Goal: Task Accomplishment & Management: Use online tool/utility

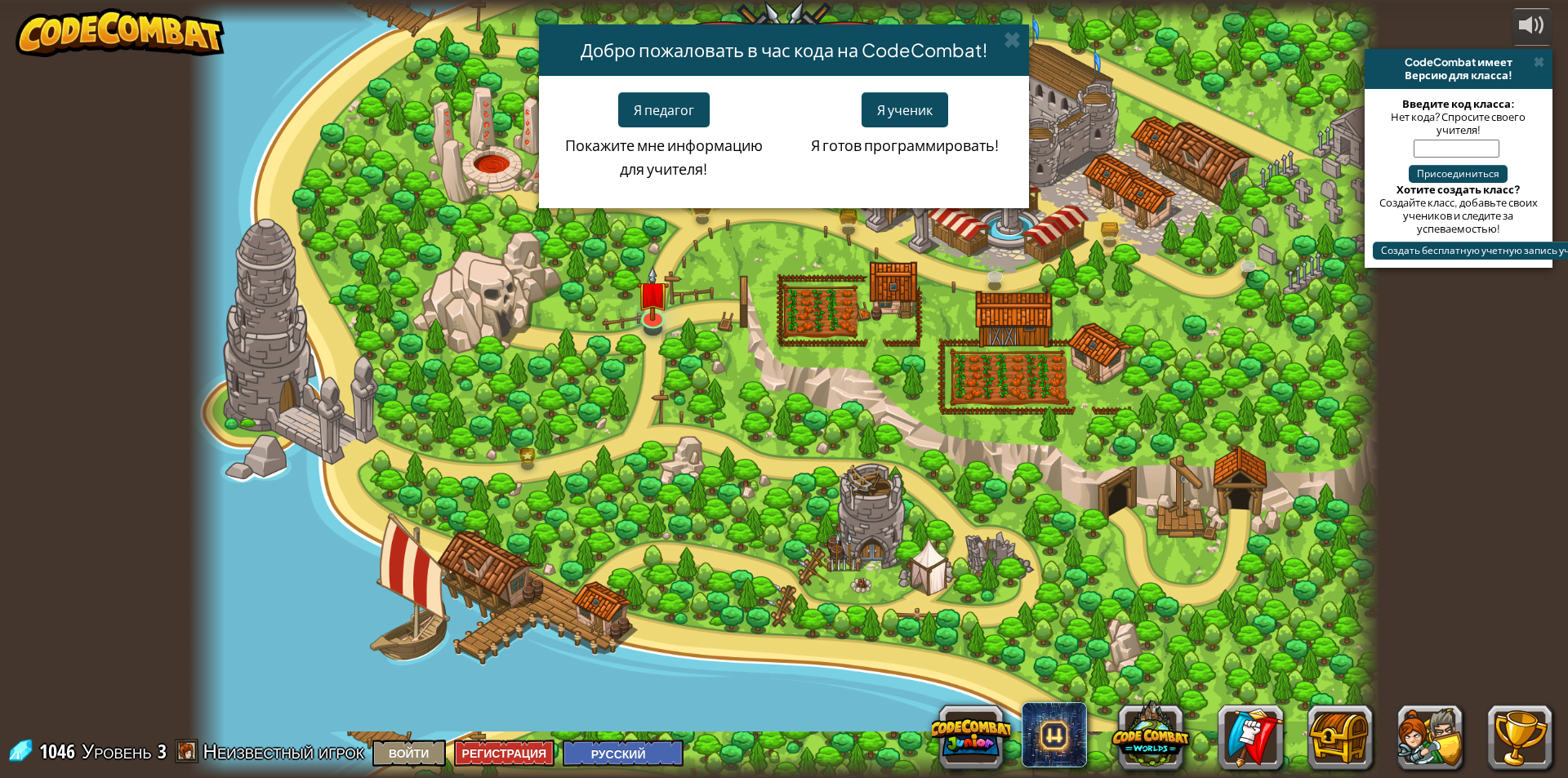
select select "ru"
click at [900, 110] on button "Я ученик" at bounding box center [904, 110] width 86 height 35
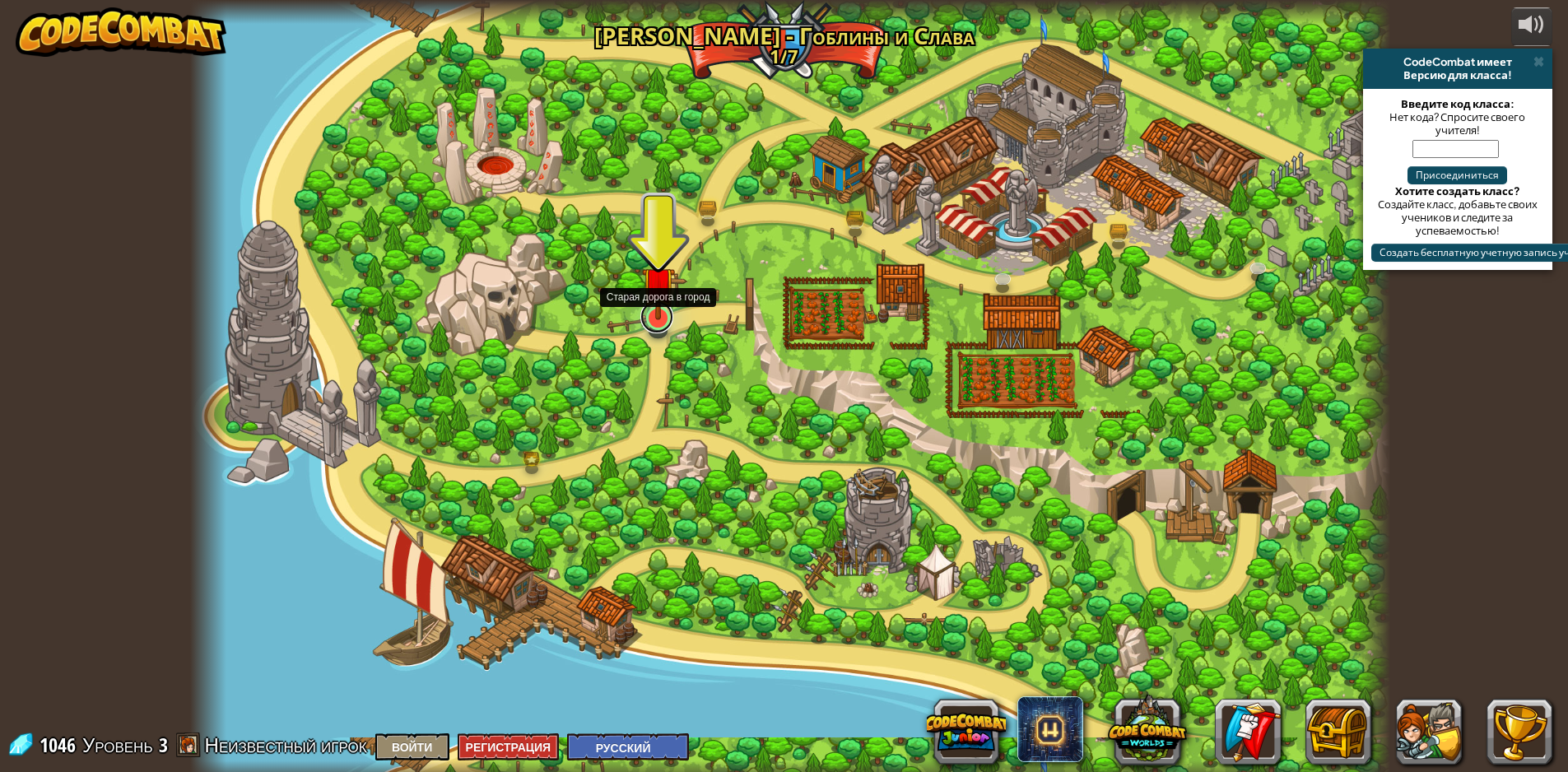
click at [661, 325] on link at bounding box center [656, 316] width 33 height 33
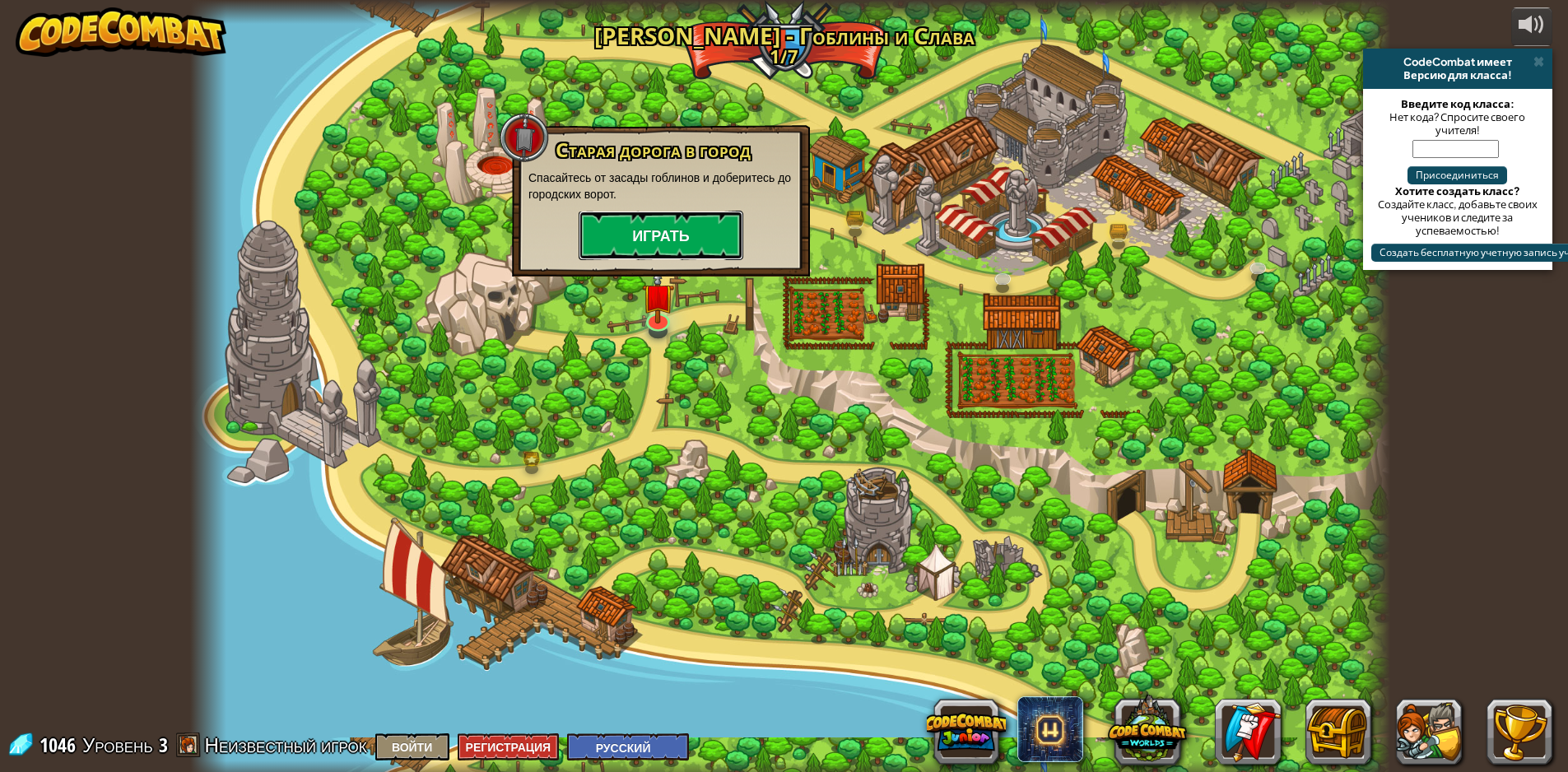
click at [674, 237] on button "Играть" at bounding box center [661, 236] width 165 height 49
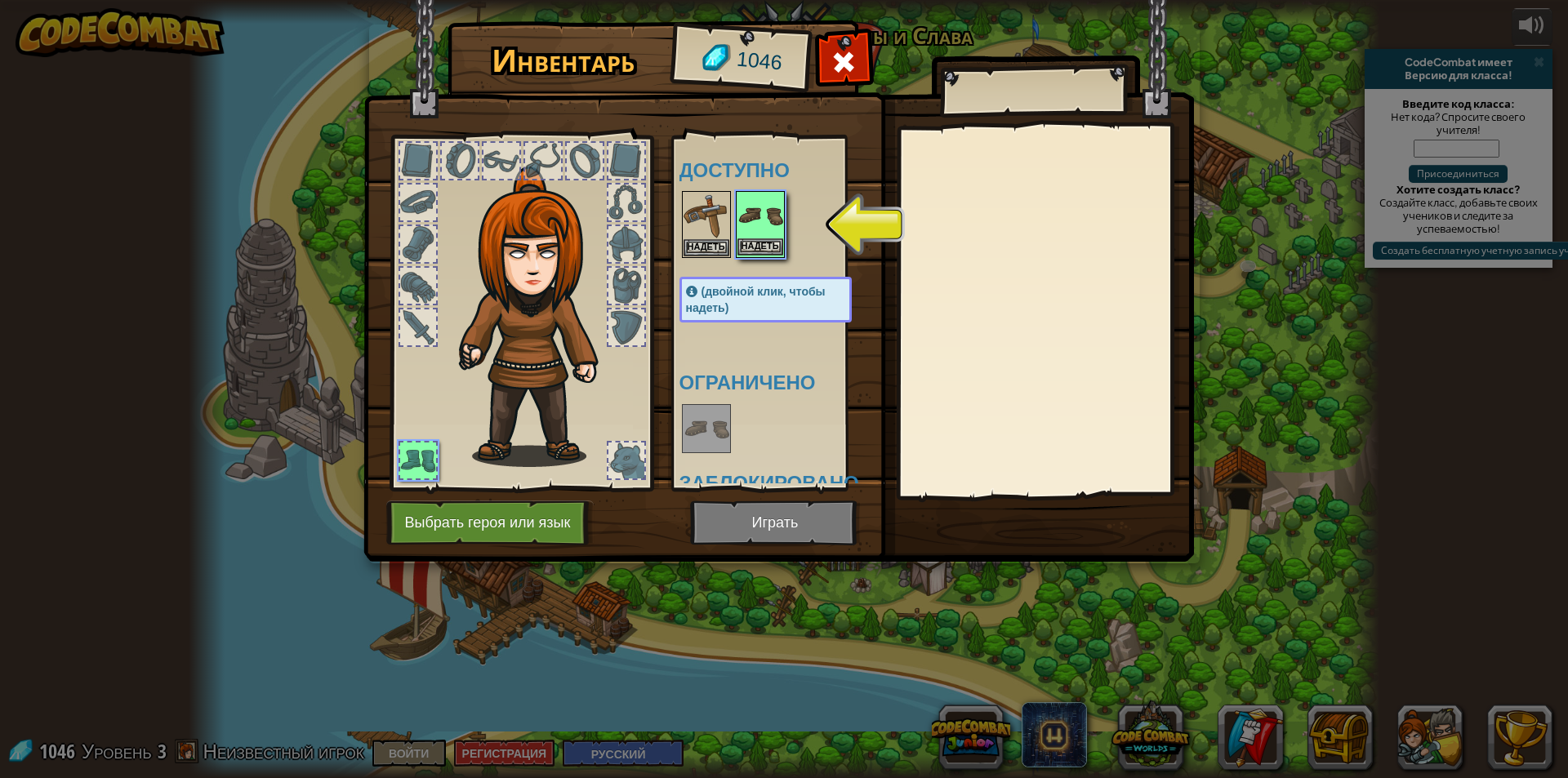
click at [744, 232] on img at bounding box center [760, 215] width 46 height 46
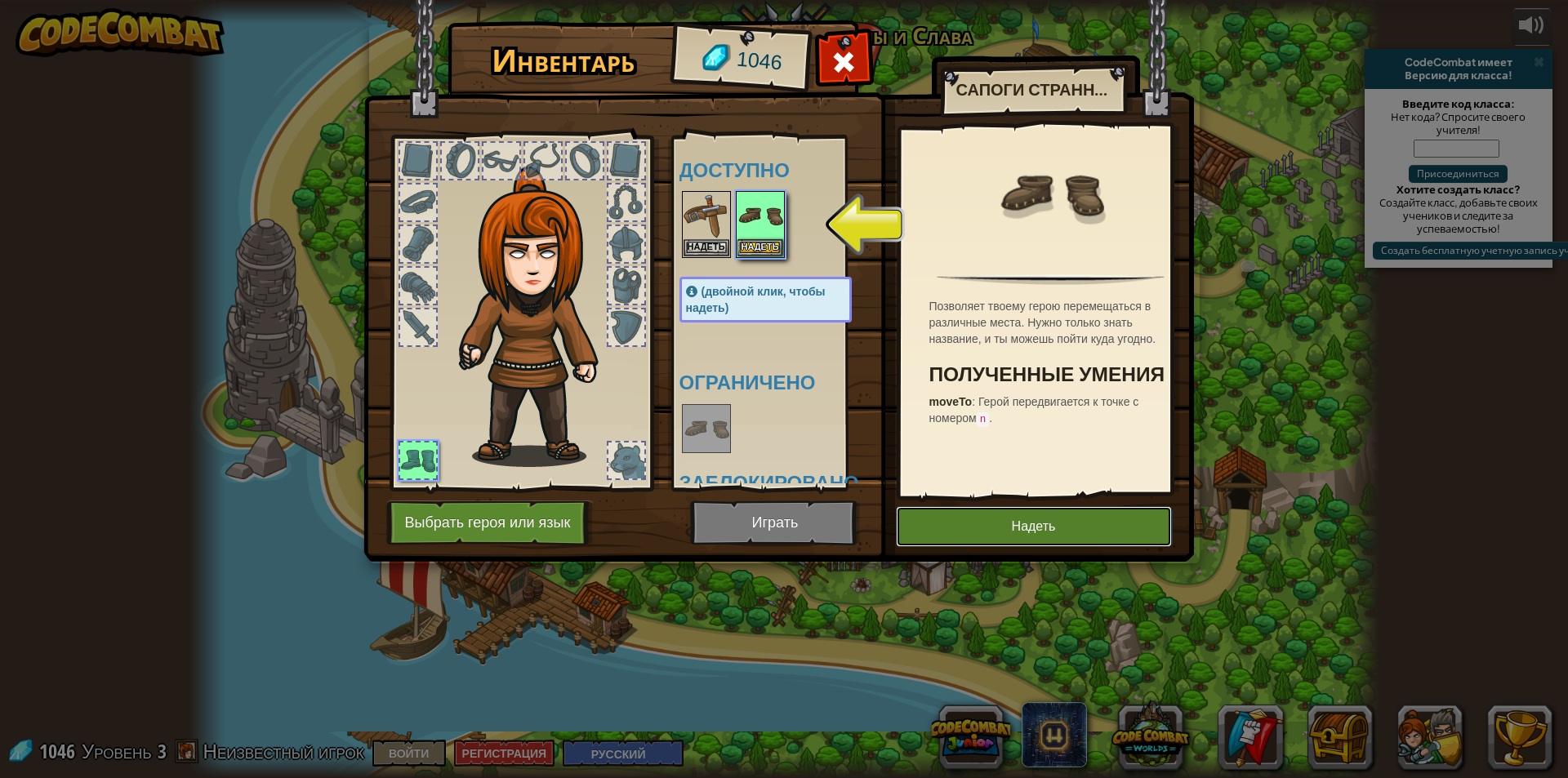
click at [1004, 535] on button "Надеть" at bounding box center [1034, 526] width 276 height 41
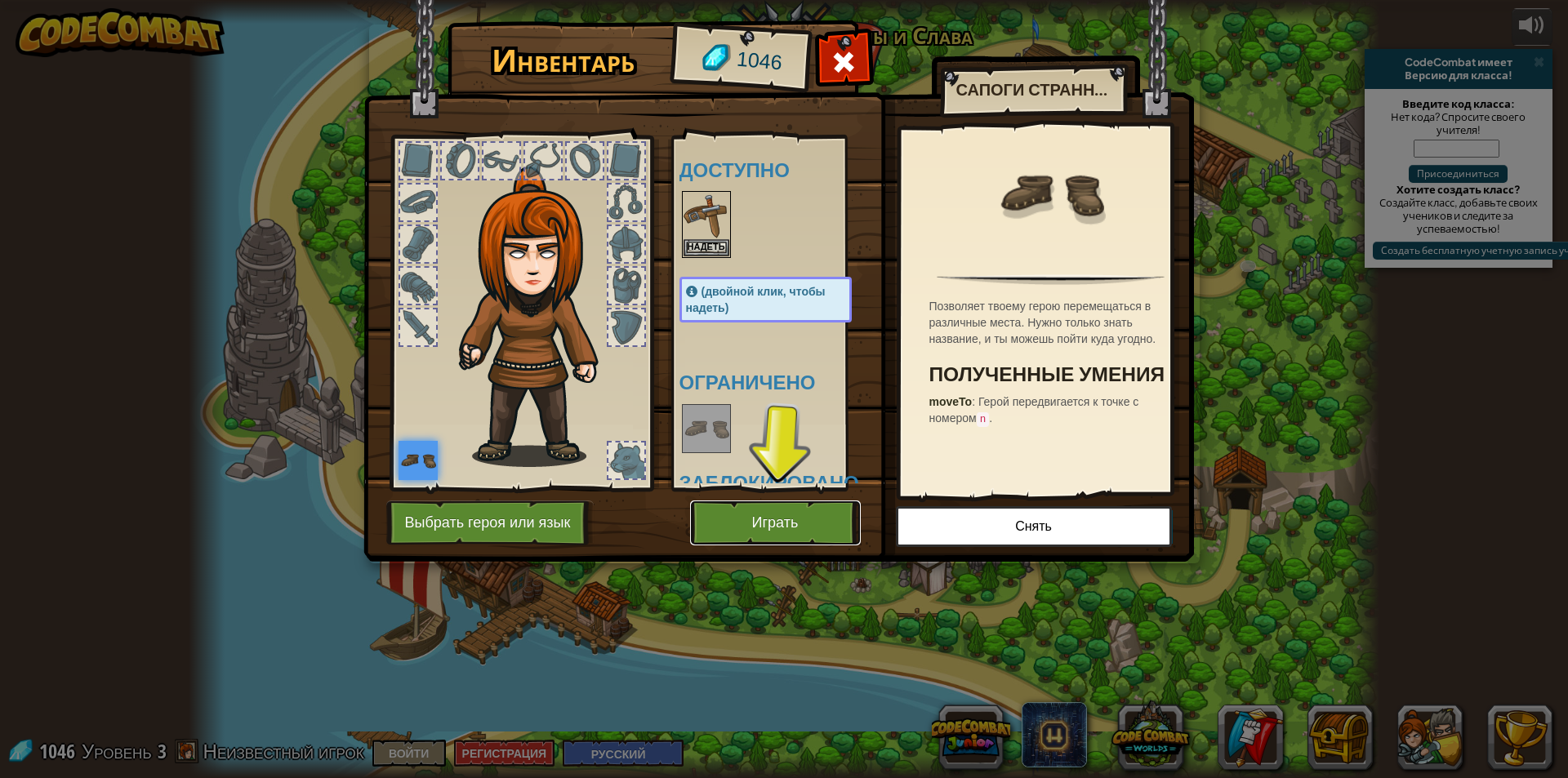
click at [780, 507] on button "Играть" at bounding box center [775, 523] width 170 height 45
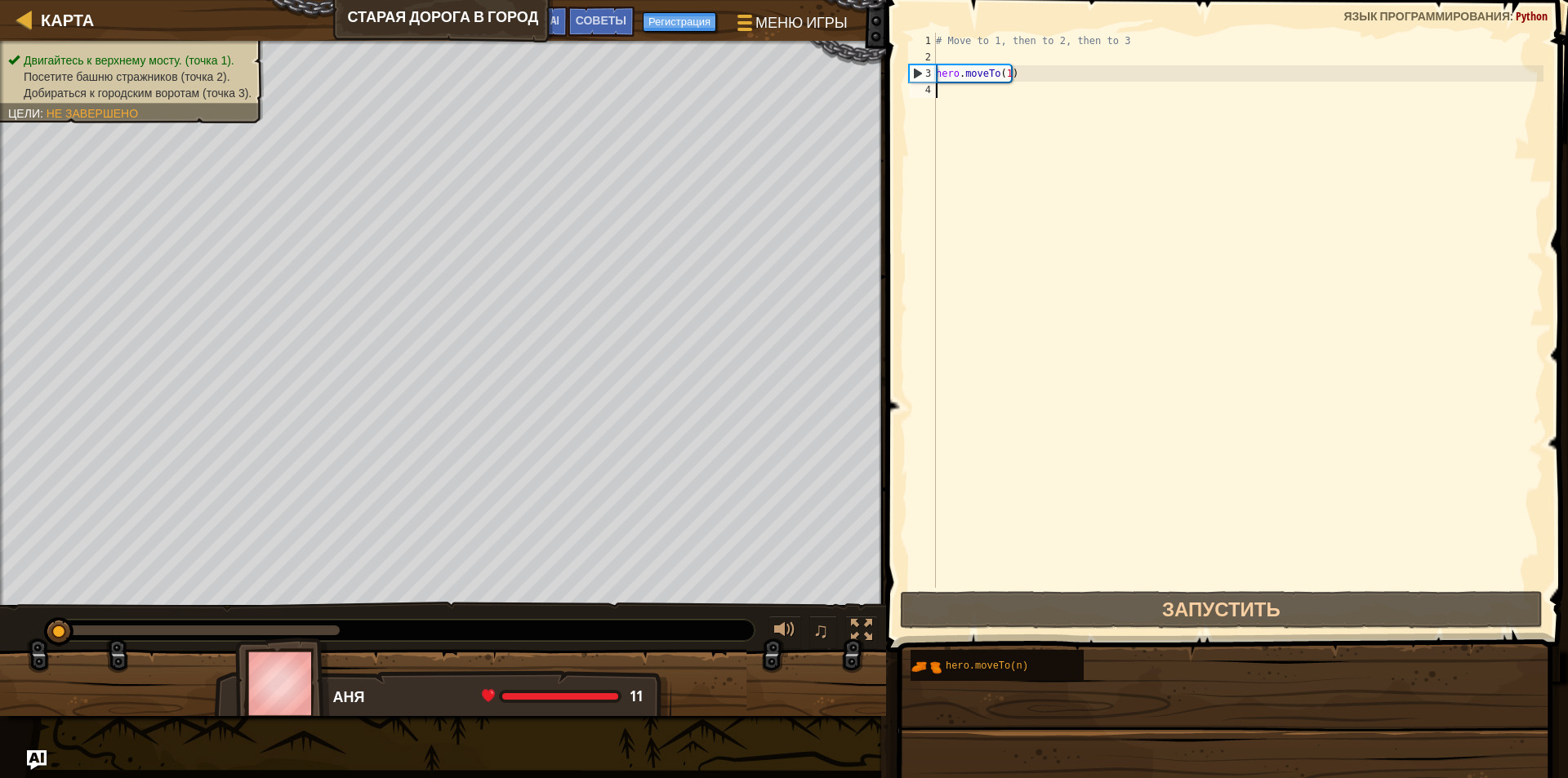
click at [1240, 680] on div "[PERSON_NAME] к верхнему мосту. (точка 1). Посетите башню стражников (точка 2).…" at bounding box center [784, 389] width 1568 height 778
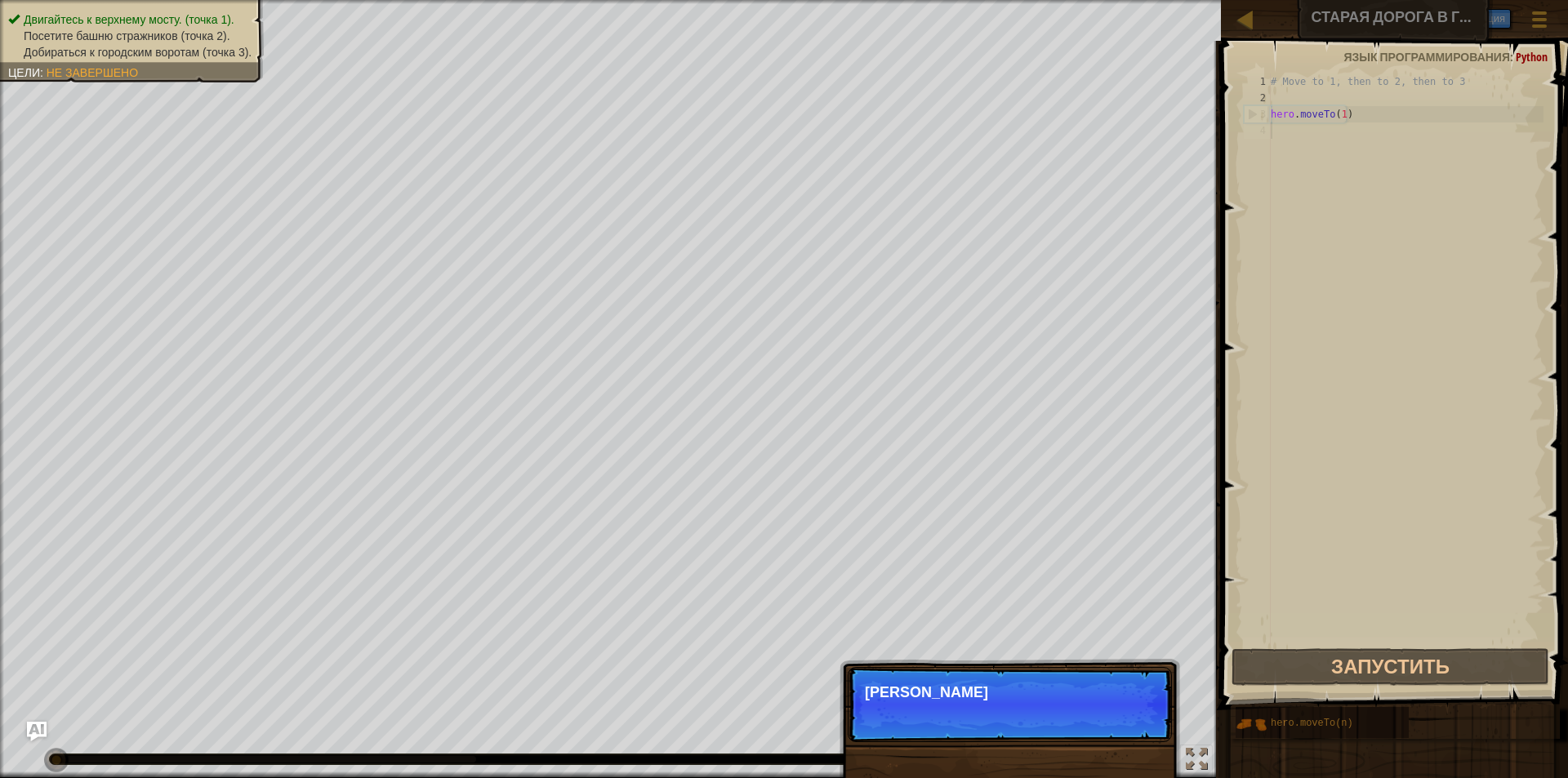
scroll to position [8, 0]
drag, startPoint x: 1282, startPoint y: 718, endPoint x: 1317, endPoint y: 375, distance: 344.8
click at [1317, 375] on div "Советы 1 2 3 4 # Move to 1, then to 2, then to 3 hero . moveTo ( 1 ) הההההההההה…" at bounding box center [1392, 405] width 352 height 729
click at [1122, 708] on button "Продолжить" at bounding box center [1115, 714] width 87 height 22
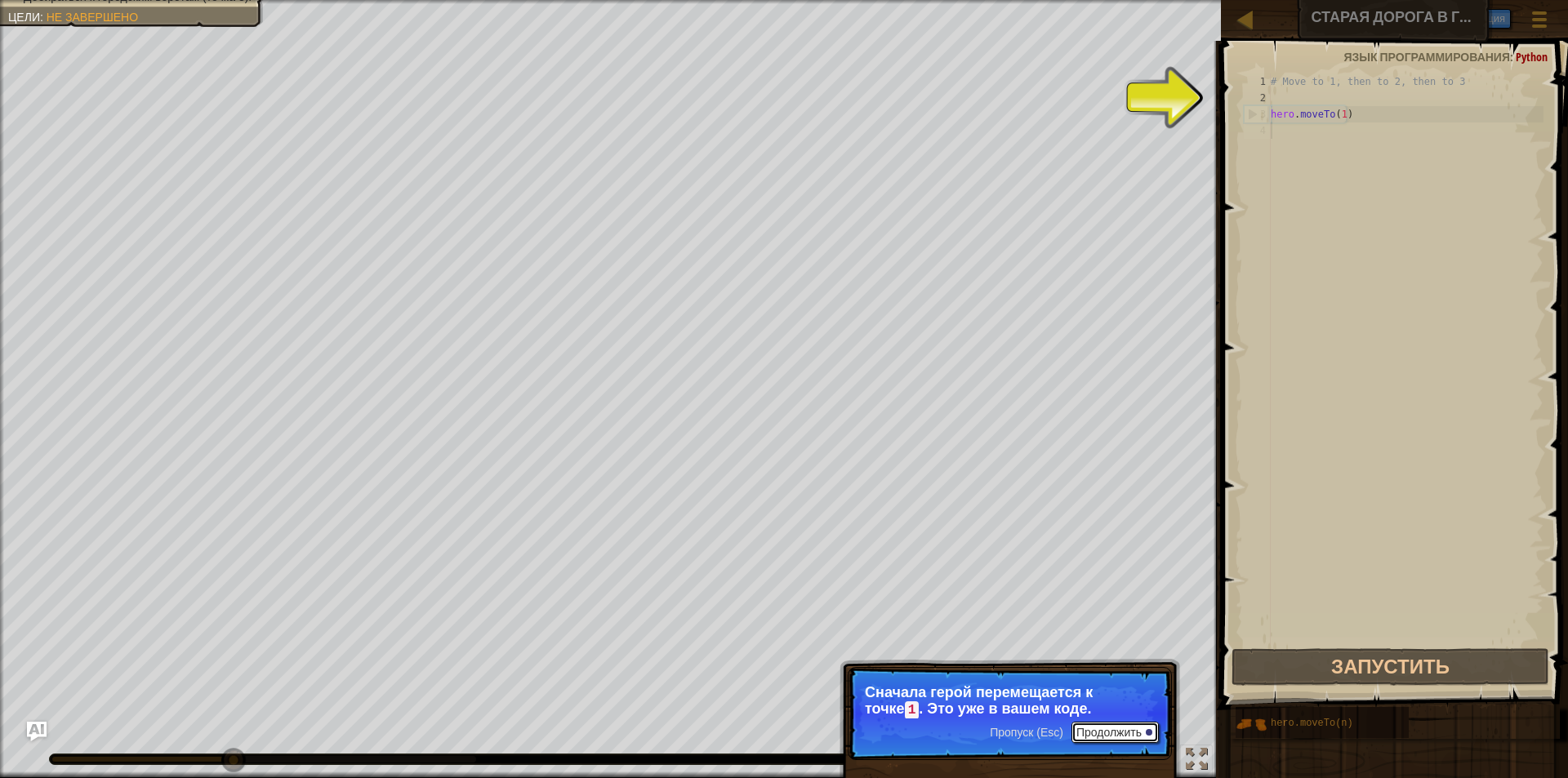
click at [1117, 727] on button "Продолжить" at bounding box center [1115, 733] width 87 height 22
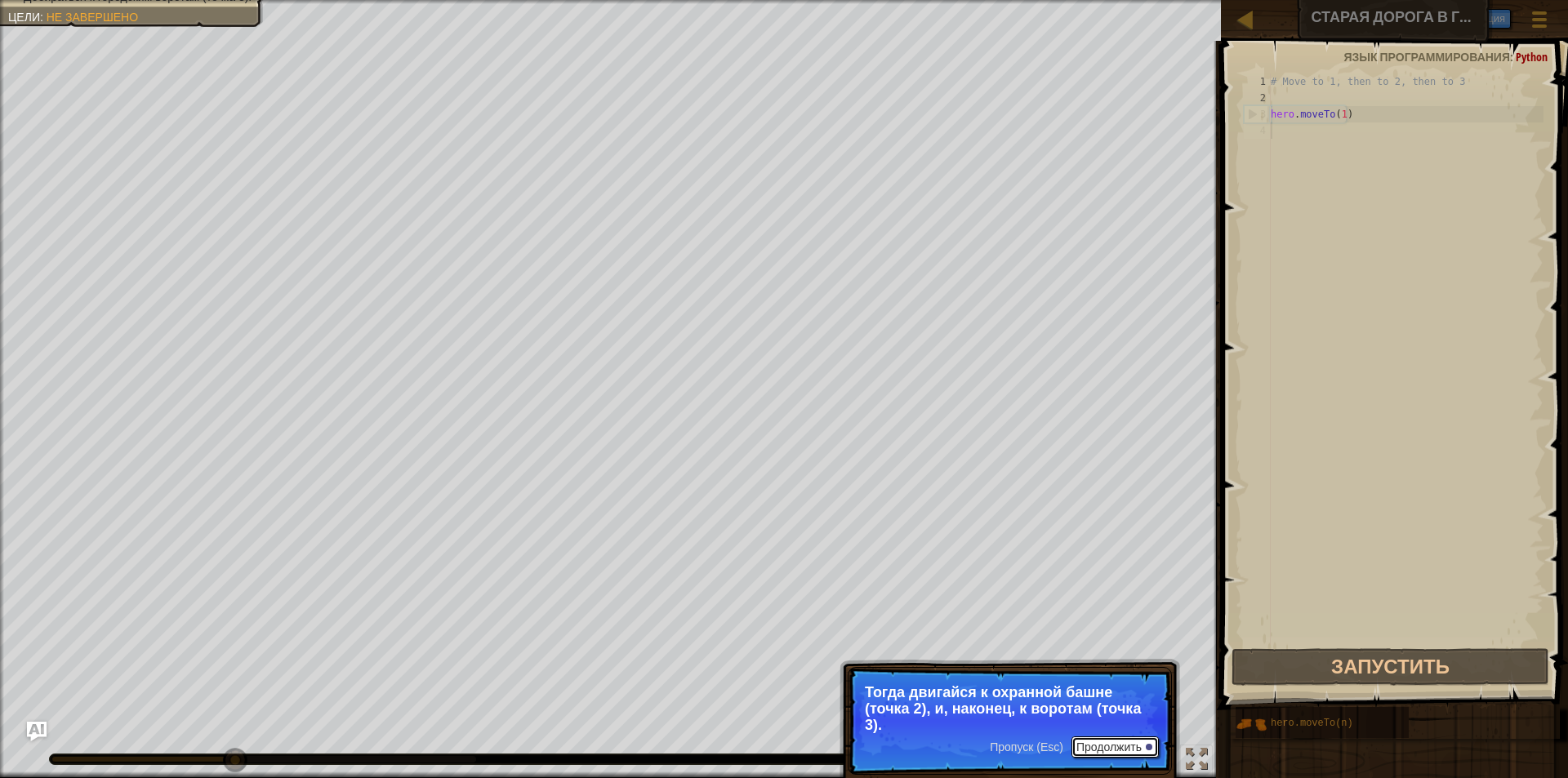
click at [1143, 740] on button "Продолжить" at bounding box center [1115, 748] width 87 height 22
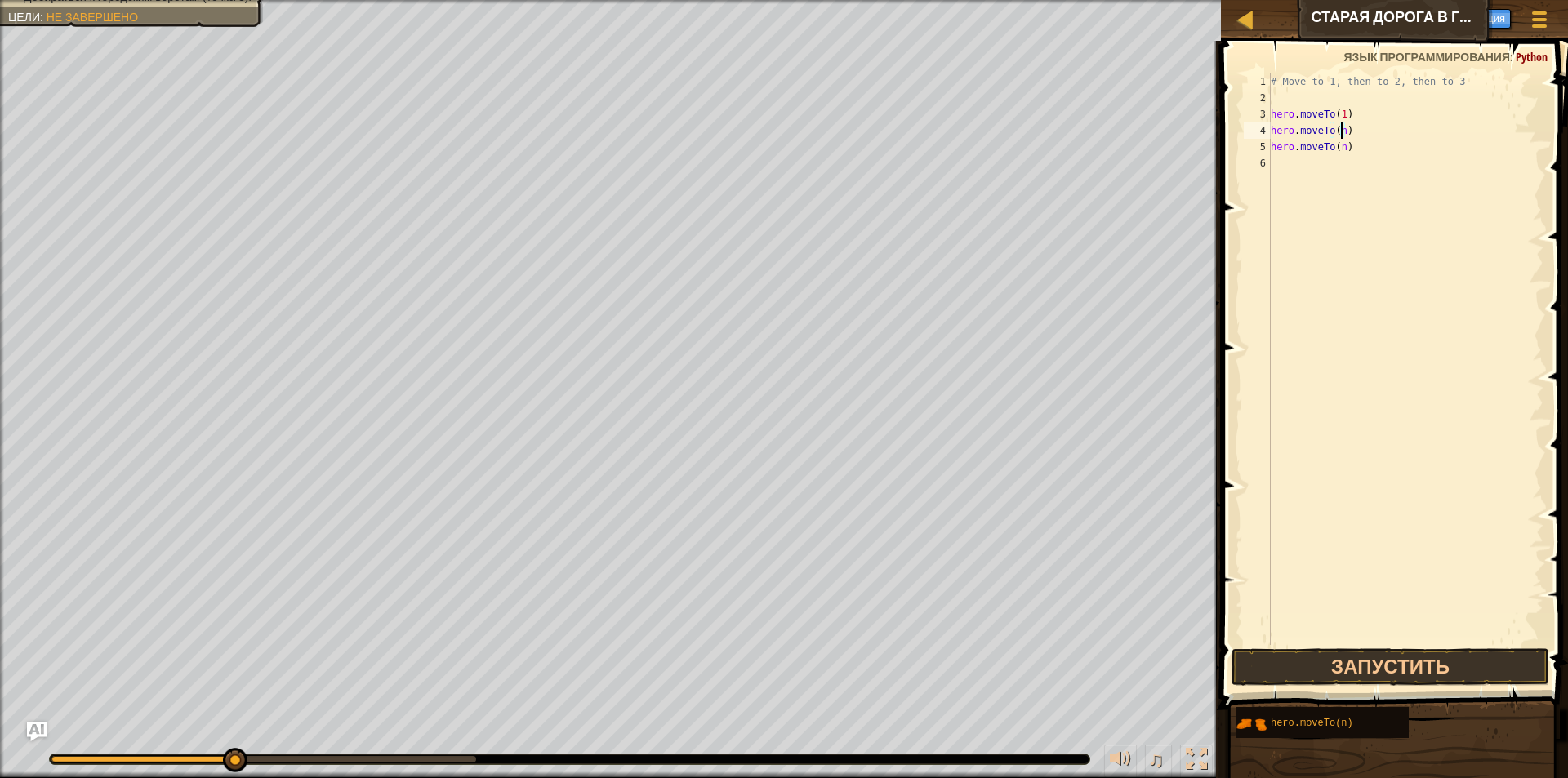
click at [1339, 136] on div "# Move to 1, then to 2, then to 3 hero . moveTo ( 1 ) hero . moveTo ( n ) hero …" at bounding box center [1406, 375] width 276 height 604
type textarea "hero.moveTo(2)"
click at [1333, 226] on div "# Move to 1, then to 2, then to 3 hero . moveTo ( 1 ) hero . moveTo ( 2 ) hero …" at bounding box center [1406, 375] width 276 height 604
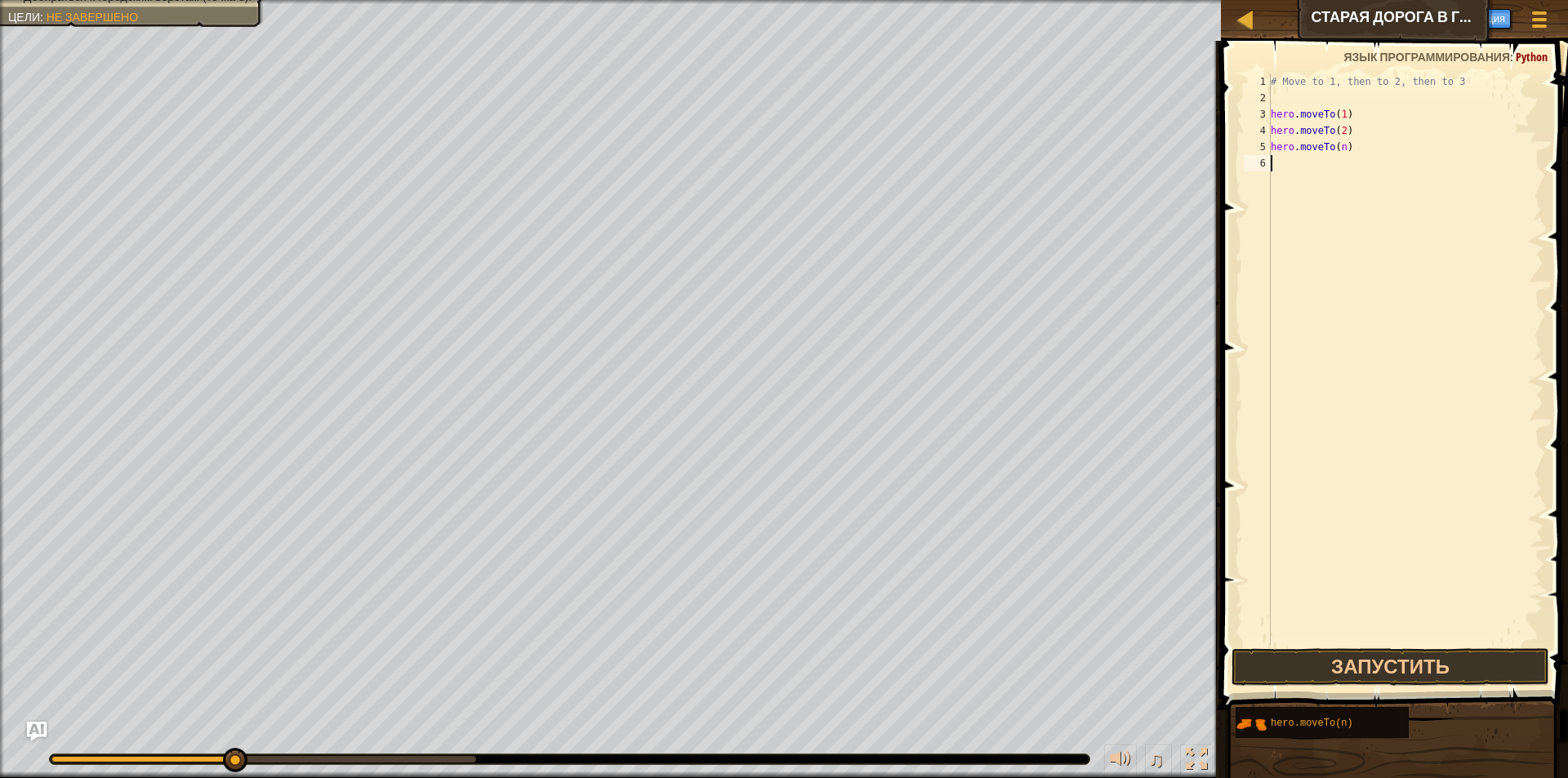
click at [1340, 151] on div "# Move to 1, then to 2, then to 3 hero . moveTo ( 1 ) hero . moveTo ( 2 ) hero …" at bounding box center [1406, 375] width 276 height 604
type textarea "hero.moveTo(3)"
click at [1374, 677] on button "Запустить" at bounding box center [1390, 667] width 318 height 37
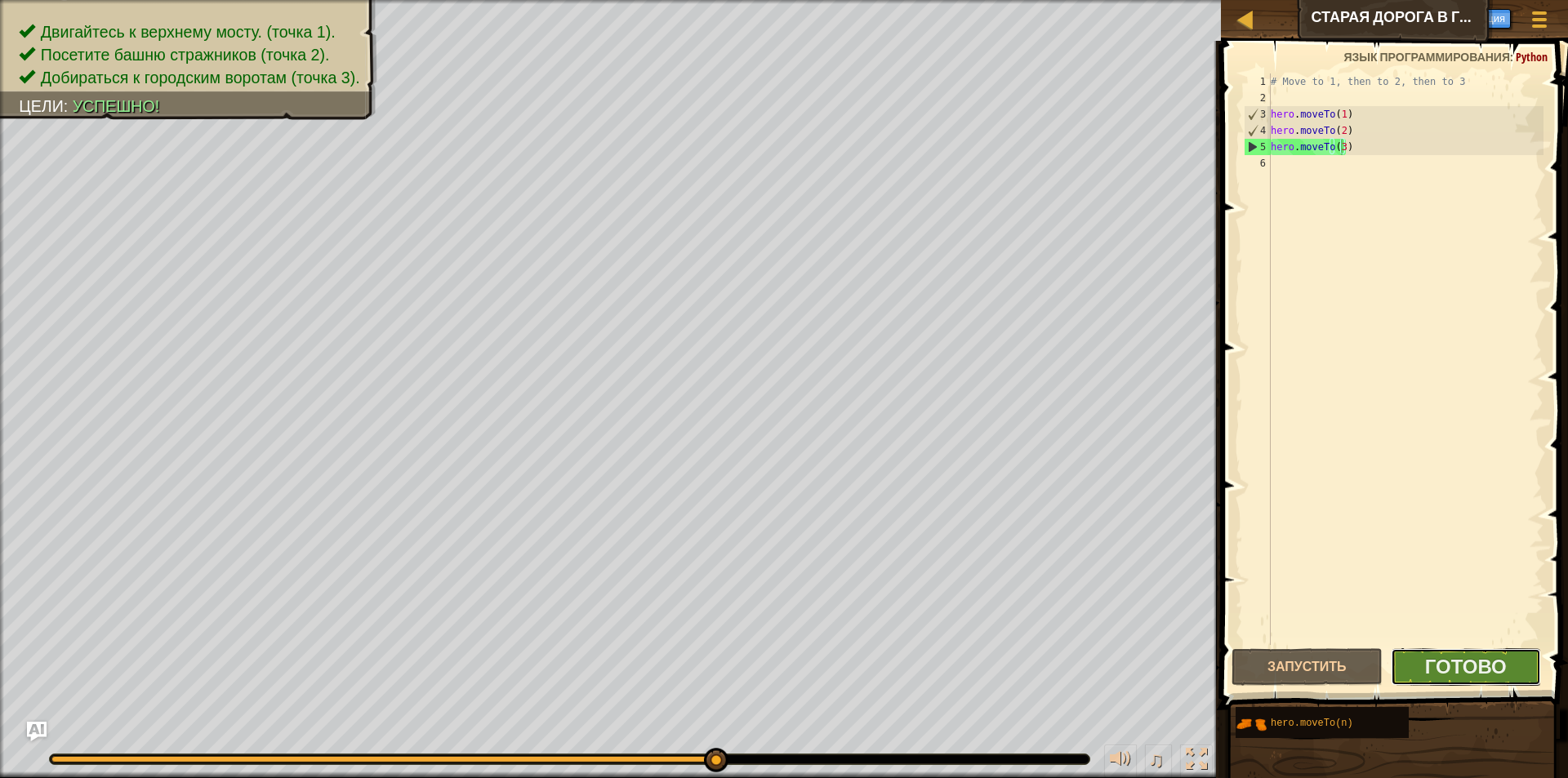
drag, startPoint x: 1462, startPoint y: 679, endPoint x: 1449, endPoint y: 674, distance: 13.9
click at [1449, 674] on button "Готово" at bounding box center [1466, 667] width 151 height 37
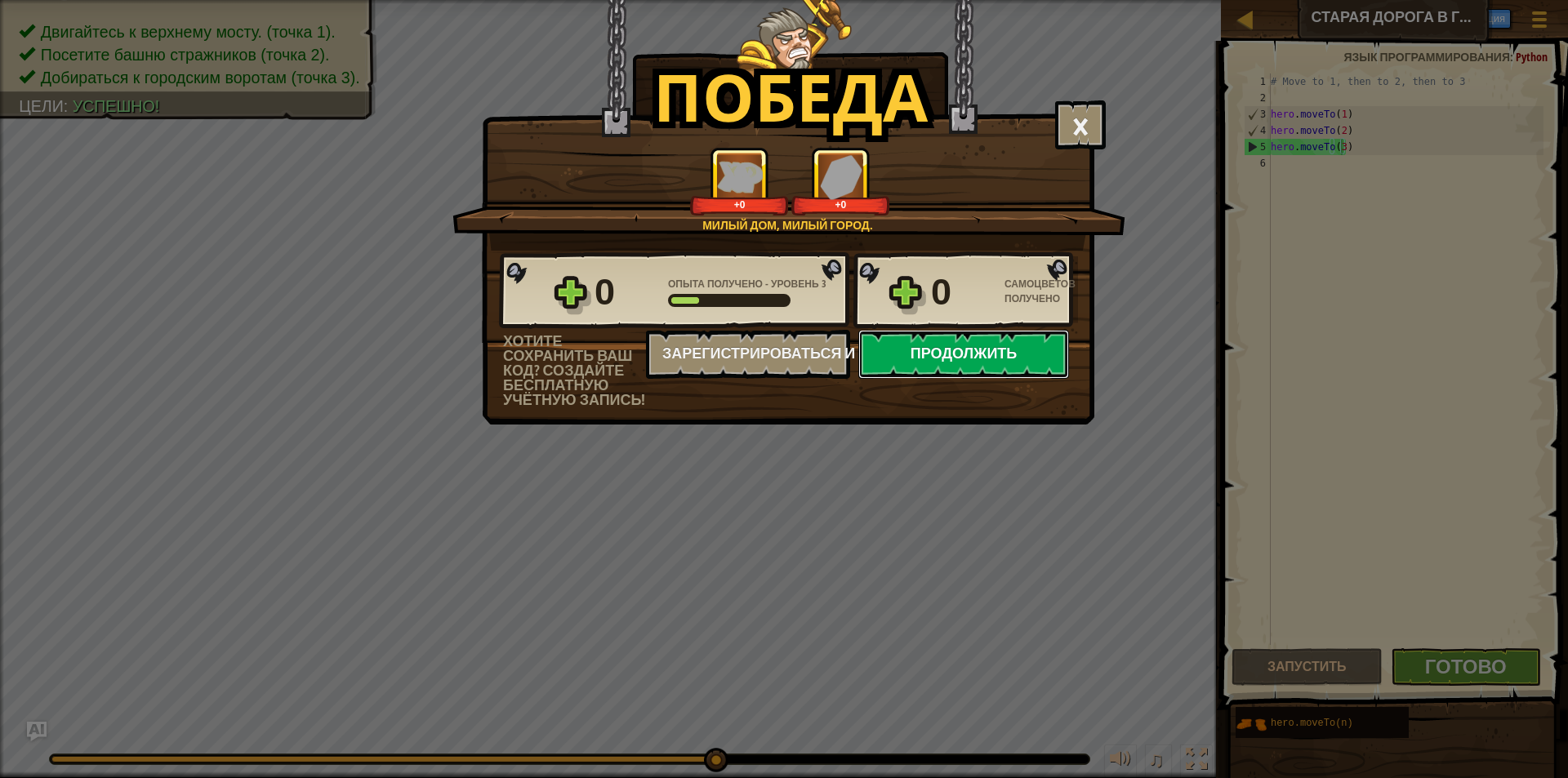
click at [990, 373] on button "Продолжить" at bounding box center [963, 354] width 210 height 49
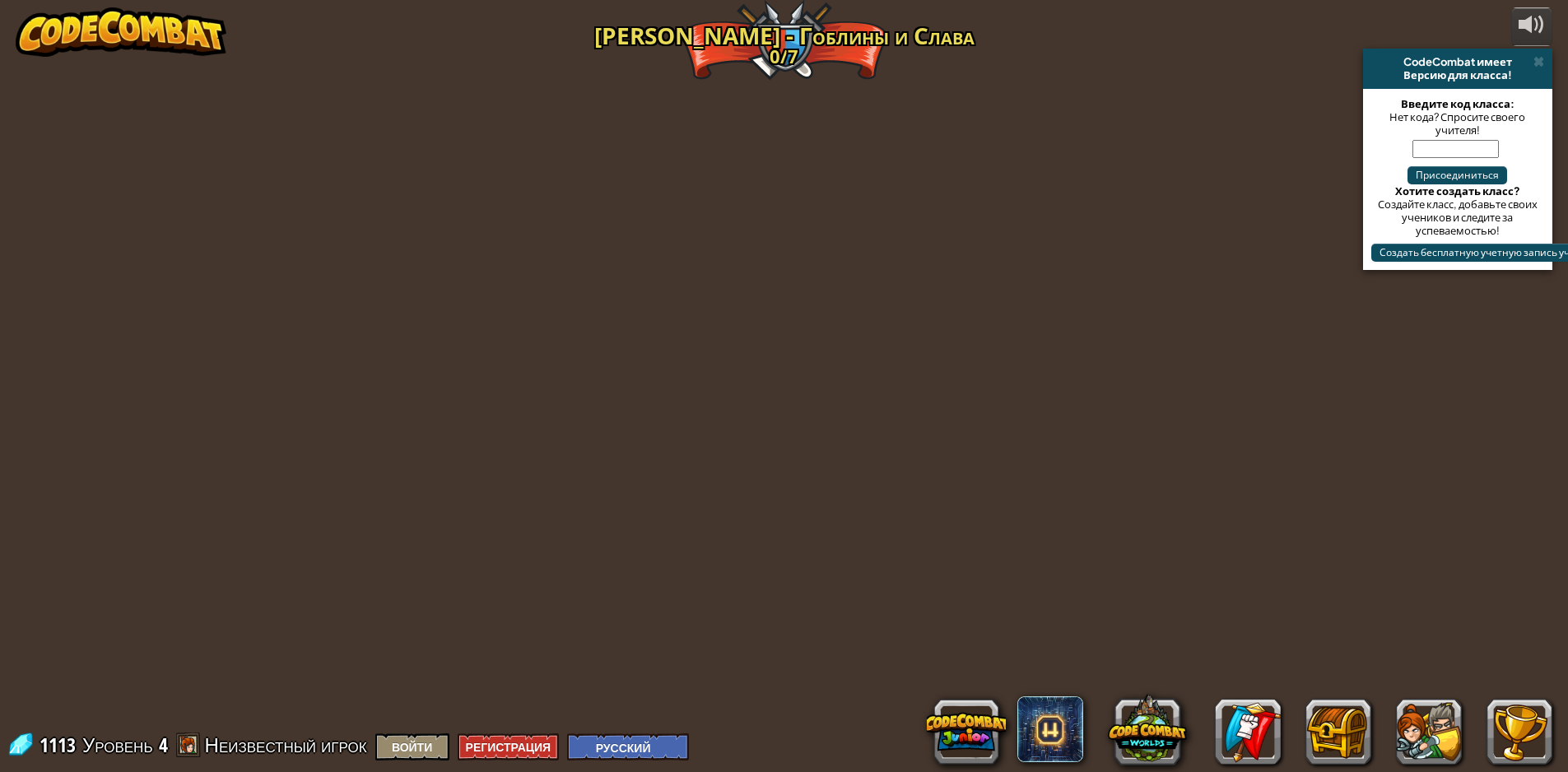
select select "ru"
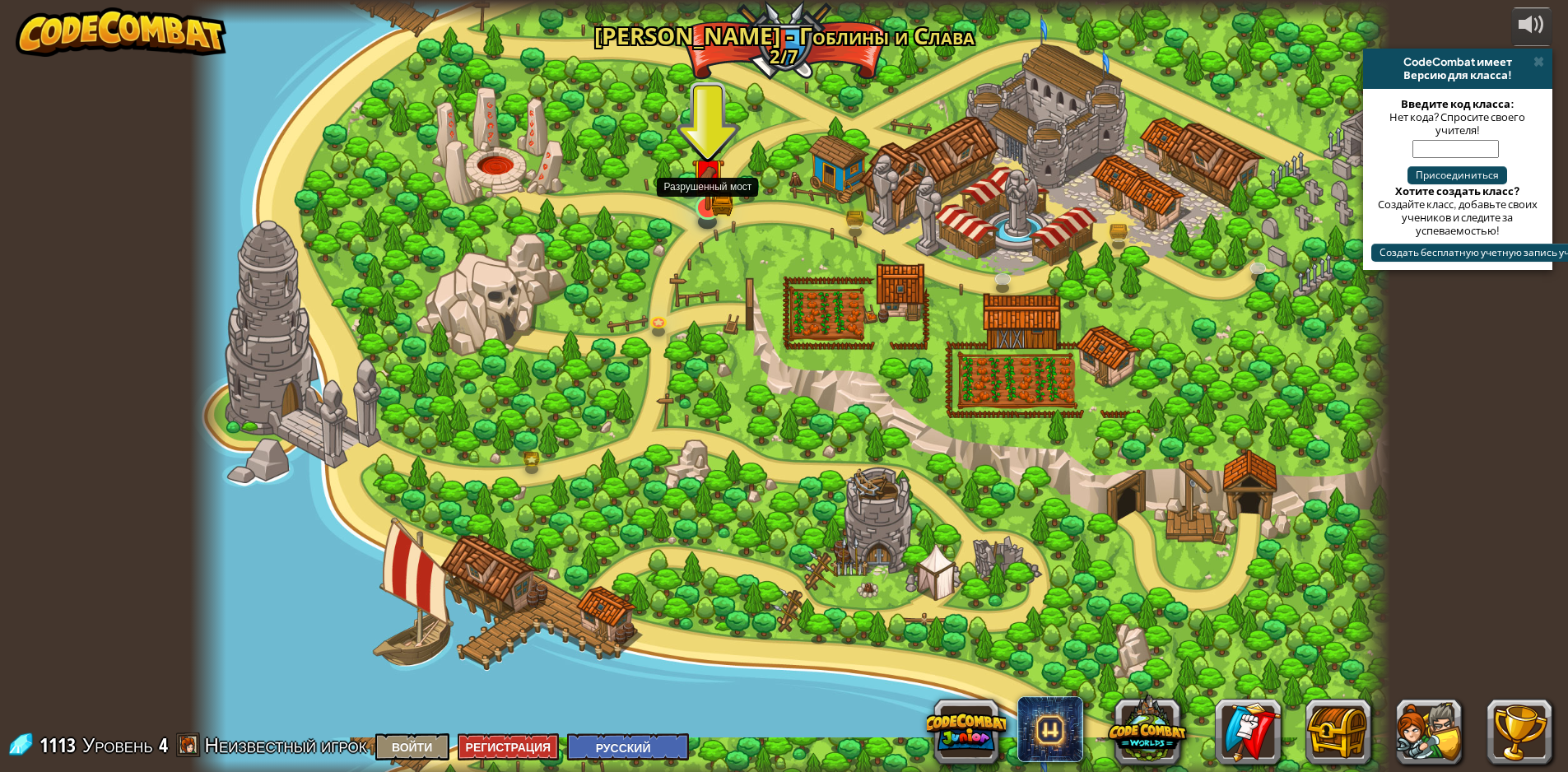
click at [707, 191] on img at bounding box center [707, 175] width 33 height 71
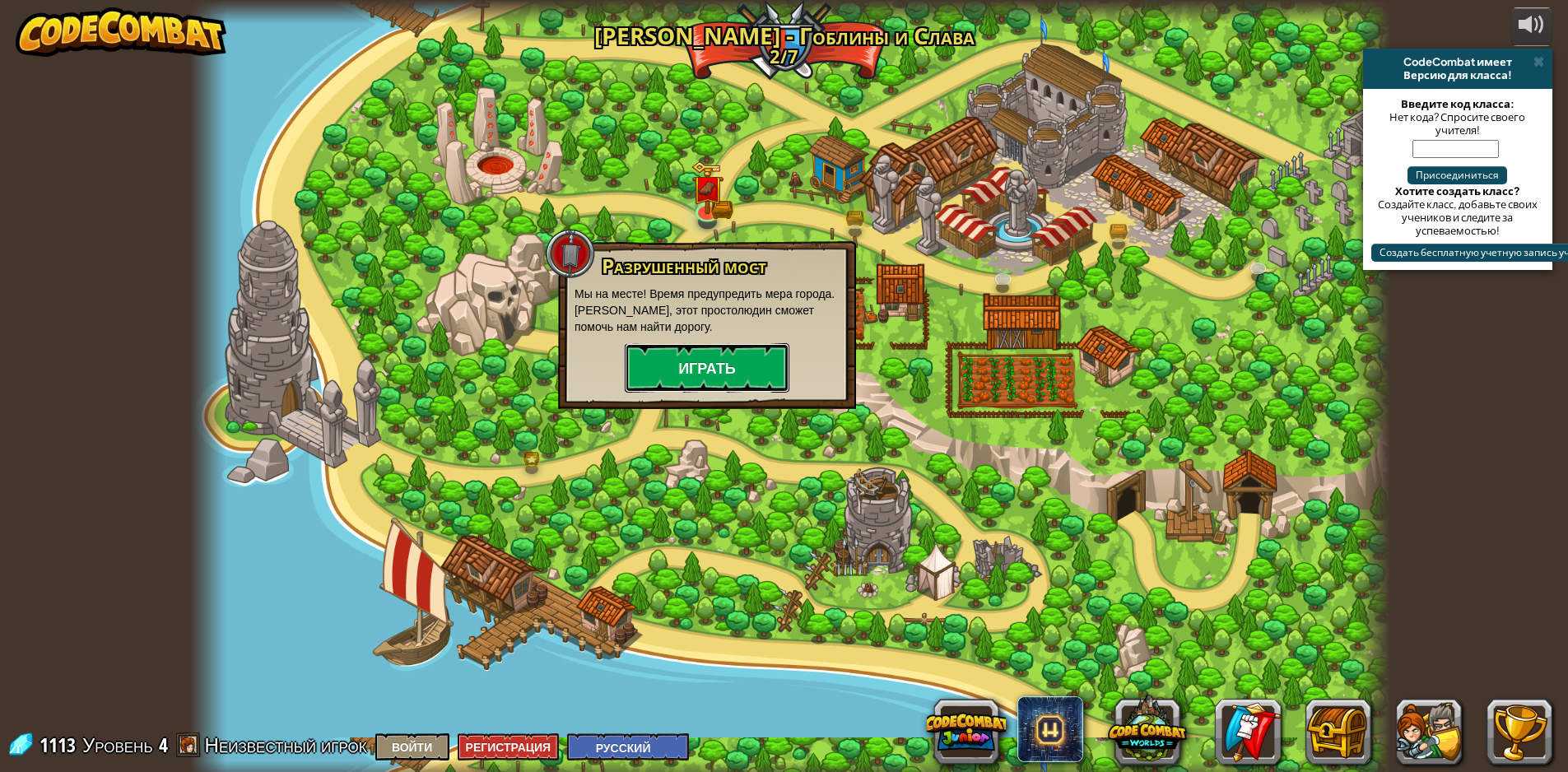
click at [681, 360] on button "Играть" at bounding box center [706, 368] width 165 height 49
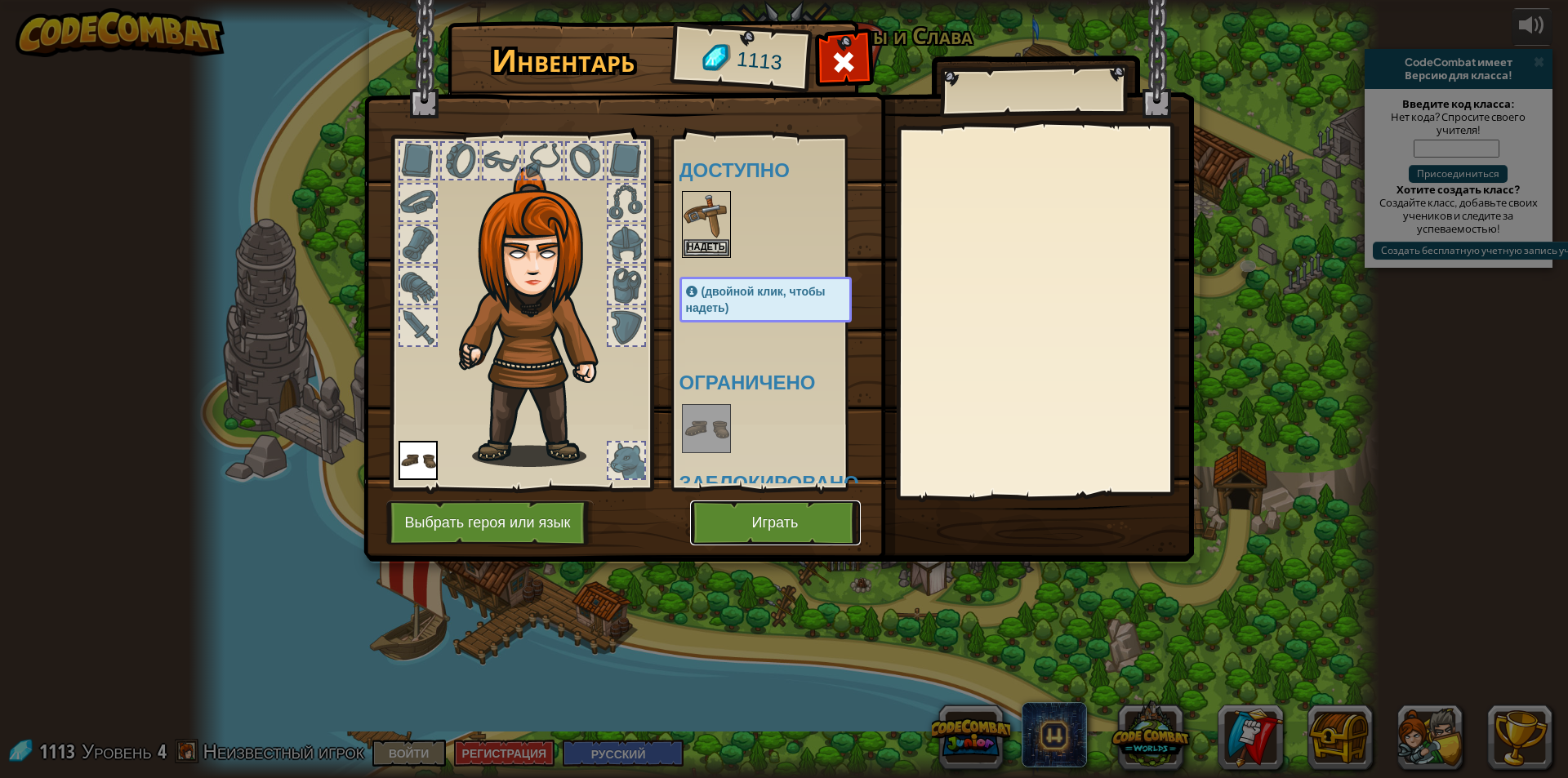
click at [752, 526] on button "Играть" at bounding box center [775, 523] width 170 height 45
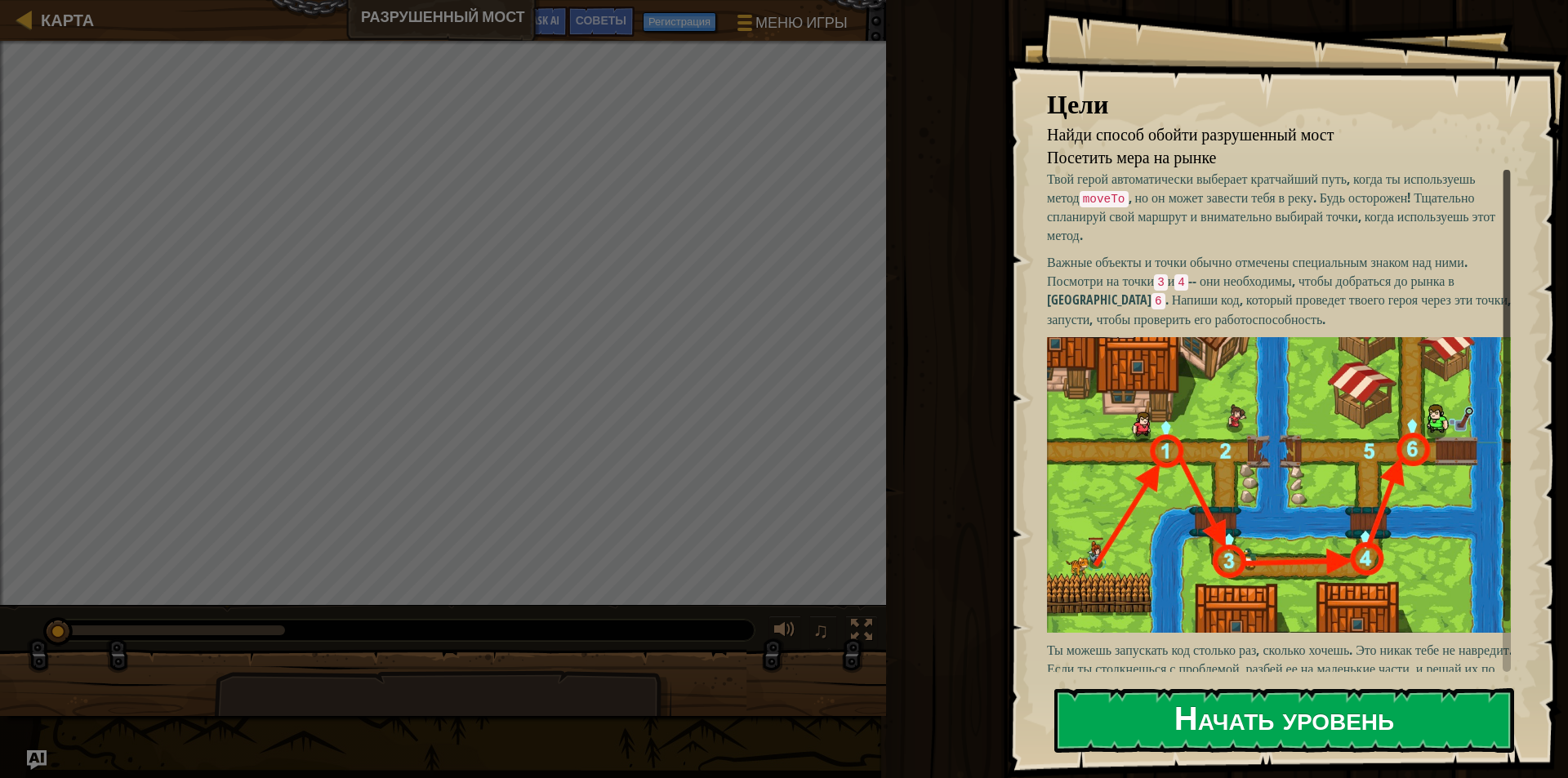
click at [1298, 725] on button "Начать уровень" at bounding box center [1284, 720] width 460 height 65
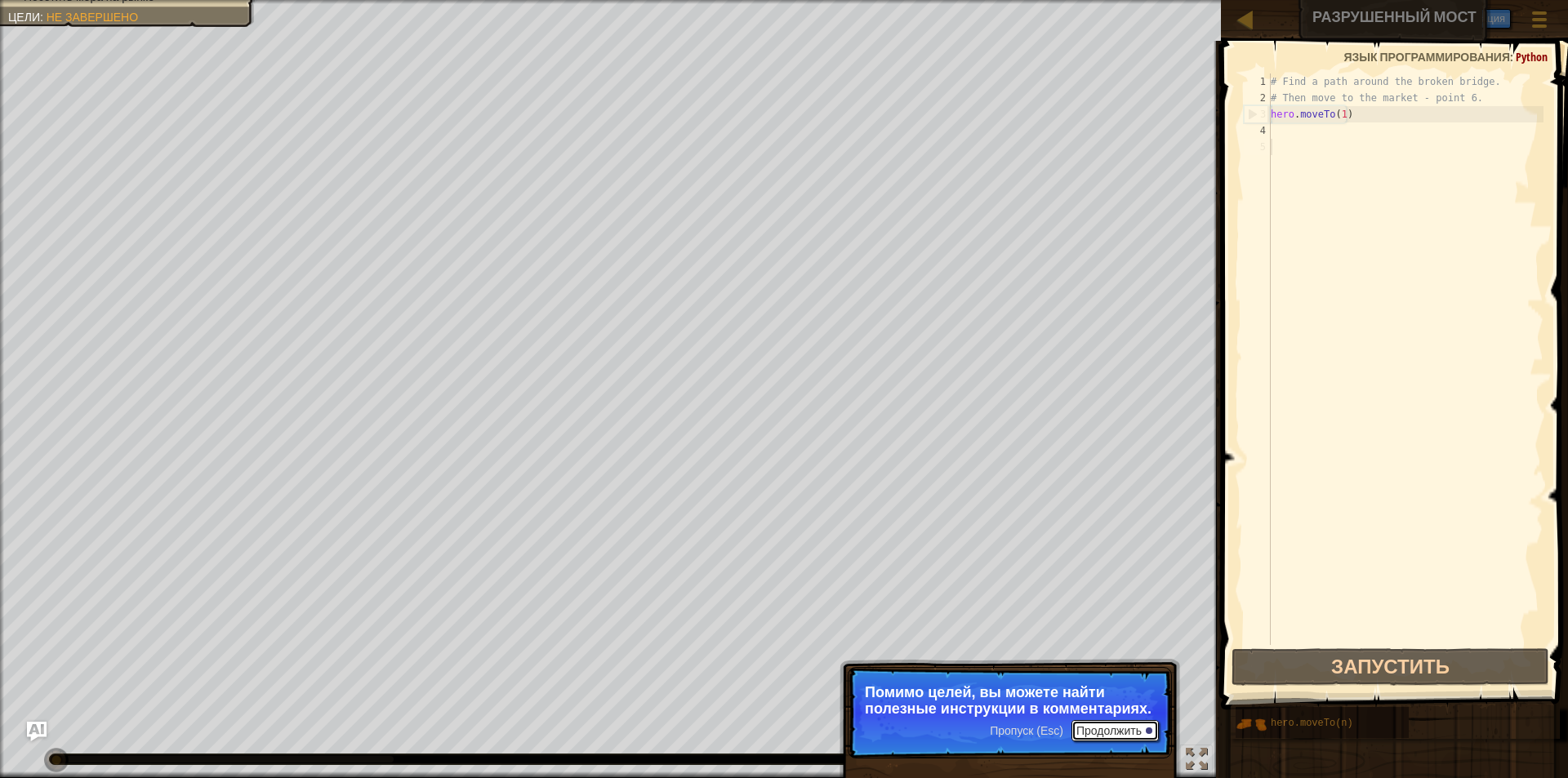
click at [1111, 718] on p "Пропуск (Esc) Продолжить Помимо целей, вы можете найти полезные инструкции в ко…" at bounding box center [1009, 712] width 324 height 91
click at [1109, 733] on button "Продолжить" at bounding box center [1115, 731] width 87 height 22
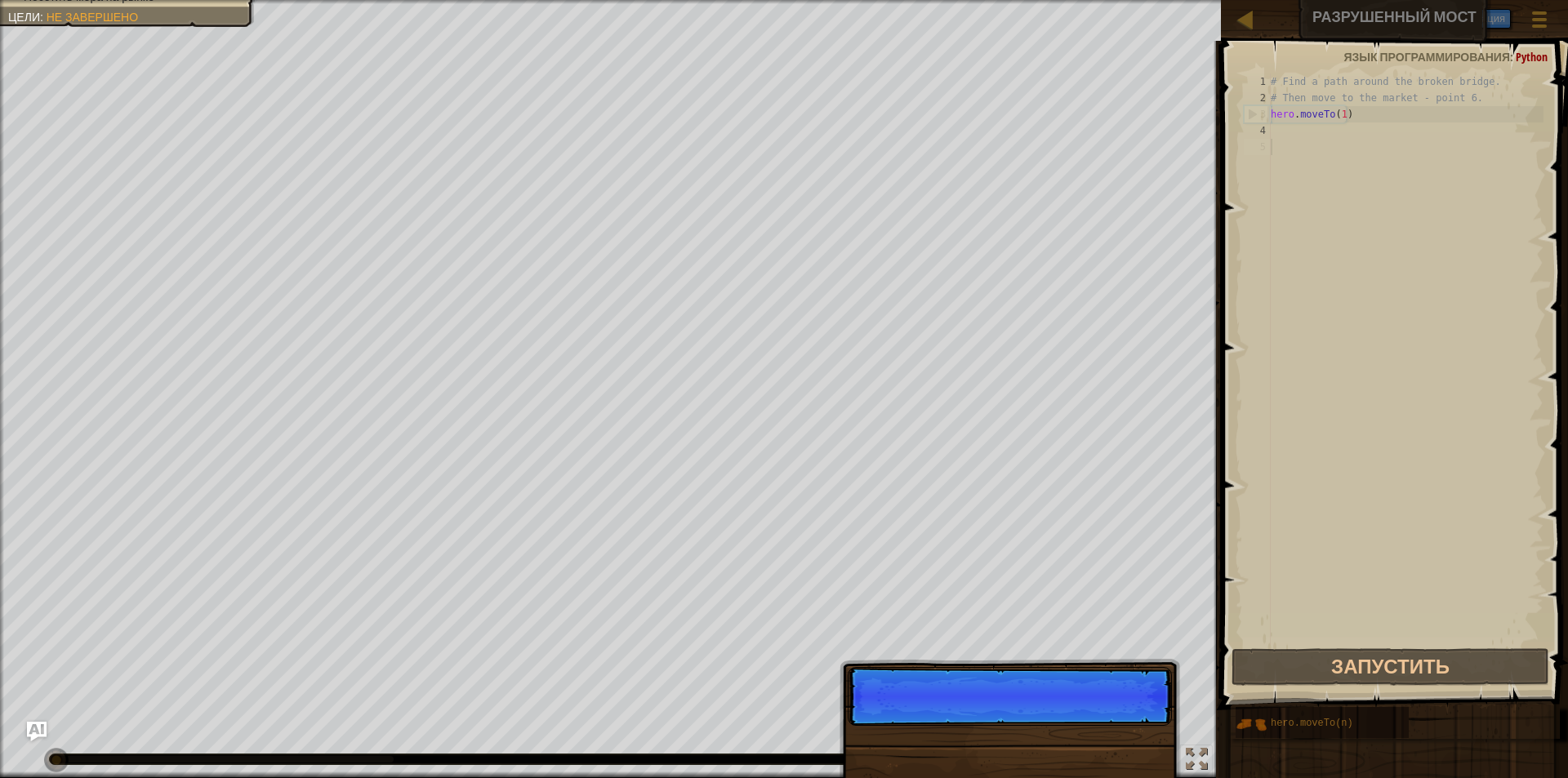
scroll to position [8, 0]
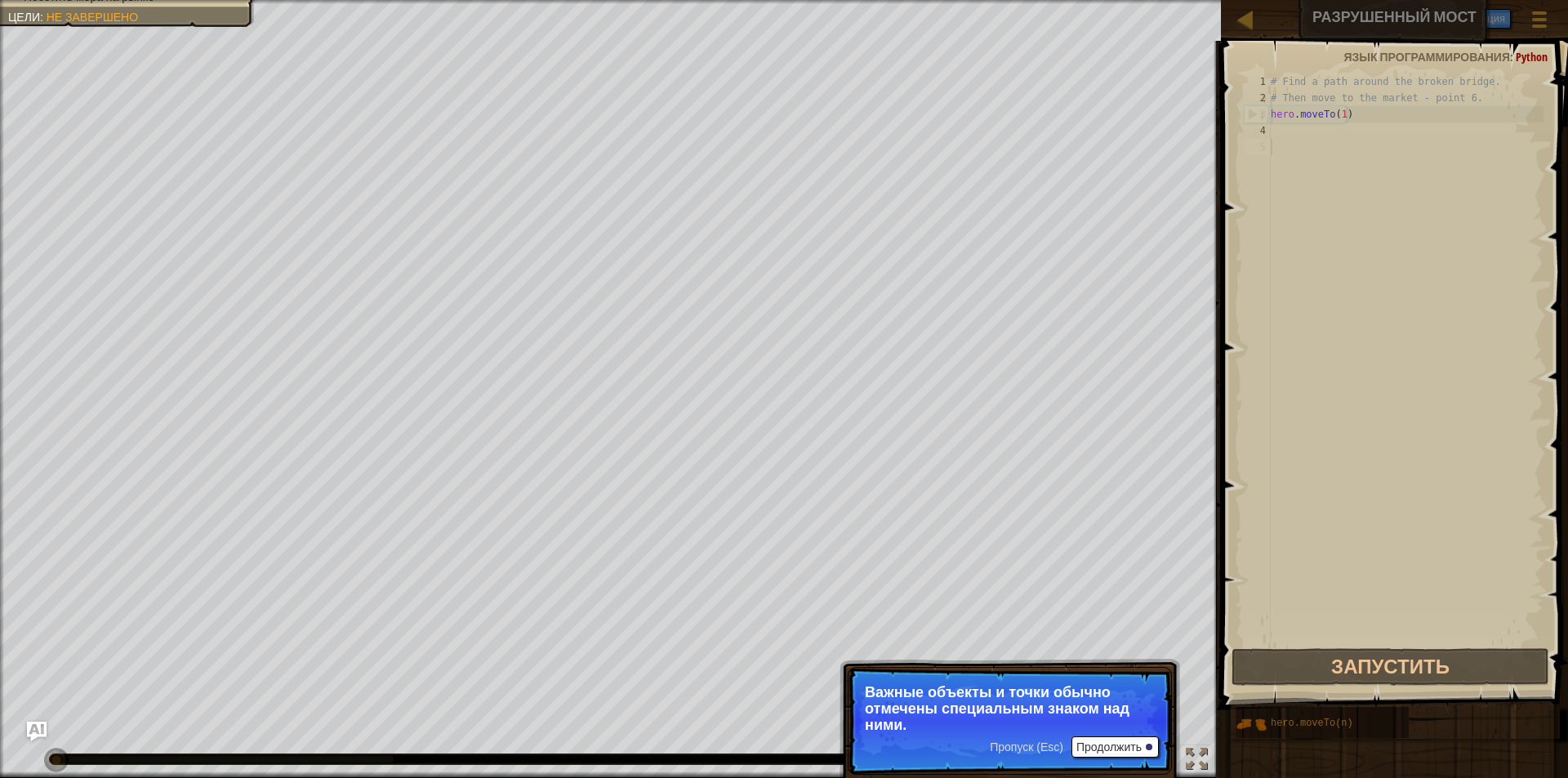
drag, startPoint x: 1118, startPoint y: 725, endPoint x: 1114, endPoint y: 737, distance: 12.6
click at [1114, 737] on p "Пропуск (Esc) Продолжить Важные объекты и точки обычно отмечены специальным зна…" at bounding box center [1009, 721] width 324 height 108
click at [1112, 743] on button "Продолжить" at bounding box center [1115, 748] width 87 height 22
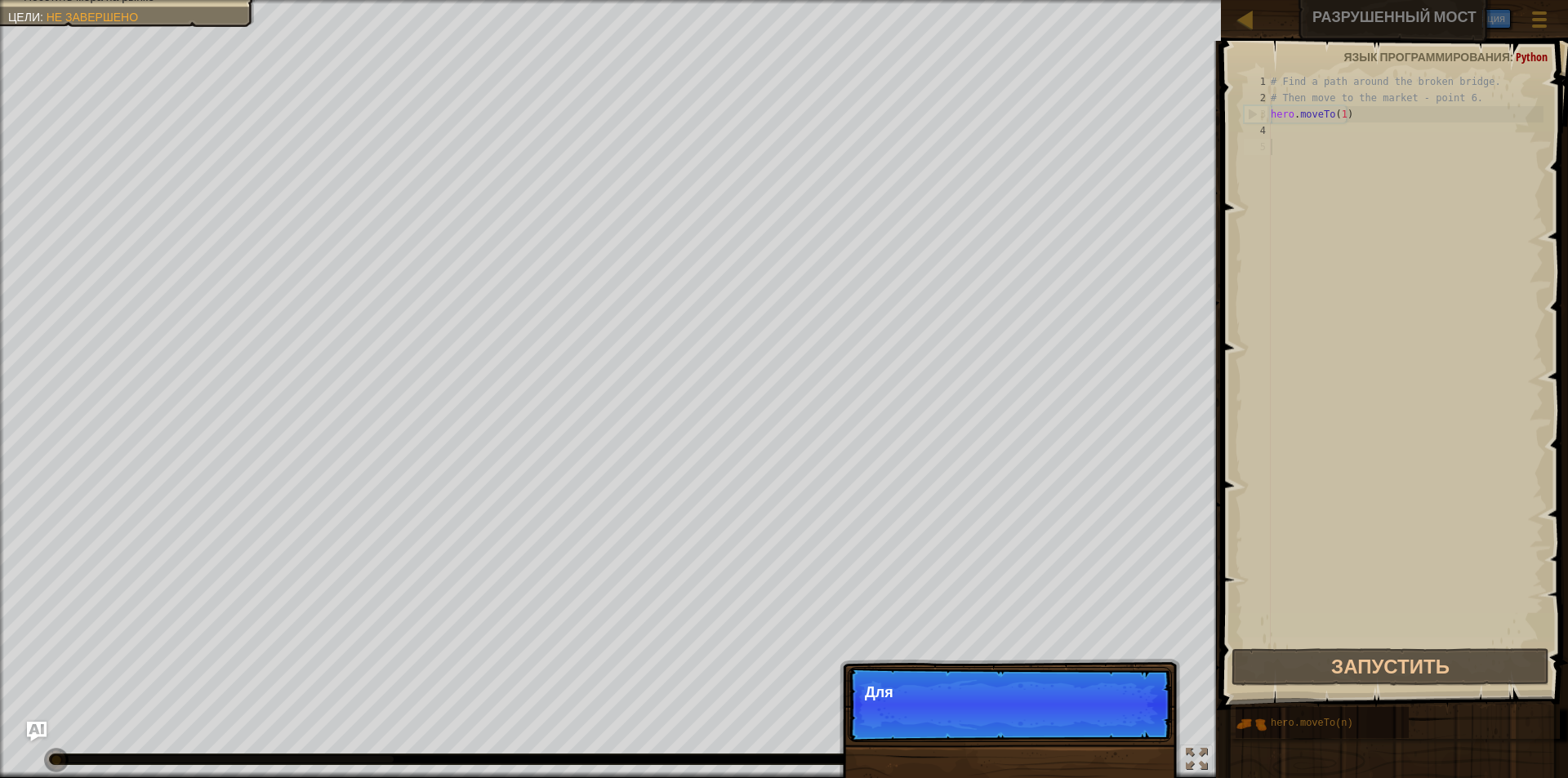
click at [1112, 743] on div "Пропуск (Esc) Продолжить Для" at bounding box center [1010, 788] width 341 height 242
click at [1112, 743] on div "Пропуск (Esc) Продолжить Для получения до" at bounding box center [1010, 788] width 341 height 242
click at [1112, 743] on div "Пропуск (Esc) Продолжить Для получения дополните" at bounding box center [1010, 788] width 341 height 242
click at [1112, 743] on div "Пропуск (Esc) Продолжить Для получения дополнительной" at bounding box center [1010, 788] width 341 height 242
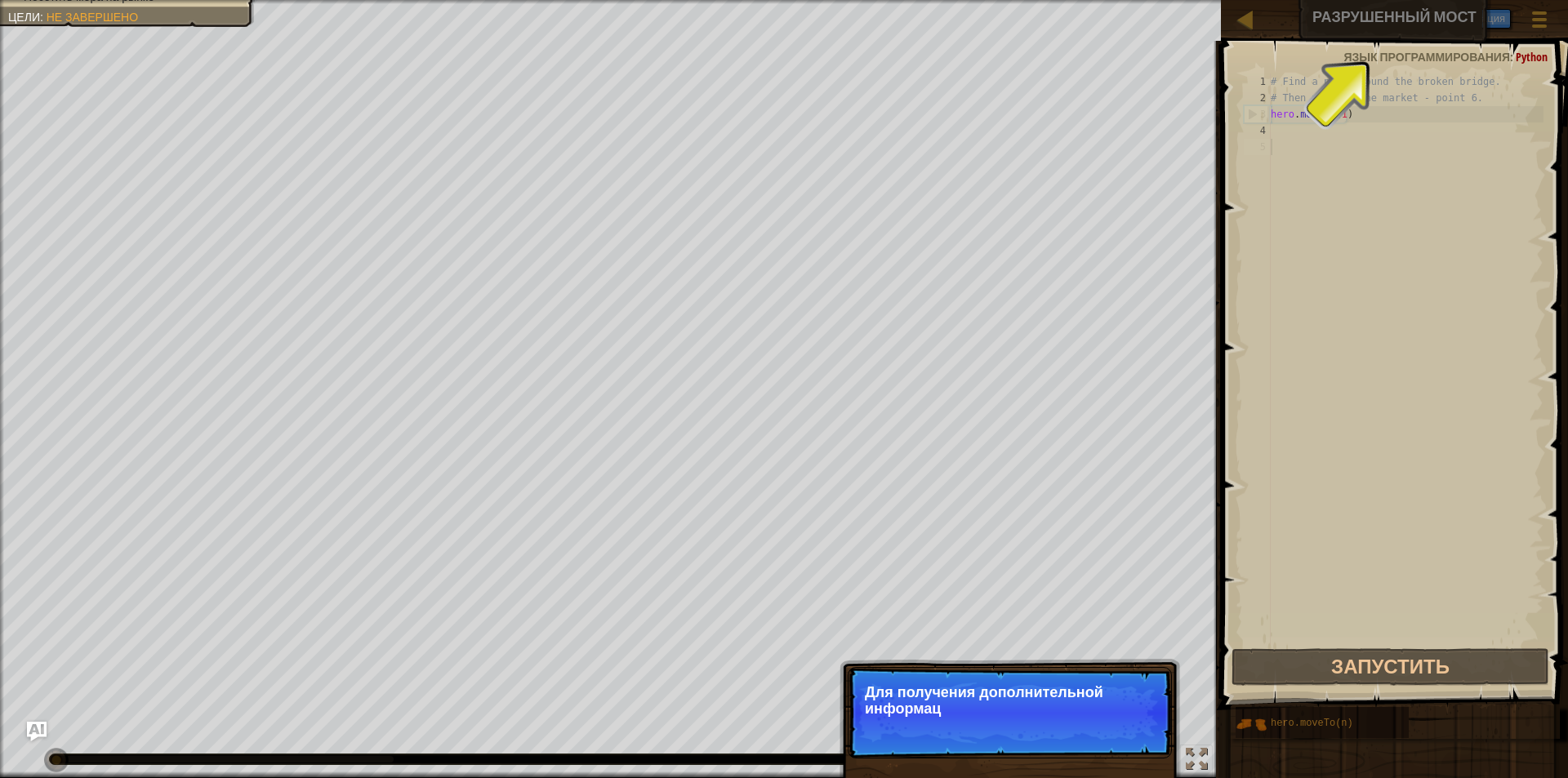
click at [1112, 743] on div "Пропуск (Esc) Продолжить Для получения дополнительной информац" at bounding box center [1010, 788] width 341 height 242
click at [1112, 743] on p "Пропуск (Esc) Продолжить Для получения дополнительной информации читайте ПОДСКА…" at bounding box center [1009, 712] width 324 height 91
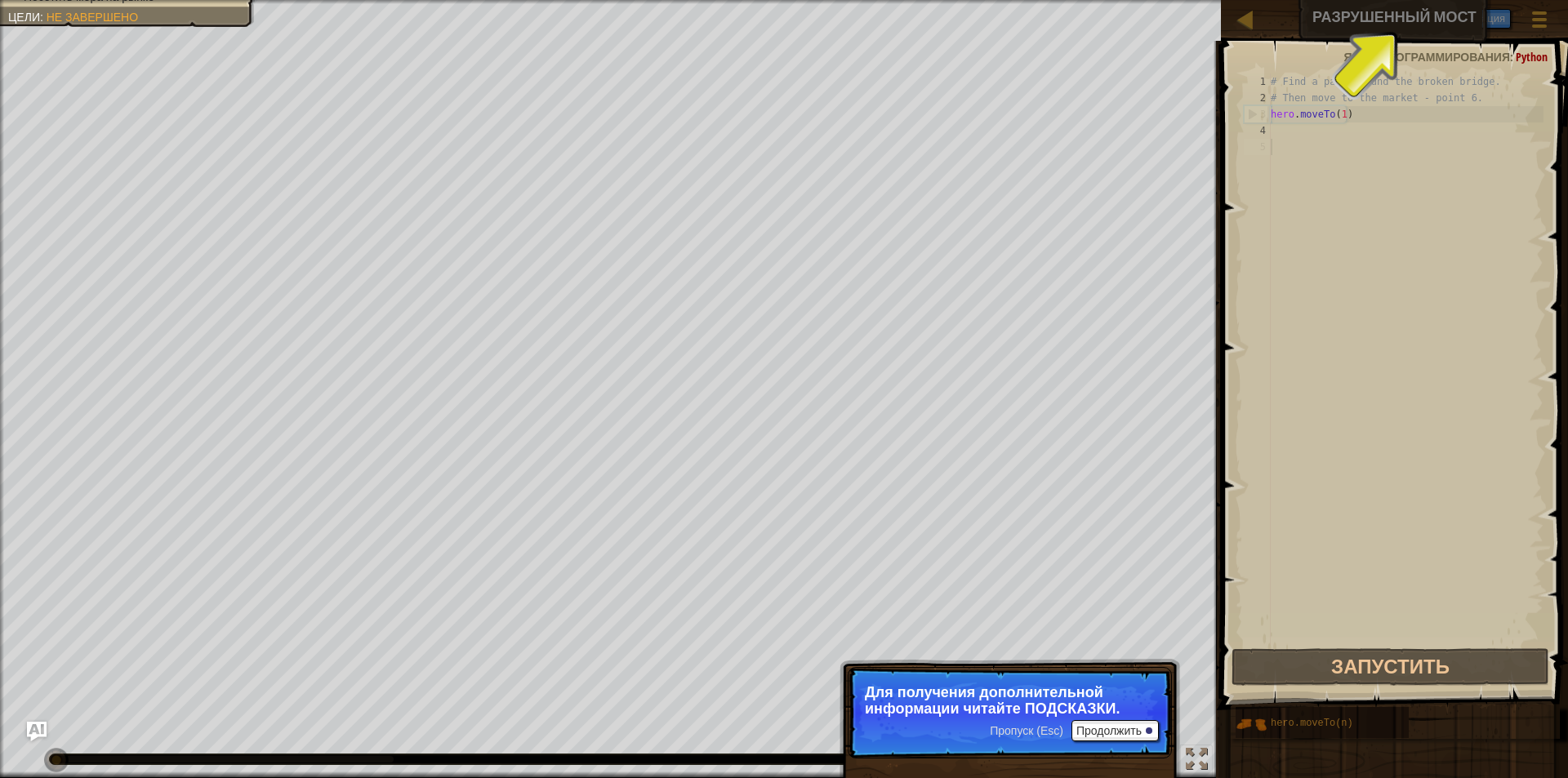
click at [1112, 743] on p "Пропуск (Esc) Продолжить Для получения дополнительной информации читайте ПОДСКА…" at bounding box center [1009, 712] width 324 height 91
click at [1129, 717] on p "Пропуск (Esc) Продолжить Для получения дополнительной информации читайте ПОДСКА…" at bounding box center [1009, 712] width 324 height 91
click at [1125, 719] on p "Пропуск (Esc) Продолжить Для получения дополнительной информации читайте ПОДСКА…" at bounding box center [1009, 712] width 324 height 91
click at [1114, 744] on p "Пропуск (Esc) Продолжить Для получения дополнительной информации читайте ПОДСКА…" at bounding box center [1009, 712] width 324 height 91
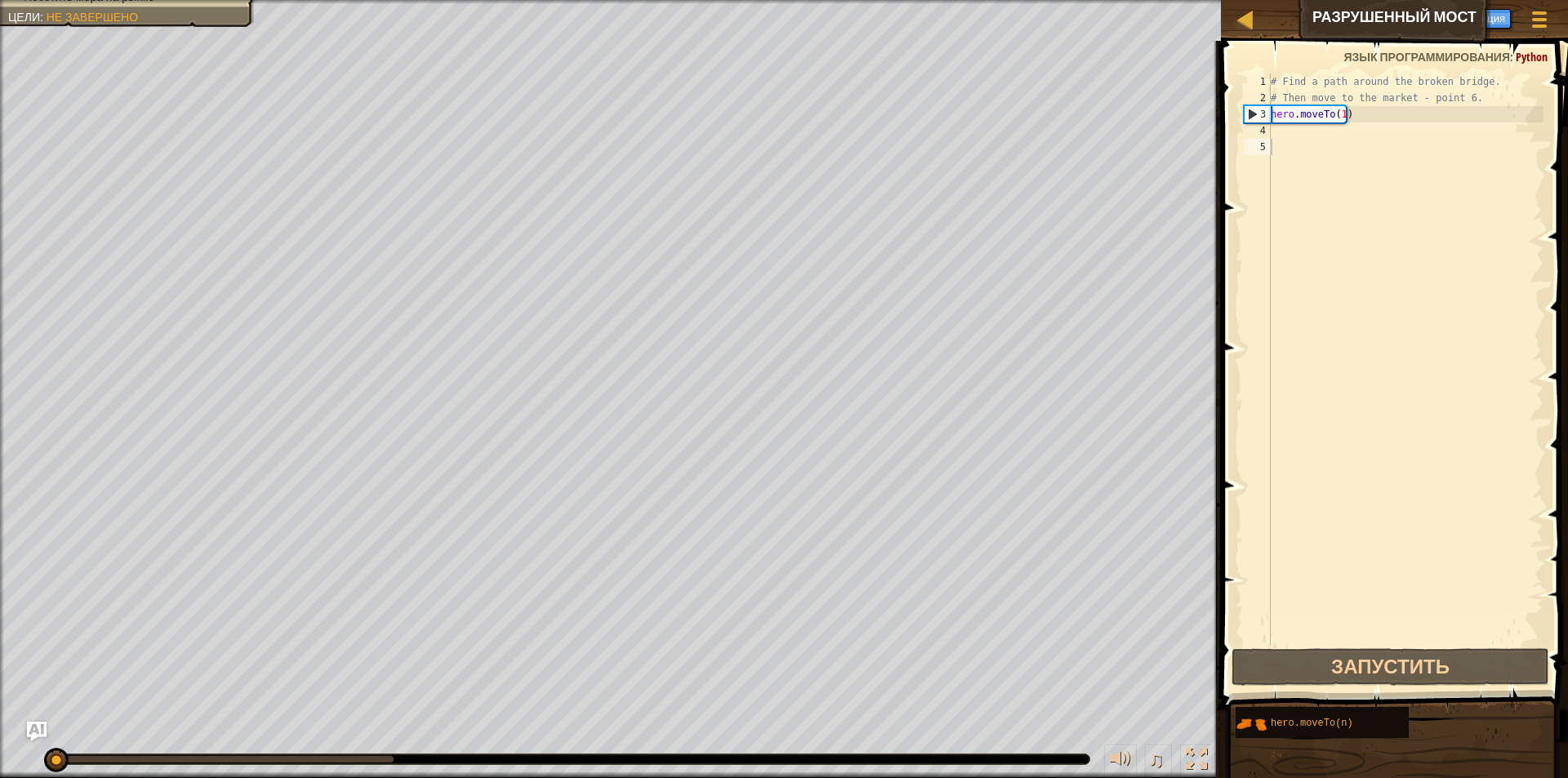
click at [1547, 70] on span at bounding box center [1396, 351] width 360 height 717
click at [1522, 49] on span "Python" at bounding box center [1532, 57] width 32 height 16
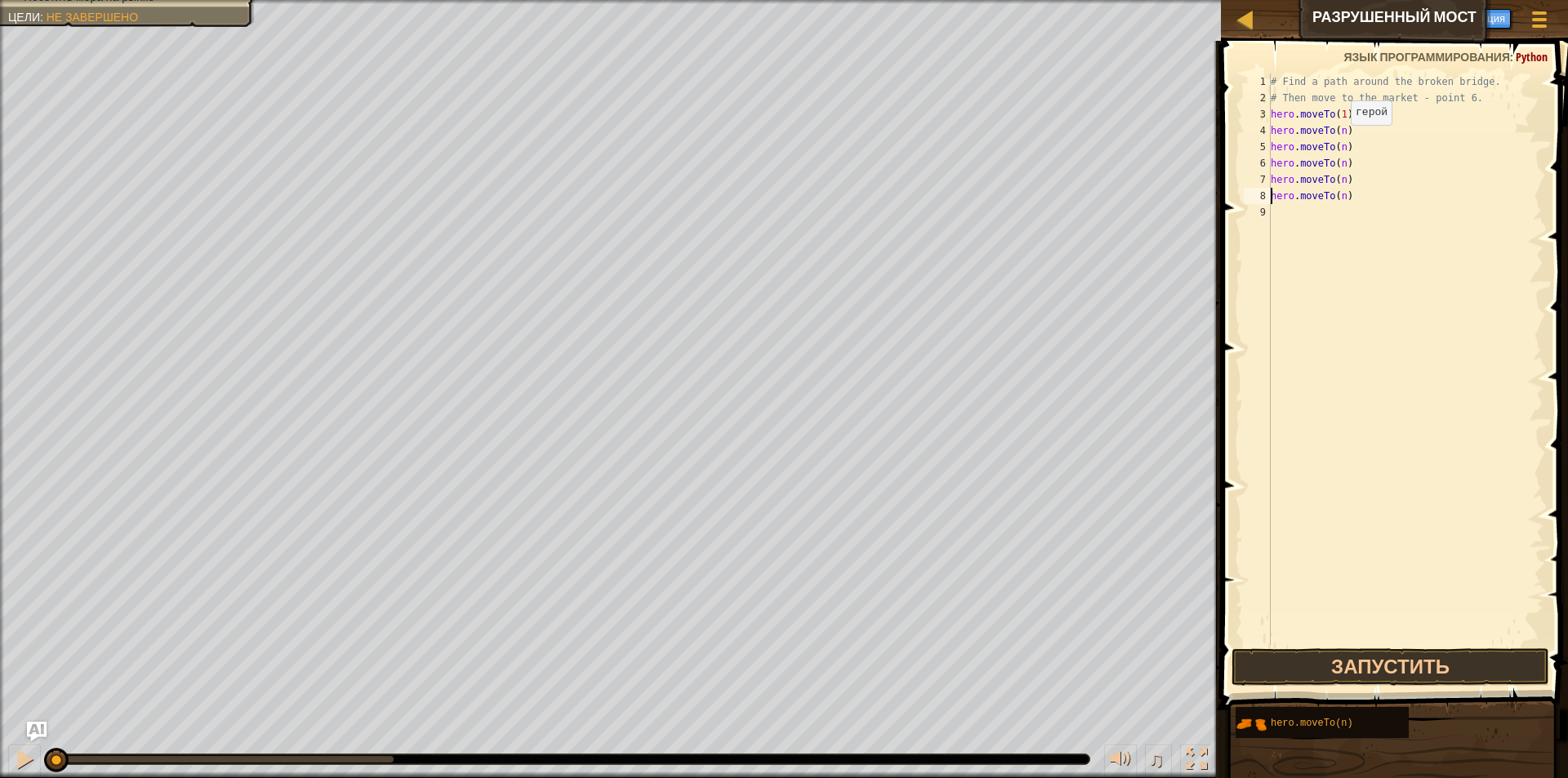
click at [1338, 139] on div "# Find a path around the broken bridge. # Then move to the market - point 6. he…" at bounding box center [1406, 375] width 276 height 604
click at [1341, 130] on div "# Find a path around the broken bridge. # Then move to the market - point 6. he…" at bounding box center [1406, 375] width 276 height 604
type textarea "hero.moveTo(2)"
click at [1333, 227] on div "# Find a path around the broken bridge. # Then move to the market - point 6. he…" at bounding box center [1406, 375] width 276 height 604
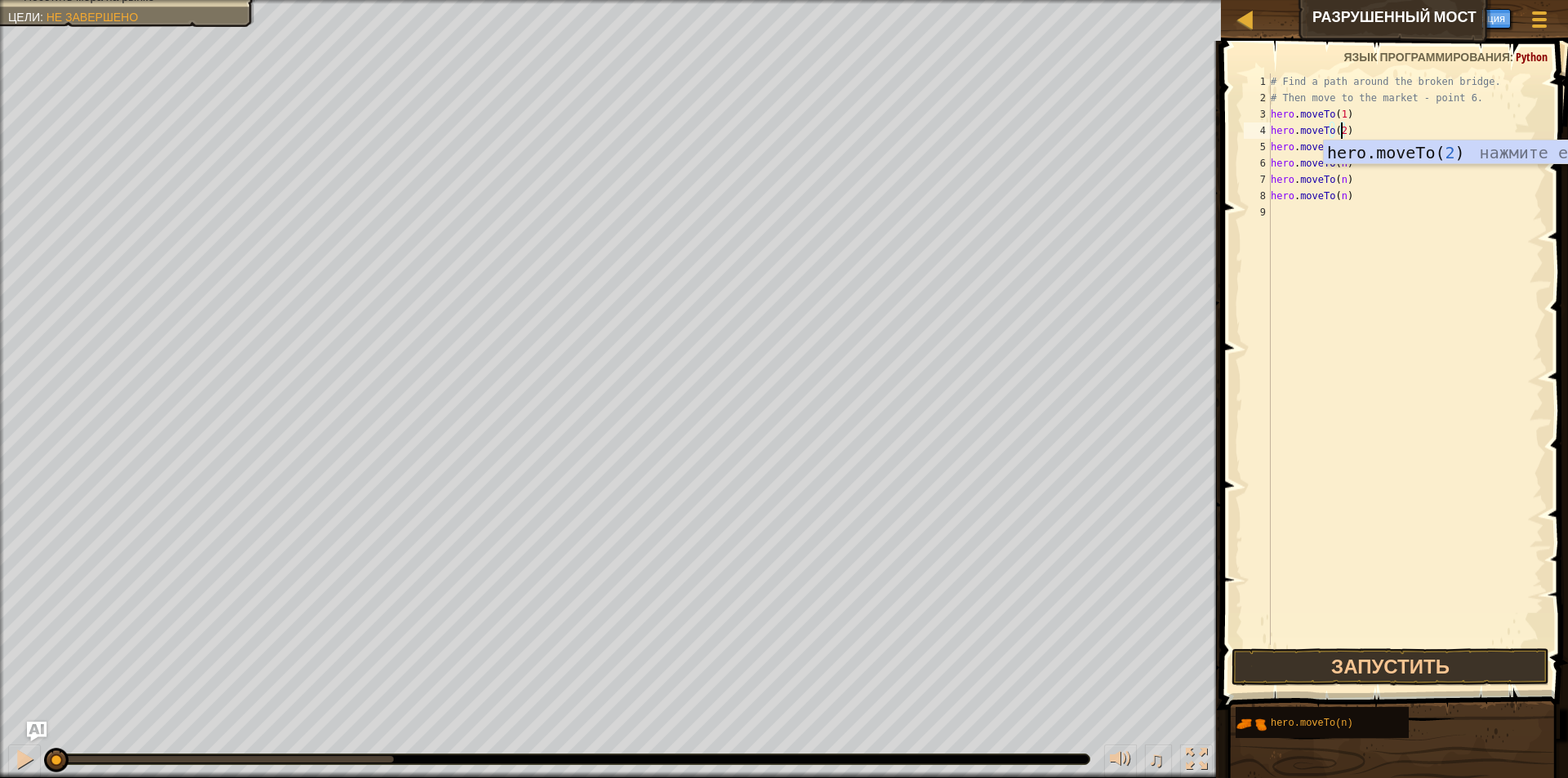
scroll to position [8, 0]
click at [1343, 153] on div "# Find a path around the broken bridge. # Then move to the market - point 6. he…" at bounding box center [1406, 375] width 276 height 604
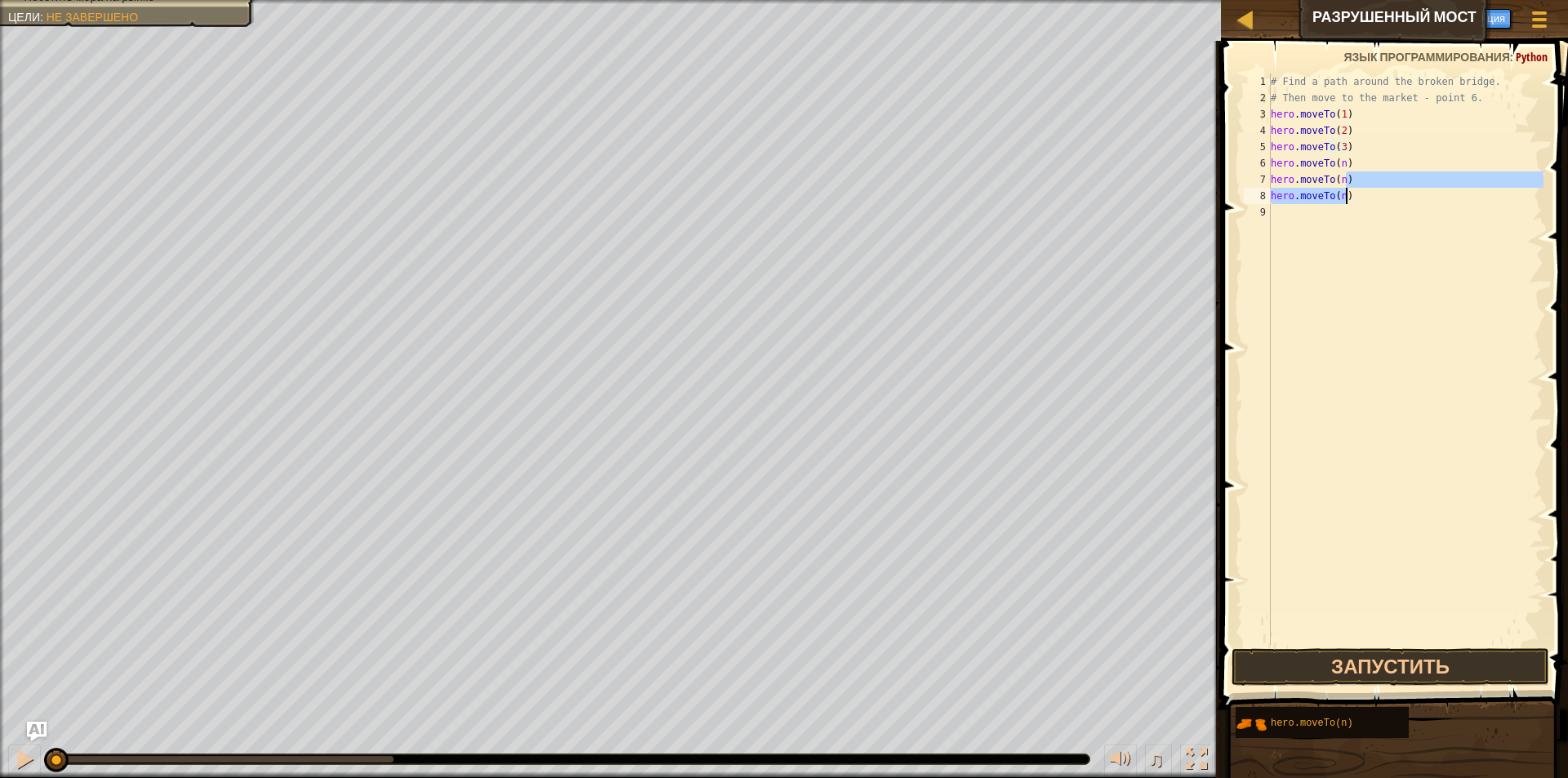
click at [1360, 190] on div "# Find a path around the broken bridge. # Then move to the market - point 6. he…" at bounding box center [1406, 375] width 276 height 604
click at [1344, 169] on div "# Find a path around the broken bridge. # Then move to the market - point 6. he…" at bounding box center [1406, 375] width 276 height 604
type textarea "hero.moveTo(4)"
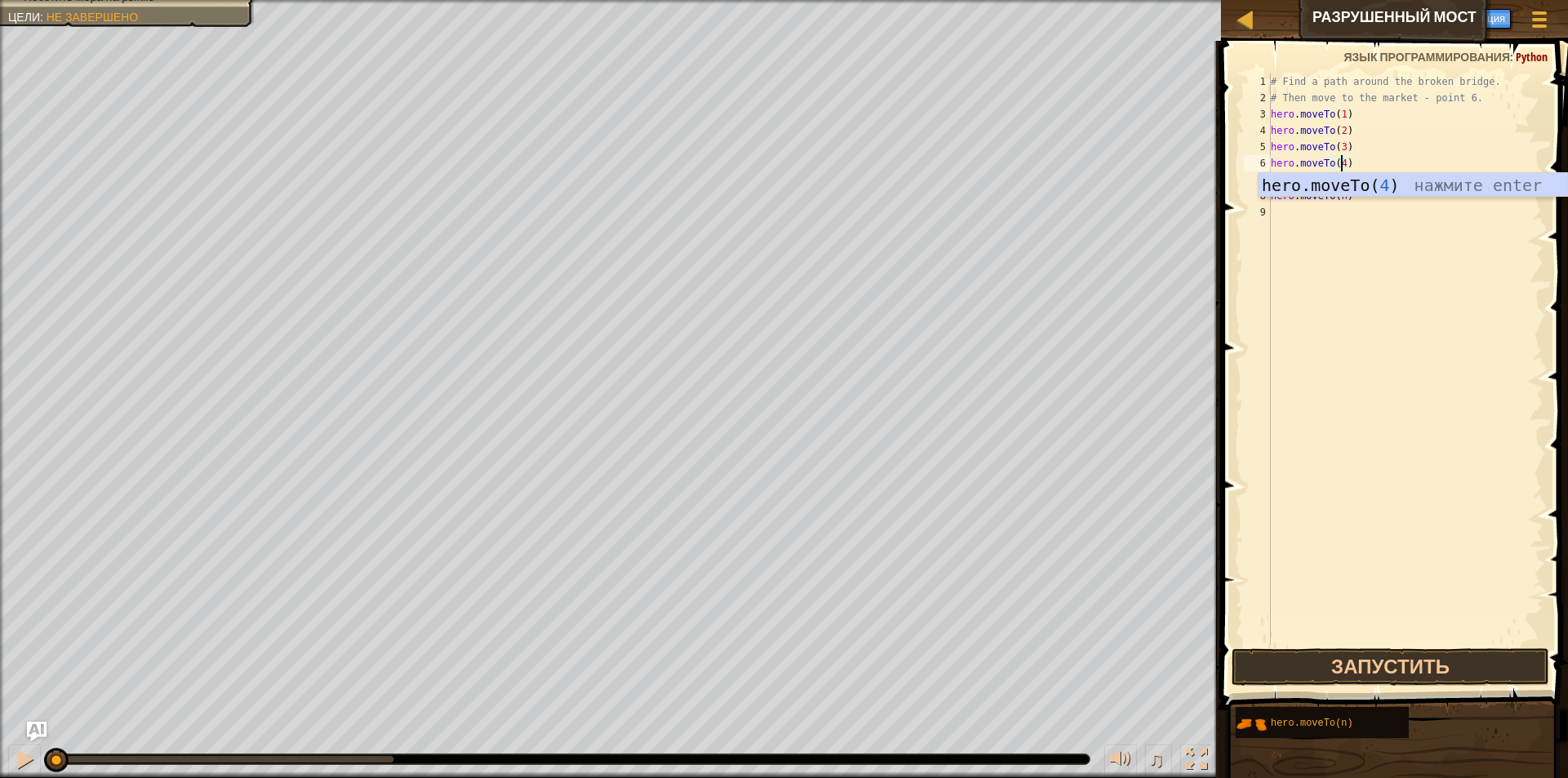
click at [1373, 209] on div "# Find a path around the broken bridge. # Then move to the market - point 6. he…" at bounding box center [1406, 375] width 276 height 604
click at [1343, 189] on div "# Find a path around the broken bridge. # Then move to the market - point 6. he…" at bounding box center [1406, 375] width 276 height 604
click at [1342, 180] on div "# Find a path around the broken bridge. # Then move to the market - point 6. he…" at bounding box center [1406, 375] width 276 height 604
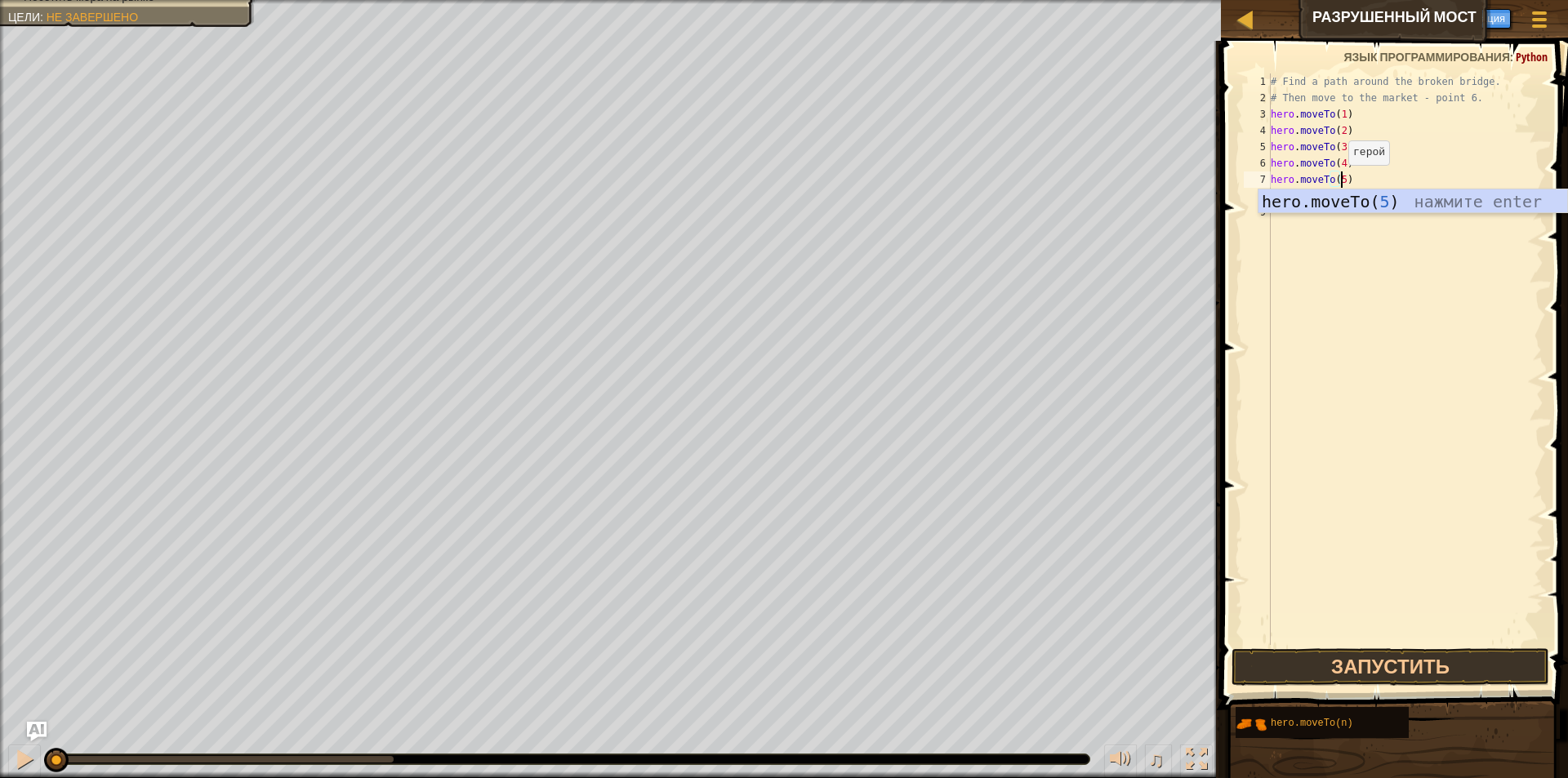
scroll to position [8, 6]
click at [1378, 181] on div "# Find a path around the broken bridge. # Then move to the market - point 6. he…" at bounding box center [1406, 375] width 276 height 604
click at [1345, 196] on div "# Find a path around the broken bridge. # Then move to the market - point 6. he…" at bounding box center [1406, 375] width 276 height 604
click at [1344, 196] on div "# Find a path around the broken bridge. # Then move to the market - point 6. he…" at bounding box center [1406, 375] width 276 height 604
click at [1343, 196] on div "# Find a path around the broken bridge. # Then move to the market - point 6. he…" at bounding box center [1406, 375] width 276 height 604
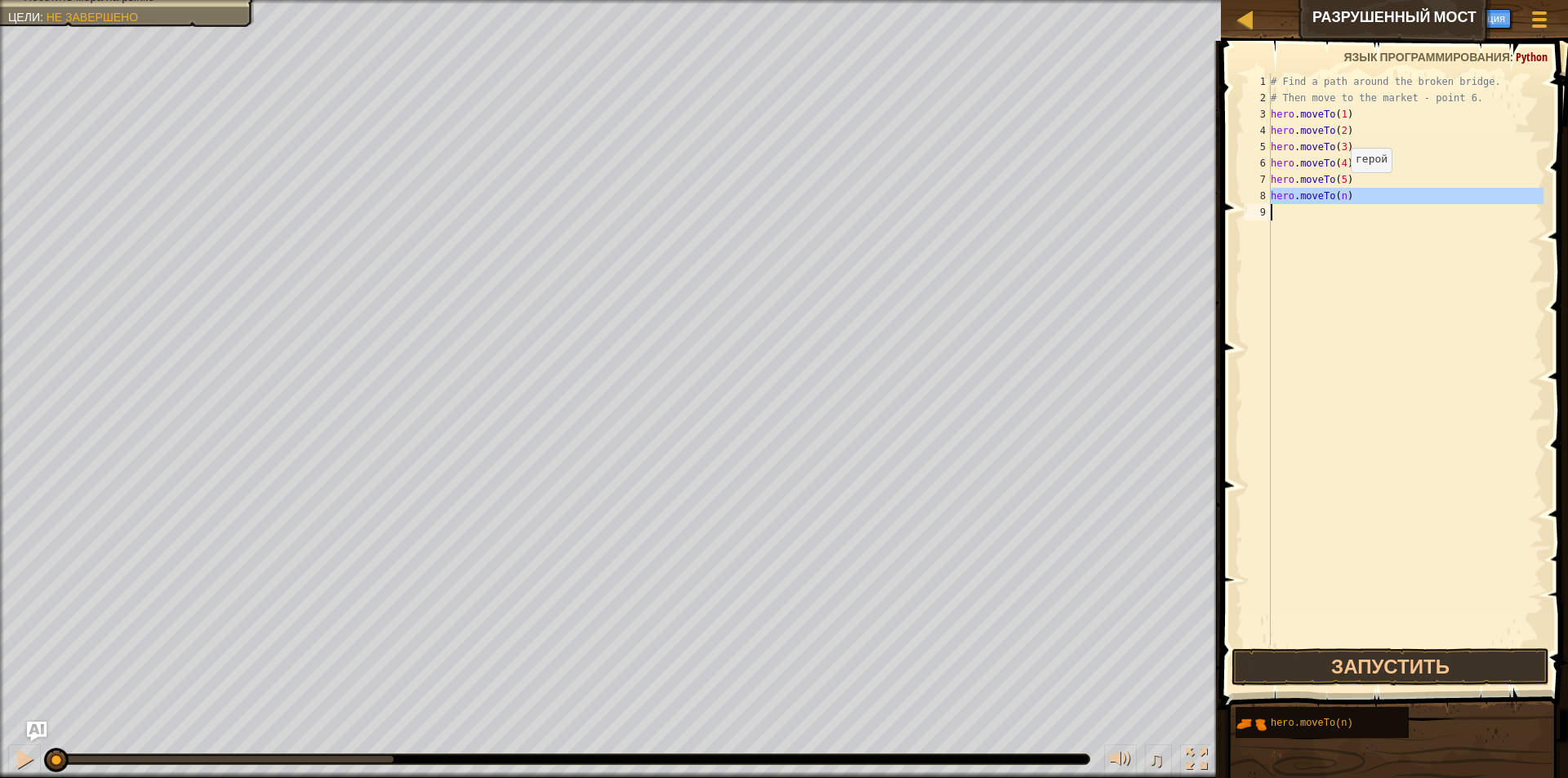
click at [1337, 189] on div "# Find a path around the broken bridge. # Then move to the market - point 6. he…" at bounding box center [1406, 359] width 276 height 572
click at [1343, 190] on div "# Find a path around the broken bridge. # Then move to the market - point 6. he…" at bounding box center [1406, 375] width 276 height 604
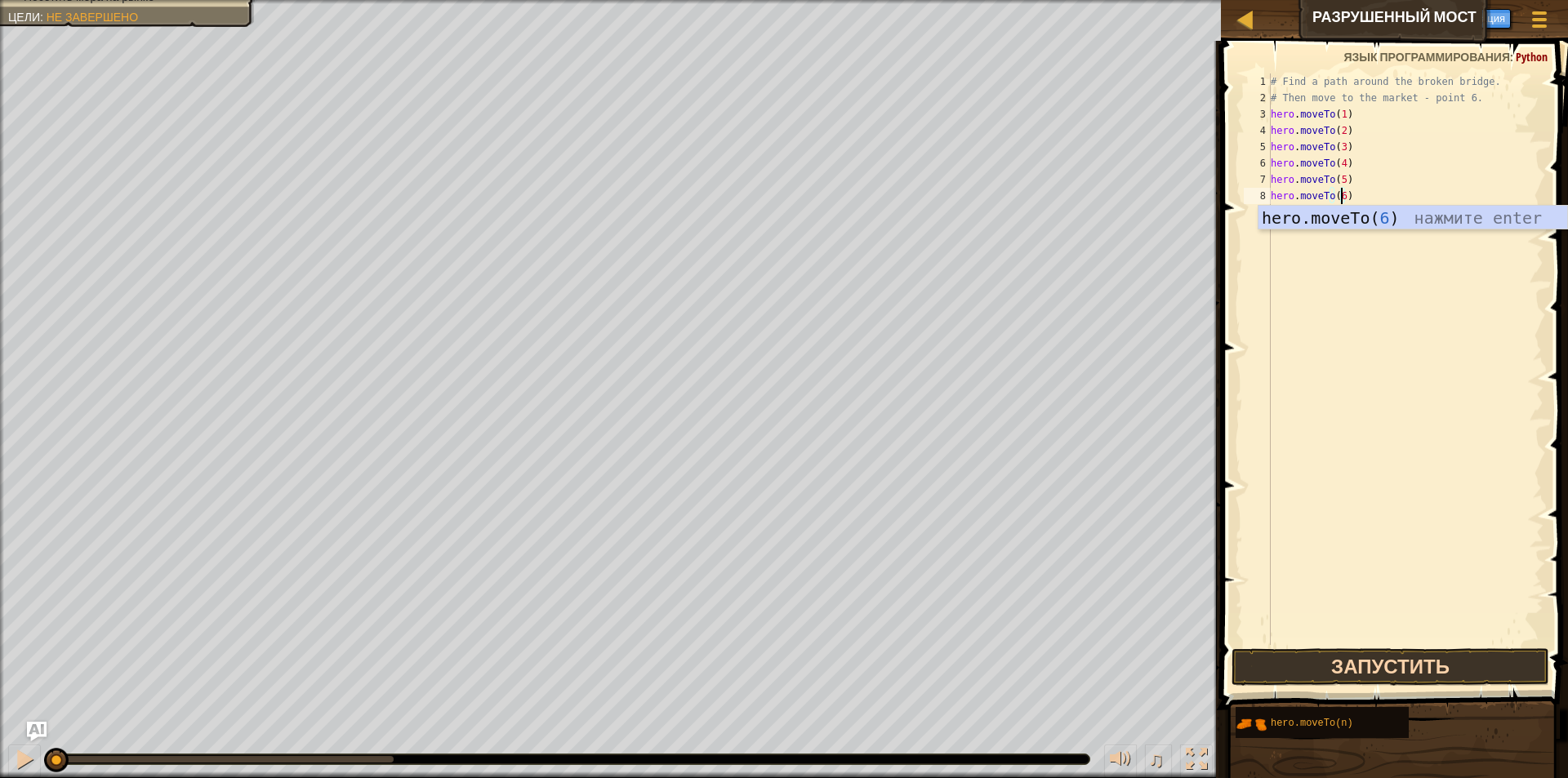
type textarea "hero.moveTo(6)"
click at [1359, 673] on button "Запустить" at bounding box center [1390, 667] width 318 height 37
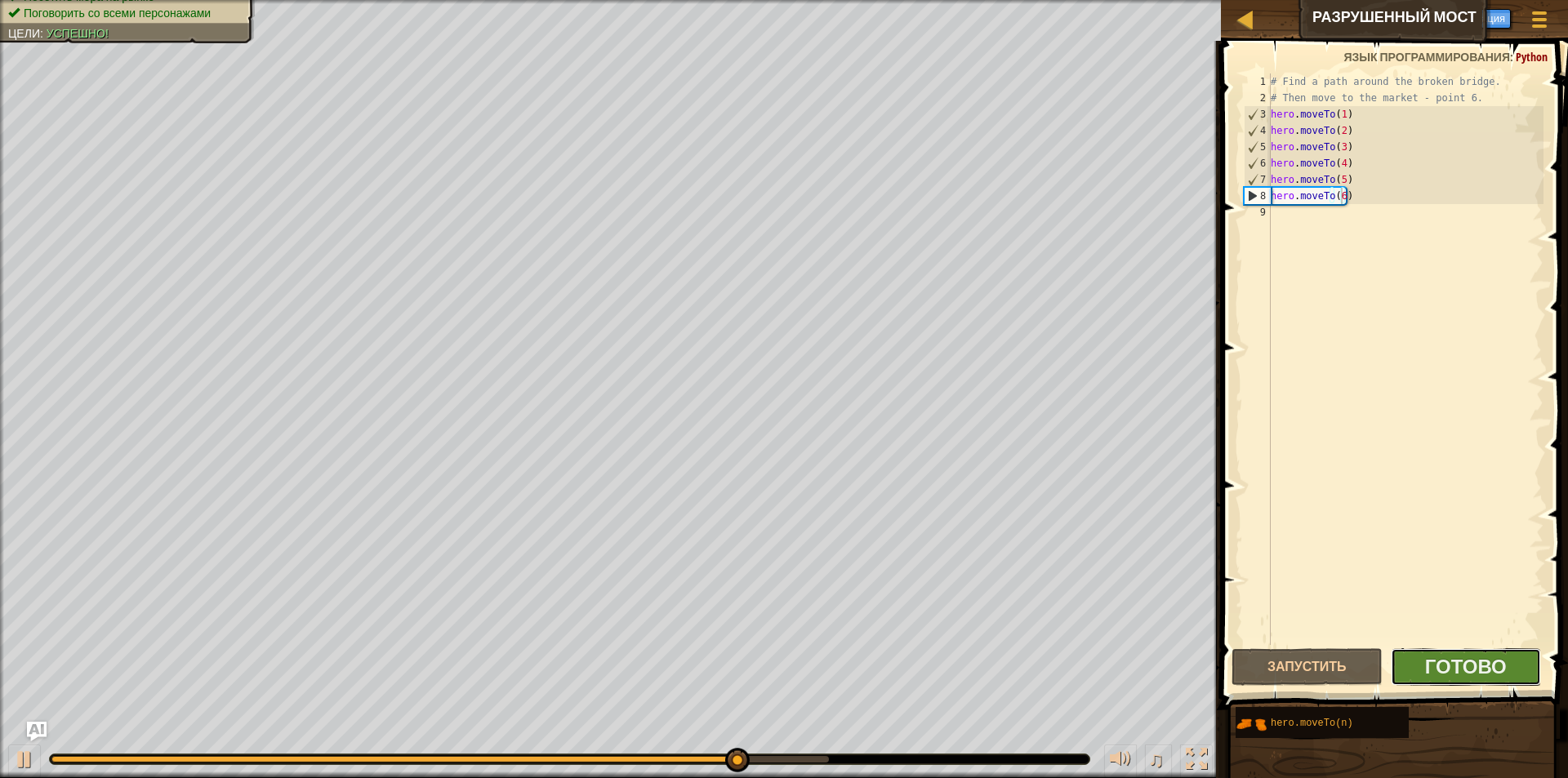
click at [1484, 683] on button "Готово" at bounding box center [1466, 667] width 151 height 37
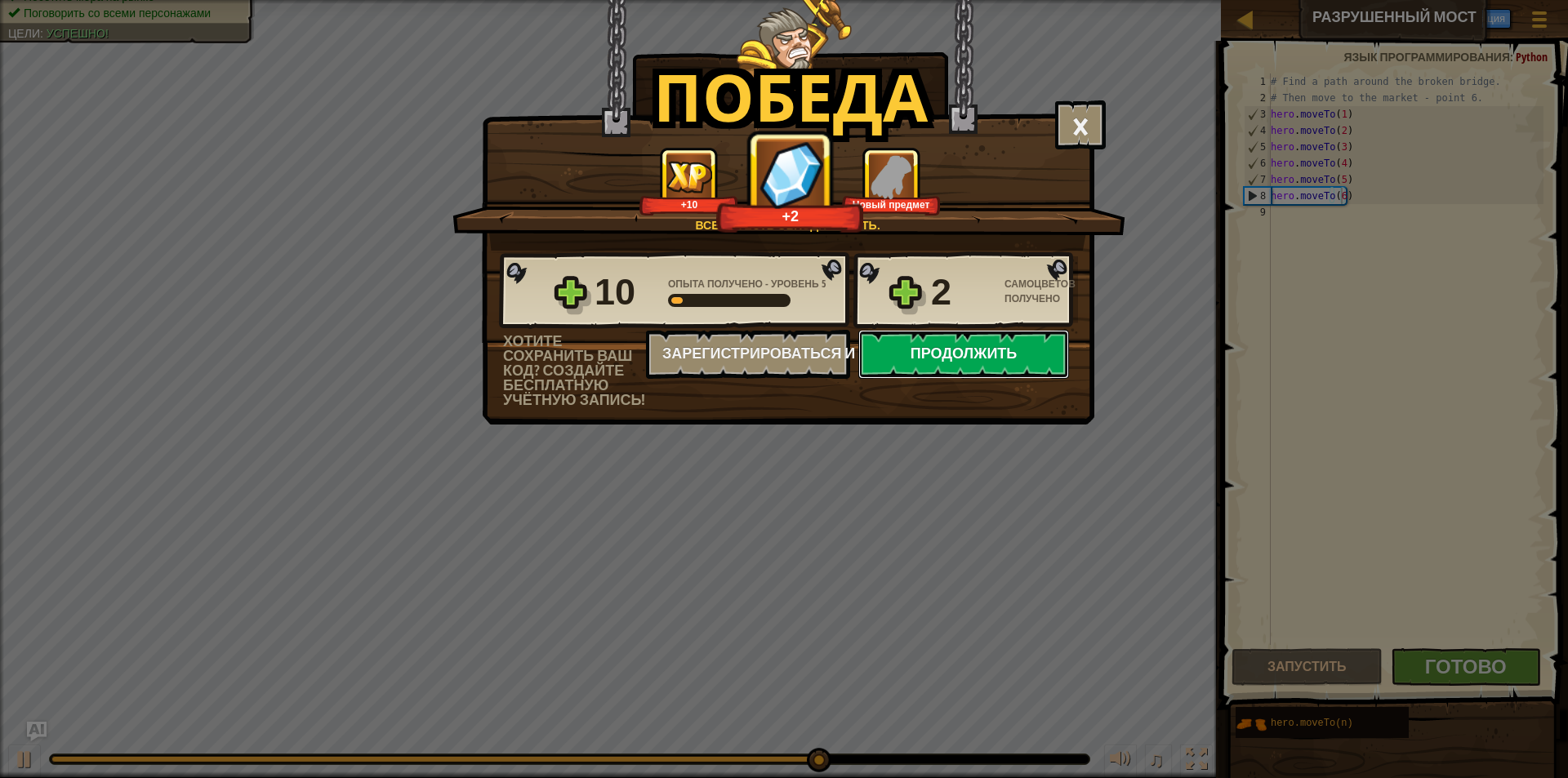
click at [1013, 357] on button "Продолжить" at bounding box center [963, 354] width 210 height 49
select select "ru"
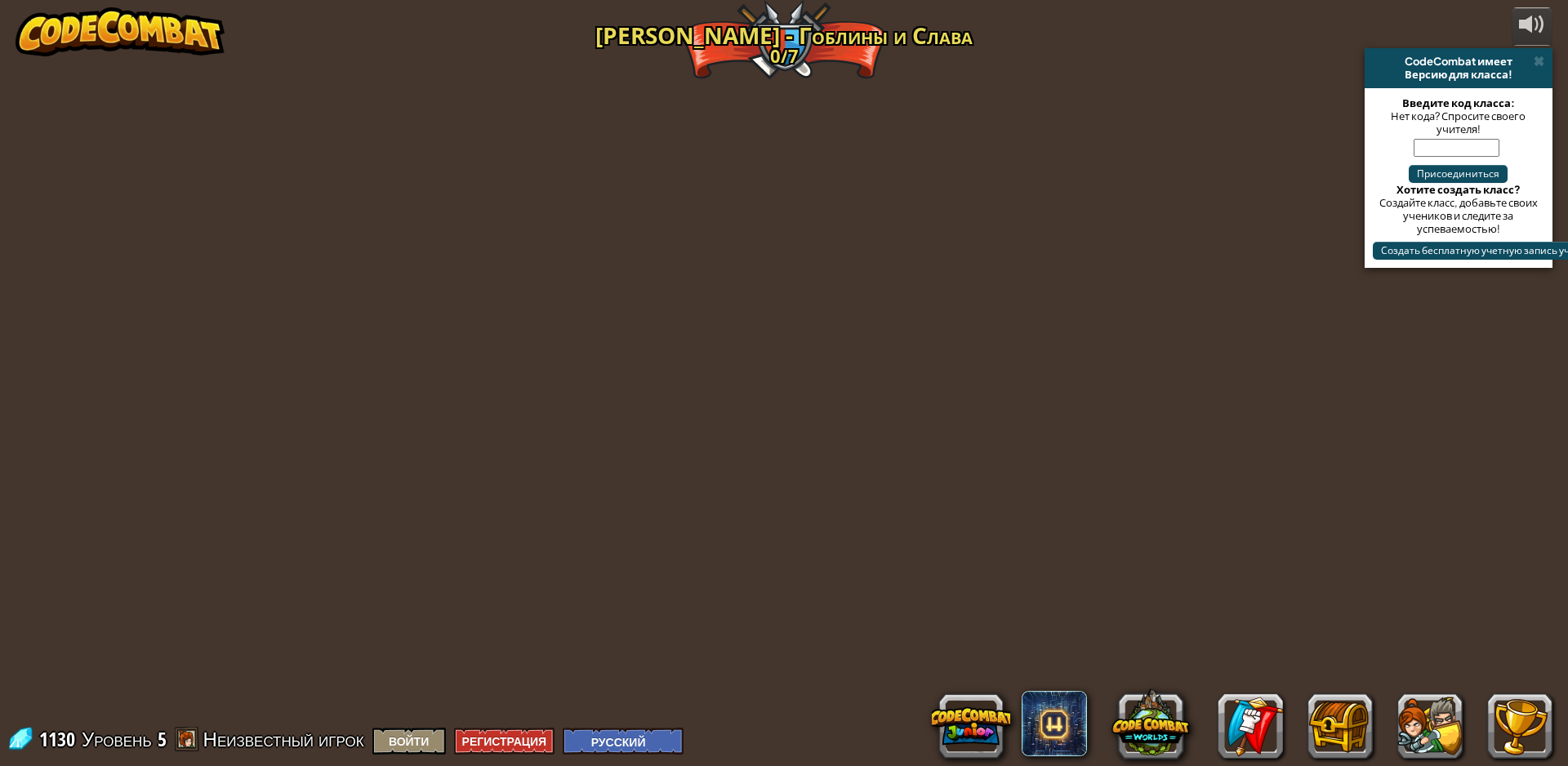
select select "ru"
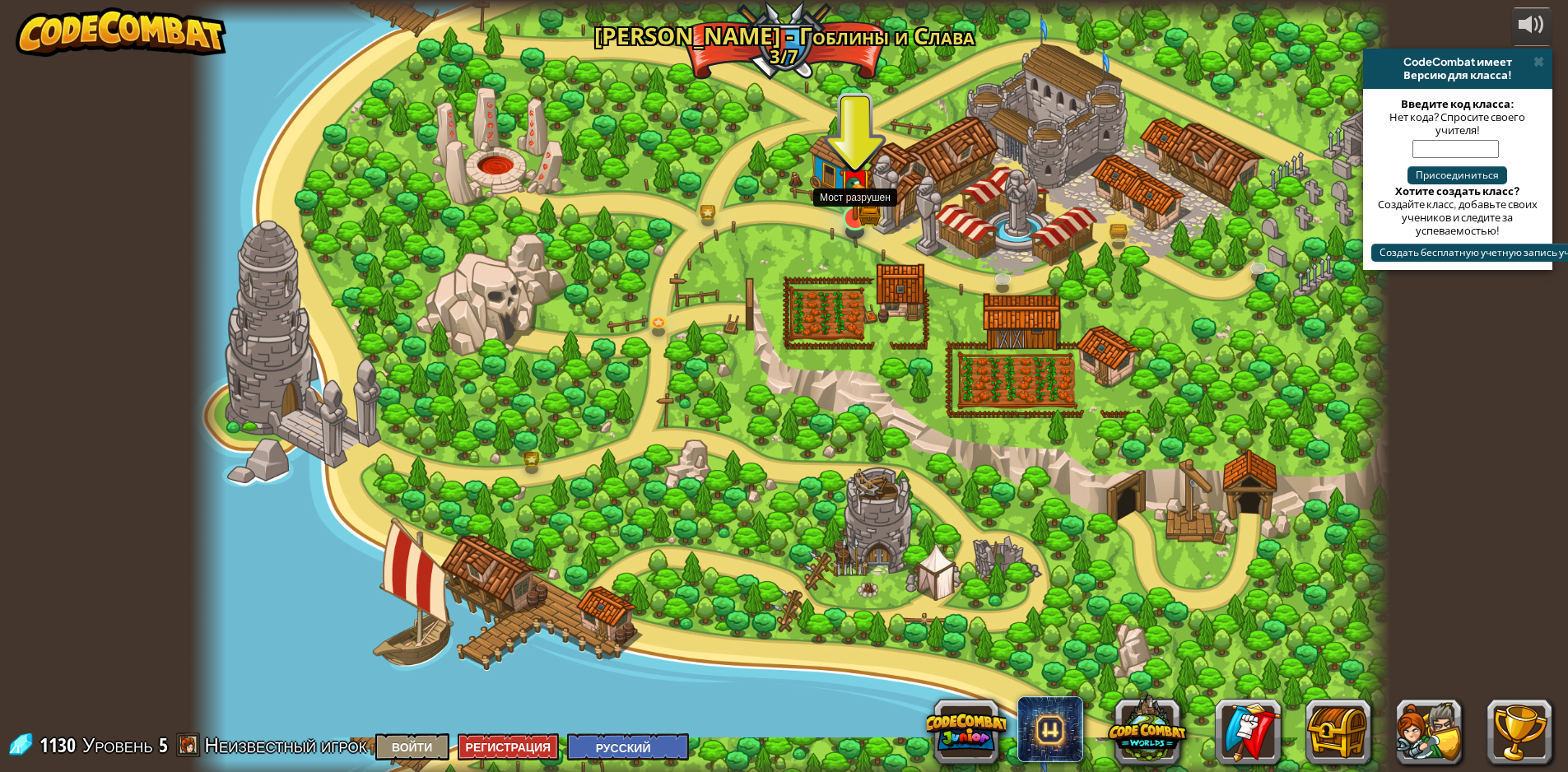
click at [846, 206] on img at bounding box center [854, 184] width 33 height 71
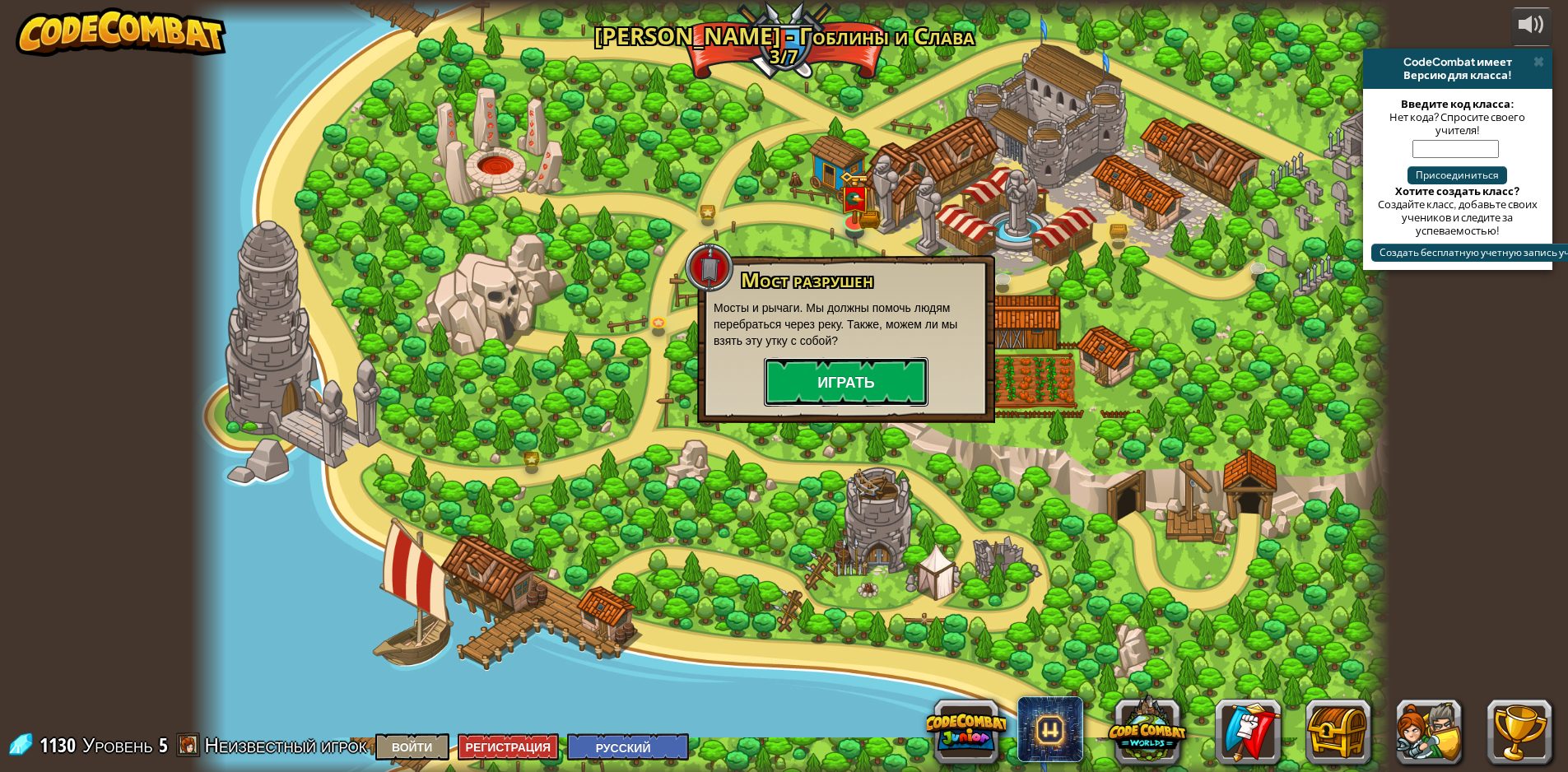
click at [808, 369] on button "Играть" at bounding box center [845, 382] width 165 height 49
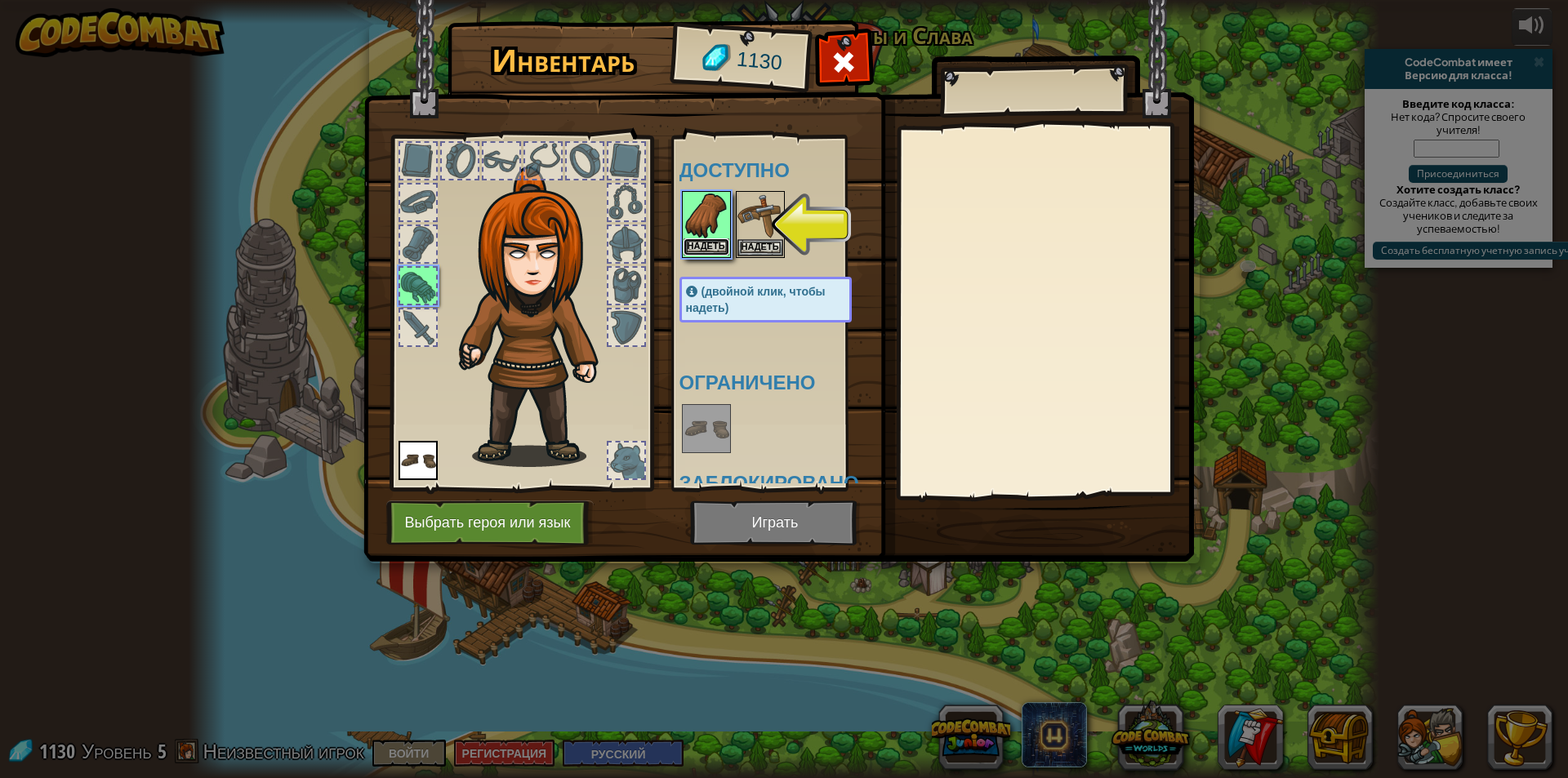
click at [683, 252] on button "Надеть" at bounding box center [706, 248] width 46 height 18
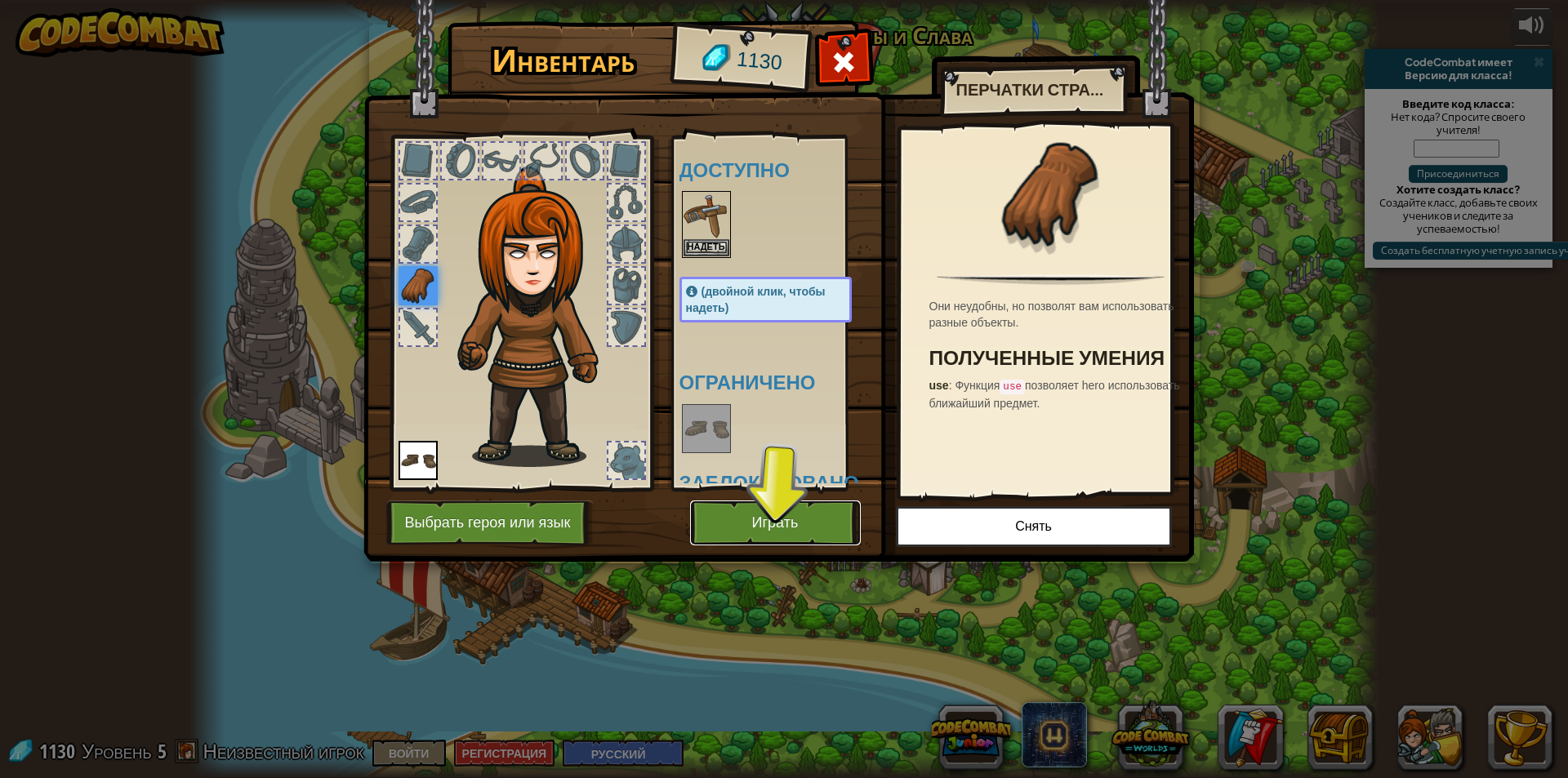
click at [749, 533] on button "Играть" at bounding box center [775, 523] width 170 height 45
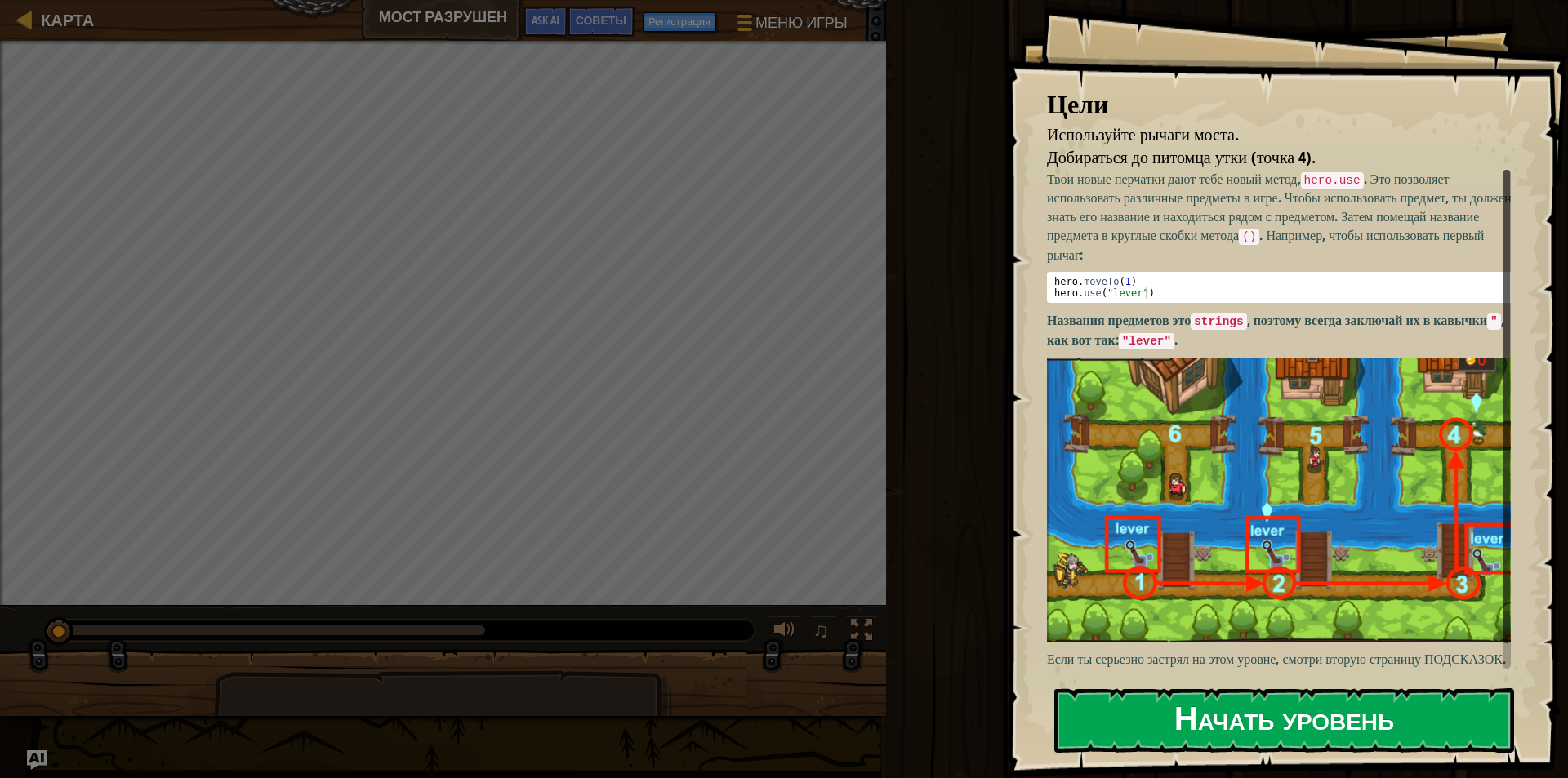
click at [1150, 725] on button "Начать уровень" at bounding box center [1284, 720] width 460 height 65
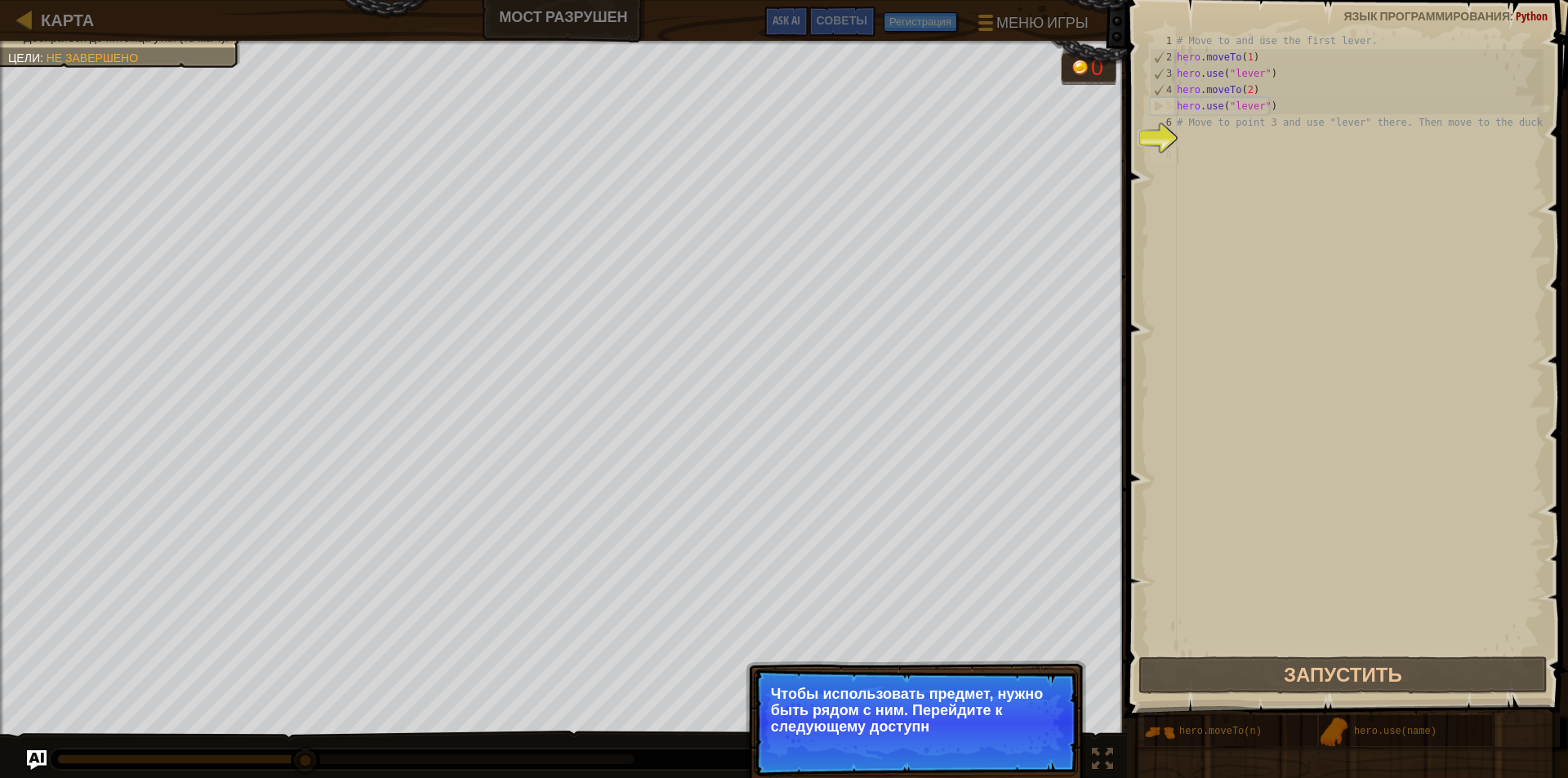
click at [1254, 316] on div "# Move to and use the first lever. hero . moveTo ( 1 ) hero . use ( "lever" ) h…" at bounding box center [1359, 359] width 370 height 654
click at [1234, 404] on div "# Move to and use the first lever. hero . moveTo ( 1 ) hero . use ( "lever" ) h…" at bounding box center [1359, 359] width 370 height 654
click at [1009, 760] on button "Продолжить" at bounding box center [1021, 765] width 87 height 22
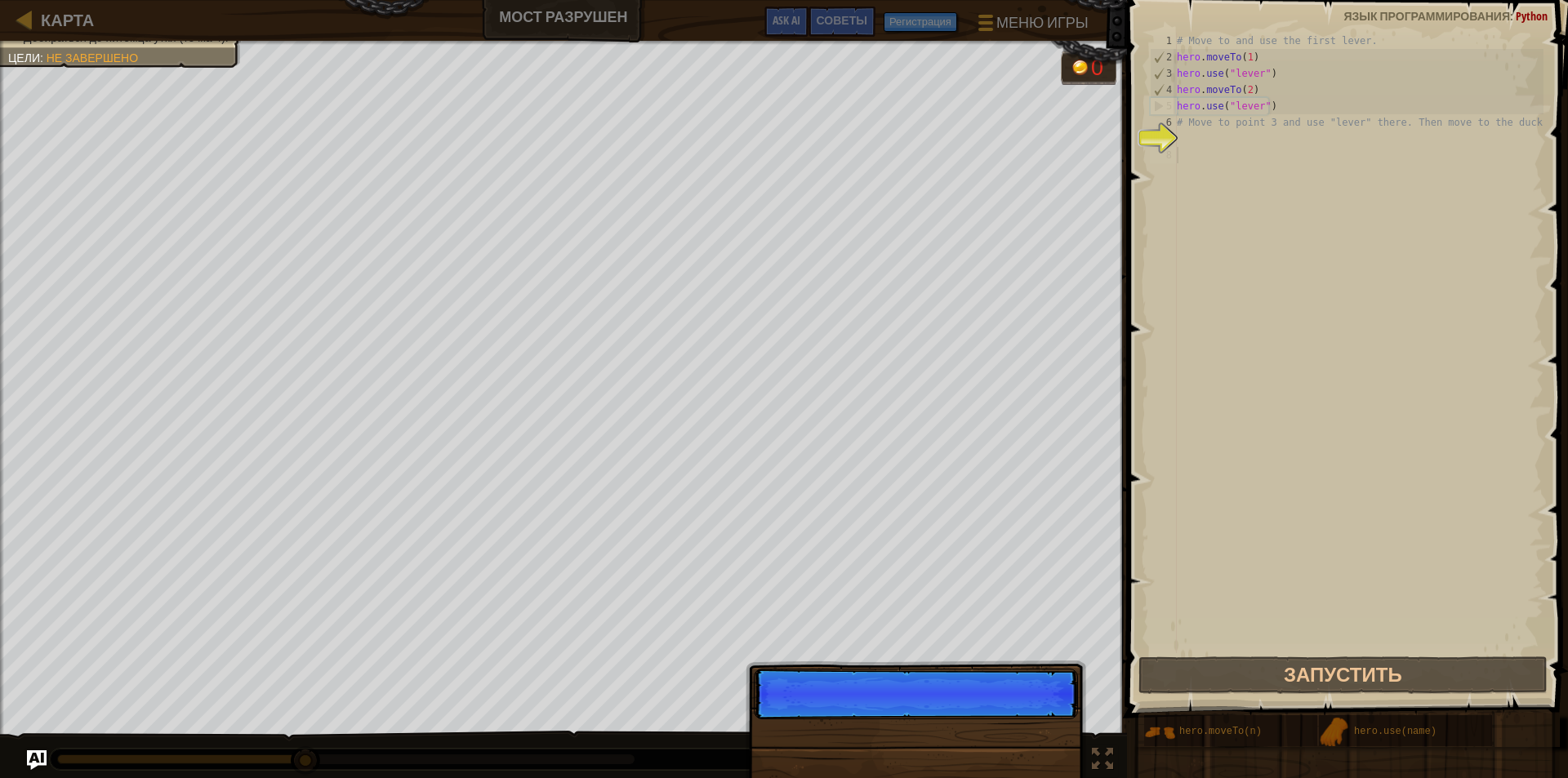
scroll to position [8, 0]
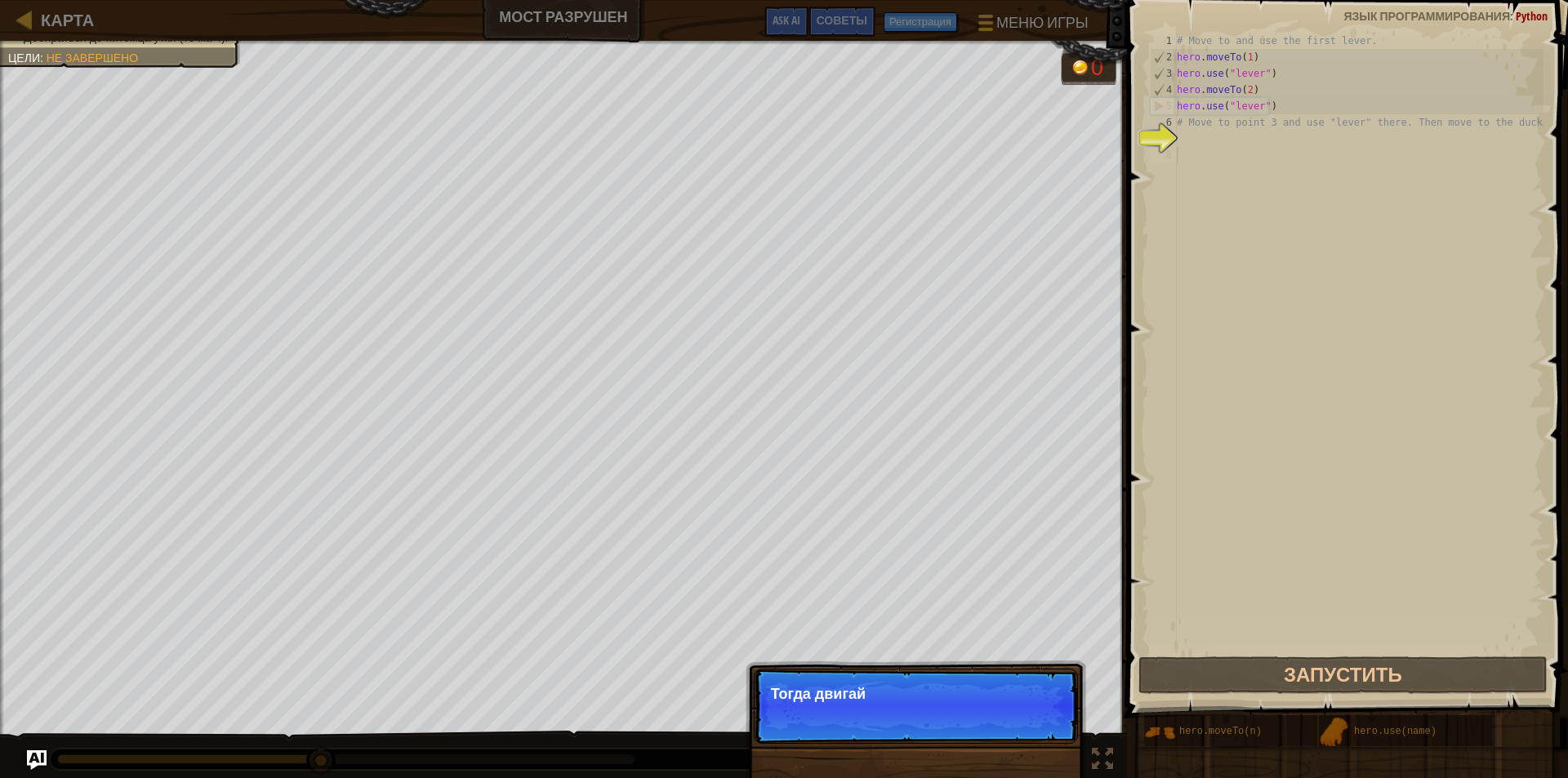
click at [1009, 760] on div "Пропуск (Esc) Продолжить Тогда двигай" at bounding box center [916, 789] width 341 height 242
click at [1009, 760] on div "Пропуск (Esc) Продолжить Тогда двигайся к ут" at bounding box center [916, 789] width 341 height 242
click at [1009, 760] on div "Пропуск (Esc) Продолжить Тогда двигайся к утке на т" at bounding box center [916, 789] width 341 height 242
click at [1009, 760] on div "Пропуск (Esc) Продолжить Тогда двигайся к утке на точке 4" at bounding box center [916, 789] width 341 height 242
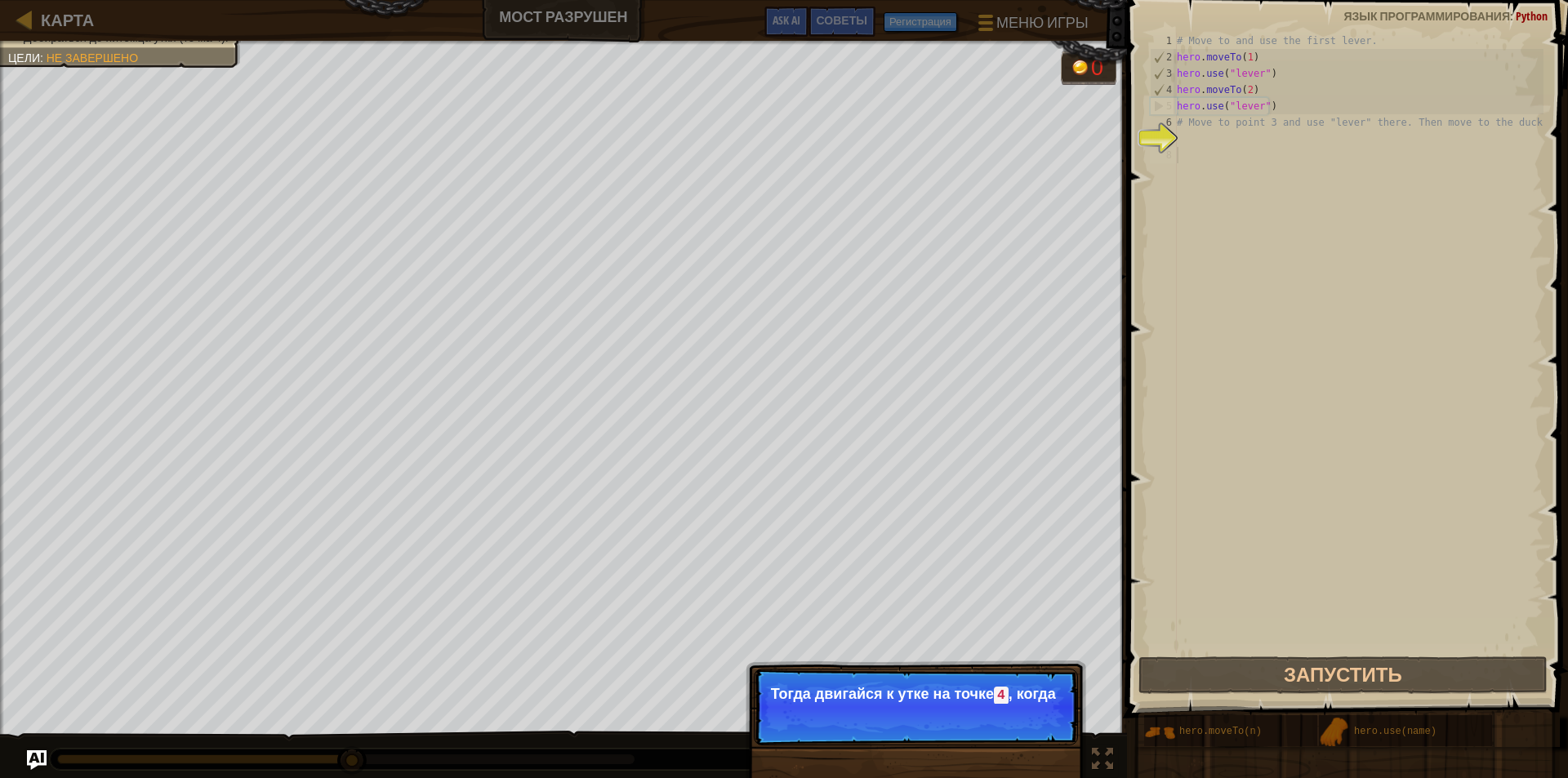
click at [1009, 746] on p "Пропуск (Esc) Продолжить Тогда двигайся к утке на точке 4 , когда" at bounding box center [915, 707] width 324 height 76
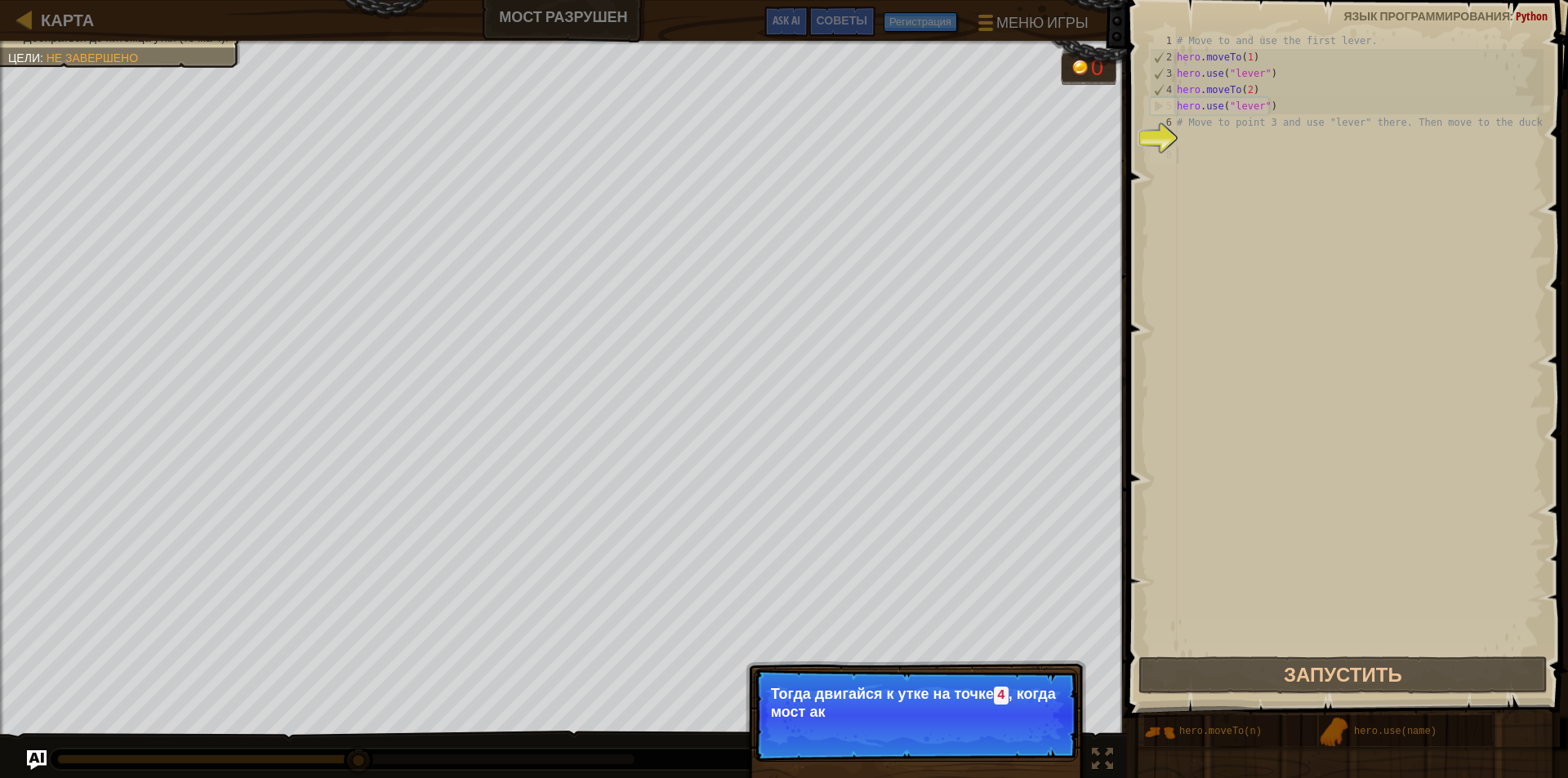
click at [1009, 760] on p "Пропуск (Esc) Продолжить Тогда двигайся к утке на точке 4 , когда мост ак" at bounding box center [915, 714] width 324 height 93
click at [1004, 759] on p "Пропуск (Esc) Продолжить Тогда двигайся к утке на точке 4 , когда мост активиров" at bounding box center [915, 714] width 324 height 93
click at [1004, 759] on p "Пропуск (Esc) Продолжить Тогда двигайся к утке на точке 4 , когда мост активиро…" at bounding box center [915, 714] width 324 height 93
click at [1013, 730] on button "Продолжить" at bounding box center [1021, 734] width 87 height 22
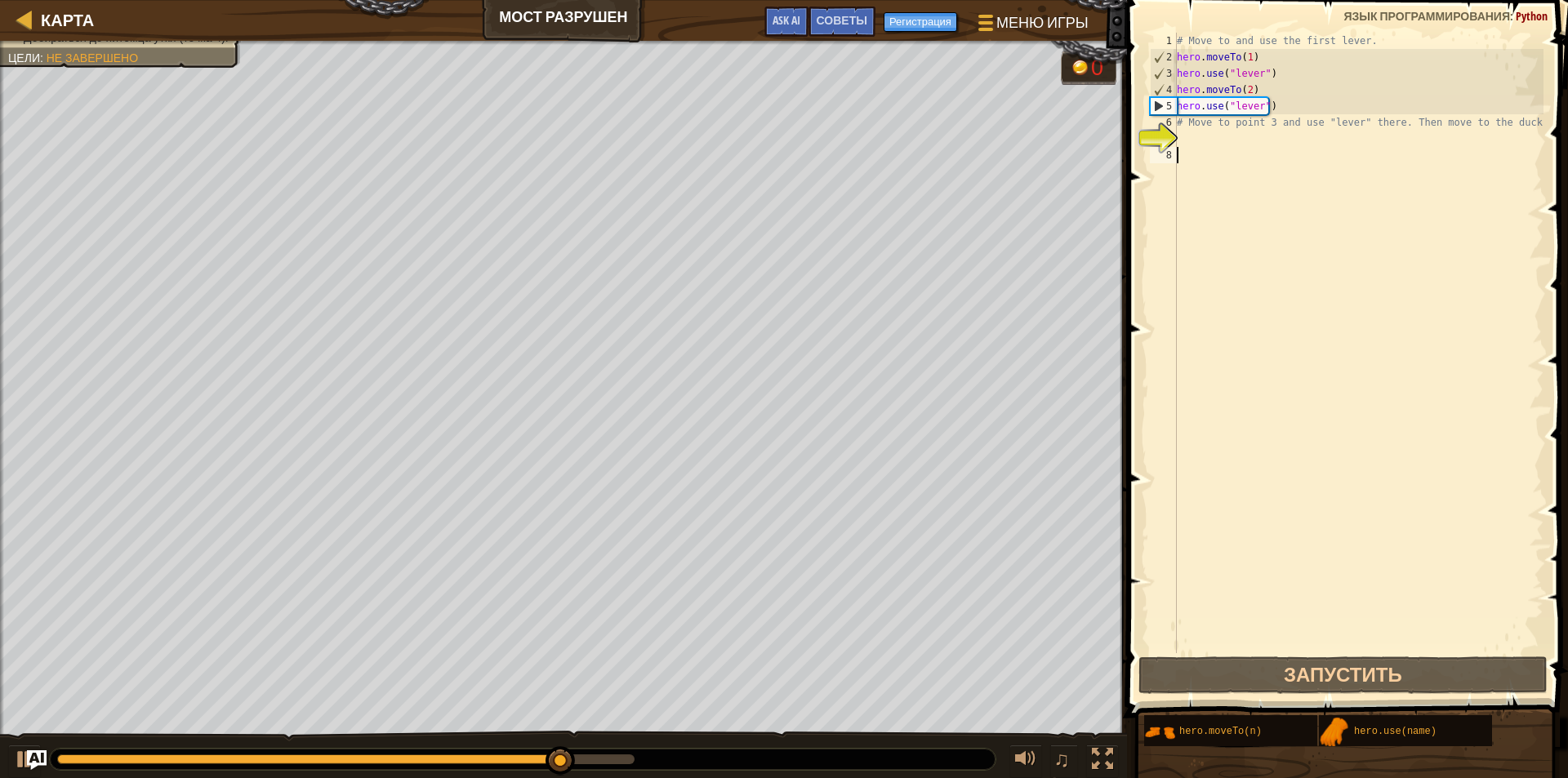
click at [1273, 219] on div "# Move to and use the first lever. hero . moveTo ( 1 ) hero . use ( "lever" ) h…" at bounding box center [1359, 359] width 370 height 654
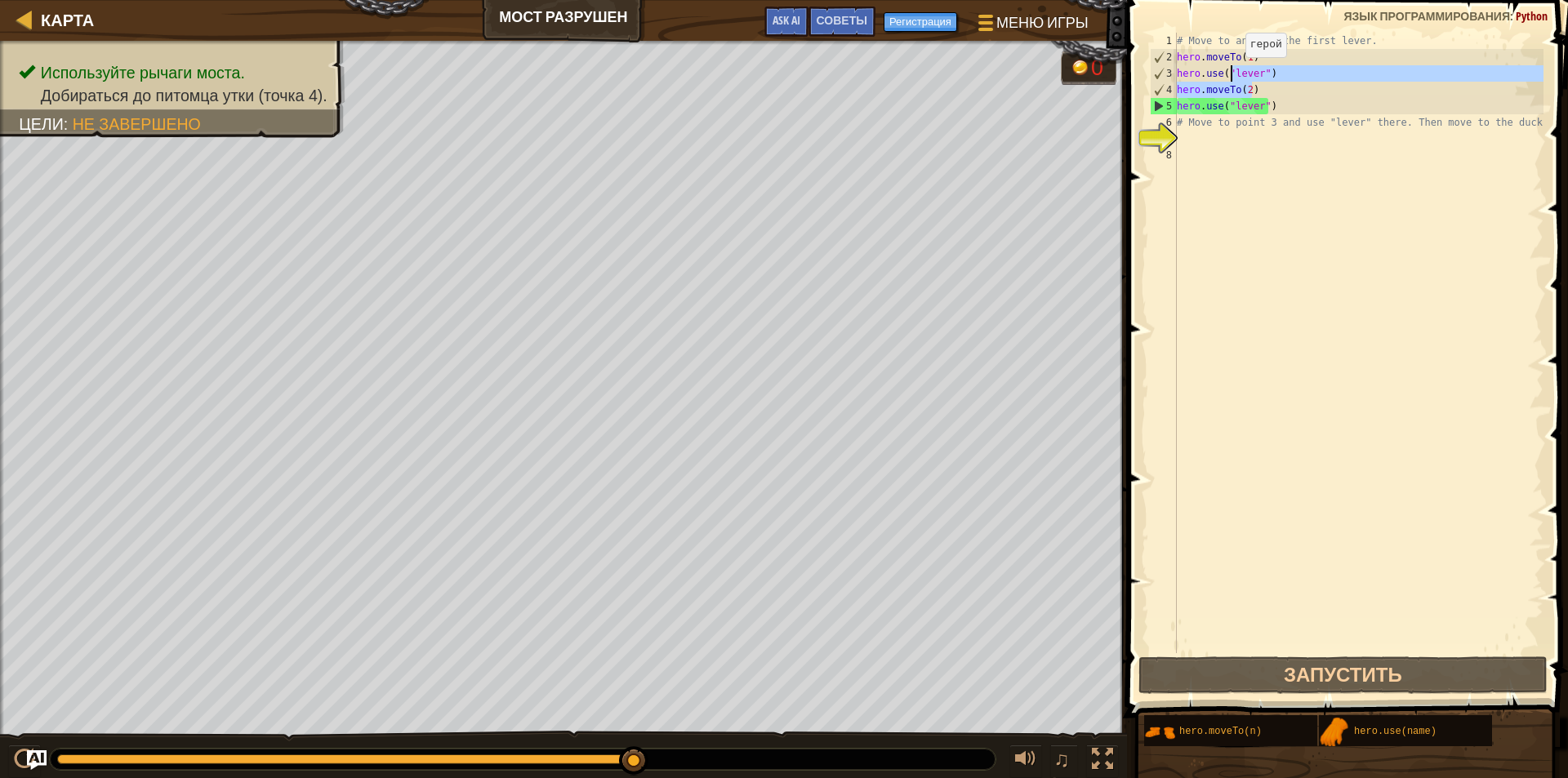
drag, startPoint x: 1292, startPoint y: 82, endPoint x: 1231, endPoint y: 73, distance: 61.7
click at [1231, 73] on div "# Move to and use the first lever. hero . moveTo ( 1 ) hero . use ( "lever" ) h…" at bounding box center [1359, 359] width 370 height 654
type textarea "hero.use("lever") hero.moveTo(2)"
click at [1341, 190] on div "# Move to and use the first lever. hero . moveTo ( 1 ) hero . use ( "lever" ) h…" at bounding box center [1359, 359] width 370 height 654
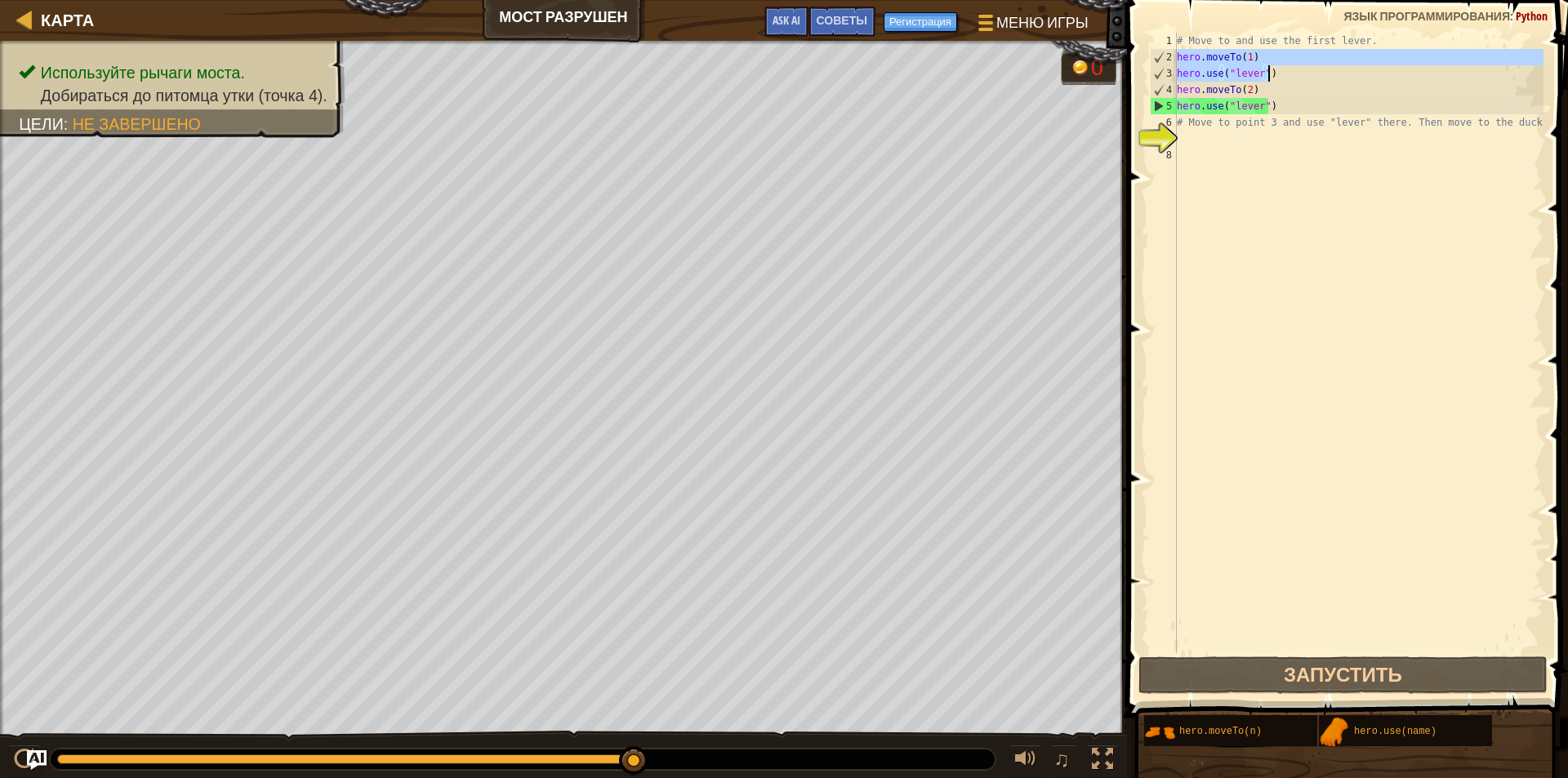
drag, startPoint x: 1177, startPoint y: 57, endPoint x: 1269, endPoint y: 69, distance: 92.8
click at [1269, 69] on div "# Move to and use the first lever. hero . moveTo ( 1 ) hero . use ( "lever" ) h…" at bounding box center [1359, 359] width 370 height 654
paste textarea
type textarea "hero.use("lever")"
click at [1288, 251] on div "# Move to and use the first lever. hero . moveTo ( 1 ) hero . use ( "lever" ) h…" at bounding box center [1359, 359] width 370 height 654
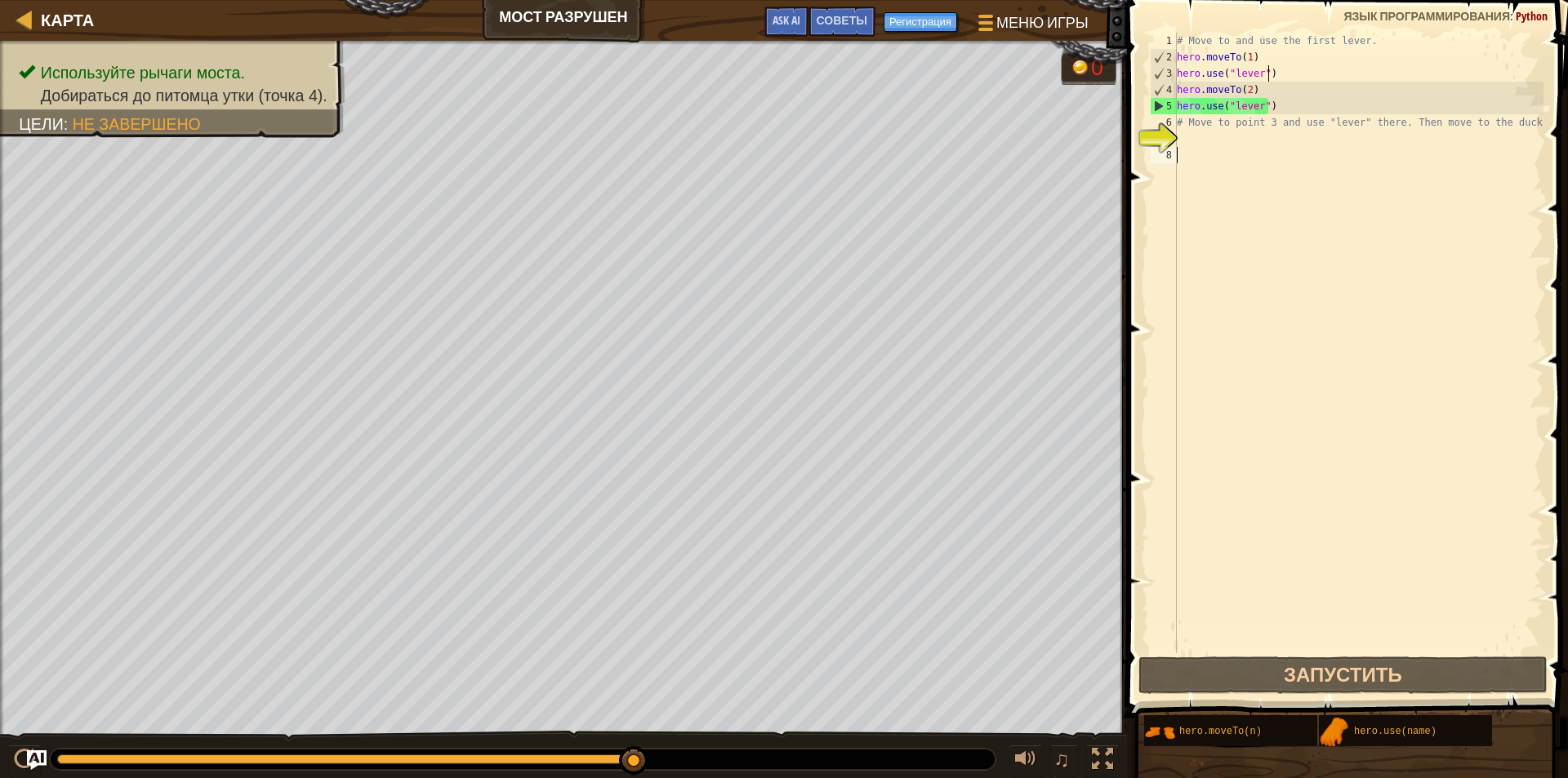
paste textarea "hero.use("lever")"
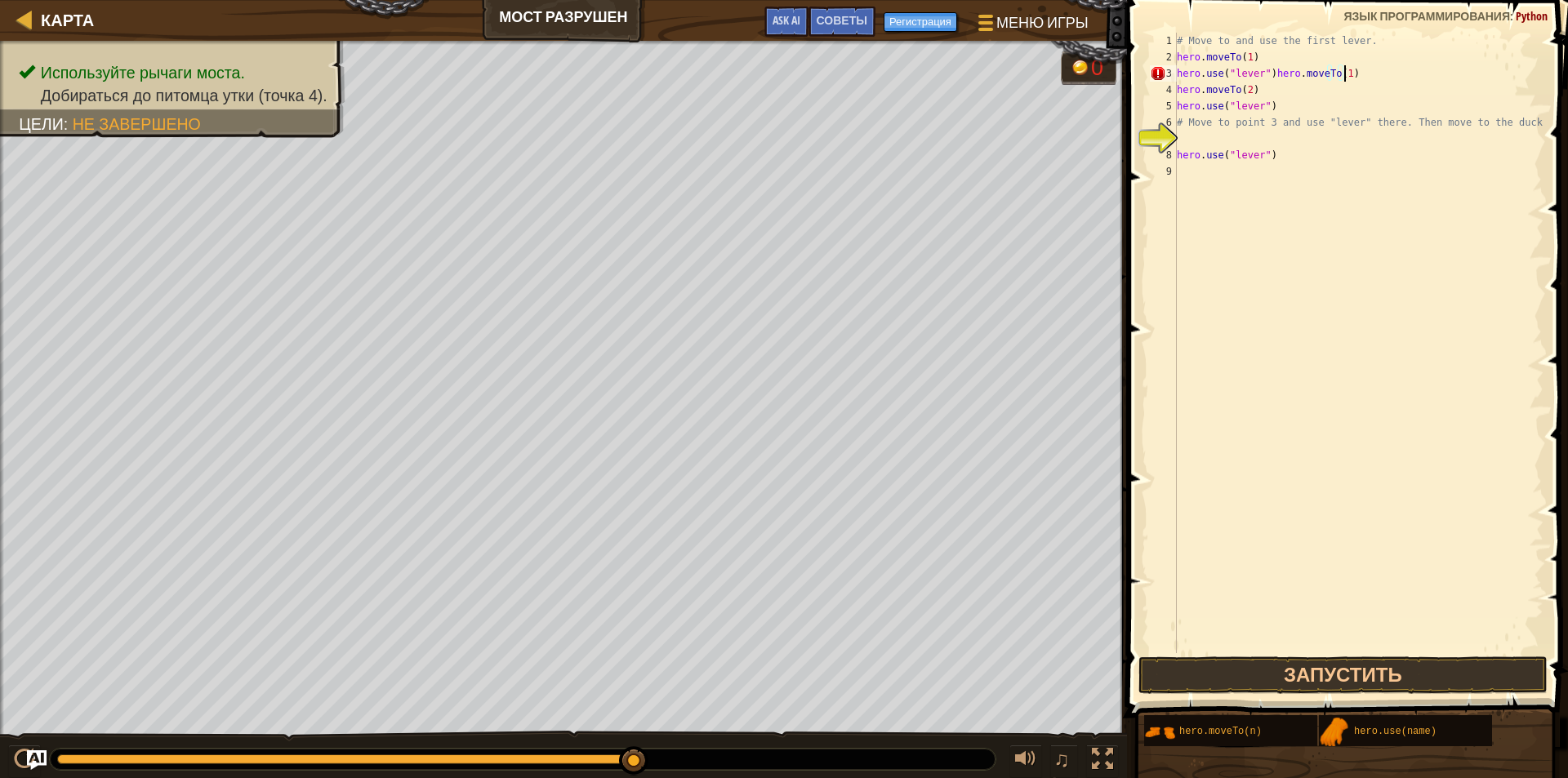
click at [1352, 66] on div "# Move to and use the first lever. hero . moveTo ( 1 ) hero . use ( "lever" ) h…" at bounding box center [1359, 359] width 370 height 654
drag, startPoint x: 1275, startPoint y: 48, endPoint x: 1264, endPoint y: 57, distance: 14.2
click at [1264, 57] on div "# Move to and use the first lever. hero . moveTo ( 1 ) hero . use ( "lever" ) h…" at bounding box center [1359, 359] width 370 height 654
click at [1264, 57] on div "# Move to and use the first lever. hero . moveTo ( 1 ) hero . use ( "lever" ) h…" at bounding box center [1359, 343] width 370 height 620
drag, startPoint x: 1285, startPoint y: 48, endPoint x: 1269, endPoint y: 46, distance: 16.1
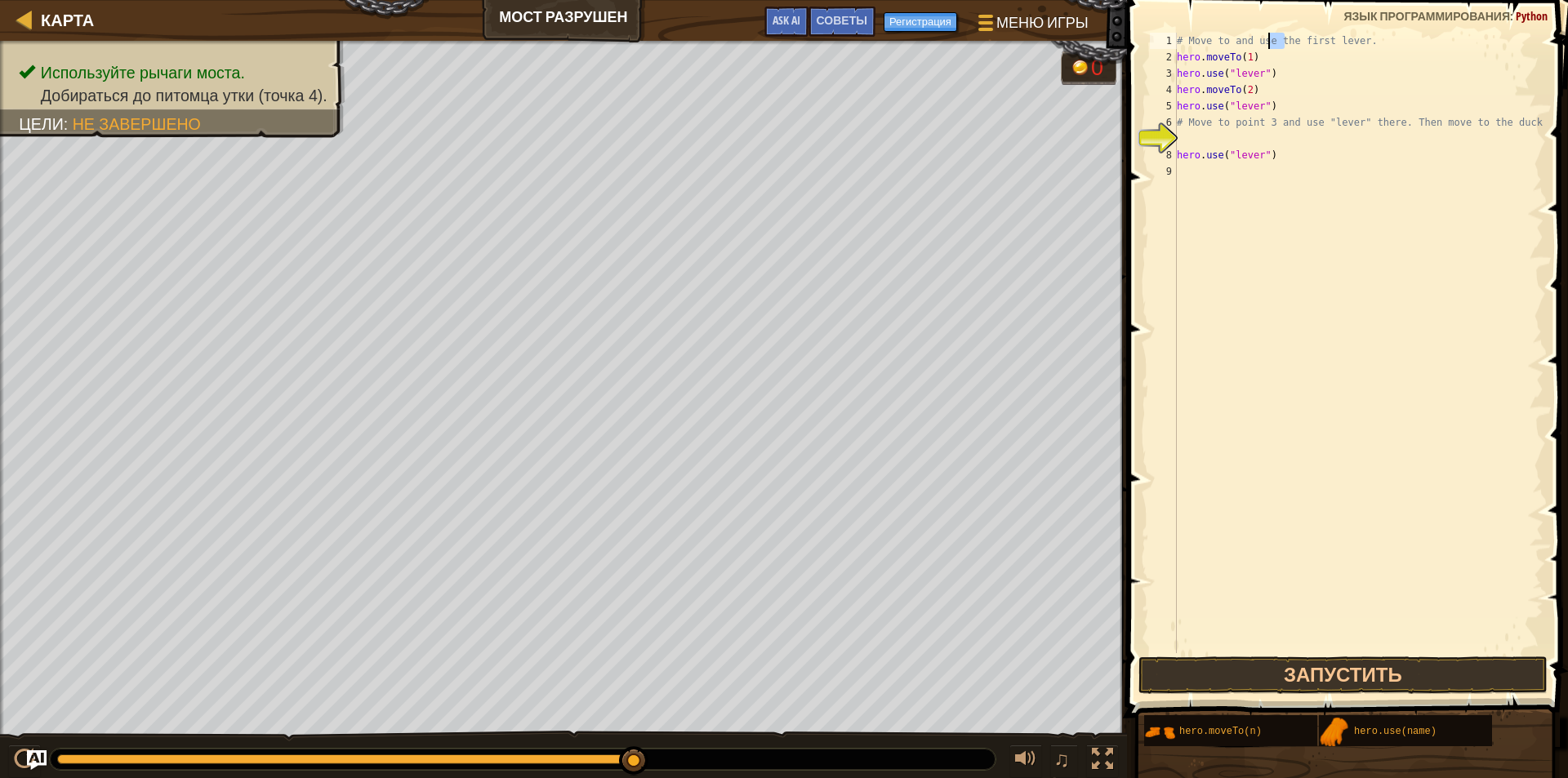
click at [1269, 46] on div "# Move to and use the first lever. hero . moveTo ( 1 ) hero . use ( "lever" ) h…" at bounding box center [1359, 359] width 370 height 654
click at [1281, 57] on div "# Move to and use the first lever. hero . moveTo ( 1 ) hero . use ( "lever" ) h…" at bounding box center [1359, 359] width 370 height 654
type textarea "hero.moveTo(1)"
drag, startPoint x: 1276, startPoint y: 58, endPoint x: 1176, endPoint y: 60, distance: 100.0
click at [1176, 60] on div "hero.moveTo(1) 1 2 3 4 5 6 7 8 9 # Move to and use the first lever. hero . move…" at bounding box center [1345, 343] width 397 height 620
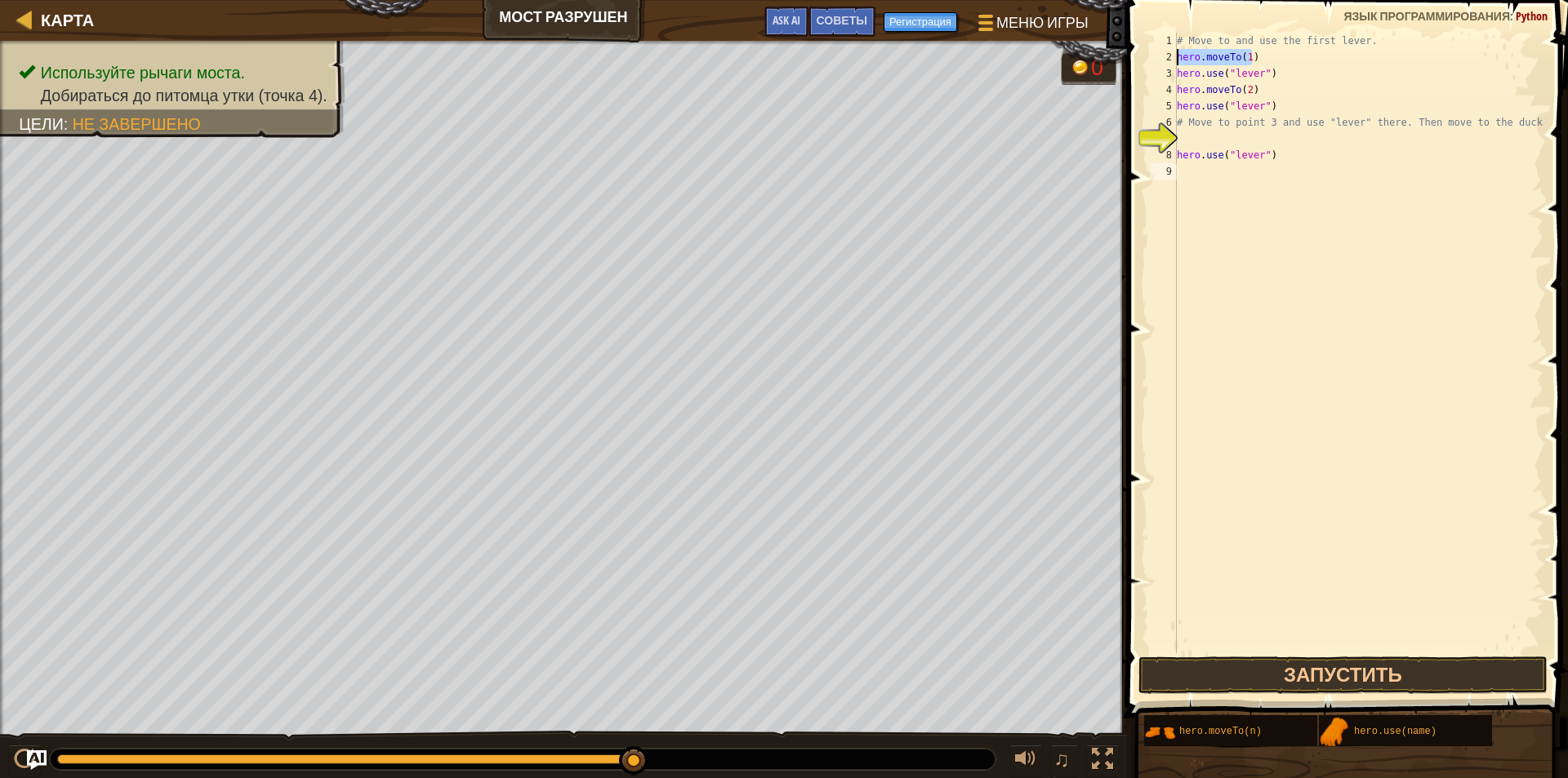
click at [1236, 185] on div "# Move to and use the first lever. hero . moveTo ( 1 ) hero . use ( "lever" ) h…" at bounding box center [1359, 359] width 370 height 654
paste textarea "hero.moveTo(1)"
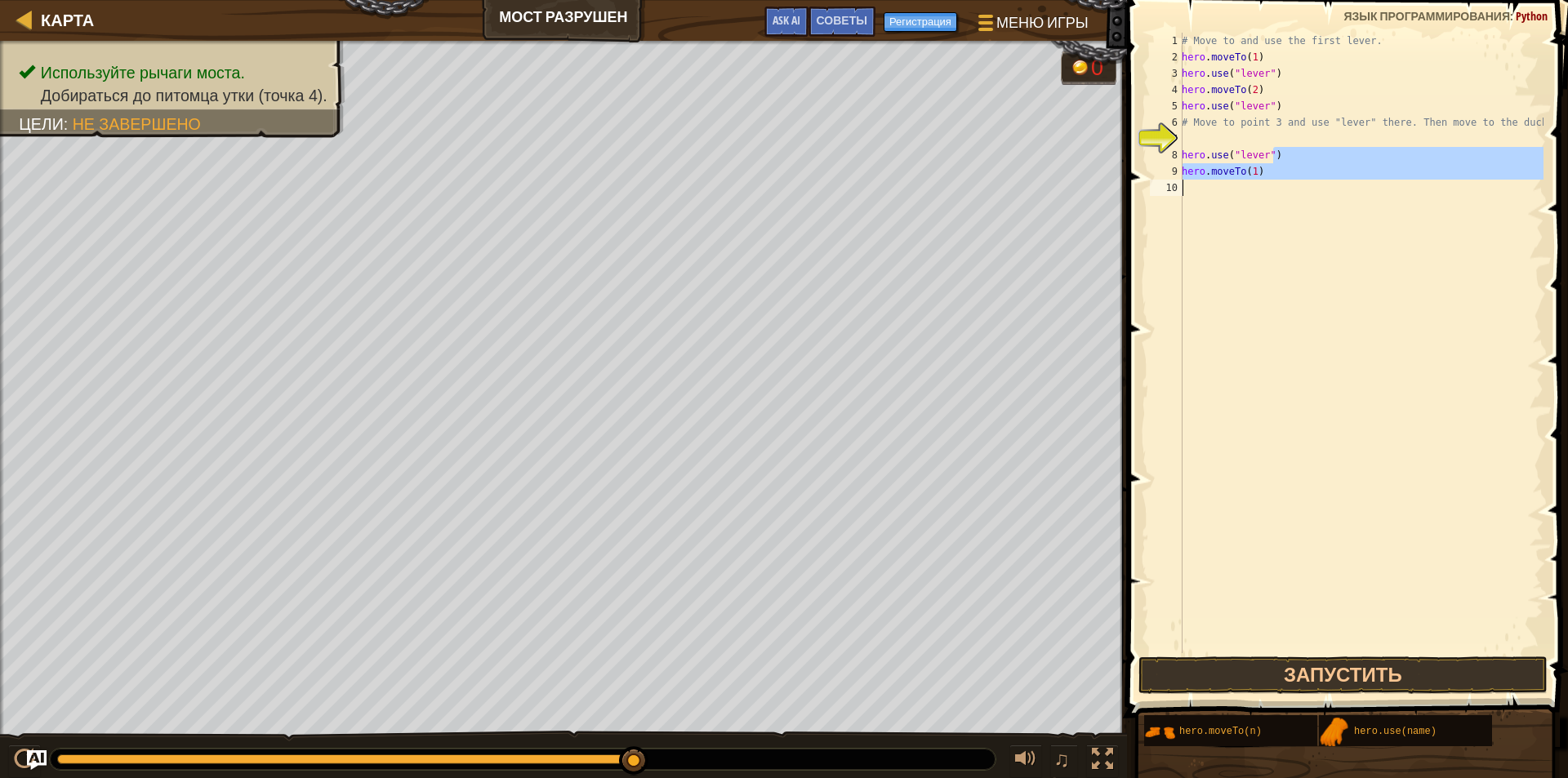
drag, startPoint x: 1261, startPoint y: 150, endPoint x: 1315, endPoint y: 198, distance: 72.2
click at [1315, 198] on div "# Move to and use the first lever. hero . moveTo ( 1 ) hero . use ( "lever" ) h…" at bounding box center [1360, 359] width 365 height 654
click at [1302, 168] on div "# Move to and use the first lever. hero . moveTo ( 1 ) hero . use ( "lever" ) h…" at bounding box center [1360, 343] width 365 height 620
drag, startPoint x: 1274, startPoint y: 160, endPoint x: 1299, endPoint y: 156, distance: 25.3
click at [1299, 156] on div "# Move to and use the first lever. hero . moveTo ( 1 ) hero . use ( "lever" ) h…" at bounding box center [1360, 359] width 365 height 654
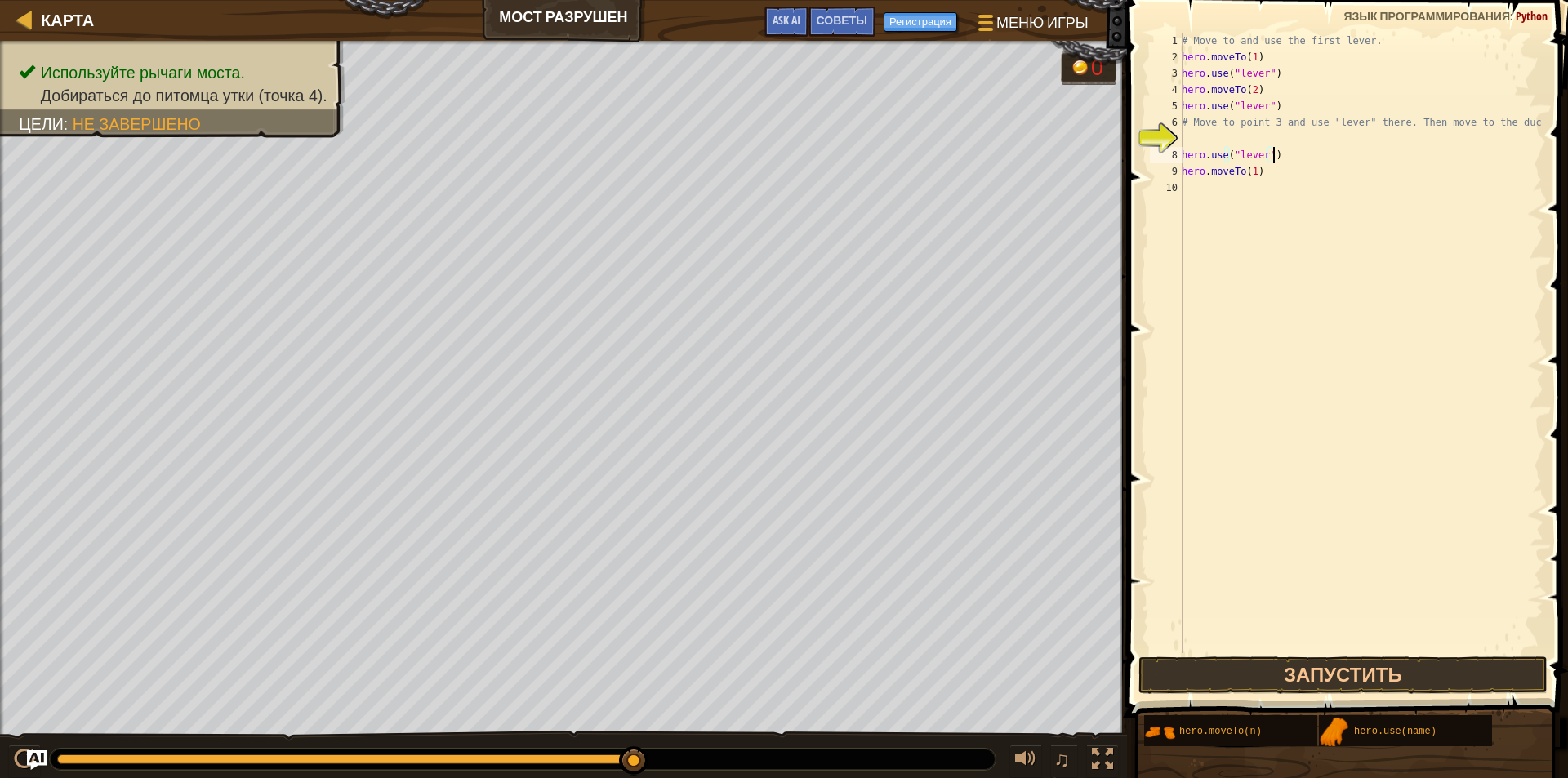
type textarea "hero.use("lever")"
click at [1293, 219] on div "# Move to and use the first lever. hero . moveTo ( 1 ) hero . use ( "lever" ) h…" at bounding box center [1360, 359] width 365 height 654
drag, startPoint x: 1274, startPoint y: 156, endPoint x: 1258, endPoint y: 180, distance: 28.8
click at [1258, 180] on div "# Move to and use the first lever. hero . moveTo ( 1 ) hero . use ( "lever" ) h…" at bounding box center [1360, 359] width 365 height 654
type textarea "hero.moveTo(1)"
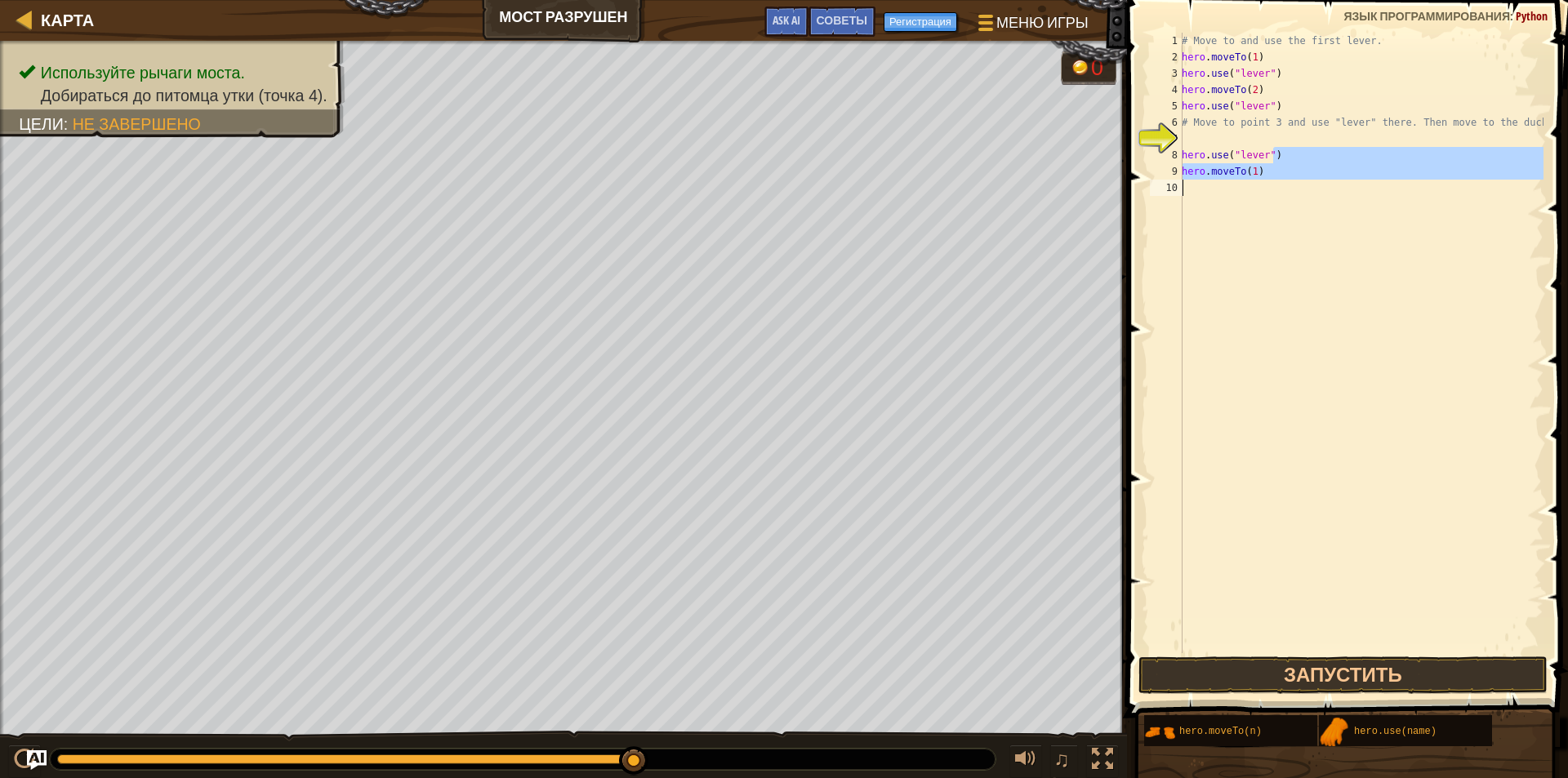
click at [1258, 180] on div "# Move to and use the first lever. hero . moveTo ( 1 ) hero . use ( "lever" ) h…" at bounding box center [1360, 343] width 365 height 620
click at [1255, 229] on div "# Move to and use the first lever. hero . moveTo ( 1 ) hero . use ( "lever" ) h…" at bounding box center [1360, 359] width 365 height 654
drag, startPoint x: 1188, startPoint y: 141, endPoint x: 1213, endPoint y: 141, distance: 25.0
click at [1213, 141] on div "# Move to and use the first lever. hero . moveTo ( 1 ) hero . use ( "lever" ) h…" at bounding box center [1360, 359] width 365 height 654
click at [1247, 179] on div "# Move to and use the first lever. hero . moveTo ( 1 ) hero . use ( "lever" ) h…" at bounding box center [1360, 359] width 365 height 654
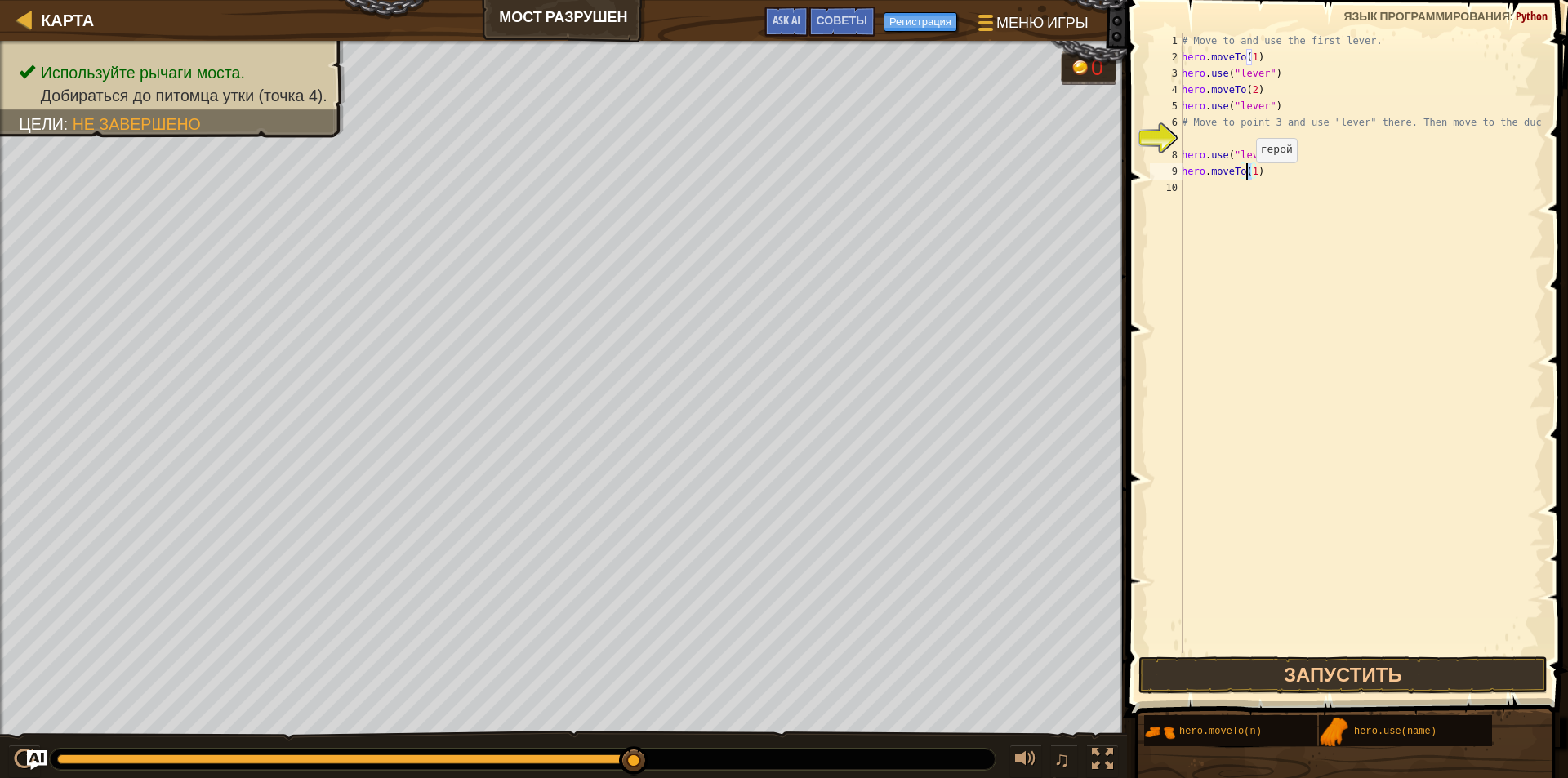
click at [1247, 179] on div "# Move to and use the first lever. hero . moveTo ( 1 ) hero . use ( "lever" ) h…" at bounding box center [1360, 359] width 365 height 654
click at [1250, 175] on div "# Move to and use the first lever. hero . moveTo ( 1 ) hero . use ( "lever" ) h…" at bounding box center [1360, 359] width 365 height 654
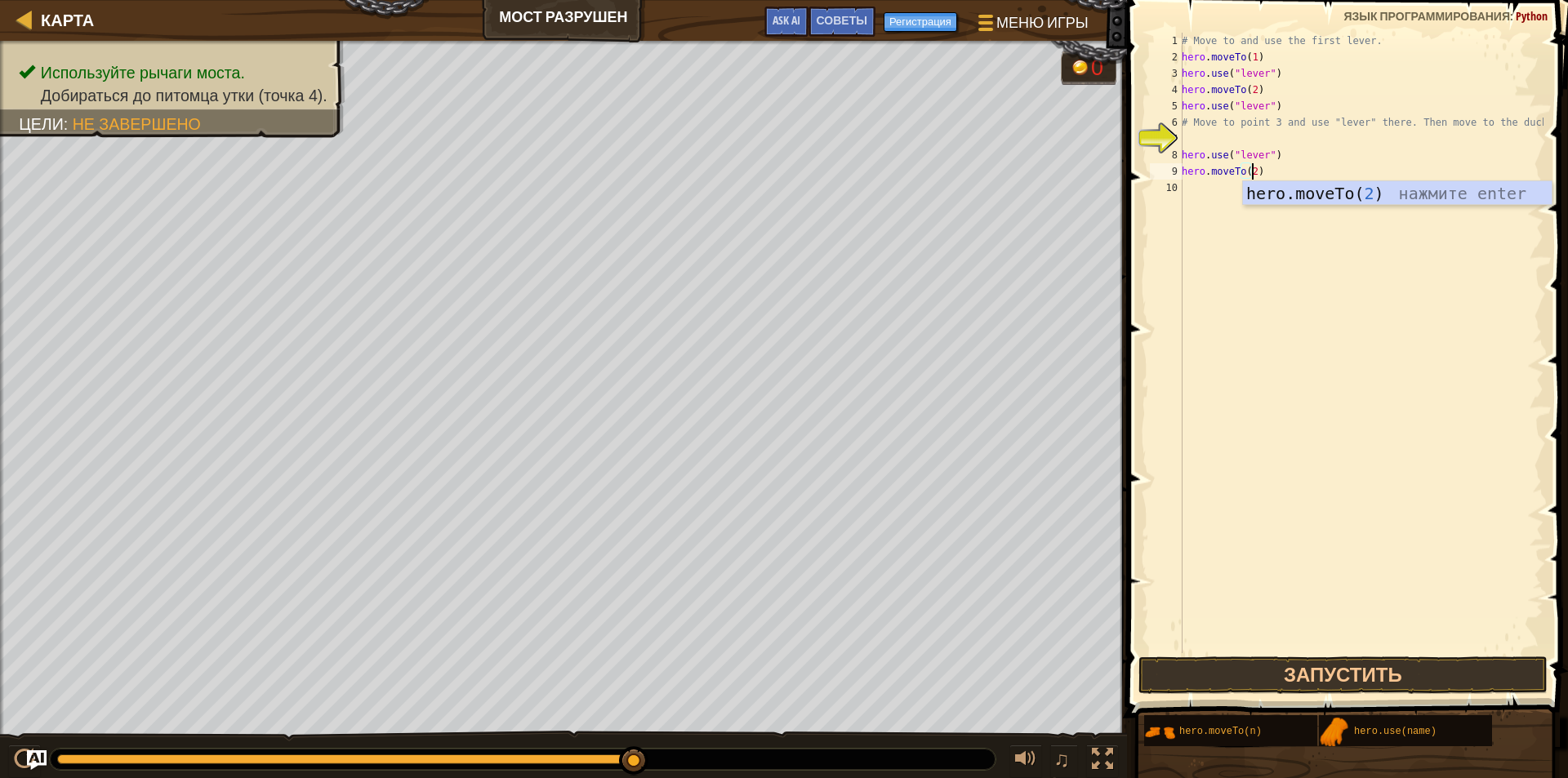
scroll to position [8, 5]
click at [1362, 685] on button "Запустить" at bounding box center [1343, 675] width 409 height 37
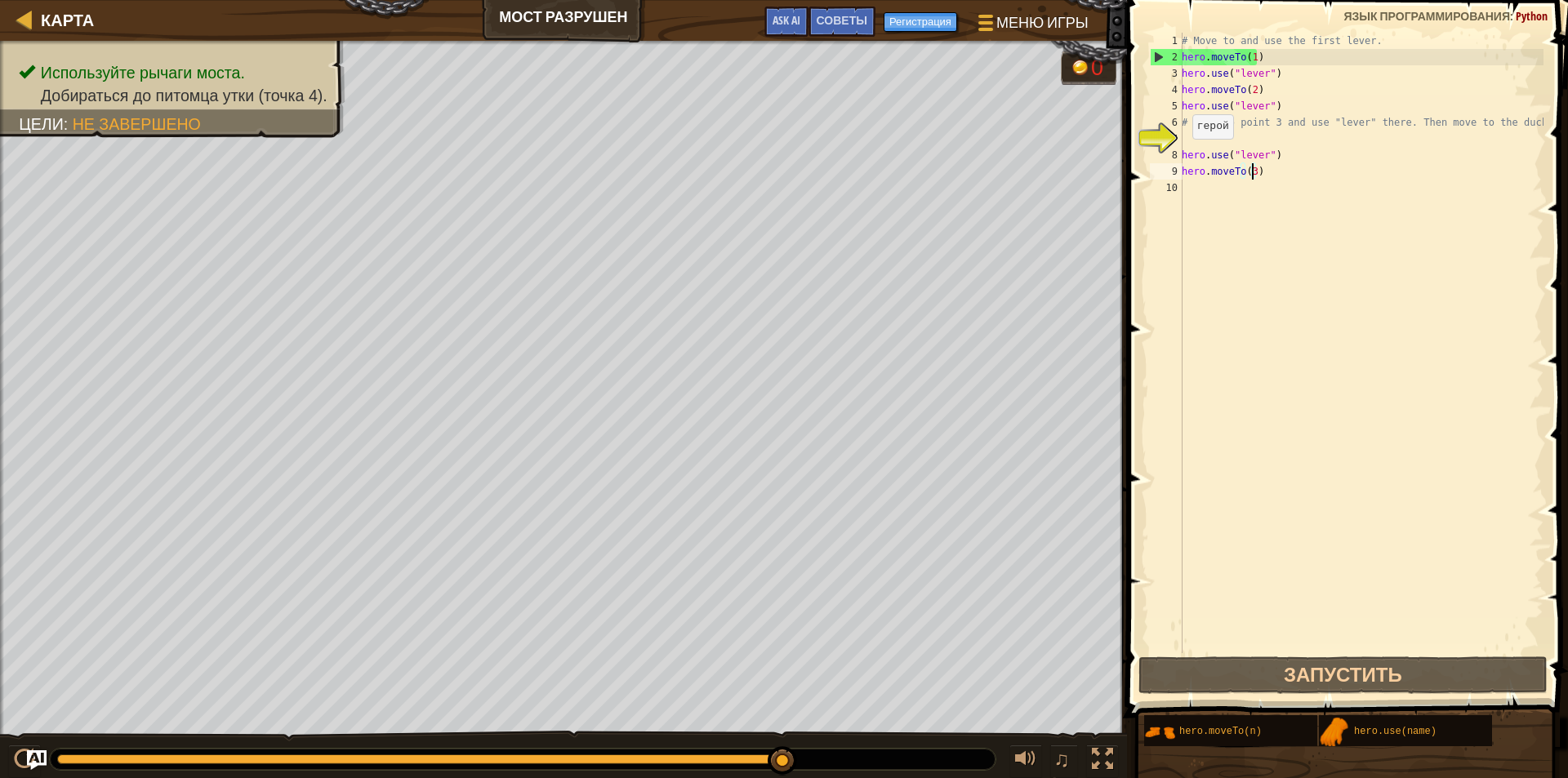
click at [1174, 152] on div "8" at bounding box center [1166, 155] width 32 height 17
type textarea "hero.moveTo(3)"
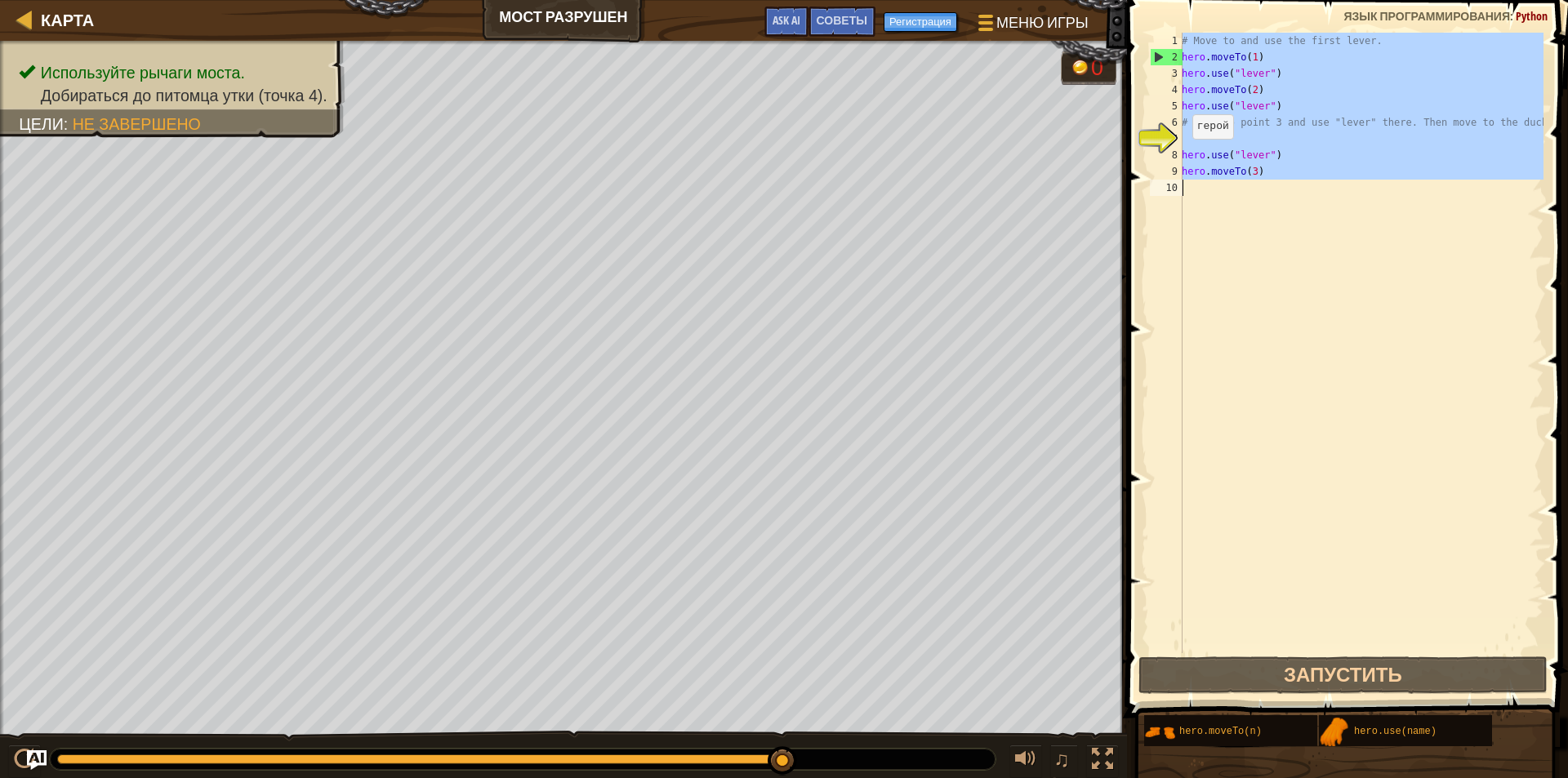
click at [1174, 152] on div "8" at bounding box center [1166, 155] width 32 height 17
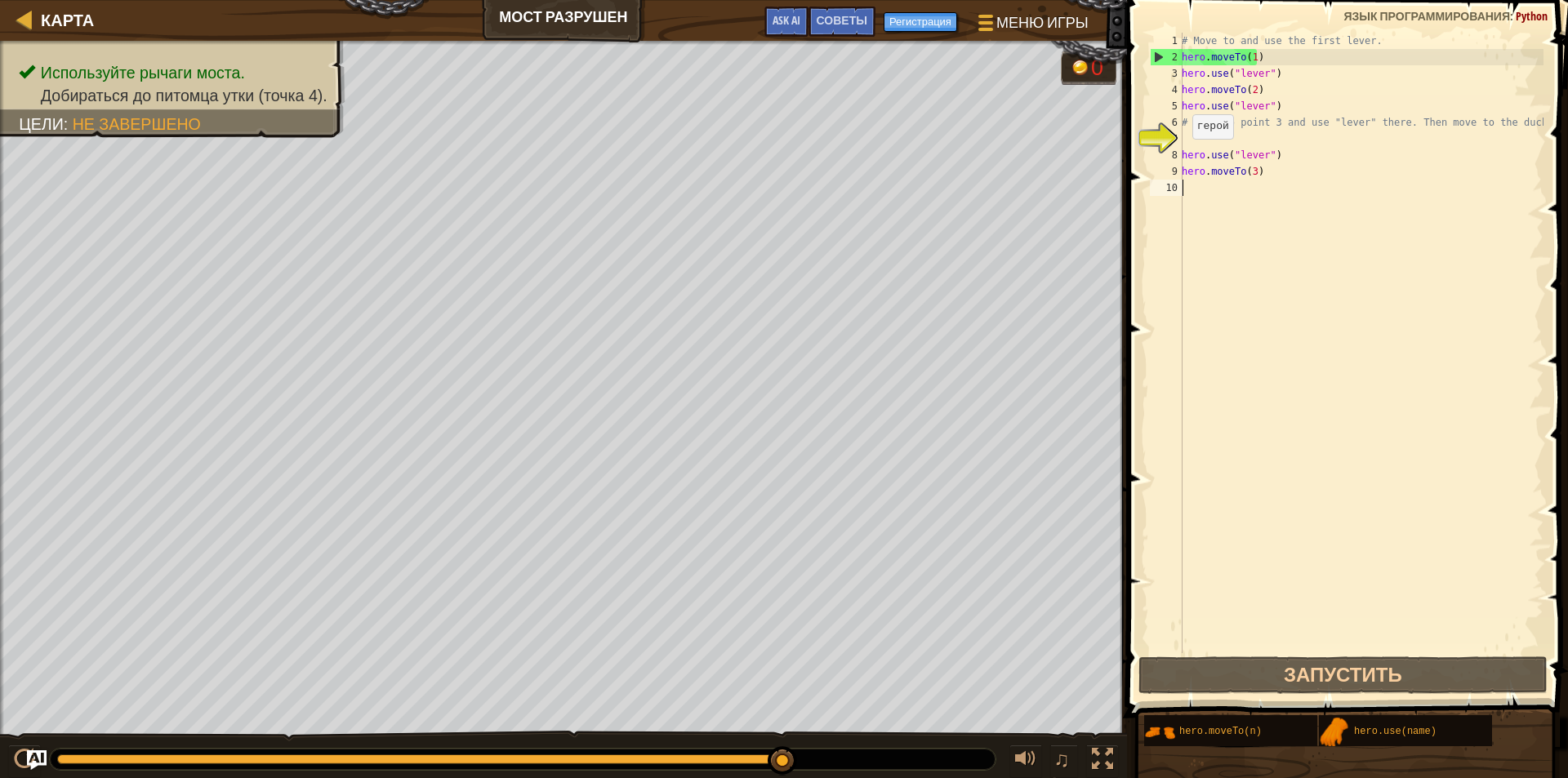
click at [1174, 155] on div "8" at bounding box center [1166, 155] width 32 height 17
click at [1176, 165] on div "9" at bounding box center [1166, 171] width 32 height 17
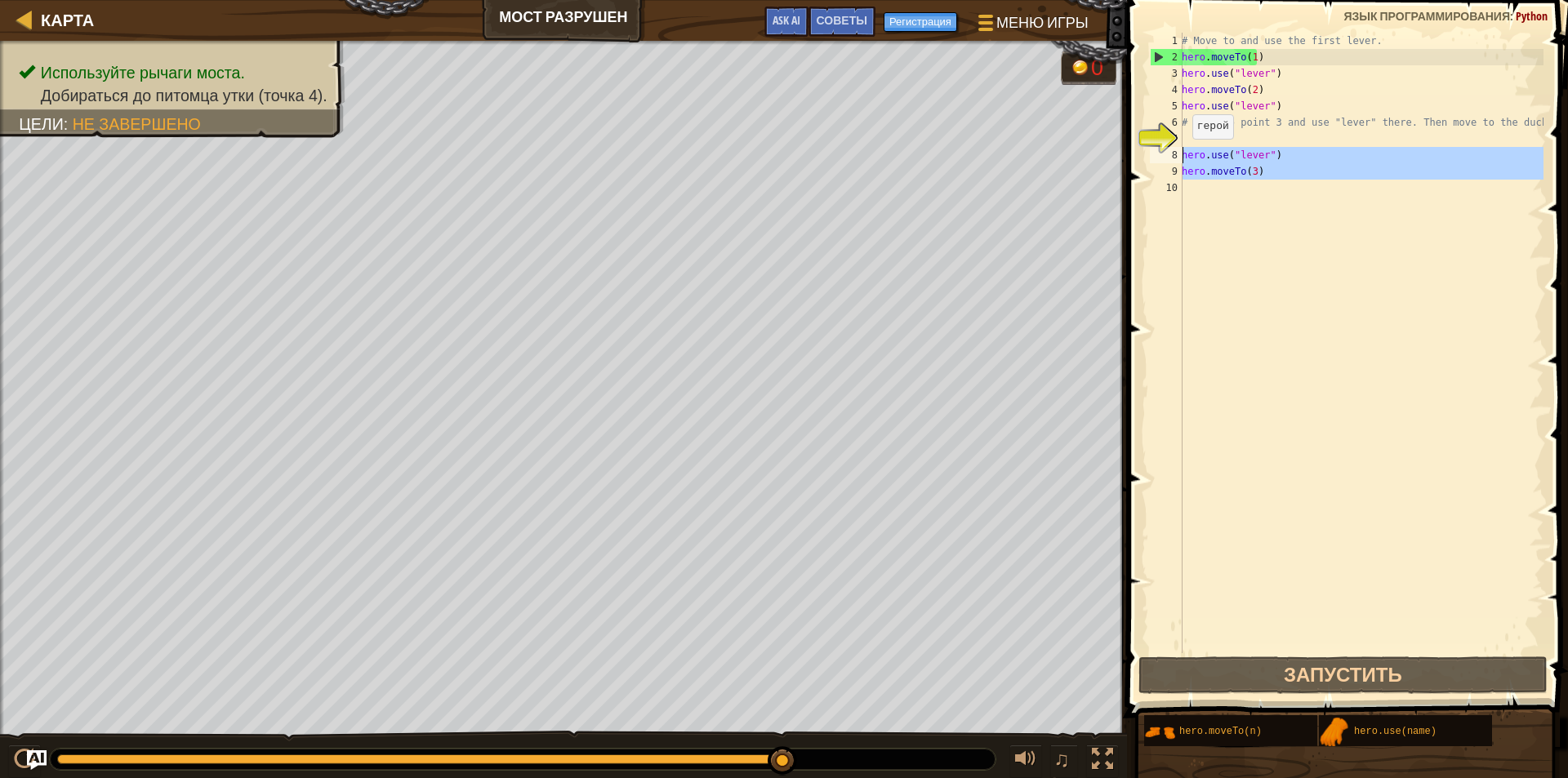
drag, startPoint x: 1173, startPoint y: 163, endPoint x: 1172, endPoint y: 149, distance: 14.0
drag, startPoint x: 1269, startPoint y: 159, endPoint x: 1302, endPoint y: 200, distance: 52.6
click at [1302, 200] on div "# Move to and use the first lever. hero . moveTo ( 1 ) hero . use ( "lever" ) h…" at bounding box center [1360, 359] width 365 height 654
type textarea "hero.moveTo(3)"
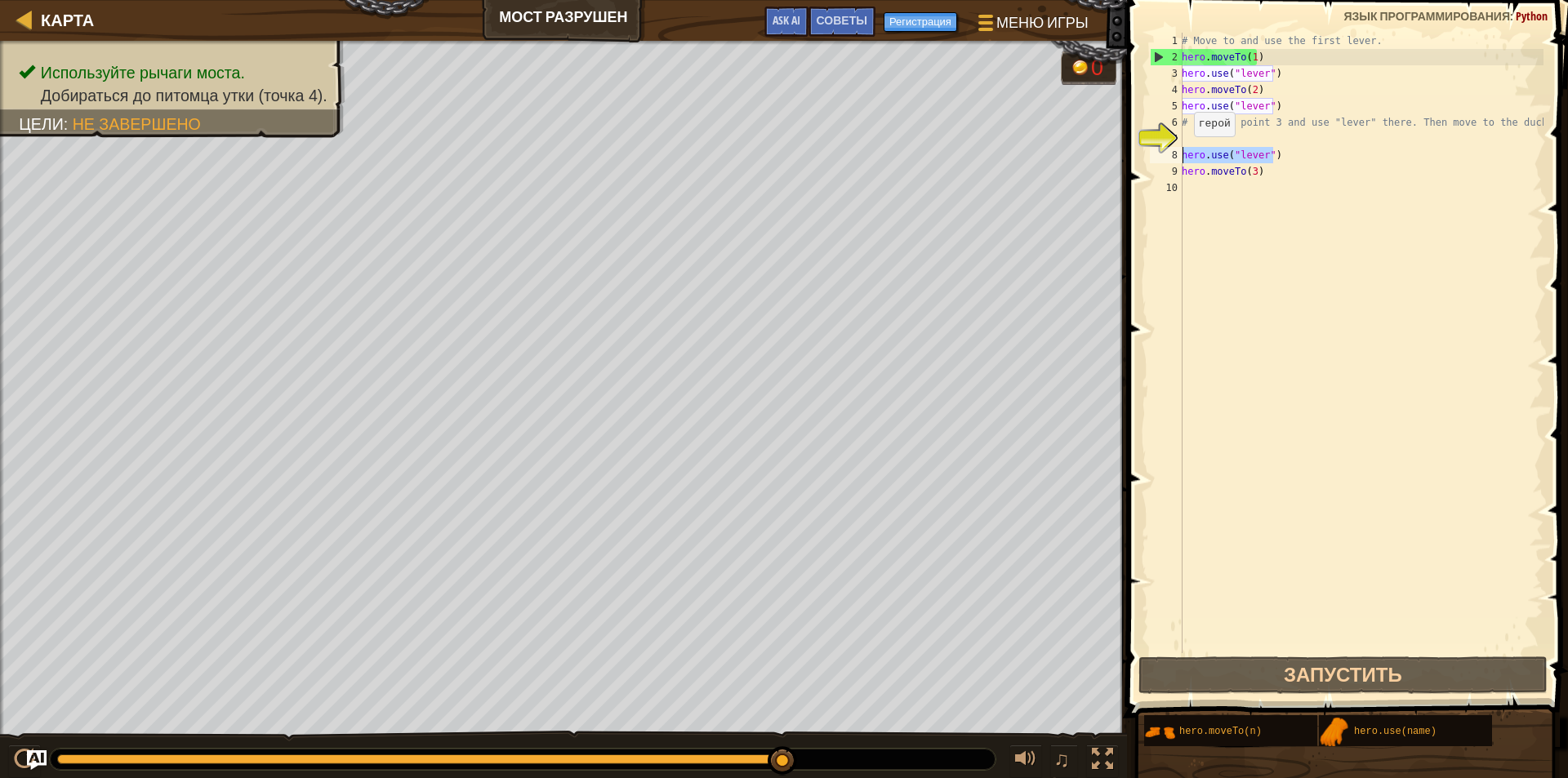
drag, startPoint x: 1290, startPoint y: 156, endPoint x: 1179, endPoint y: 133, distance: 113.4
click at [1179, 133] on div "1 2 3 4 5 6 7 8 9 10 # Move to and use the first lever. hero . moveTo ( 1 ) her…" at bounding box center [1345, 343] width 397 height 620
click at [1286, 158] on div "# Move to and use the first lever. hero . moveTo ( 1 ) hero . use ( "lever" ) h…" at bounding box center [1360, 343] width 365 height 620
type textarea "hero.use("lever")"
drag, startPoint x: 1286, startPoint y: 158, endPoint x: 1176, endPoint y: 160, distance: 110.0
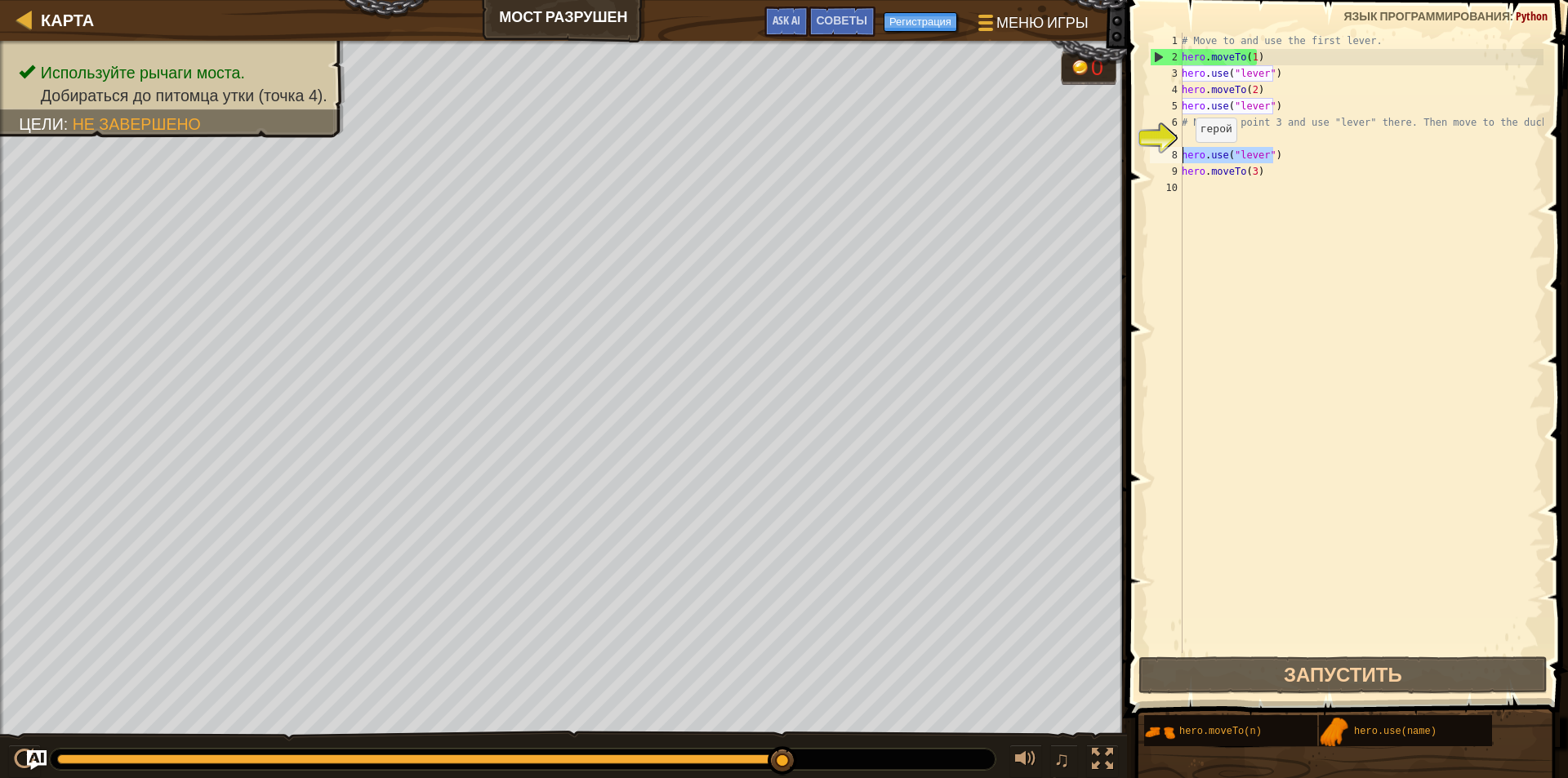
click at [1176, 160] on div "hero.use("lever") 1 2 3 4 5 6 7 8 9 10 # Move to and use the first lever. hero …" at bounding box center [1345, 343] width 397 height 620
click at [1240, 192] on div "# Move to and use the first lever. hero . moveTo ( 1 ) hero . use ( "lever" ) h…" at bounding box center [1360, 359] width 365 height 654
paste textarea "hero.use("lever")"
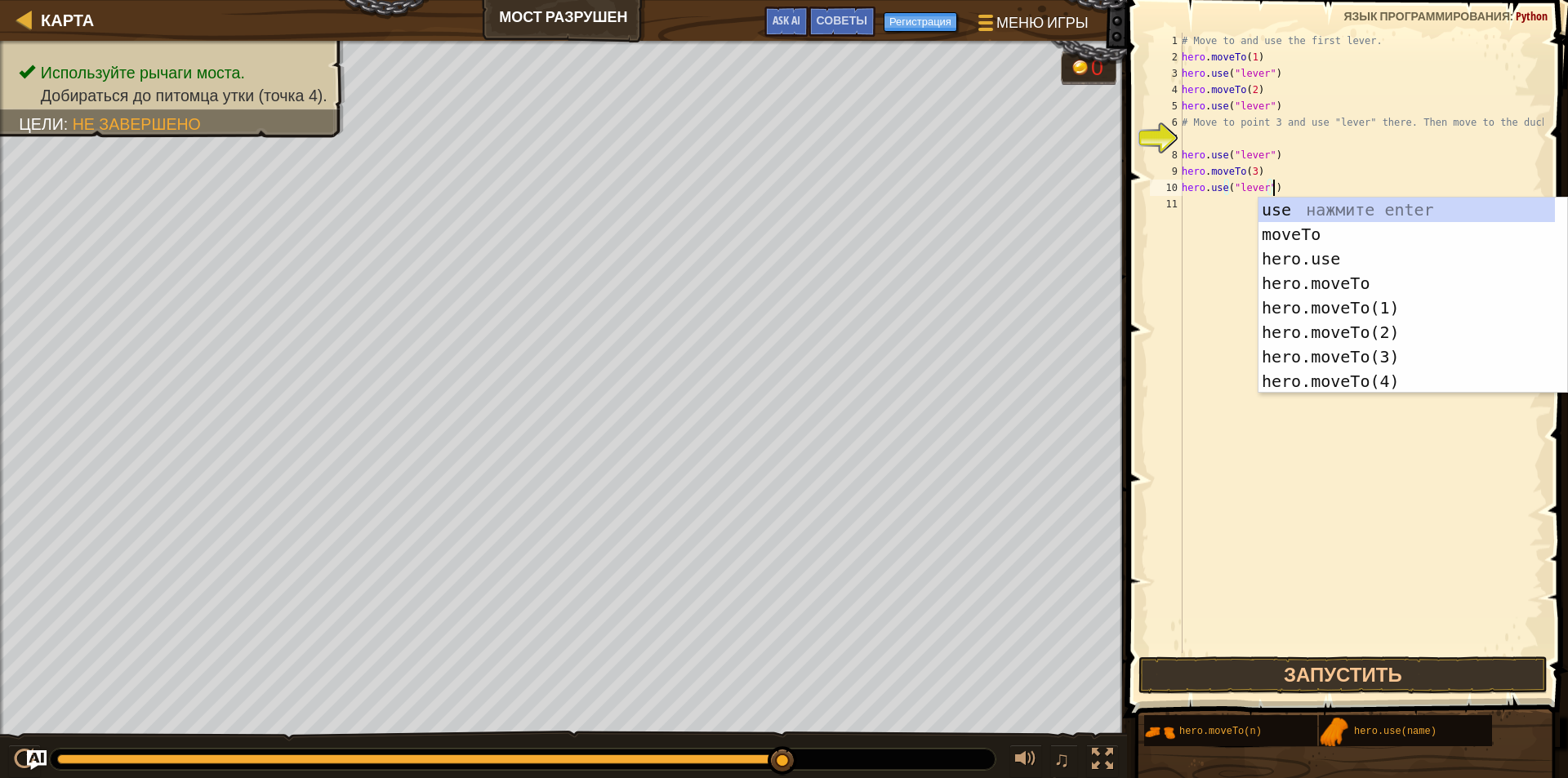
drag, startPoint x: 1268, startPoint y: 170, endPoint x: 1279, endPoint y: 166, distance: 11.7
click at [1272, 170] on div "# Move to and use the first lever. hero . moveTo ( 1 ) hero . use ( "lever" ) h…" at bounding box center [1360, 359] width 365 height 654
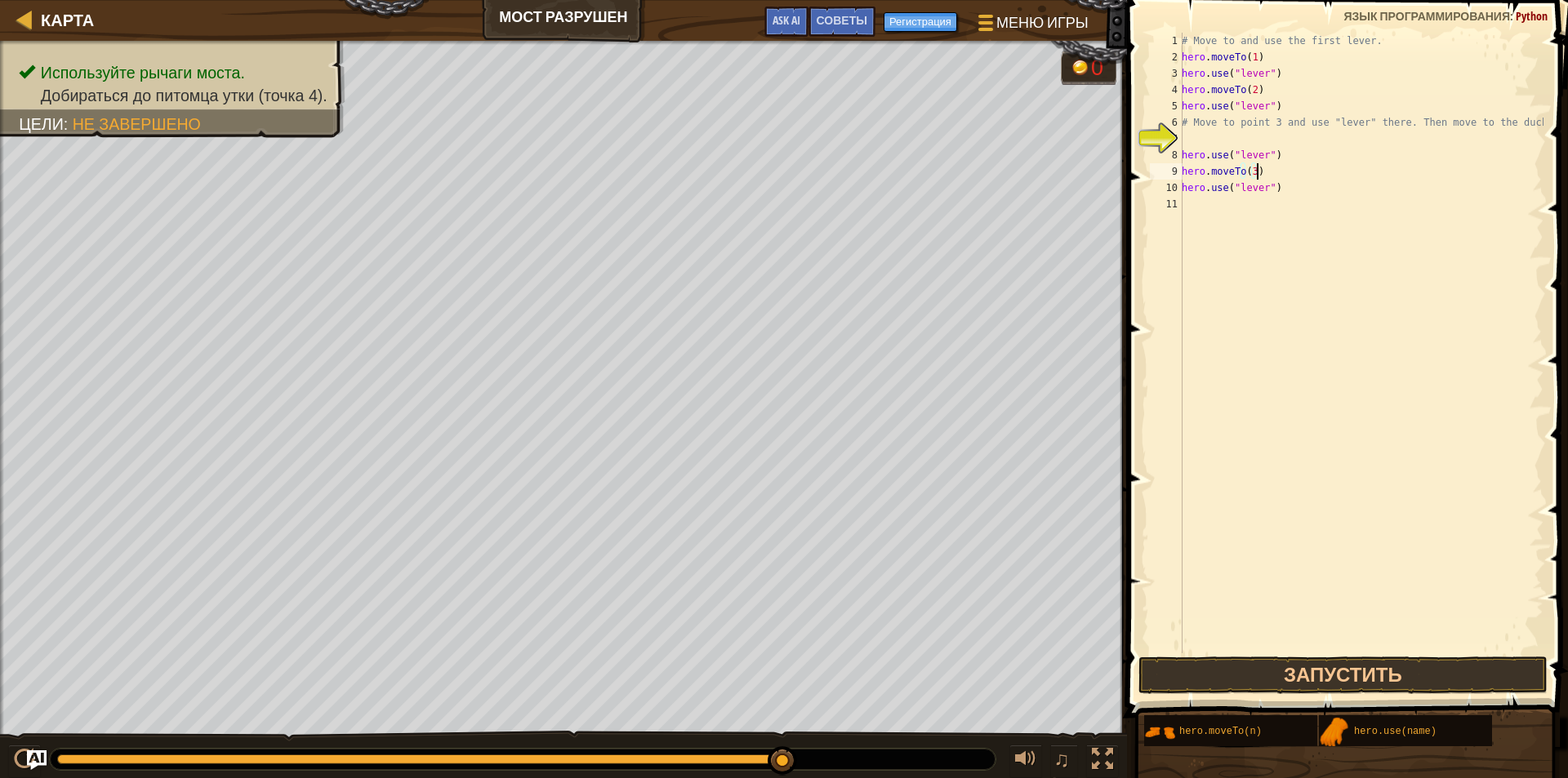
click at [1279, 166] on div "# Move to and use the first lever. hero . moveTo ( 1 ) hero . use ( "lever" ) h…" at bounding box center [1360, 359] width 365 height 654
click at [1280, 163] on div "# Move to and use the first lever. hero . moveTo ( 1 ) hero . use ( "lever" ) h…" at bounding box center [1360, 359] width 365 height 654
click at [1288, 151] on div "# Move to and use the first lever. hero . moveTo ( 1 ) hero . use ( "lever" ) h…" at bounding box center [1360, 359] width 365 height 654
type textarea "h"
click at [1259, 673] on button "Запустить" at bounding box center [1343, 675] width 409 height 37
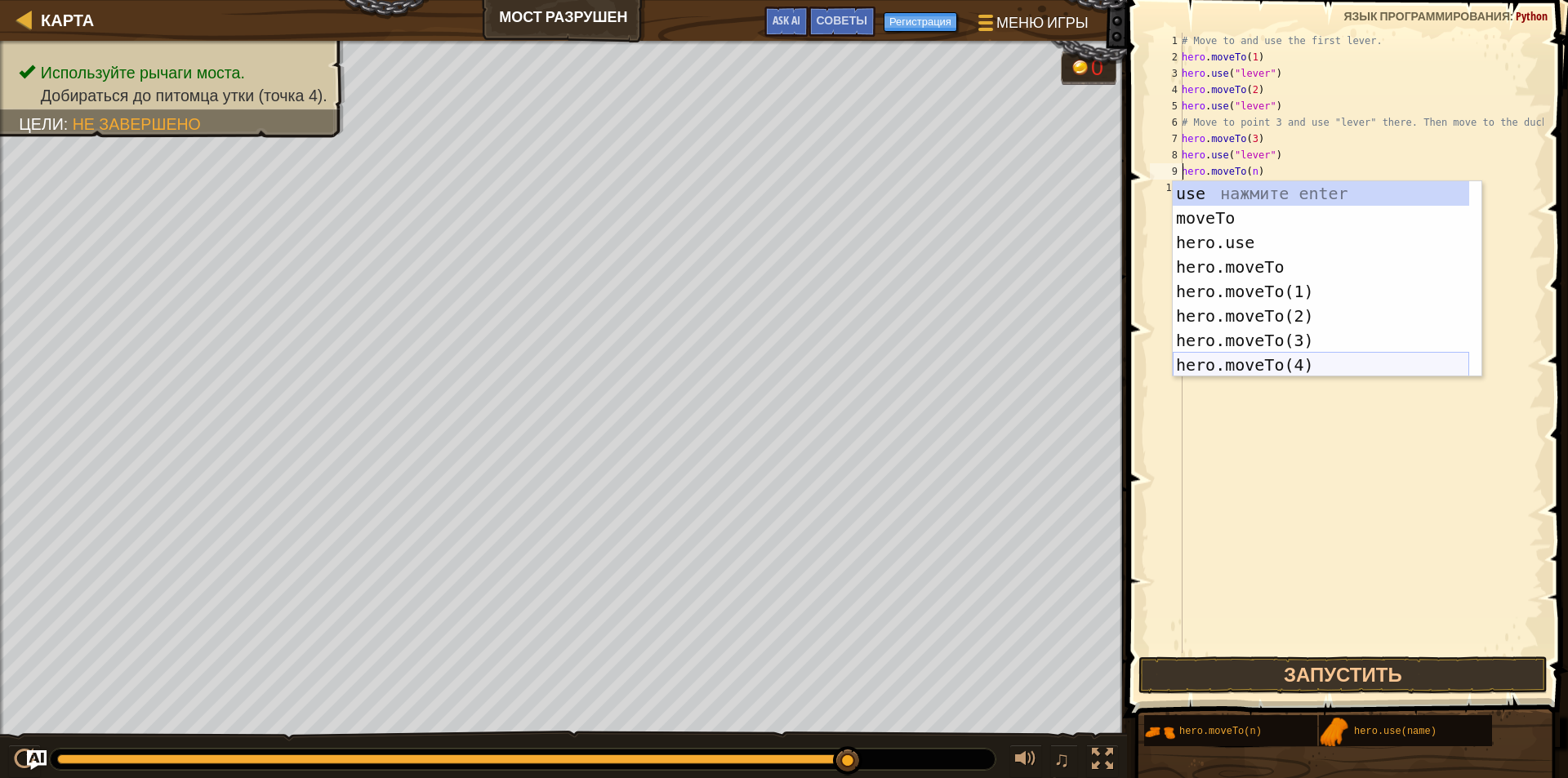
click at [1307, 375] on div "use нажмите enter moveTo нажмите enter hero.use нажмите enter hero.moveTo нажми…" at bounding box center [1320, 303] width 297 height 245
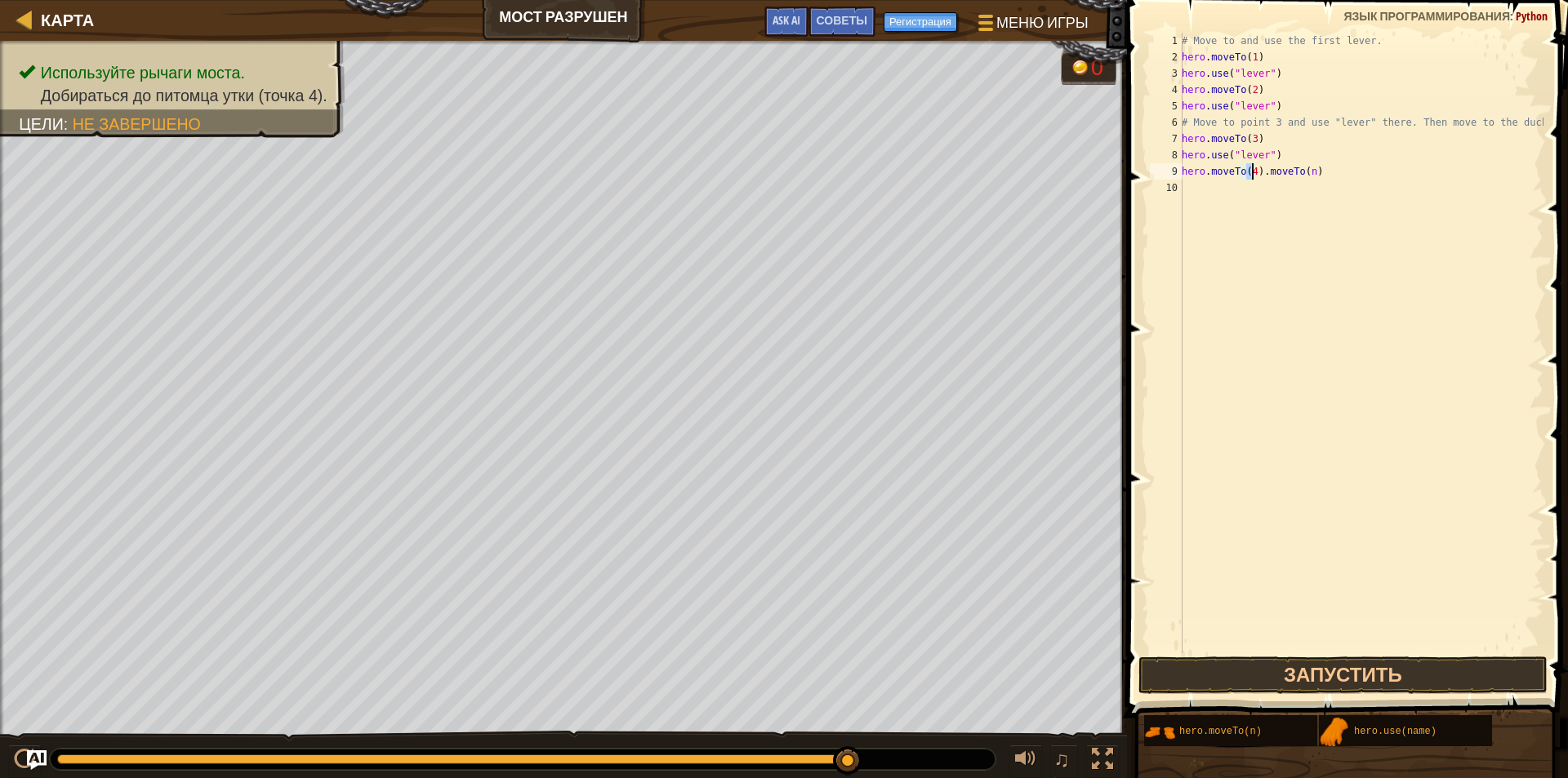
click at [1341, 177] on div "# Move to and use the first lever. hero . moveTo ( 1 ) hero . use ( "lever" ) h…" at bounding box center [1360, 359] width 365 height 654
type textarea "hero.moveTo(4)"
click at [1284, 669] on button "Запустить" at bounding box center [1343, 675] width 409 height 37
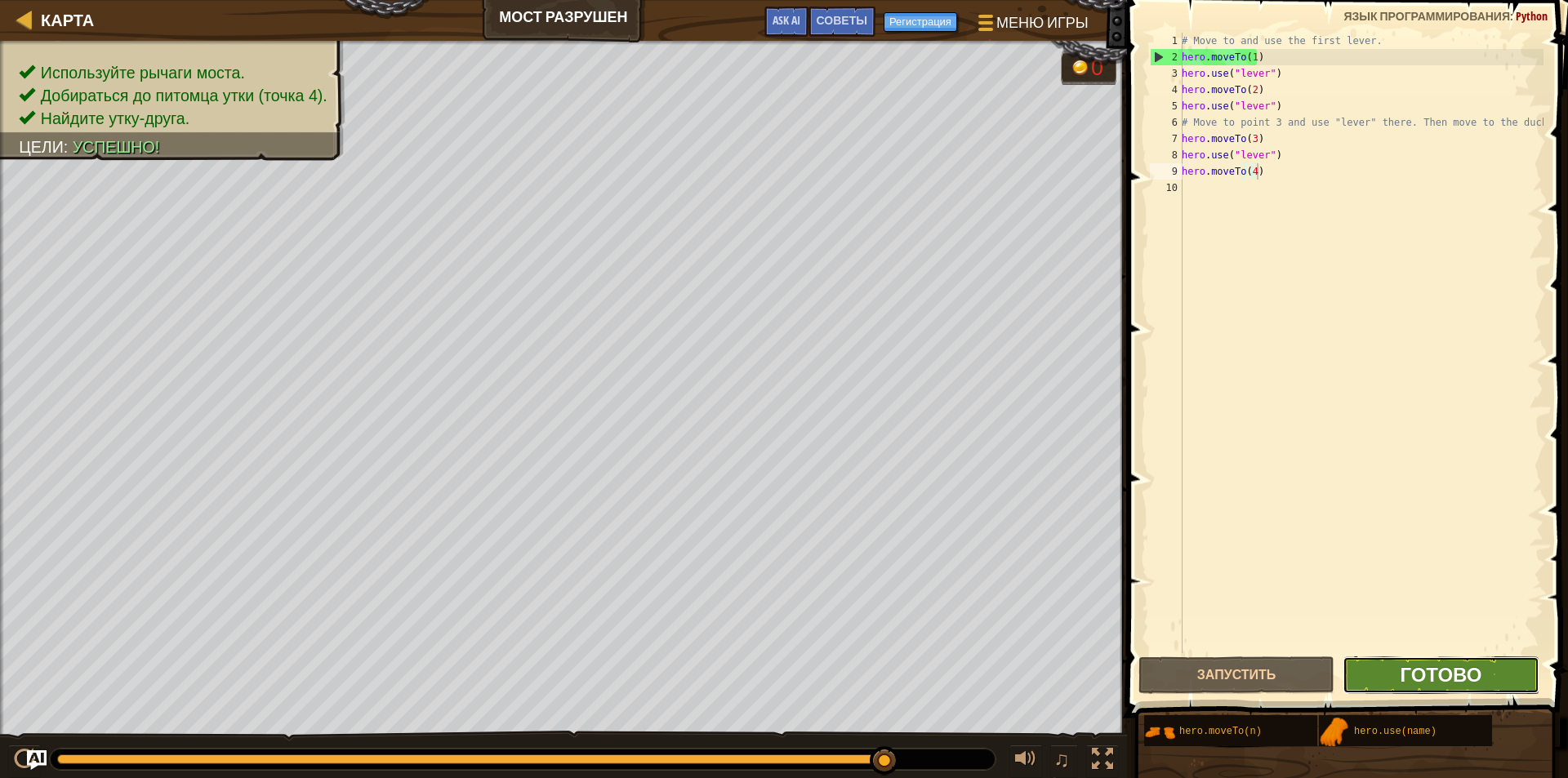
click at [1407, 682] on span "Готово" at bounding box center [1440, 674] width 81 height 26
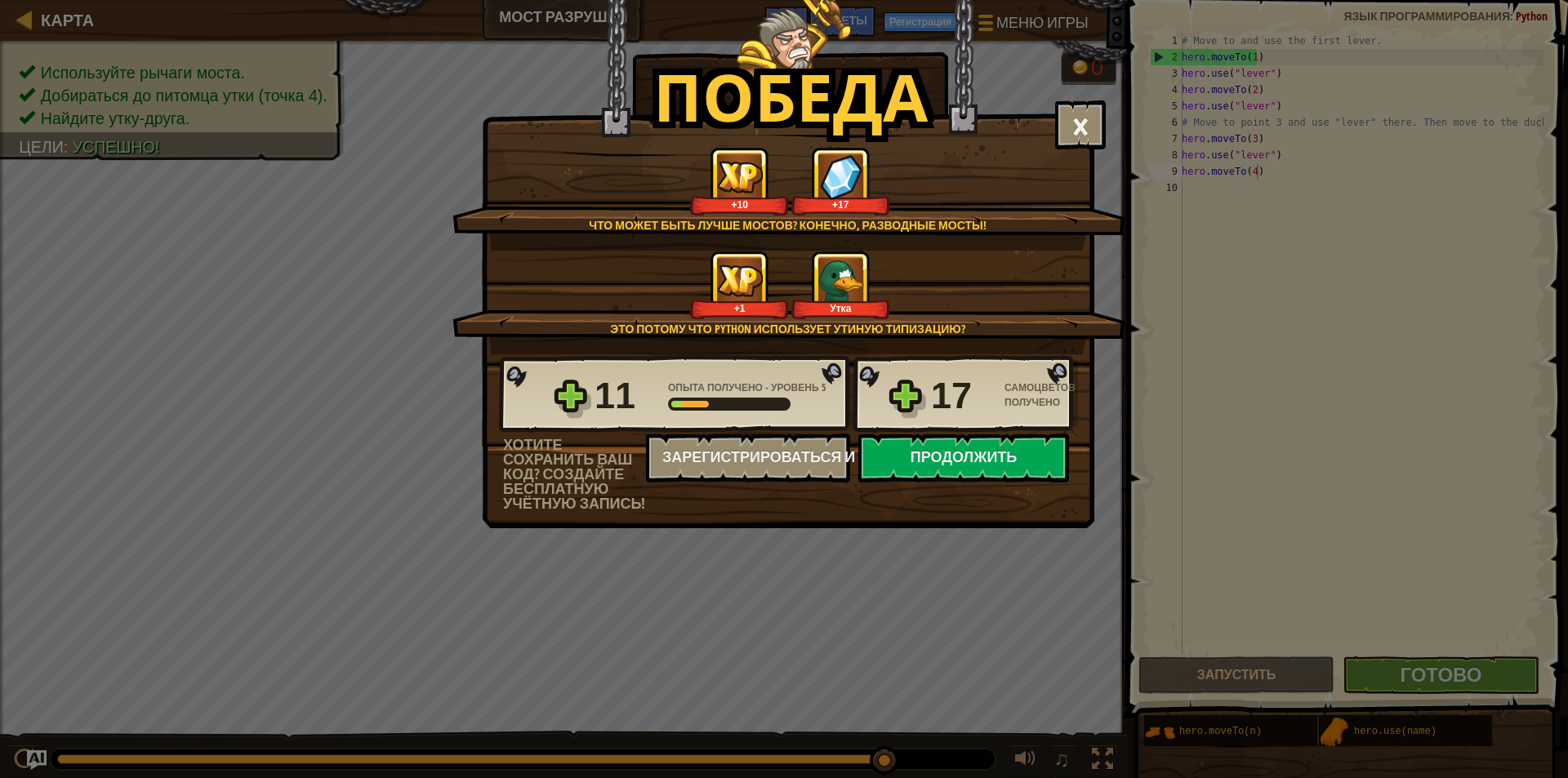
click at [979, 433] on div "11 Опыта получено - Уровень 5 17 Самоцветов получено" at bounding box center [789, 394] width 579 height 78
click at [958, 453] on button "Продолжить" at bounding box center [963, 458] width 210 height 49
select select "ru"
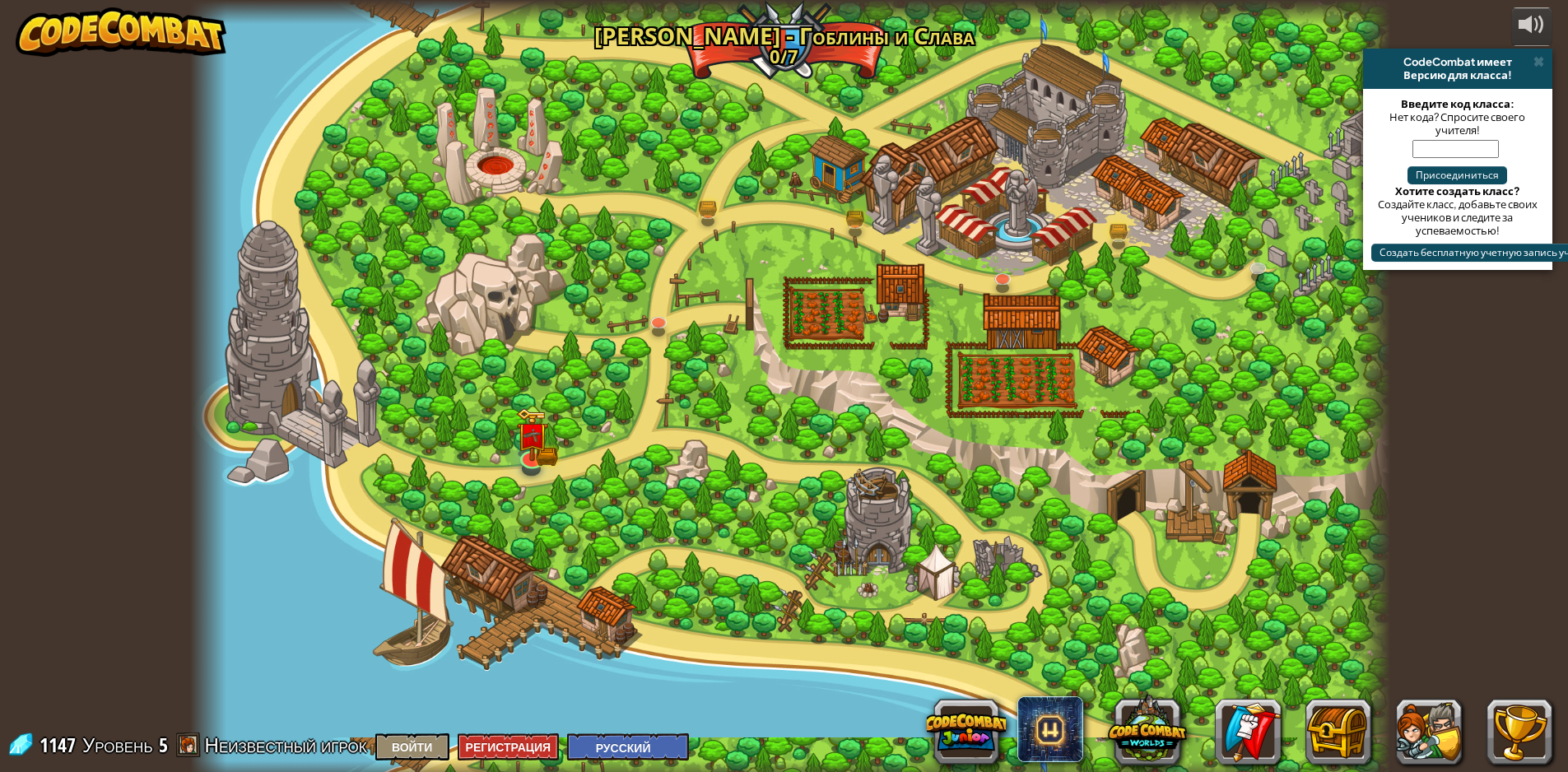
select select "ru"
click at [1001, 286] on link at bounding box center [1001, 271] width 33 height 33
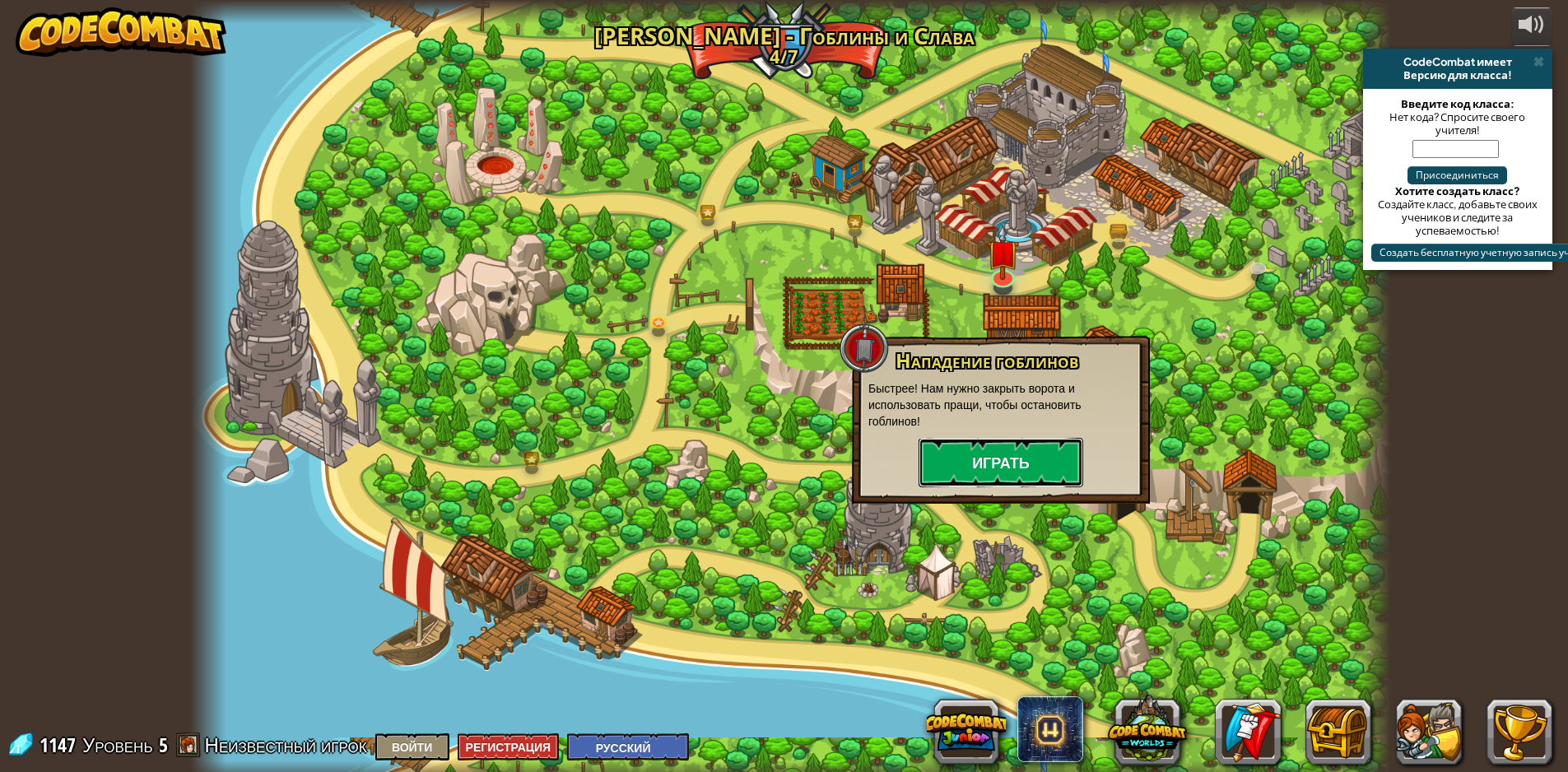
click at [946, 472] on button "Играть" at bounding box center [1000, 462] width 165 height 49
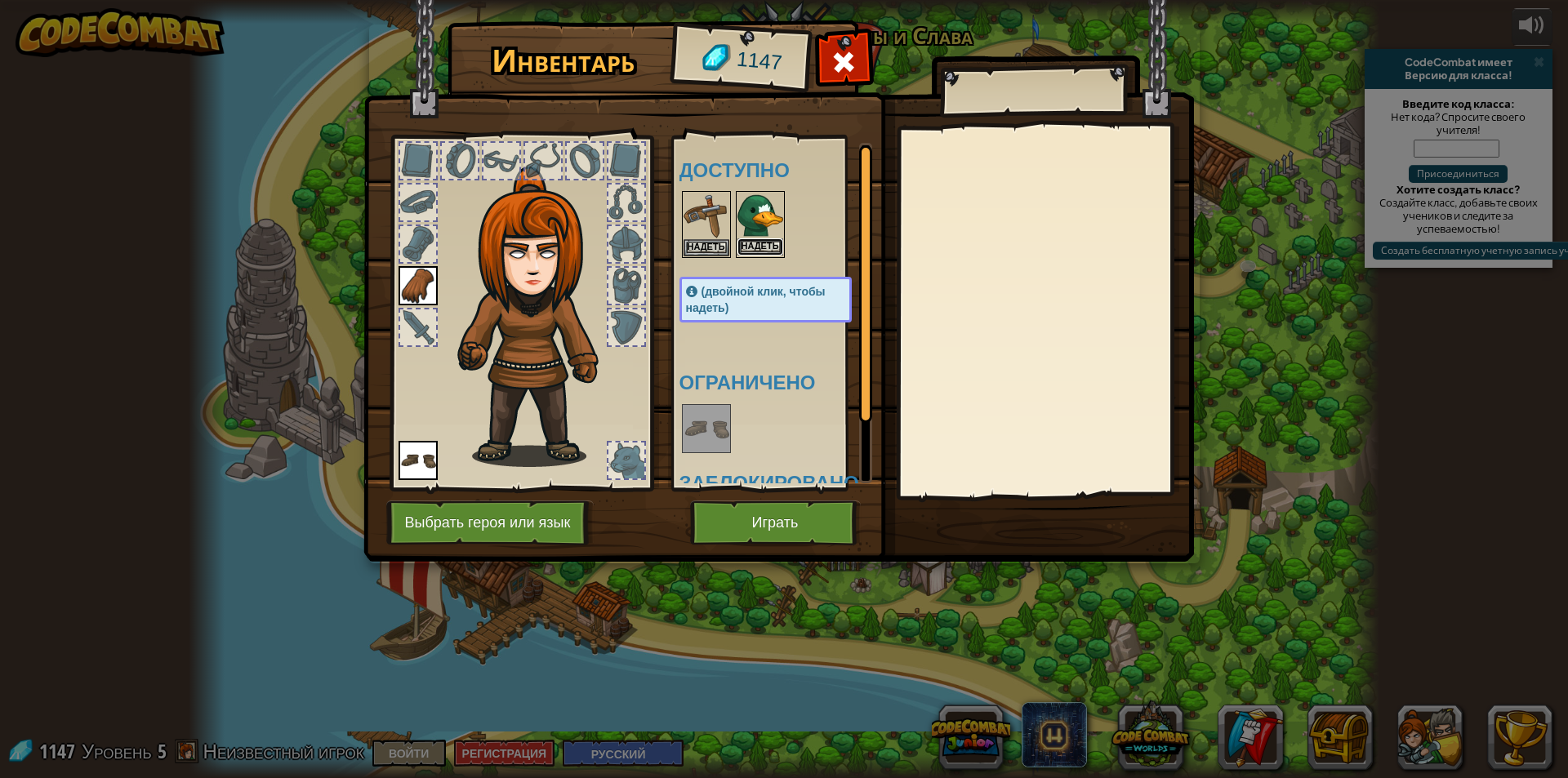
click at [747, 242] on button "Надеть" at bounding box center [760, 248] width 46 height 18
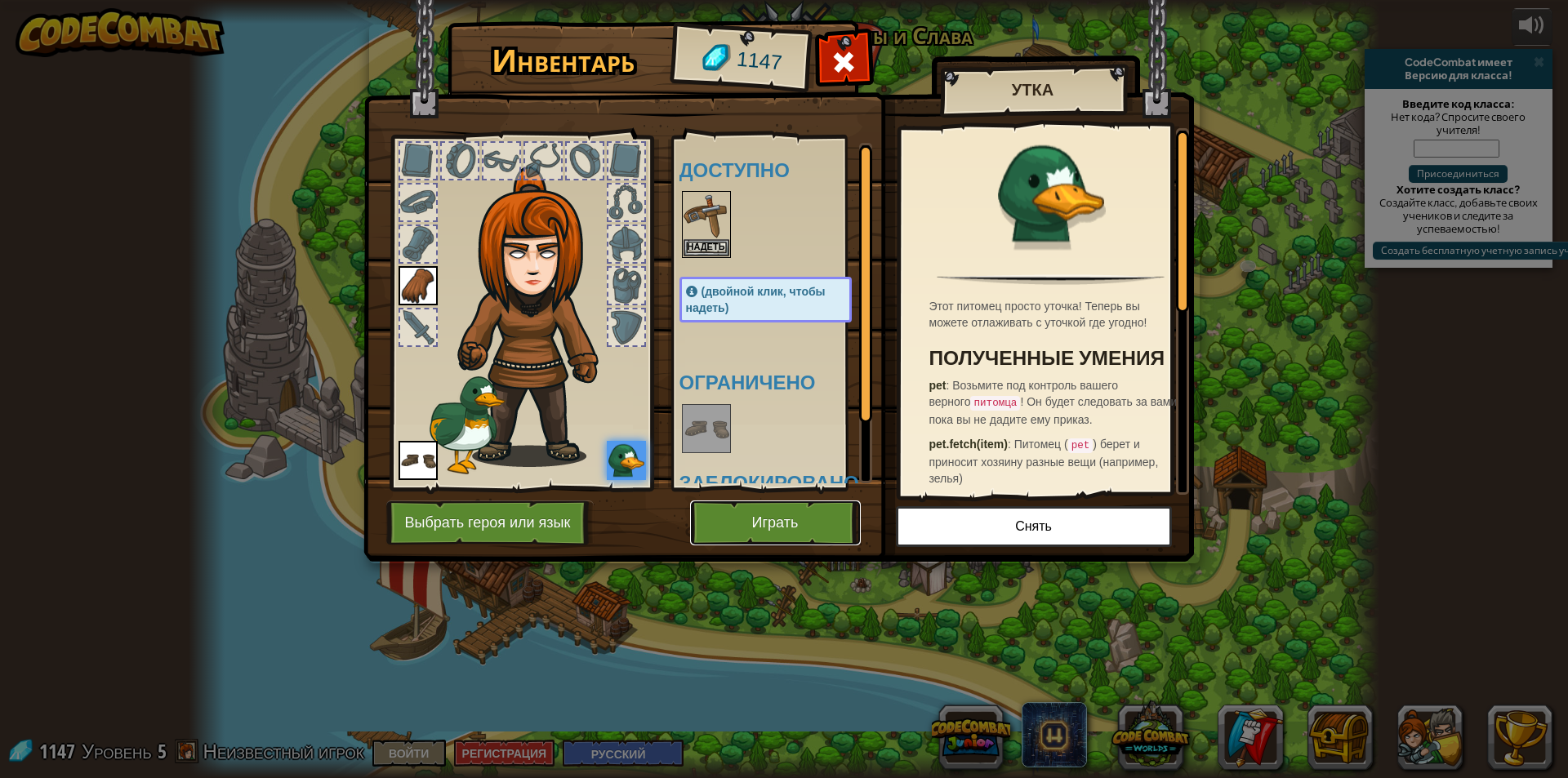
click at [748, 515] on button "Играть" at bounding box center [775, 523] width 170 height 45
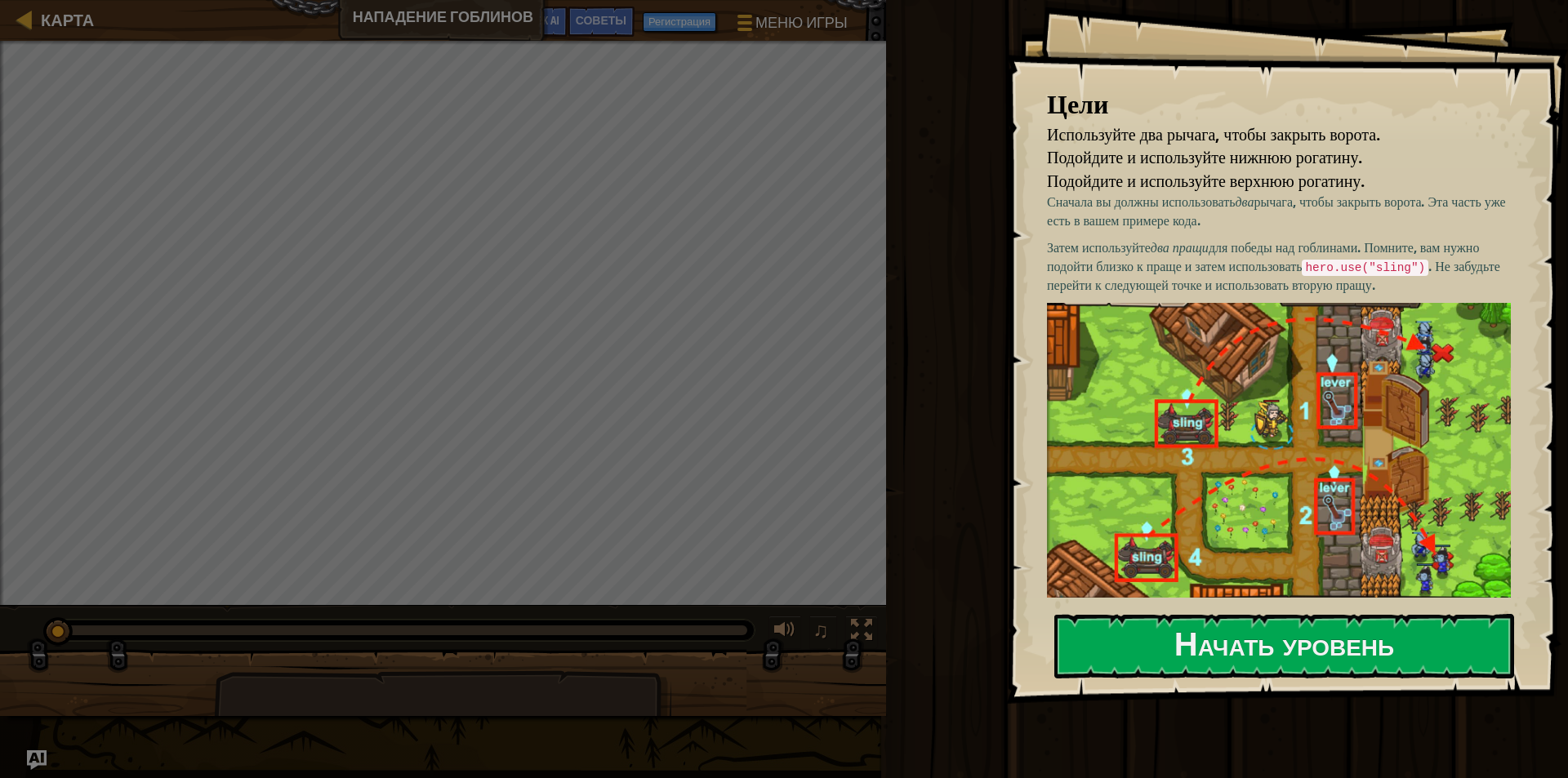
click at [1116, 405] on img at bounding box center [1285, 450] width 476 height 295
click at [1149, 508] on img at bounding box center [1285, 450] width 476 height 295
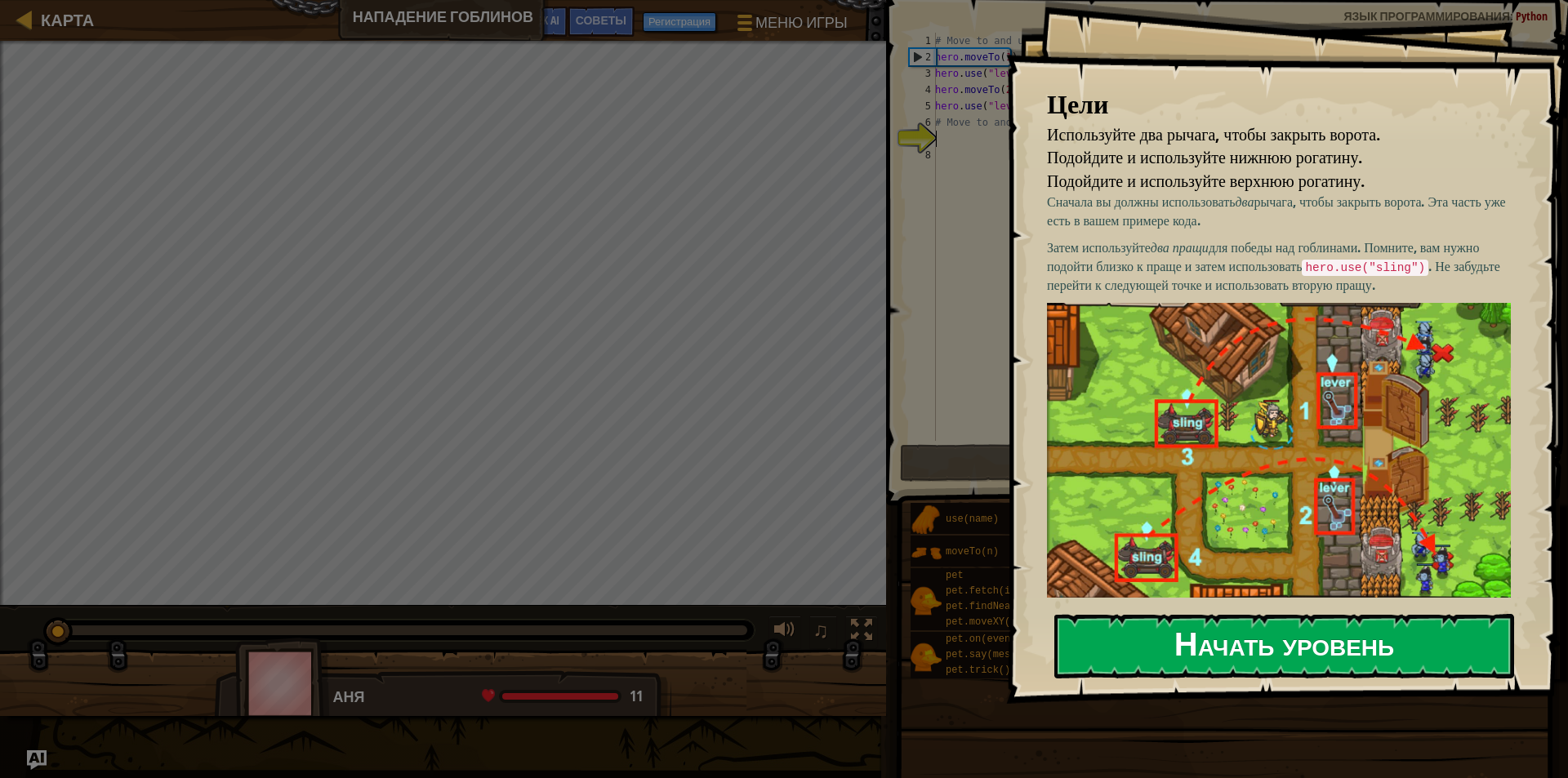
click at [1176, 628] on button "Начать уровень" at bounding box center [1284, 646] width 460 height 65
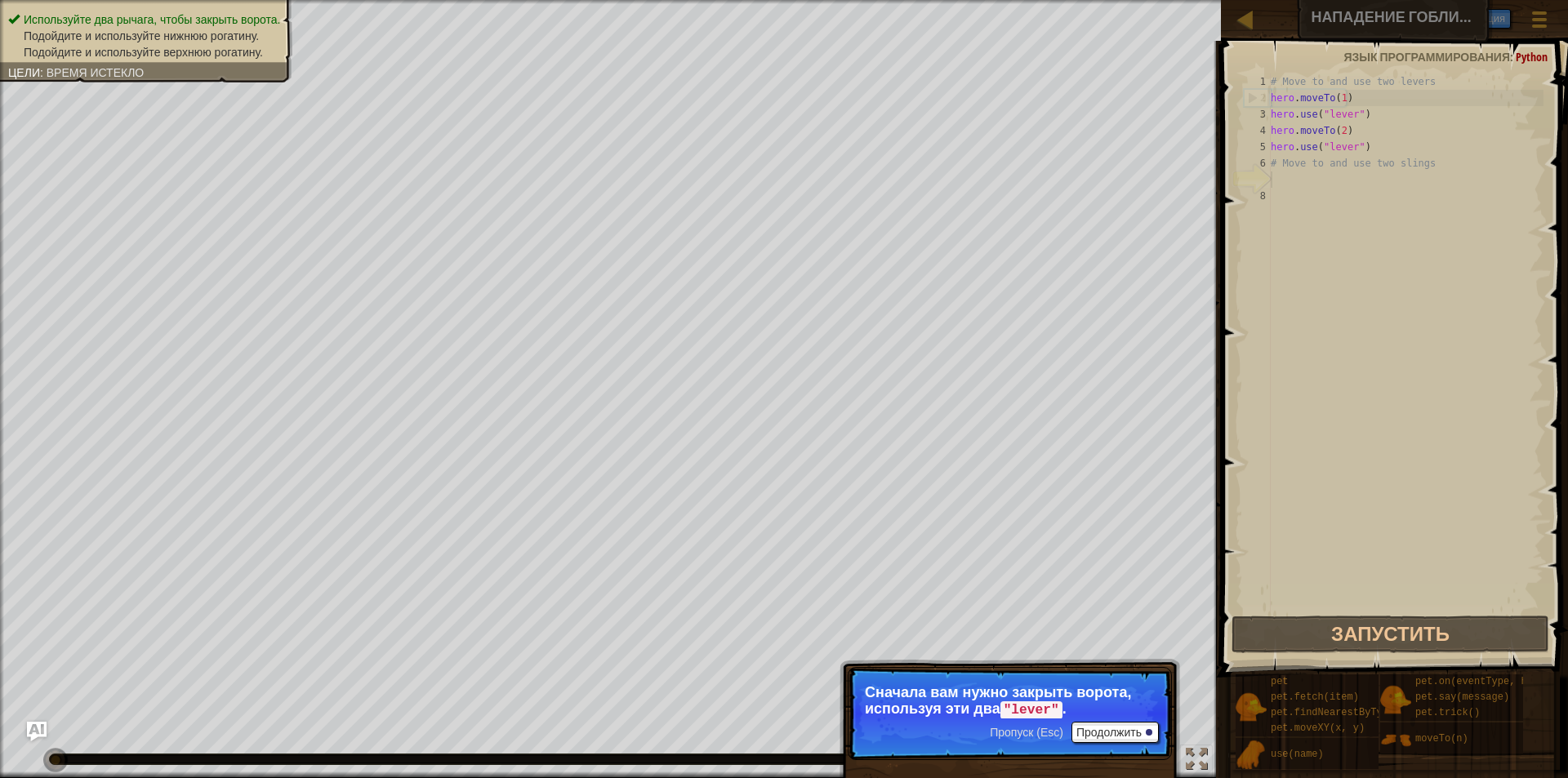
click at [1115, 758] on p "Пропуск (Esc) Продолжить Сначала вам нужно закрыть ворота, используя эти два "l…" at bounding box center [1009, 713] width 324 height 93
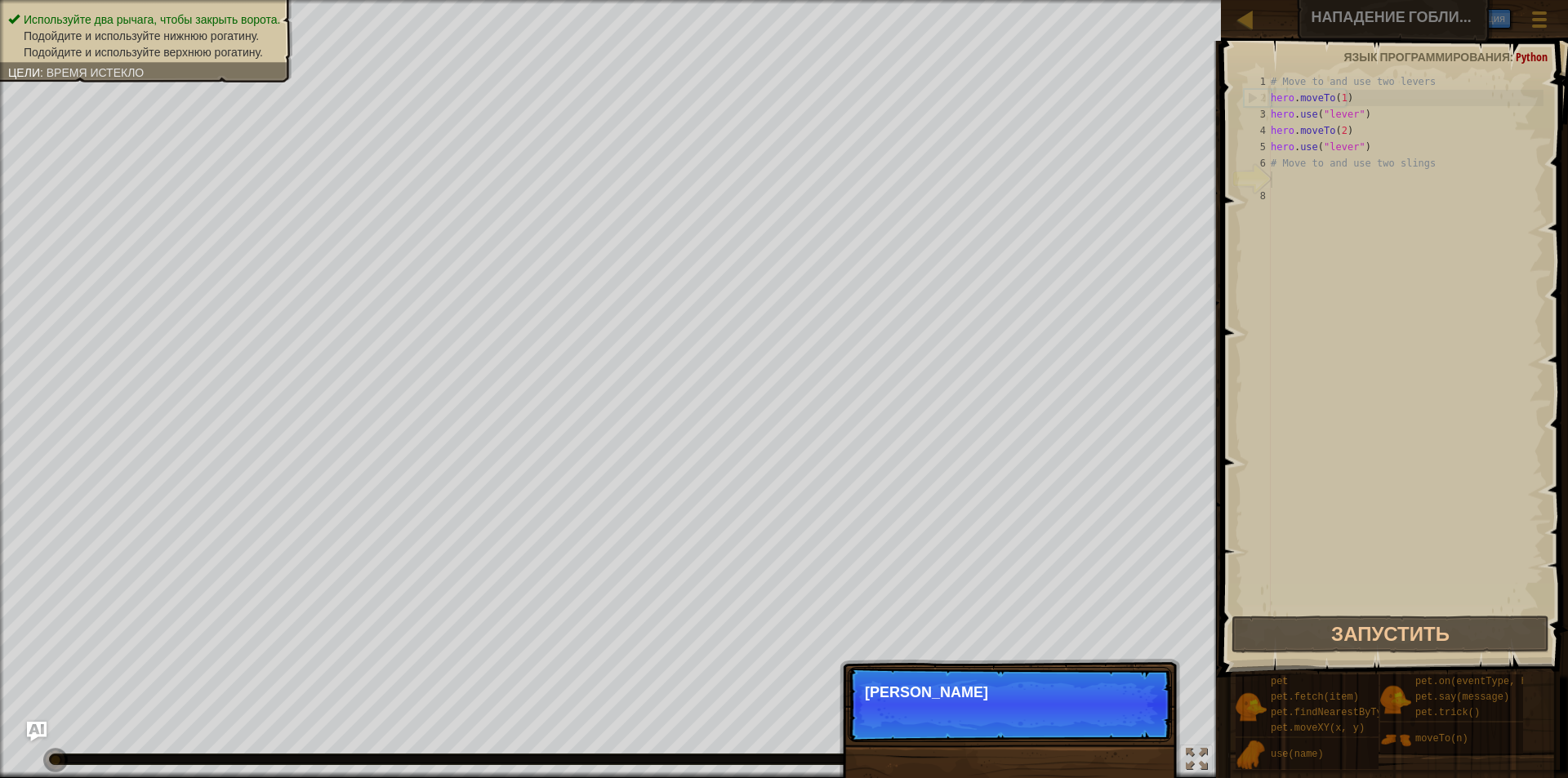
scroll to position [8, 0]
click at [1115, 757] on div "Пропуск (Esc) Продолжить [PERSON_NAME]" at bounding box center [1010, 788] width 341 height 242
click at [1084, 747] on div "Пропуск (Esc) Продолжить Эта цель уже р" at bounding box center [1010, 788] width 341 height 242
drag, startPoint x: 1073, startPoint y: 748, endPoint x: 1078, endPoint y: 731, distance: 17.7
click at [1078, 731] on div "Пропуск (Esc) Продолжить Эта цель уже решена в вашем" at bounding box center [1010, 788] width 341 height 242
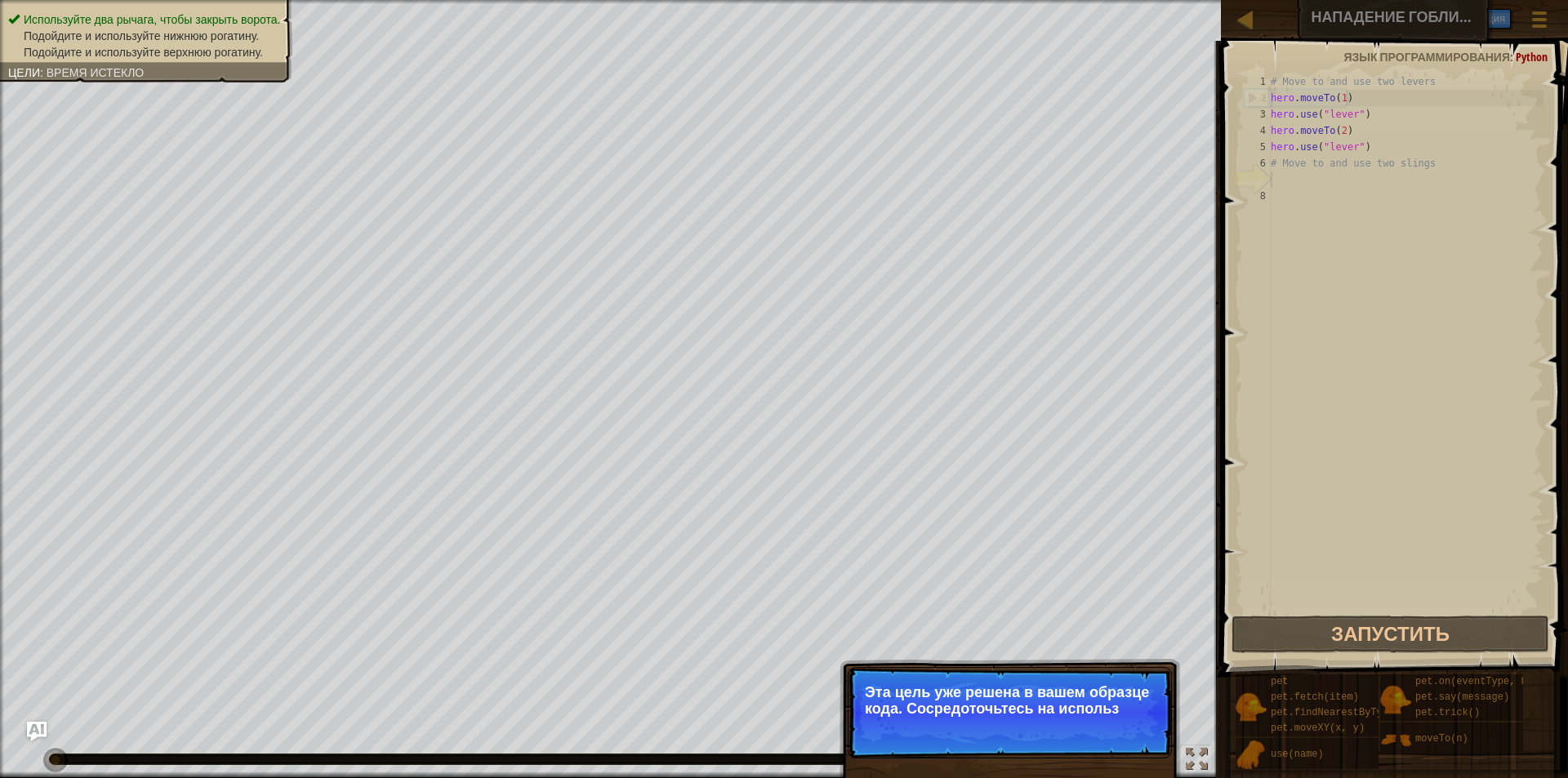
click at [1052, 736] on p "Пропуск (Esc) Продолжить Эта цель уже решена в вашем образце кода. Сосредоточьт…" at bounding box center [1009, 712] width 324 height 91
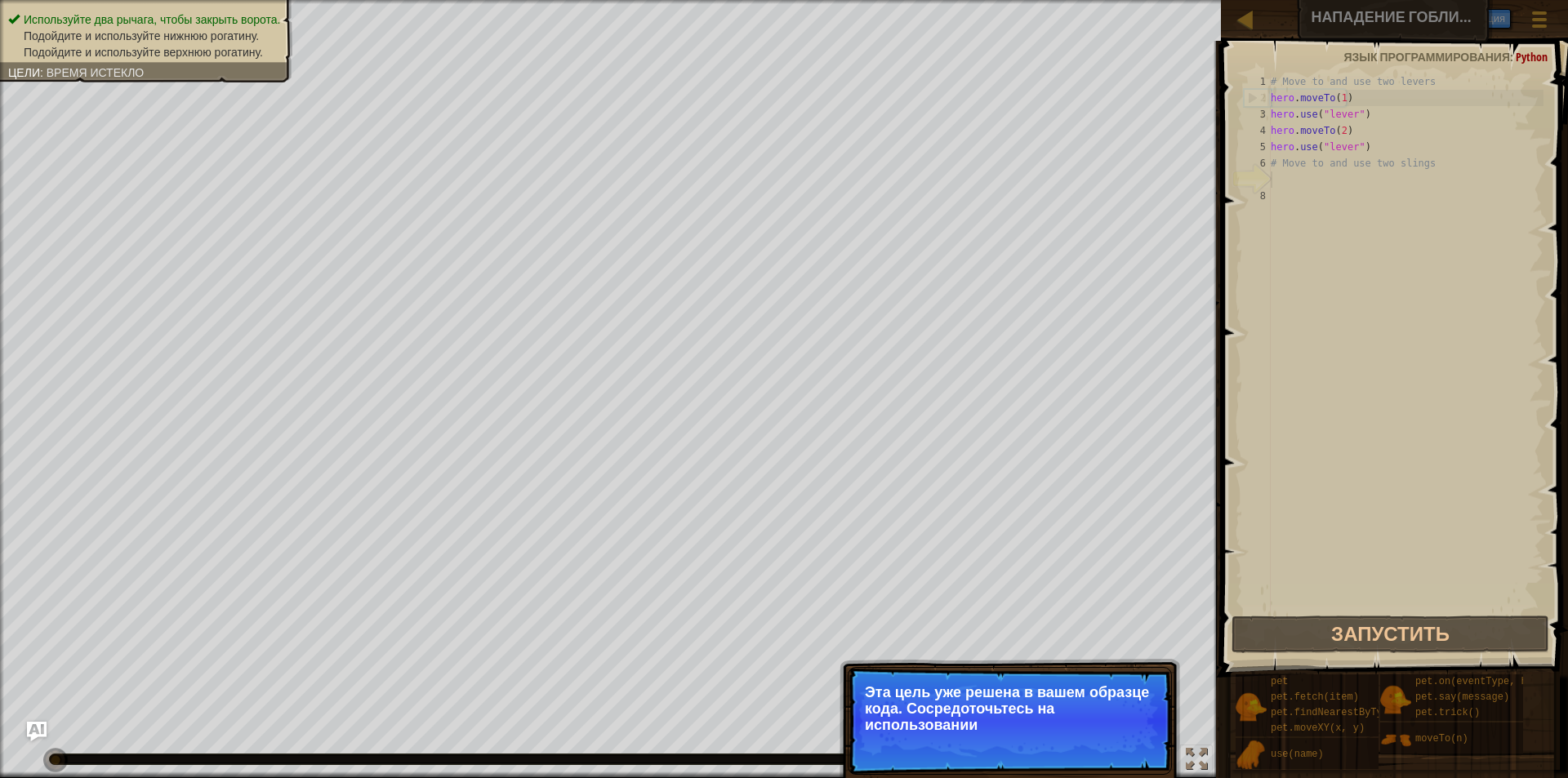
click at [1033, 752] on p "Пропуск (Esc) Продолжить Эта цель уже решена в вашем образце кода. Сосредоточьт…" at bounding box center [1009, 721] width 324 height 108
click at [1024, 755] on p "Пропуск (Esc) Продолжить Эта цель уже решена в вашем образце кода. Сосредоточьт…" at bounding box center [1009, 722] width 324 height 110
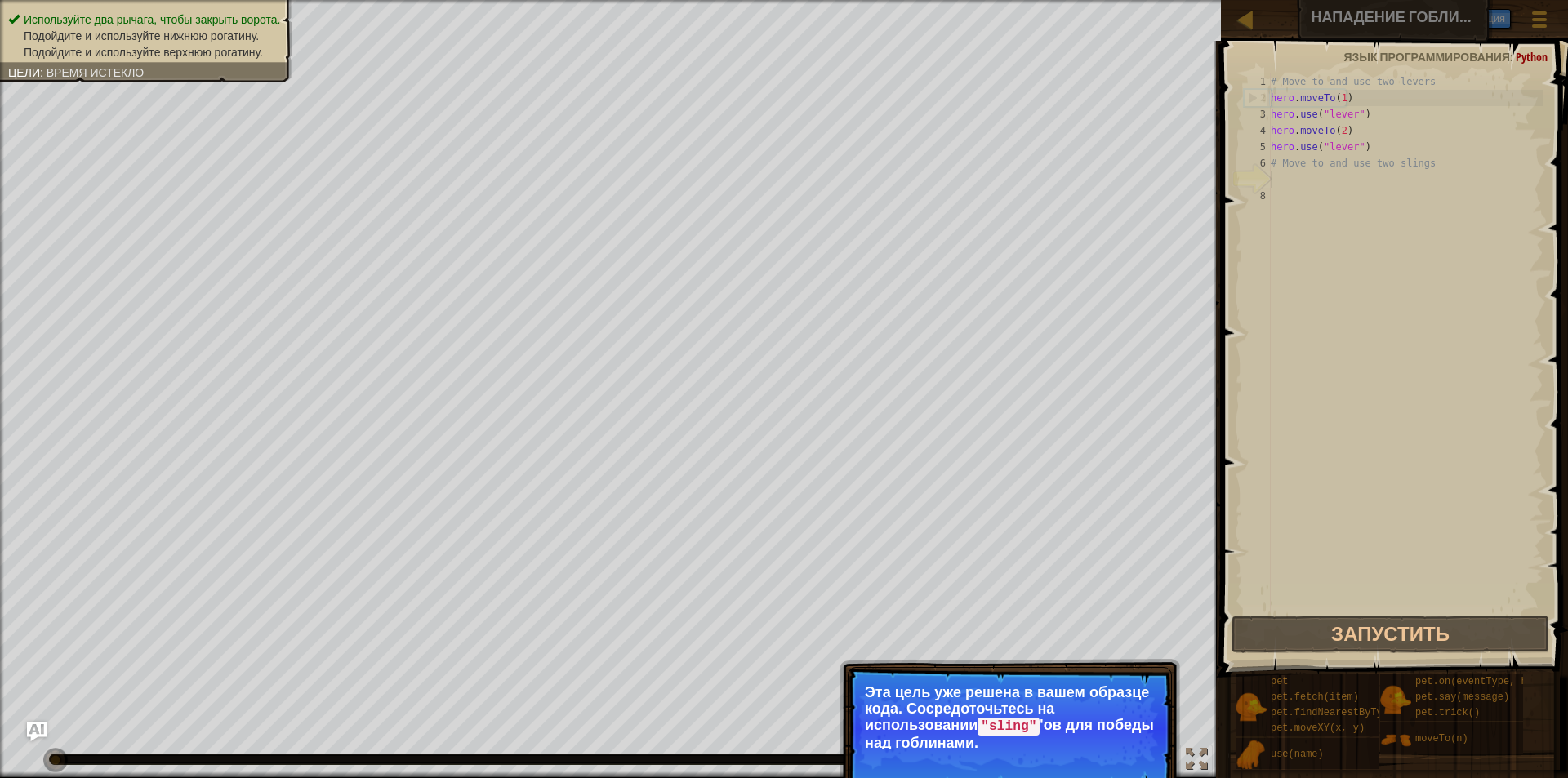
click at [1025, 756] on div "Пропуск (Esc) Продолжить" at bounding box center [1074, 763] width 169 height 22
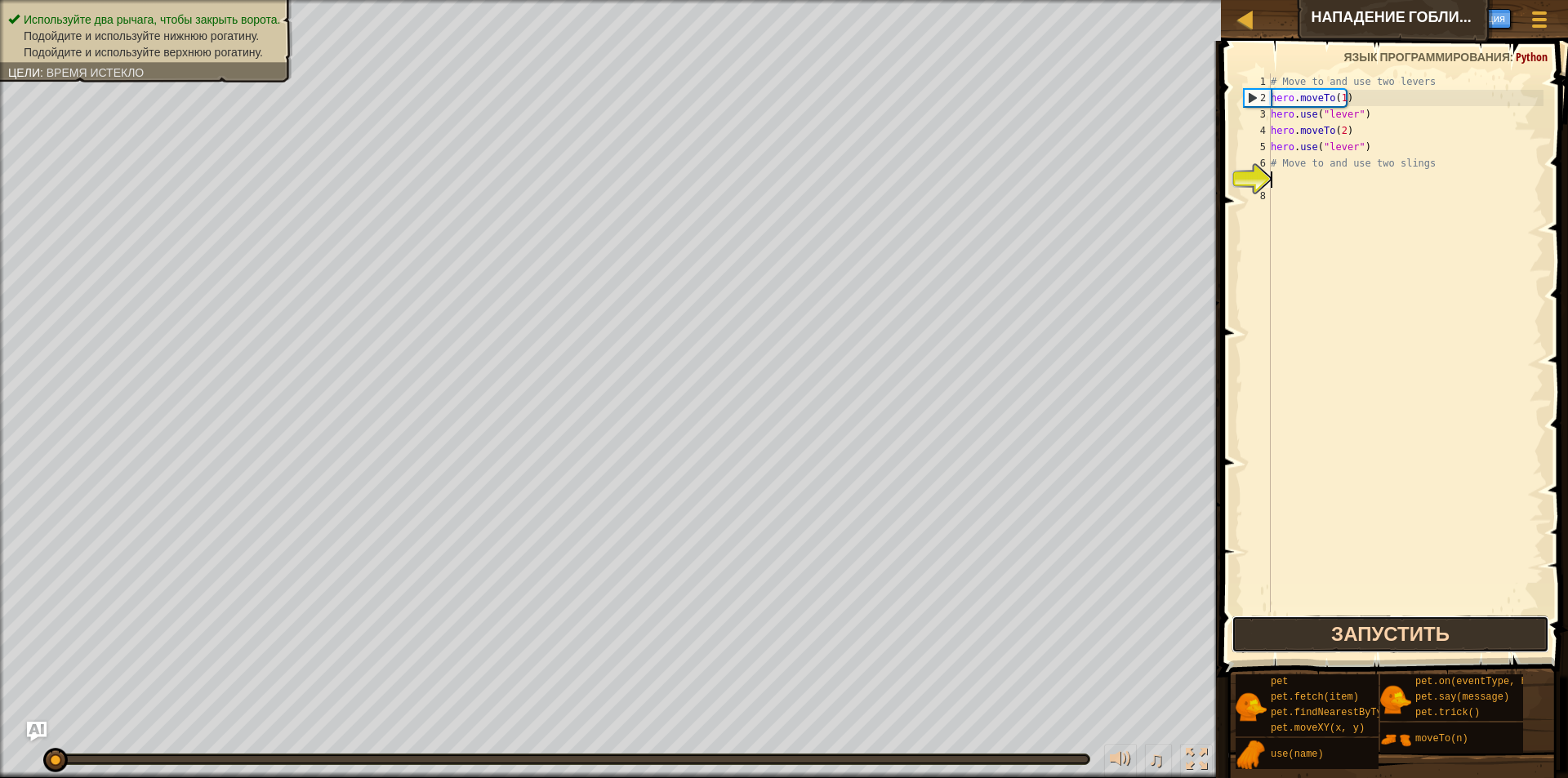
click at [1266, 634] on button "Запустить" at bounding box center [1390, 634] width 318 height 37
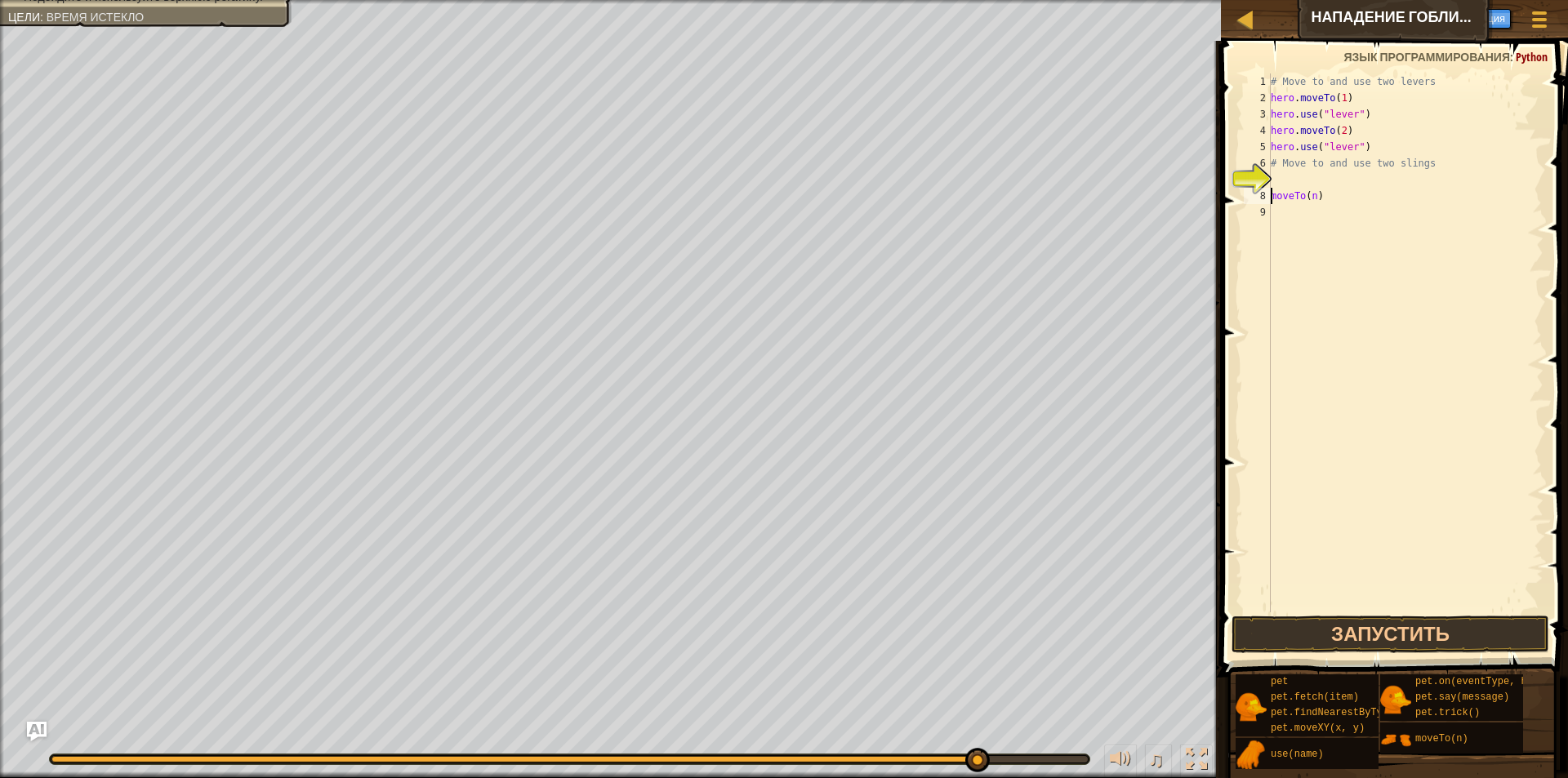
click at [1317, 195] on div "# Move to and use two levers hero . moveTo ( 1 ) hero . use ( "lever" ) hero . …" at bounding box center [1406, 359] width 276 height 572
click at [1313, 195] on div "# Move to and use two levers hero . moveTo ( 1 ) hero . use ( "lever" ) hero . …" at bounding box center [1406, 359] width 276 height 572
type textarea "moveTo(3)"
click at [1398, 616] on button "Запустить" at bounding box center [1390, 634] width 318 height 37
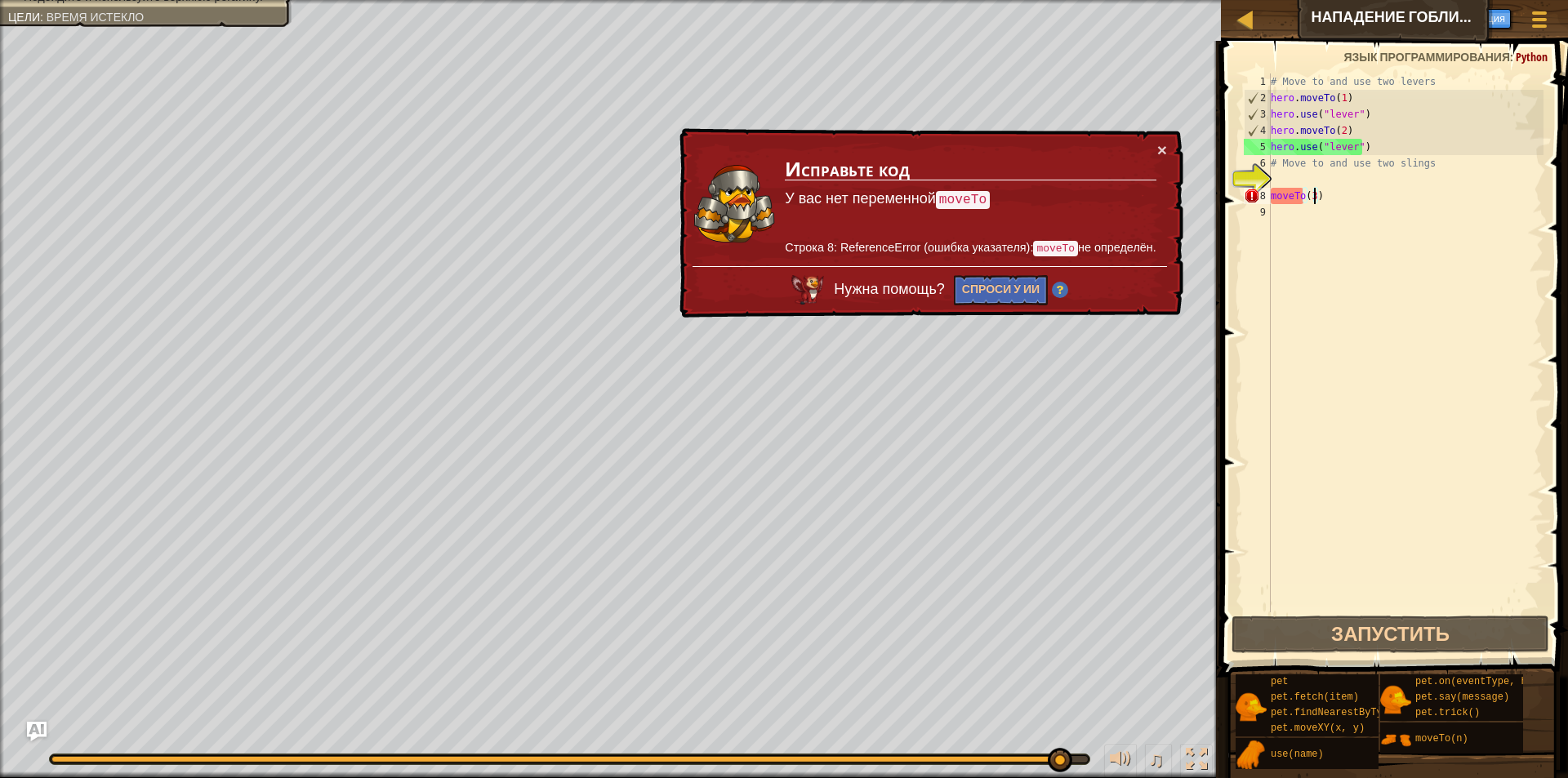
drag, startPoint x: 1329, startPoint y: 479, endPoint x: 1298, endPoint y: 466, distance: 33.6
click at [1316, 476] on div "# Move to and use two levers hero . moveTo ( 1 ) hero . use ( "lever" ) hero . …" at bounding box center [1406, 359] width 276 height 572
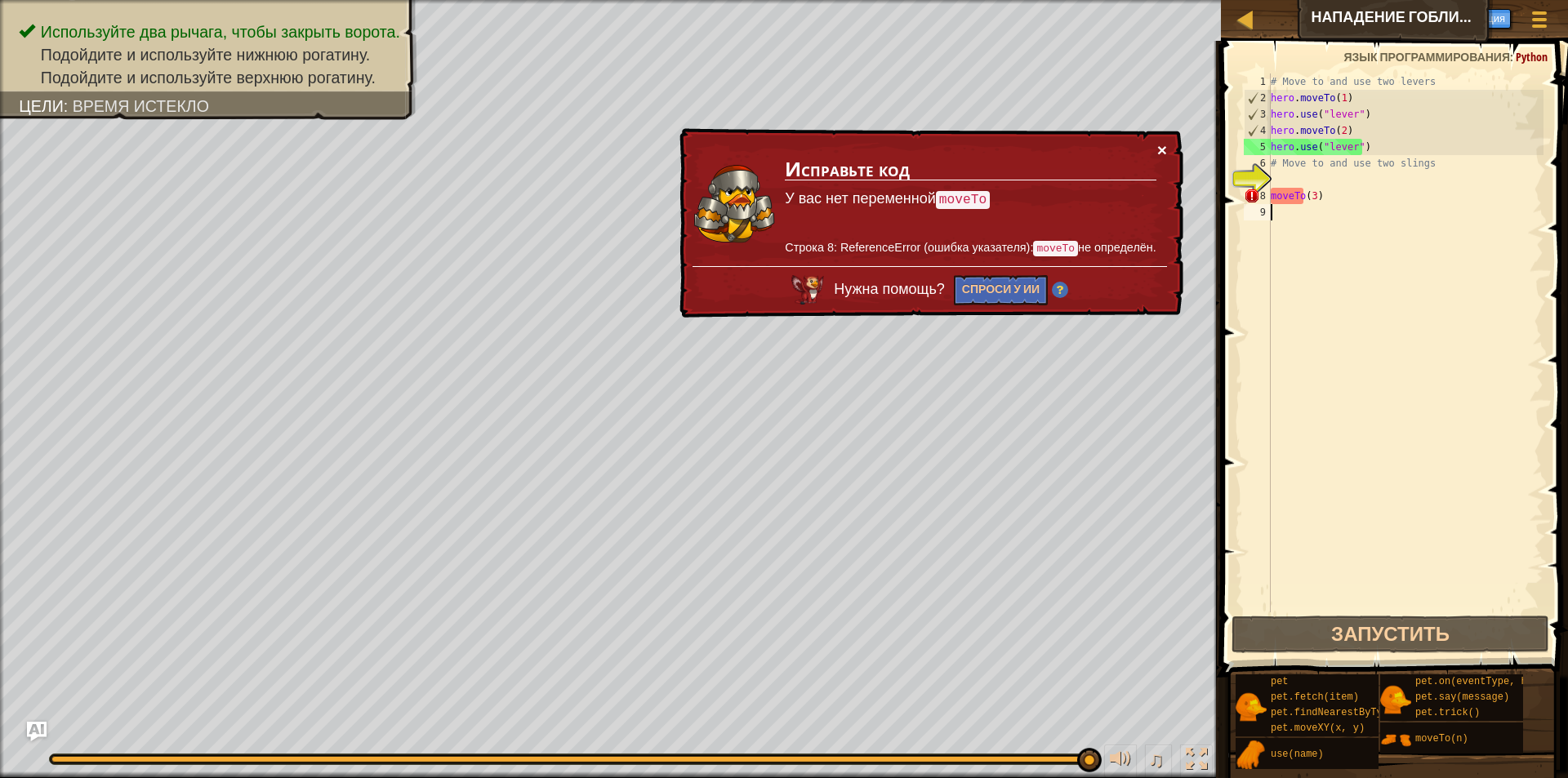
click at [1162, 144] on button "×" at bounding box center [1162, 150] width 10 height 18
click at [1268, 188] on div "8" at bounding box center [1258, 196] width 27 height 17
type textarea "moveTo(3)"
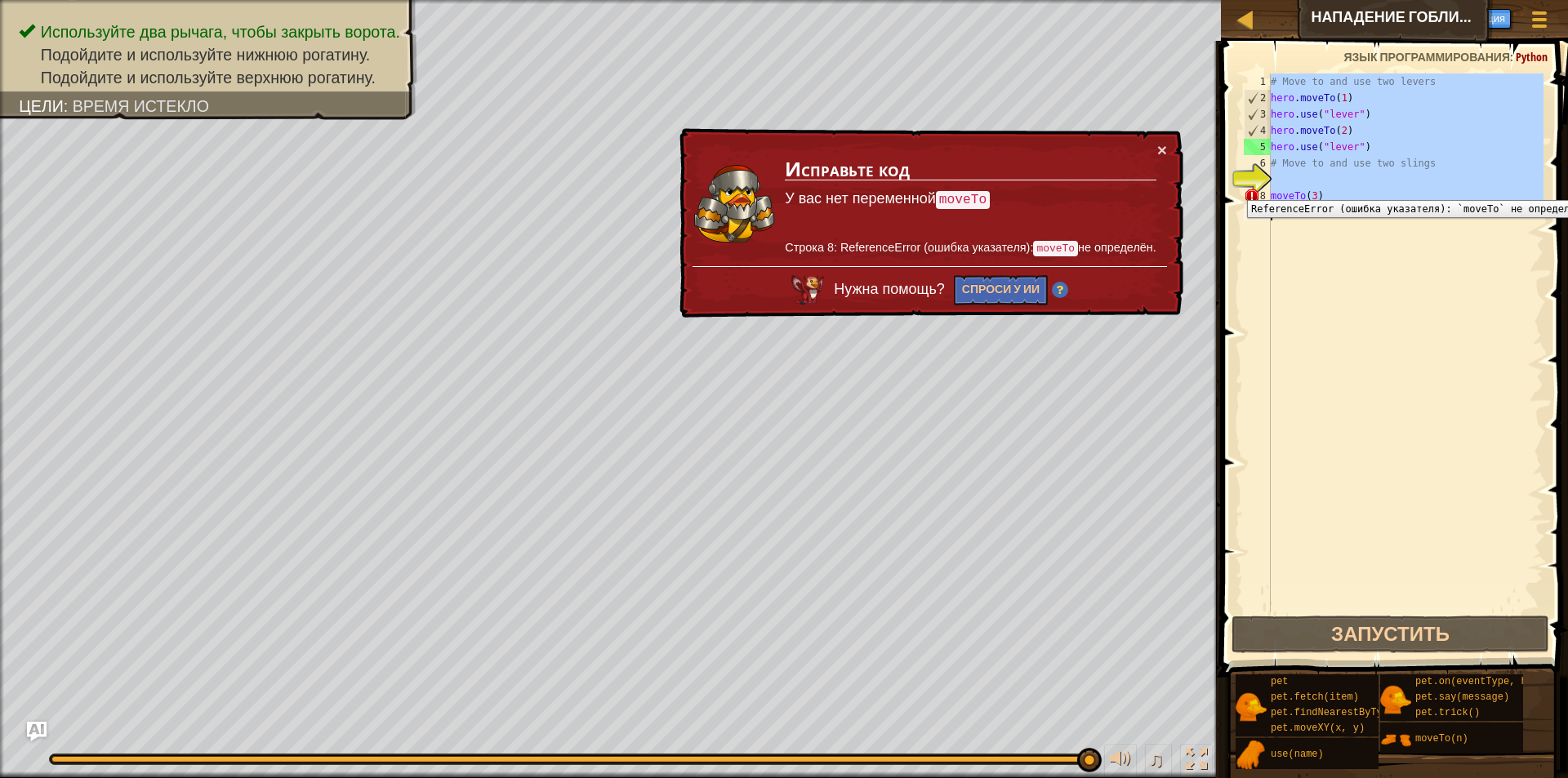
click at [1268, 188] on div "8" at bounding box center [1258, 196] width 27 height 17
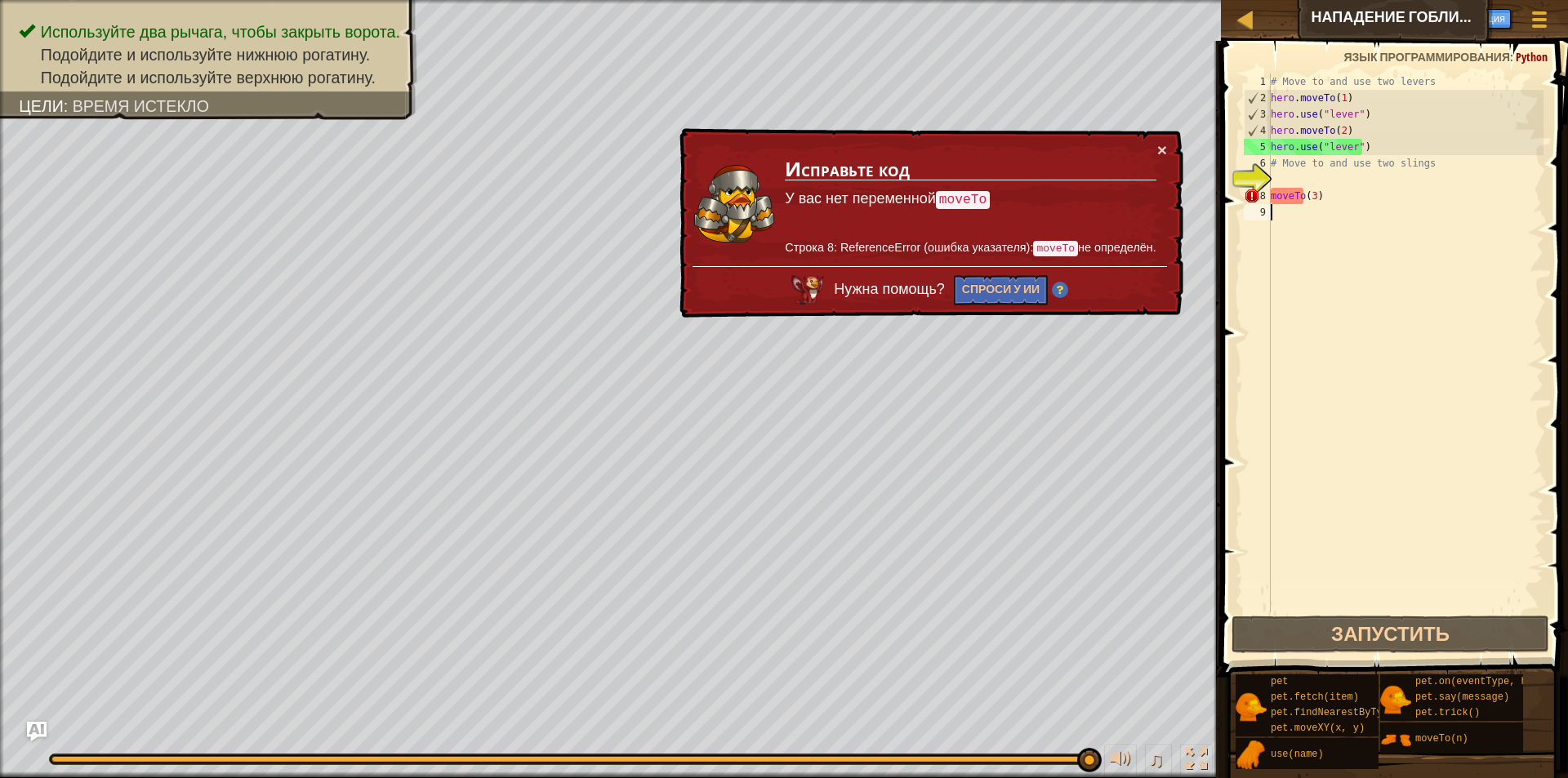
click at [1314, 211] on div "# Move to and use two levers hero . moveTo ( 1 ) hero . use ( "lever" ) hero . …" at bounding box center [1406, 359] width 276 height 572
click at [1295, 208] on div "# Move to and use two levers hero . moveTo ( 1 ) hero . use ( "lever" ) hero . …" at bounding box center [1406, 359] width 276 height 572
click at [1269, 188] on div "8" at bounding box center [1258, 196] width 27 height 17
click at [1270, 198] on div "# Move to and use two levers hero . moveTo ( 1 ) hero . use ( "lever" ) hero . …" at bounding box center [1406, 359] width 276 height 572
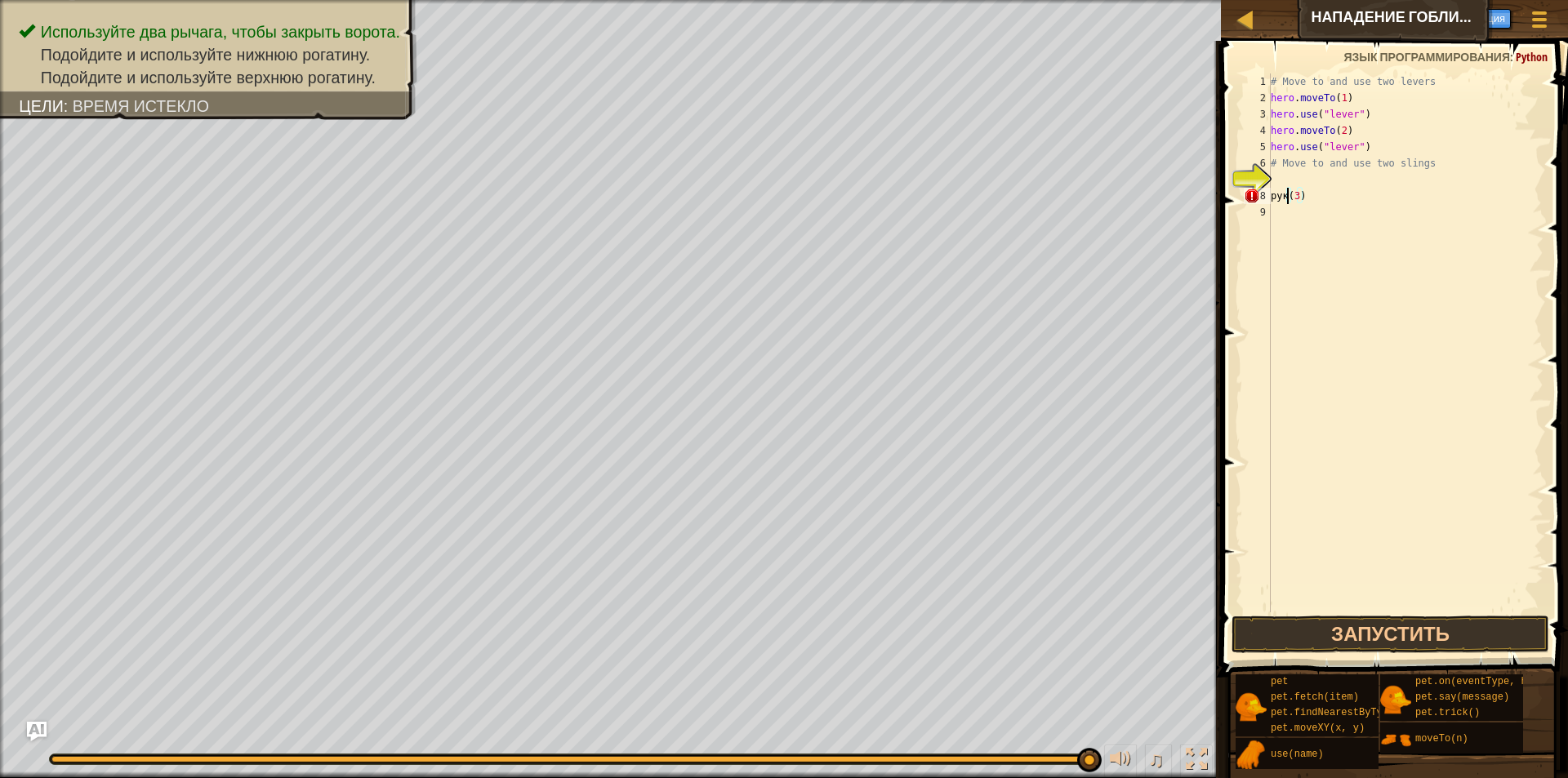
scroll to position [8, 3]
type textarea "(3)"
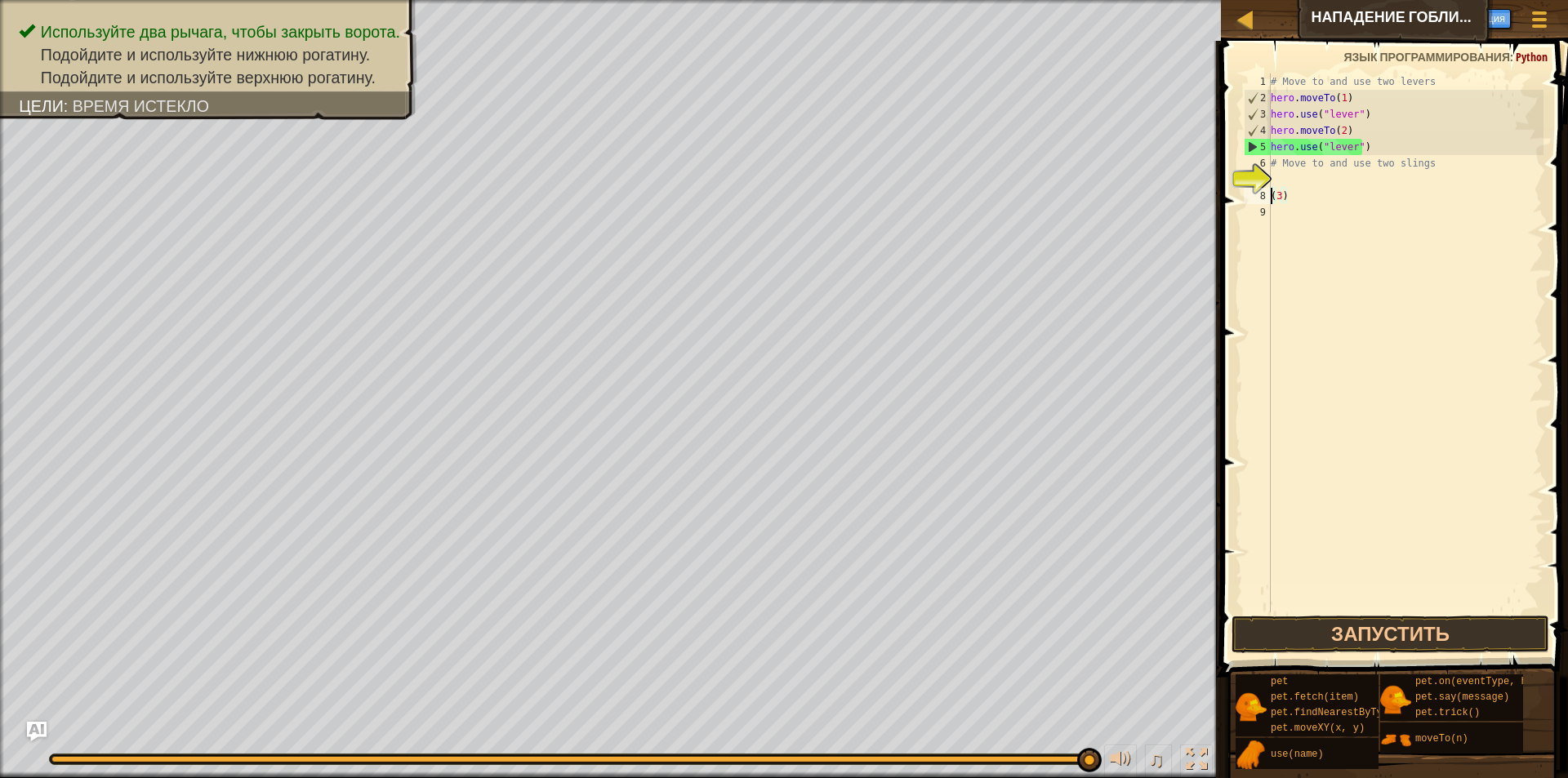
click at [1295, 216] on div "# Move to and use two levers hero . moveTo ( 1 ) hero . use ( "lever" ) hero . …" at bounding box center [1406, 359] width 276 height 572
click at [1305, 211] on div "# Move to and use two levers hero . moveTo ( 1 ) hero . use ( "lever" ) hero . …" at bounding box center [1406, 359] width 276 height 572
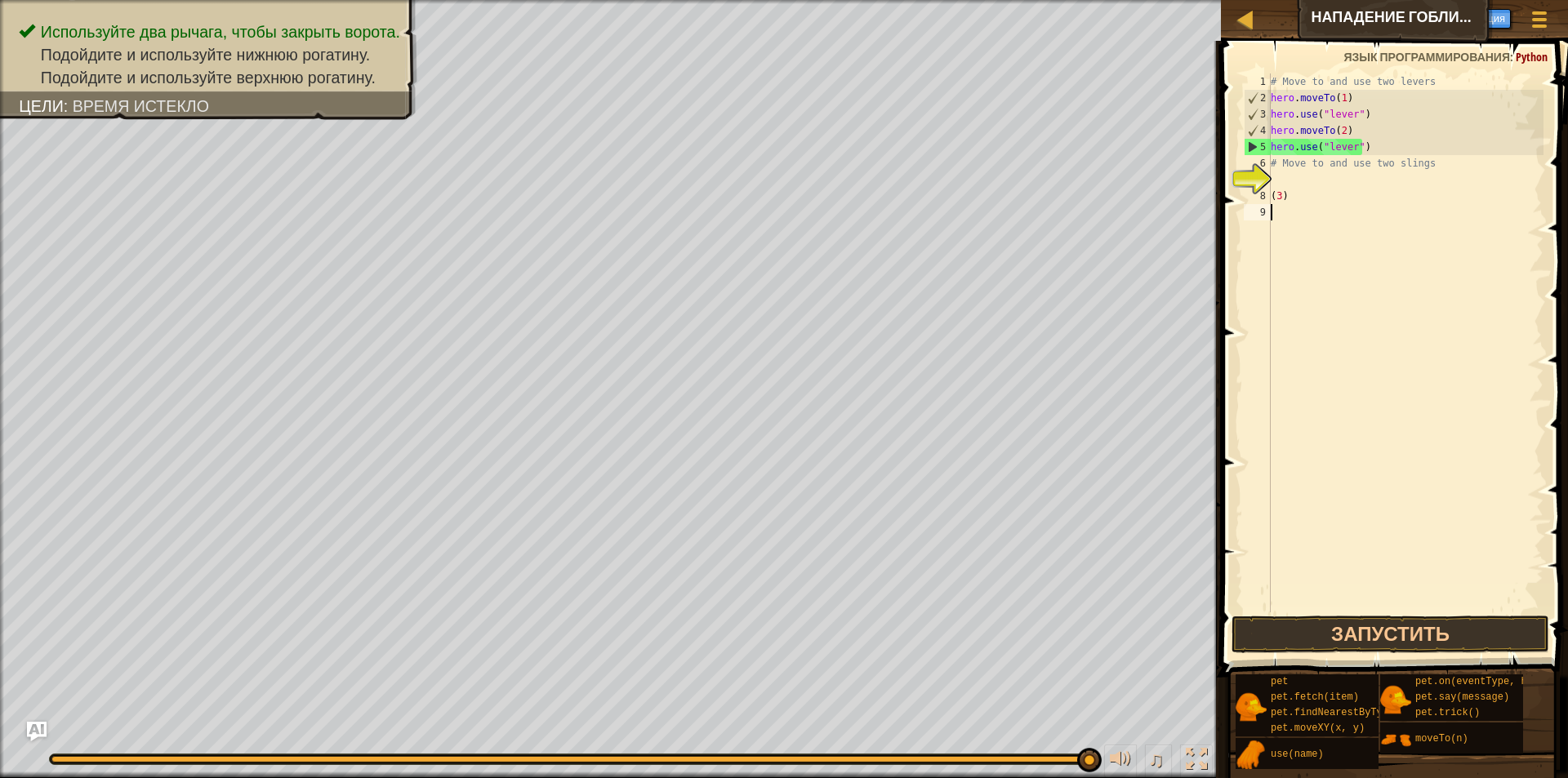
click at [1310, 189] on div "# Move to and use two levers hero . moveTo ( 1 ) hero . use ( "lever" ) hero . …" at bounding box center [1406, 359] width 276 height 572
type textarea "("
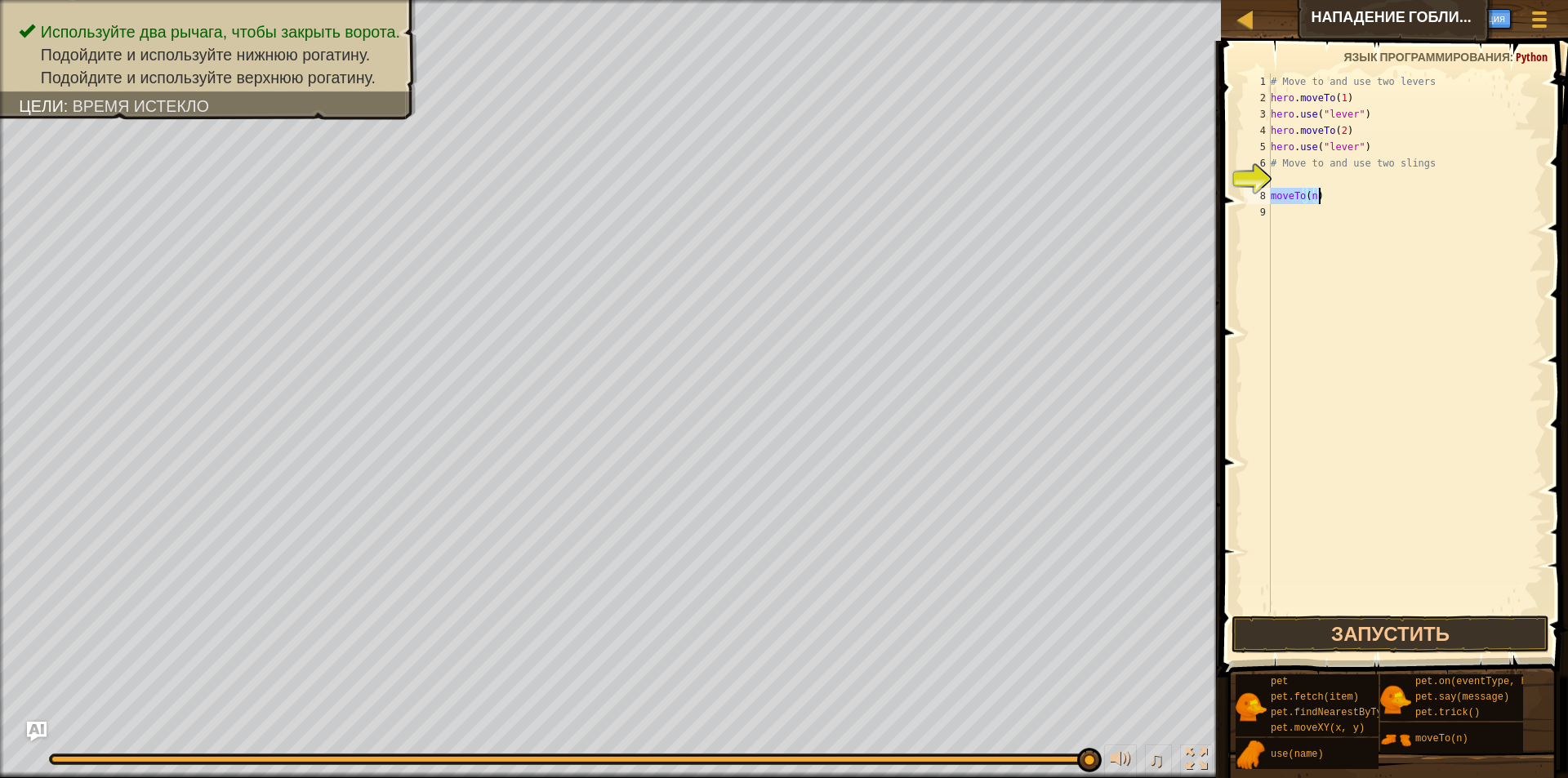
click at [1331, 204] on div "# Move to and use two levers hero . moveTo ( 1 ) hero . use ( "lever" ) hero . …" at bounding box center [1406, 343] width 276 height 539
click at [1272, 201] on div "# Move to and use two levers hero . moveTo ( 1 ) hero . use ( "lever" ) hero . …" at bounding box center [1406, 359] width 276 height 572
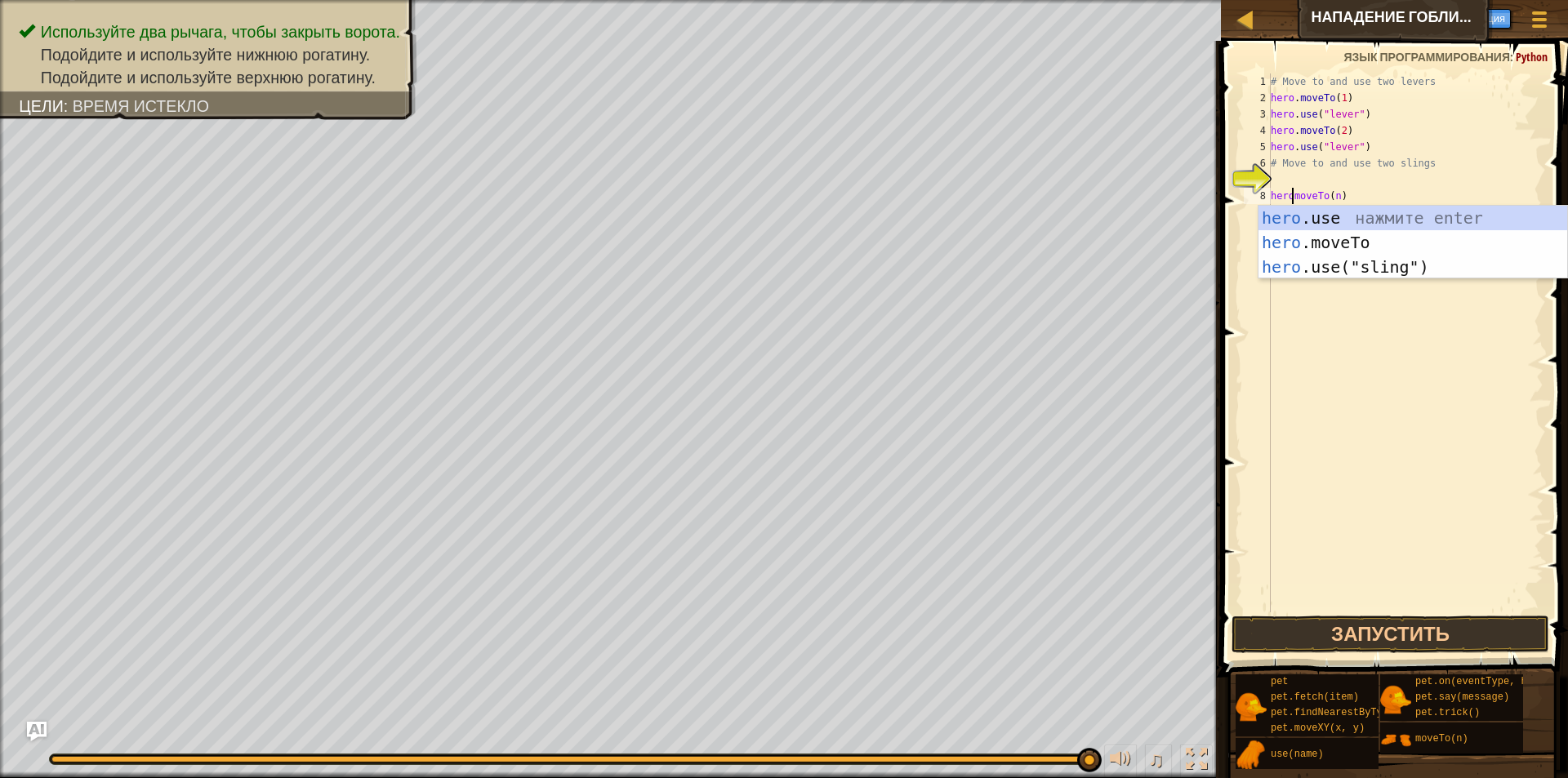
scroll to position [8, 3]
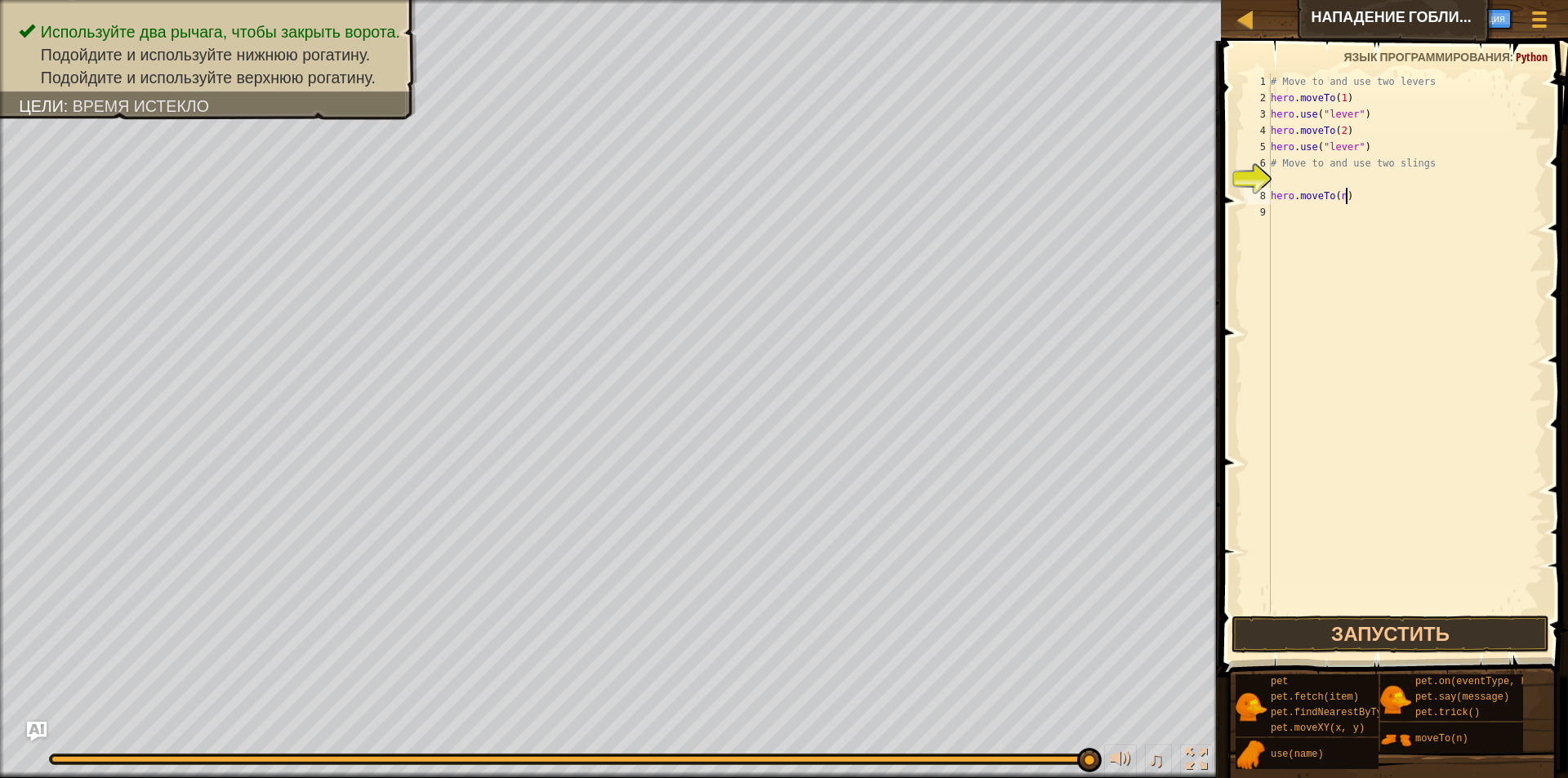
click at [1345, 195] on div "# Move to and use two levers hero . moveTo ( 1 ) hero . use ( "lever" ) hero . …" at bounding box center [1406, 359] width 276 height 572
click at [1340, 194] on div "# Move to and use two levers hero . moveTo ( 1 ) hero . use ( "lever" ) hero . …" at bounding box center [1406, 359] width 276 height 572
type textarea "hero.moveTo(3)"
click at [1383, 629] on button "Запустить" at bounding box center [1390, 634] width 318 height 37
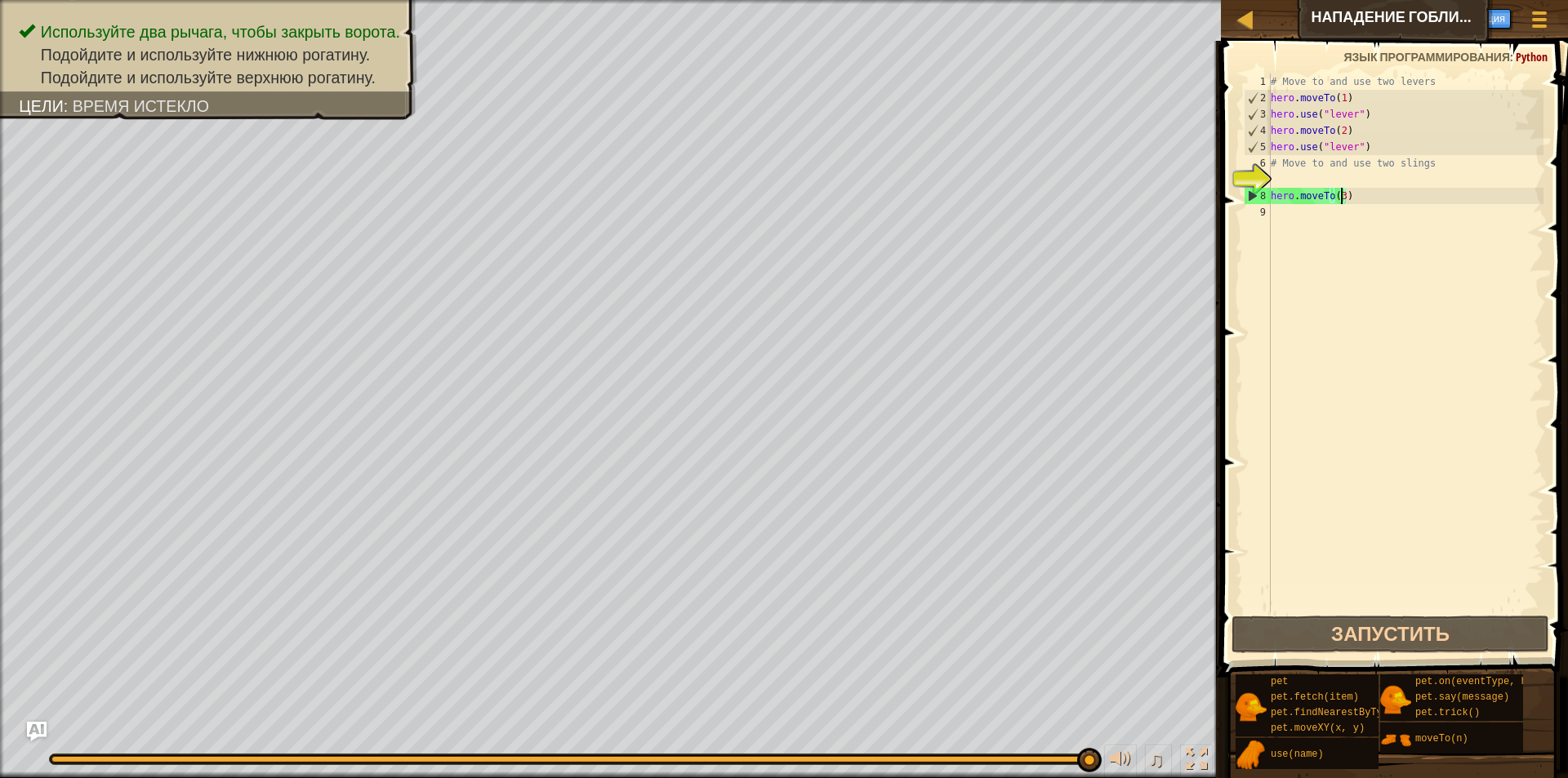
click at [1305, 214] on div "# Move to and use two levers hero . moveTo ( 1 ) hero . use ( "lever" ) hero . …" at bounding box center [1406, 359] width 276 height 572
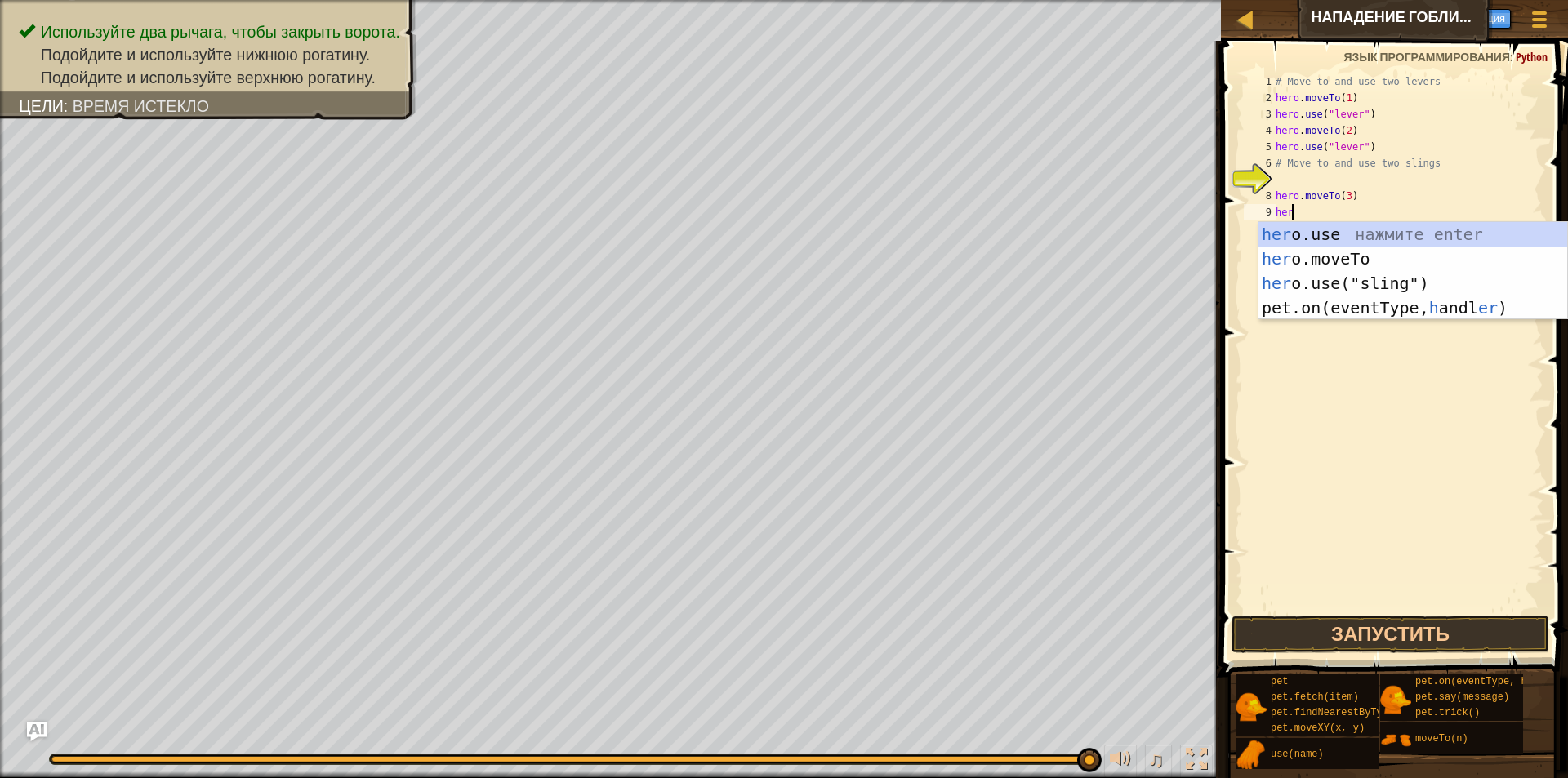
scroll to position [8, 1]
click at [1322, 283] on div "hero .use нажмите enter hero .moveTo нажмите enter hero .use("sling") нажмите e…" at bounding box center [1412, 283] width 308 height 122
type textarea "hero.use("sling")"
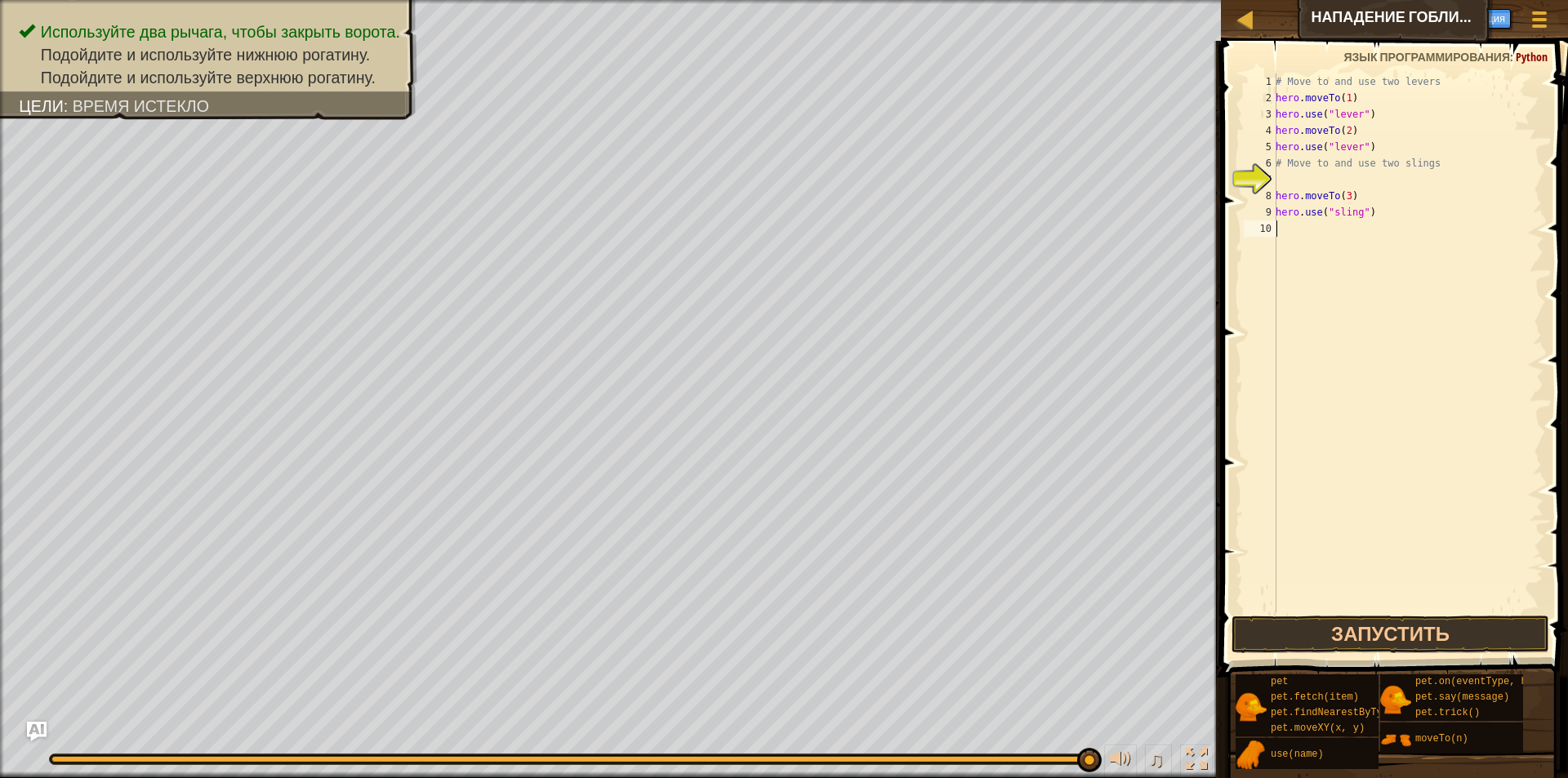
click at [1381, 230] on div "# Move to and use two levers hero . moveTo ( 1 ) hero . use ( "lever" ) hero . …" at bounding box center [1407, 359] width 271 height 572
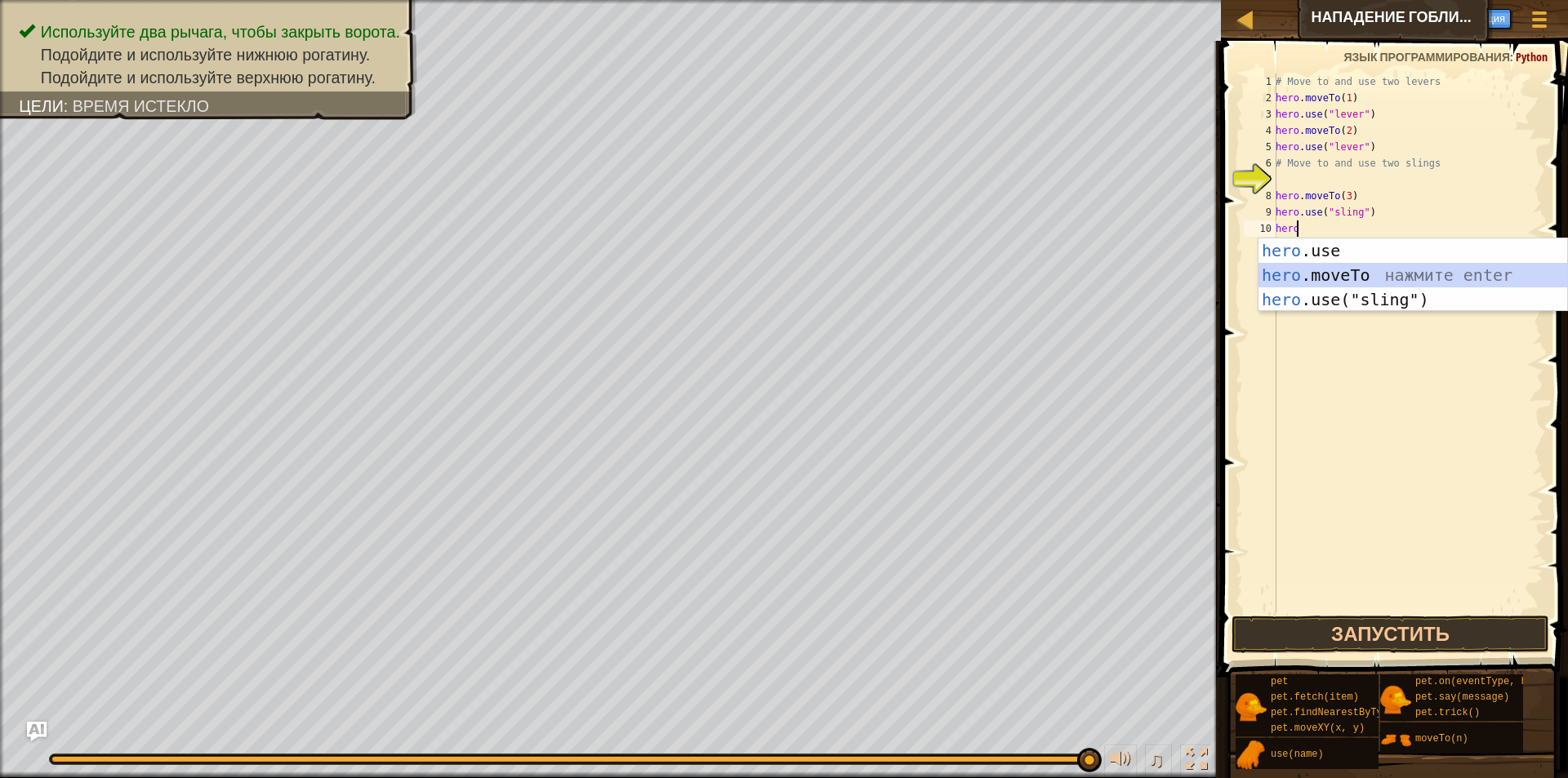
click at [1346, 265] on div "hero .use нажмите enter hero .moveTo нажмите enter hero .use("sling") нажмите e…" at bounding box center [1412, 299] width 308 height 122
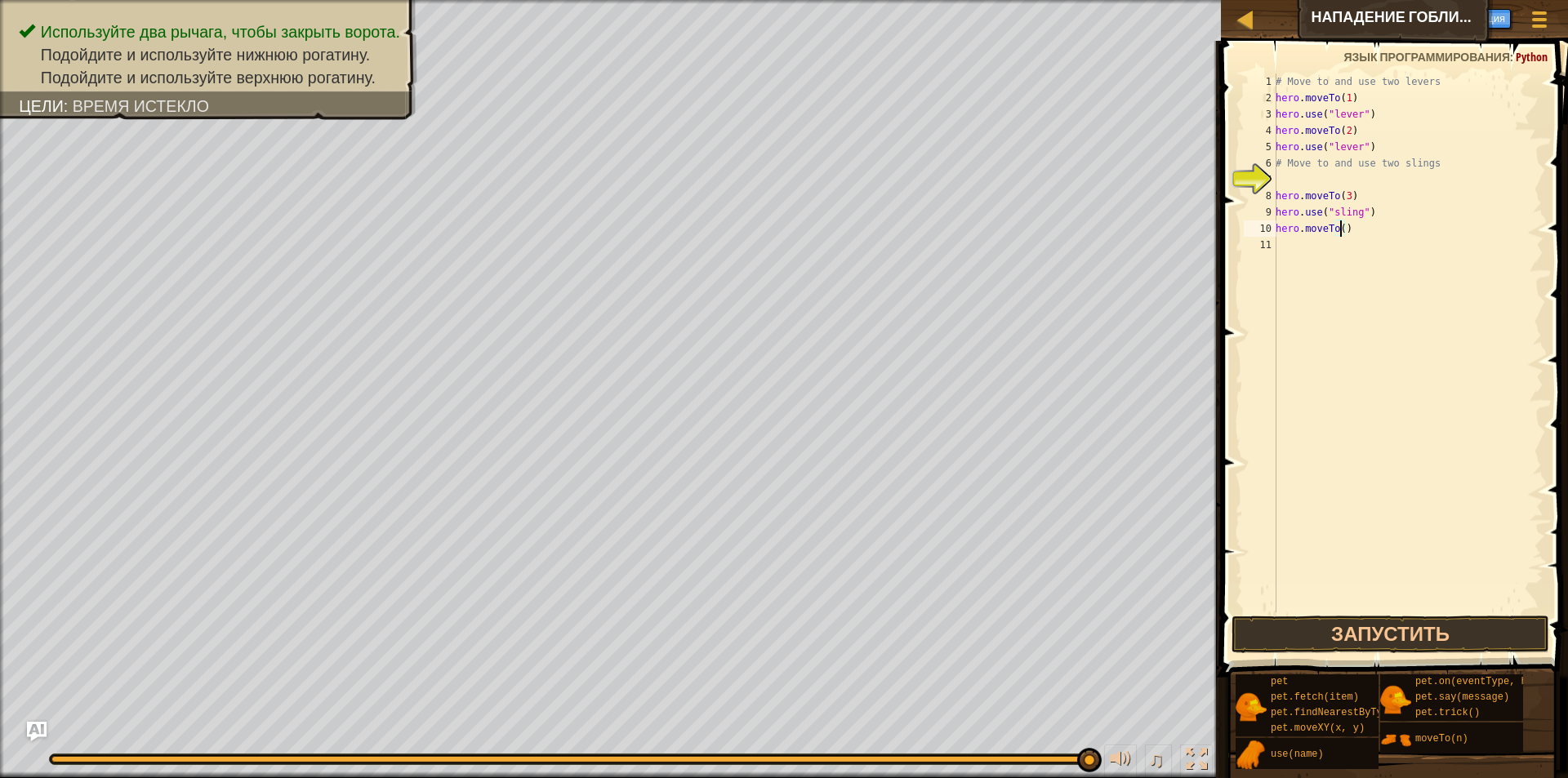
type textarea "hero.moveTo(4)"
click at [1322, 254] on div "# Move to and use two levers hero . moveTo ( 1 ) hero . use ( "lever" ) hero . …" at bounding box center [1407, 359] width 271 height 572
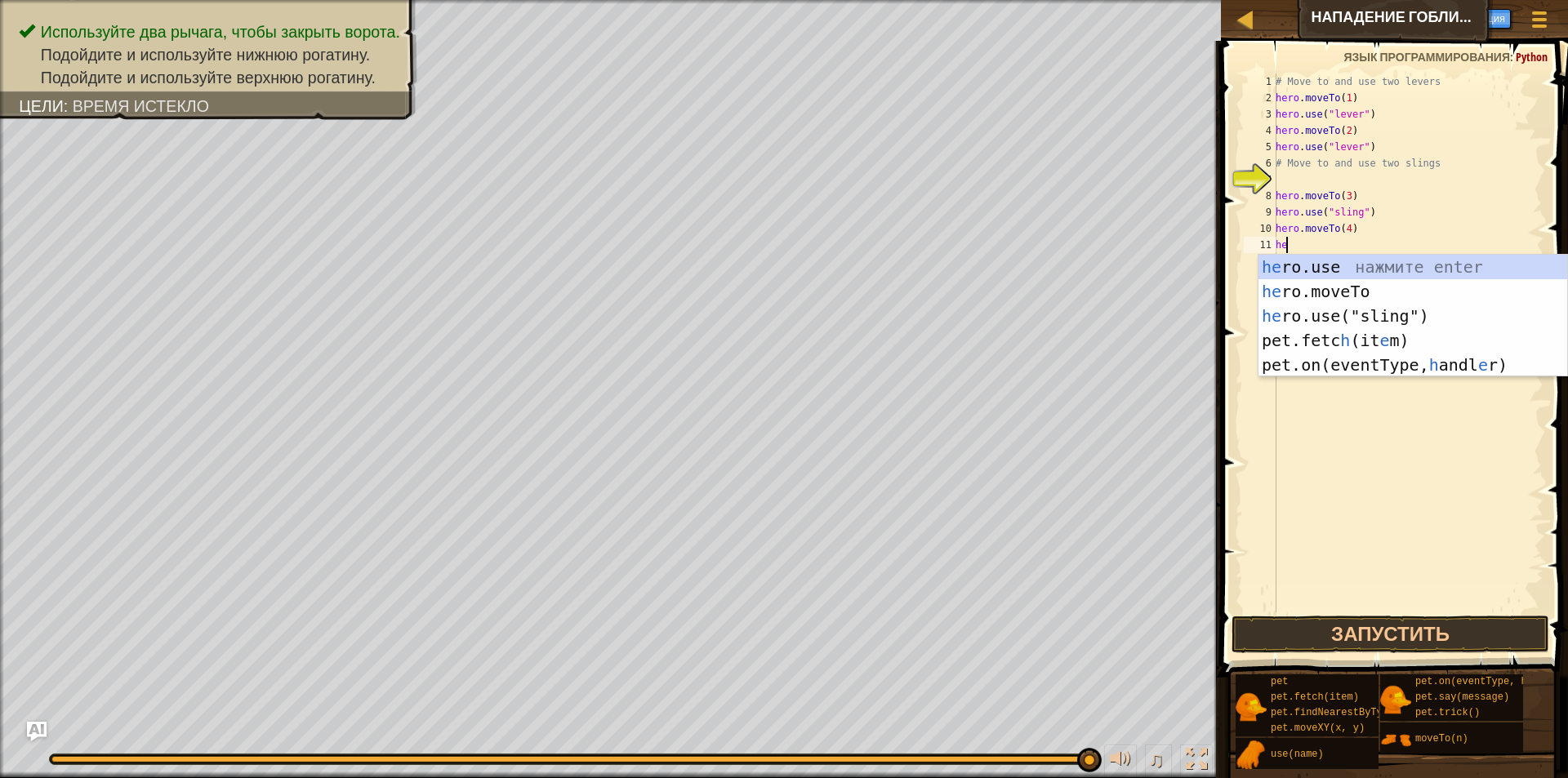
scroll to position [8, 1]
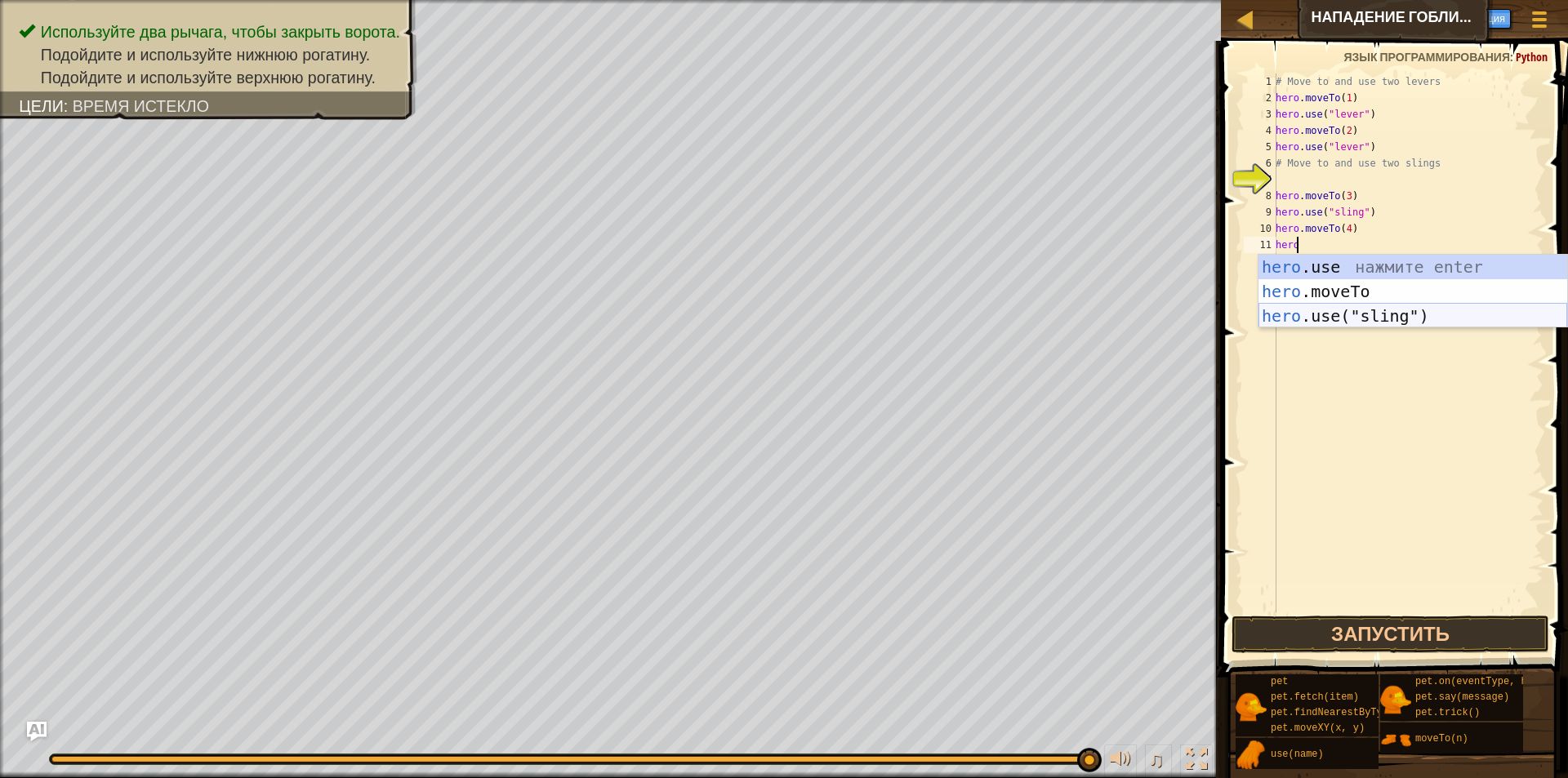
click at [1378, 314] on div "hero .use нажмите enter hero .moveTo нажмите enter hero .use("sling") нажмите e…" at bounding box center [1412, 315] width 308 height 122
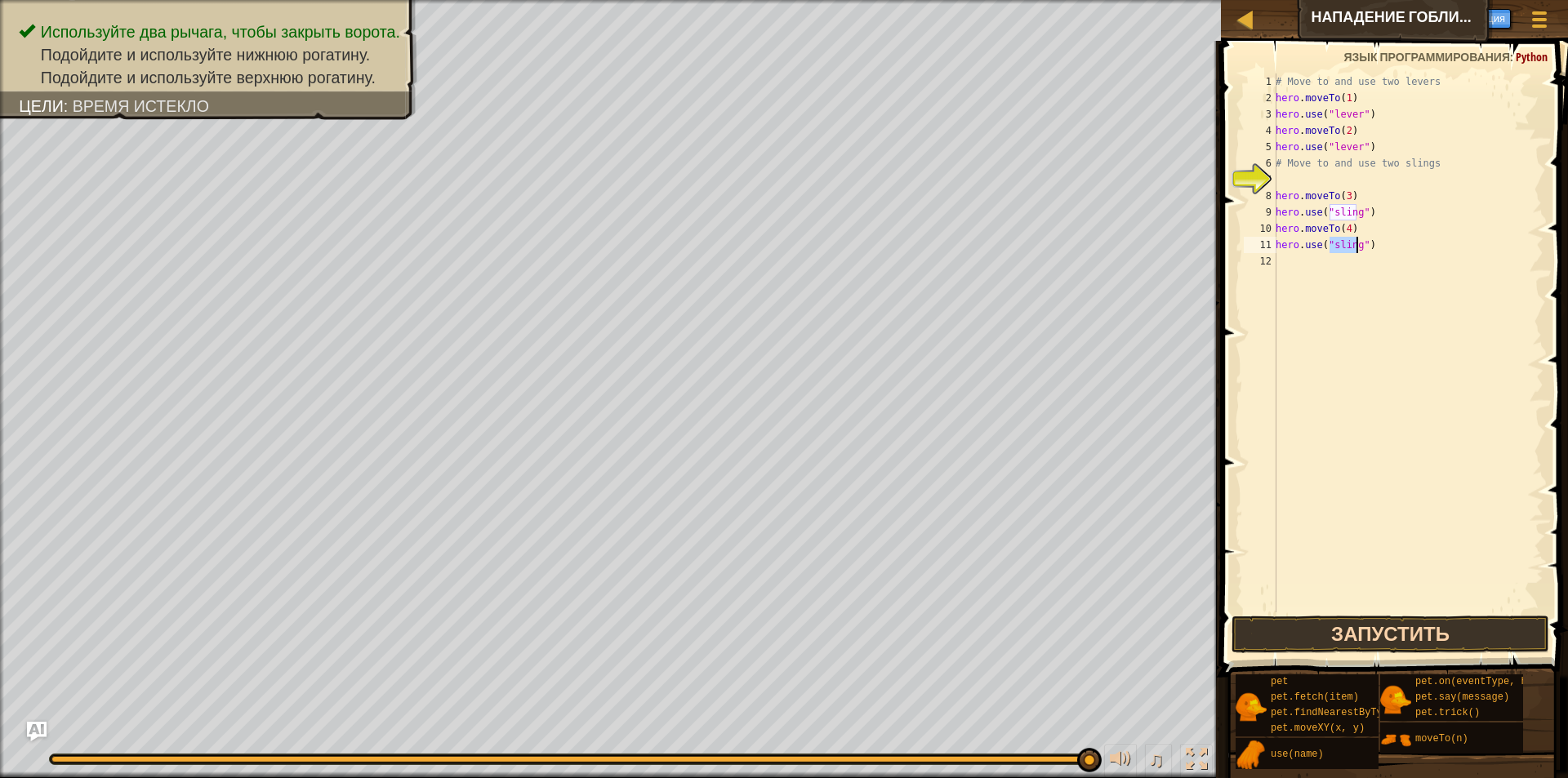
type textarea "hero.use("sling")"
click at [1394, 629] on button "Запустить" at bounding box center [1390, 634] width 318 height 37
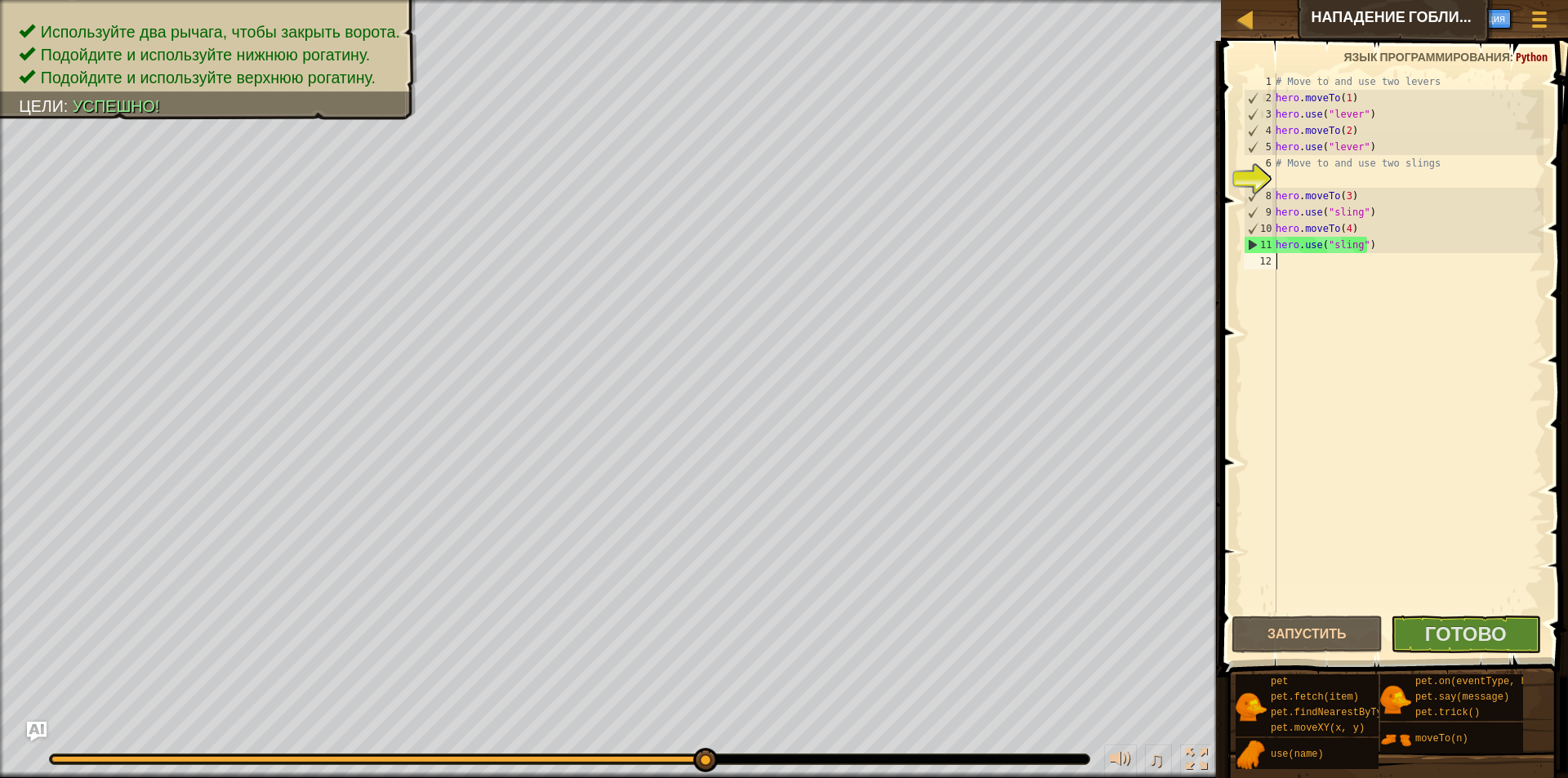
click at [1439, 604] on div "# Move to and use two levers hero . moveTo ( 1 ) hero . use ( "lever" ) hero . …" at bounding box center [1407, 359] width 271 height 572
click at [1423, 633] on button "Готово" at bounding box center [1466, 634] width 151 height 37
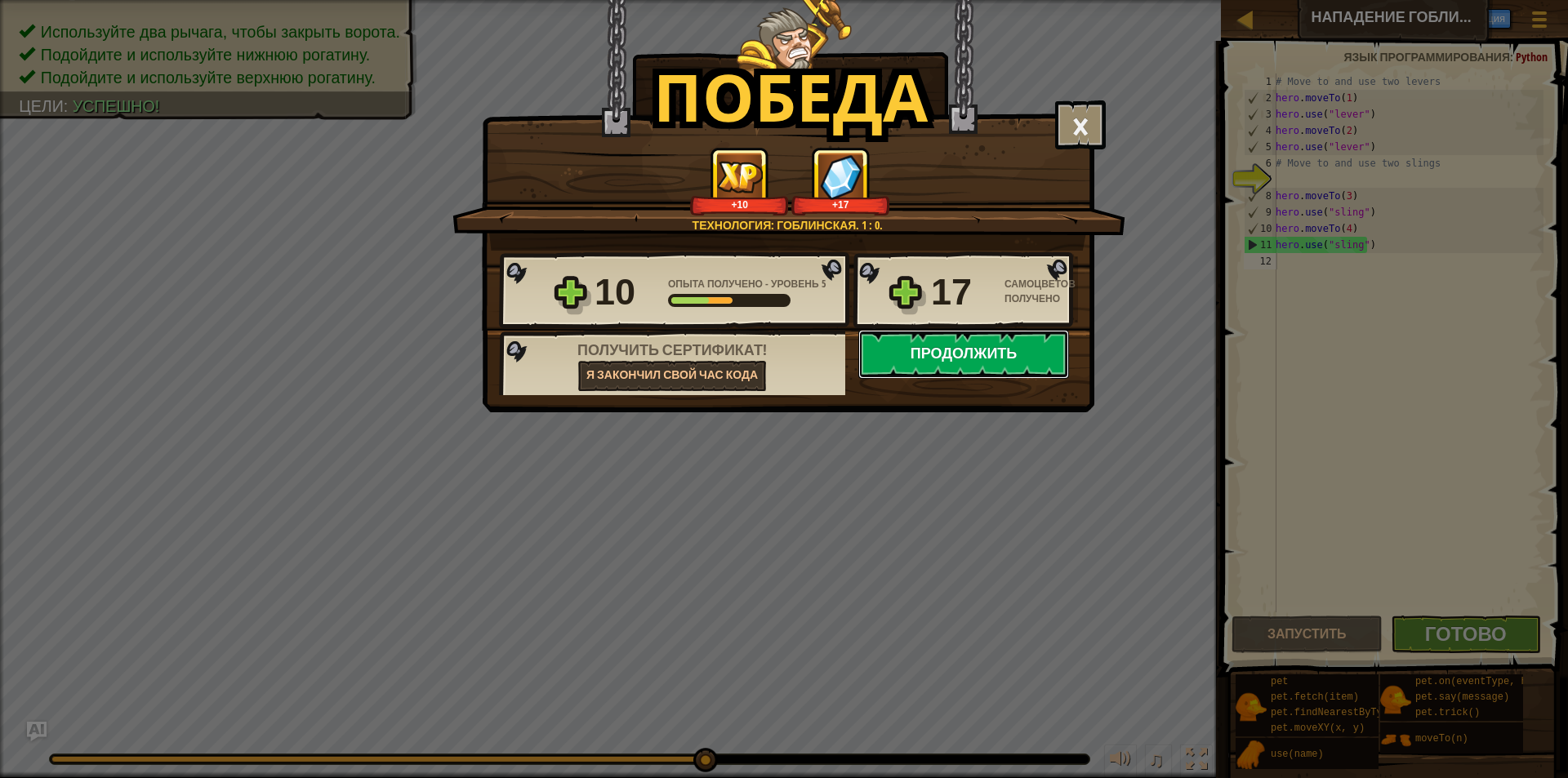
drag, startPoint x: 1038, startPoint y: 397, endPoint x: 932, endPoint y: 355, distance: 114.0
click at [932, 355] on button "Продолжить" at bounding box center [963, 354] width 210 height 49
select select "ru"
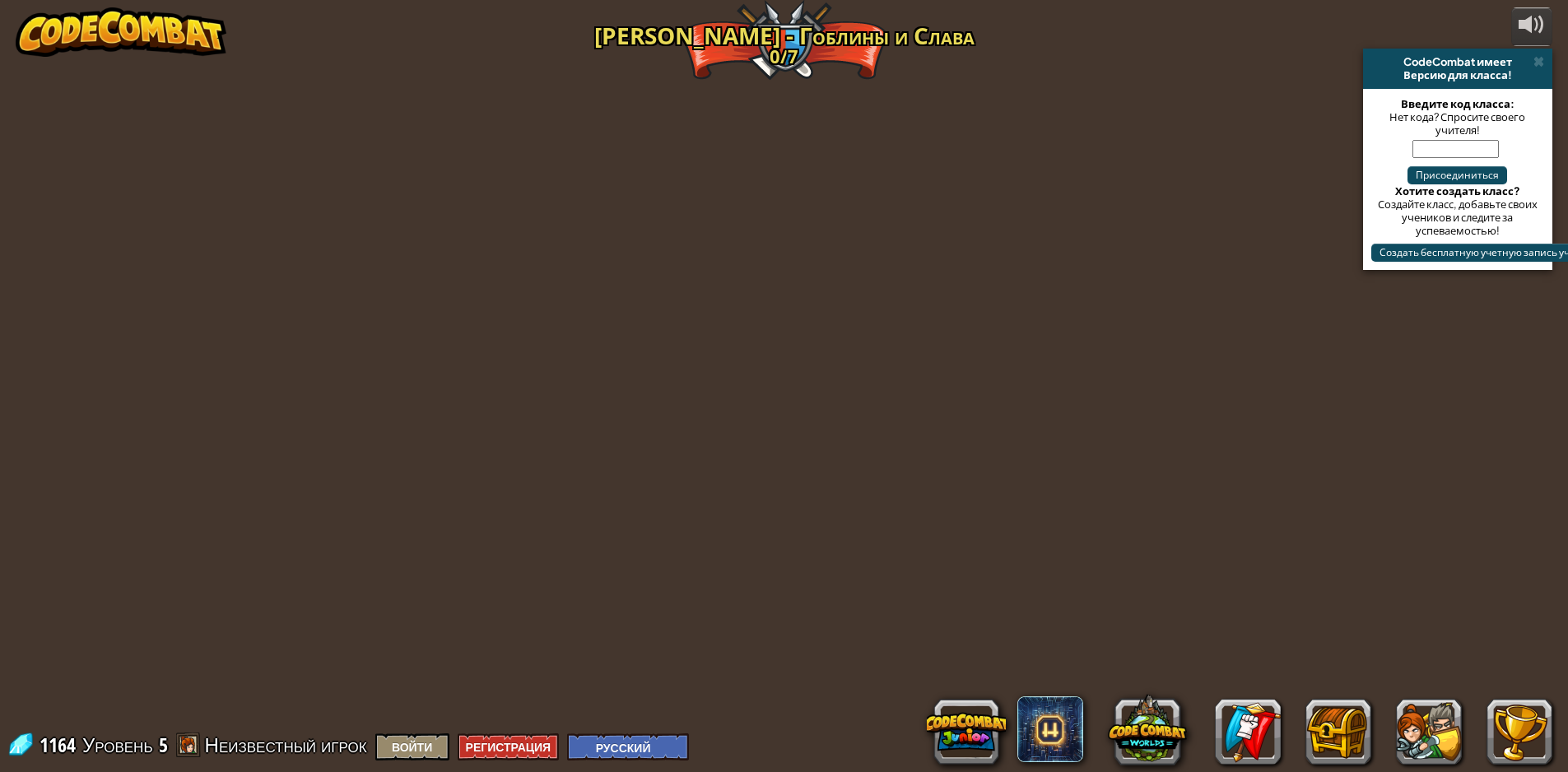
select select "ru"
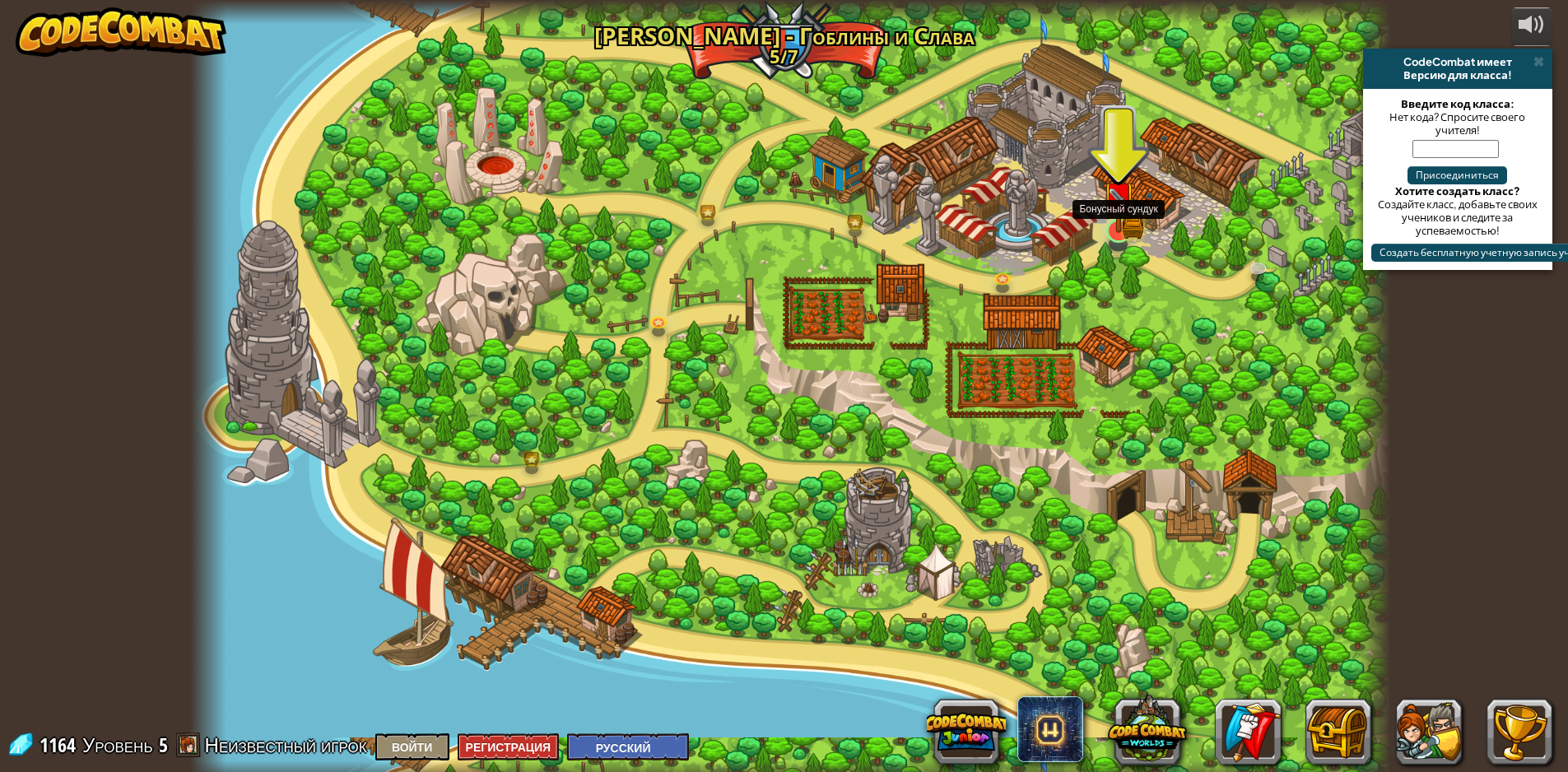
click at [1125, 230] on img at bounding box center [1117, 197] width 33 height 71
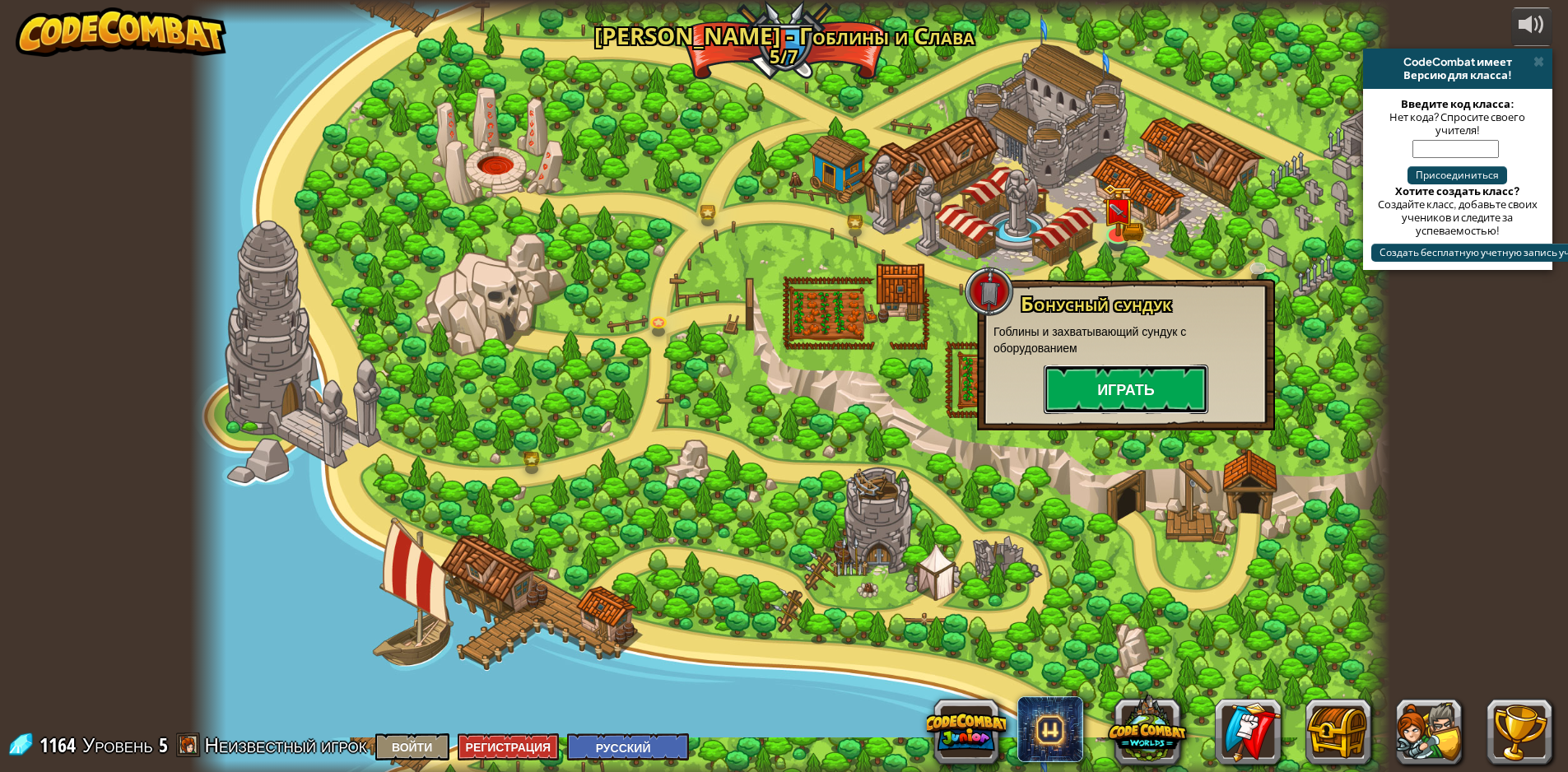
click at [1122, 374] on button "Играть" at bounding box center [1125, 389] width 165 height 49
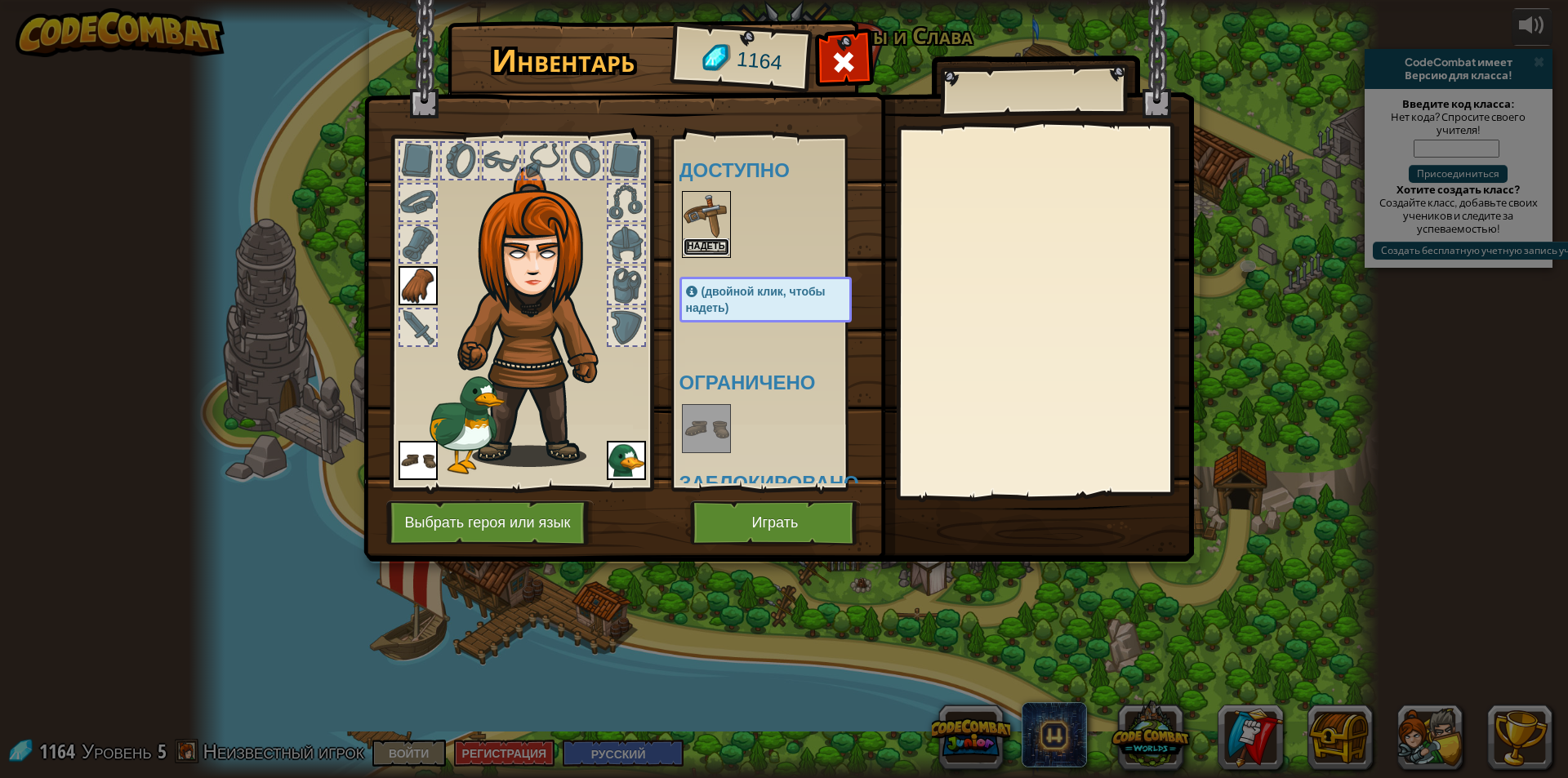
click at [703, 242] on button "Надеть" at bounding box center [706, 248] width 46 height 18
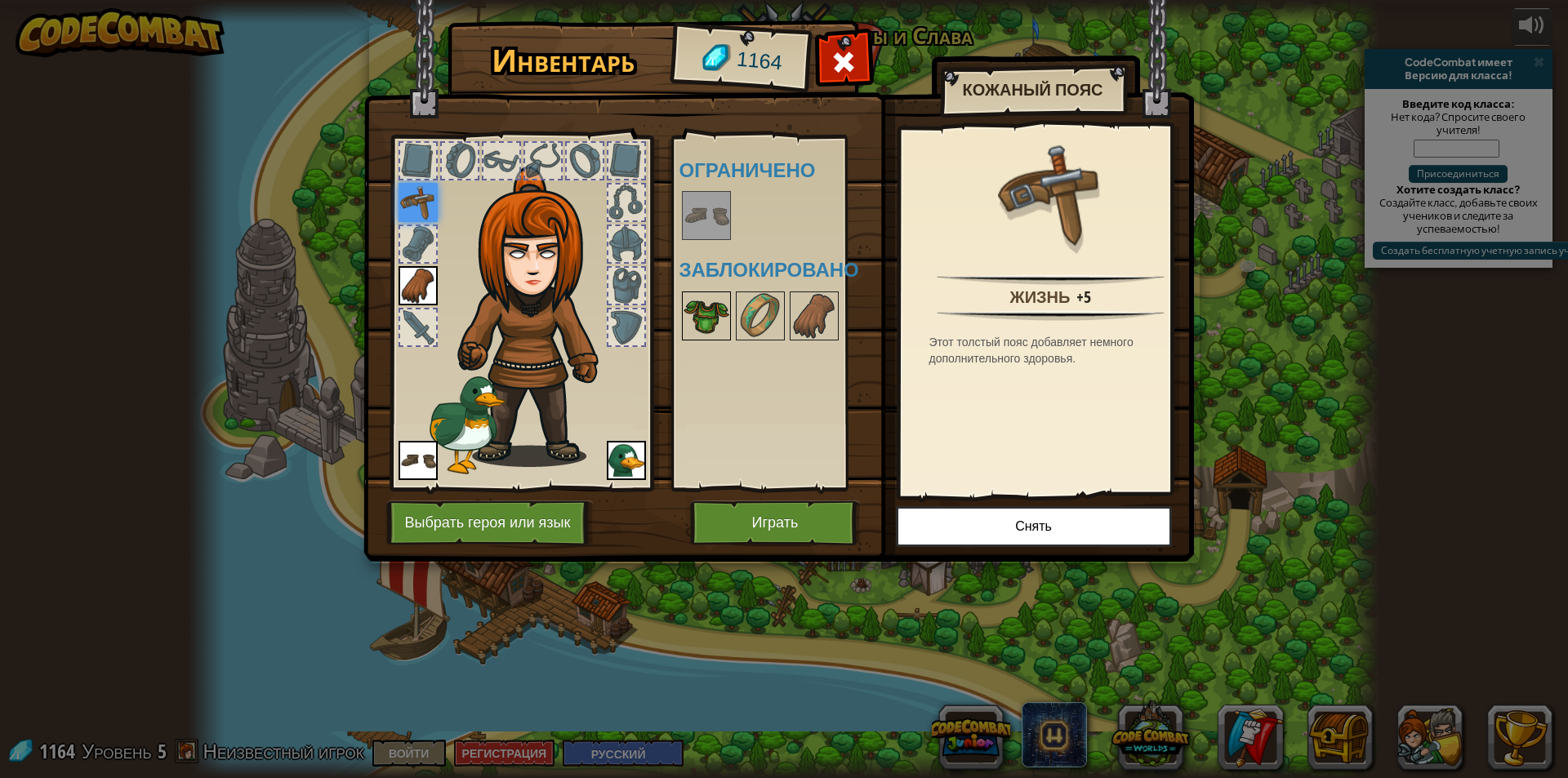
click at [706, 304] on img at bounding box center [706, 316] width 46 height 46
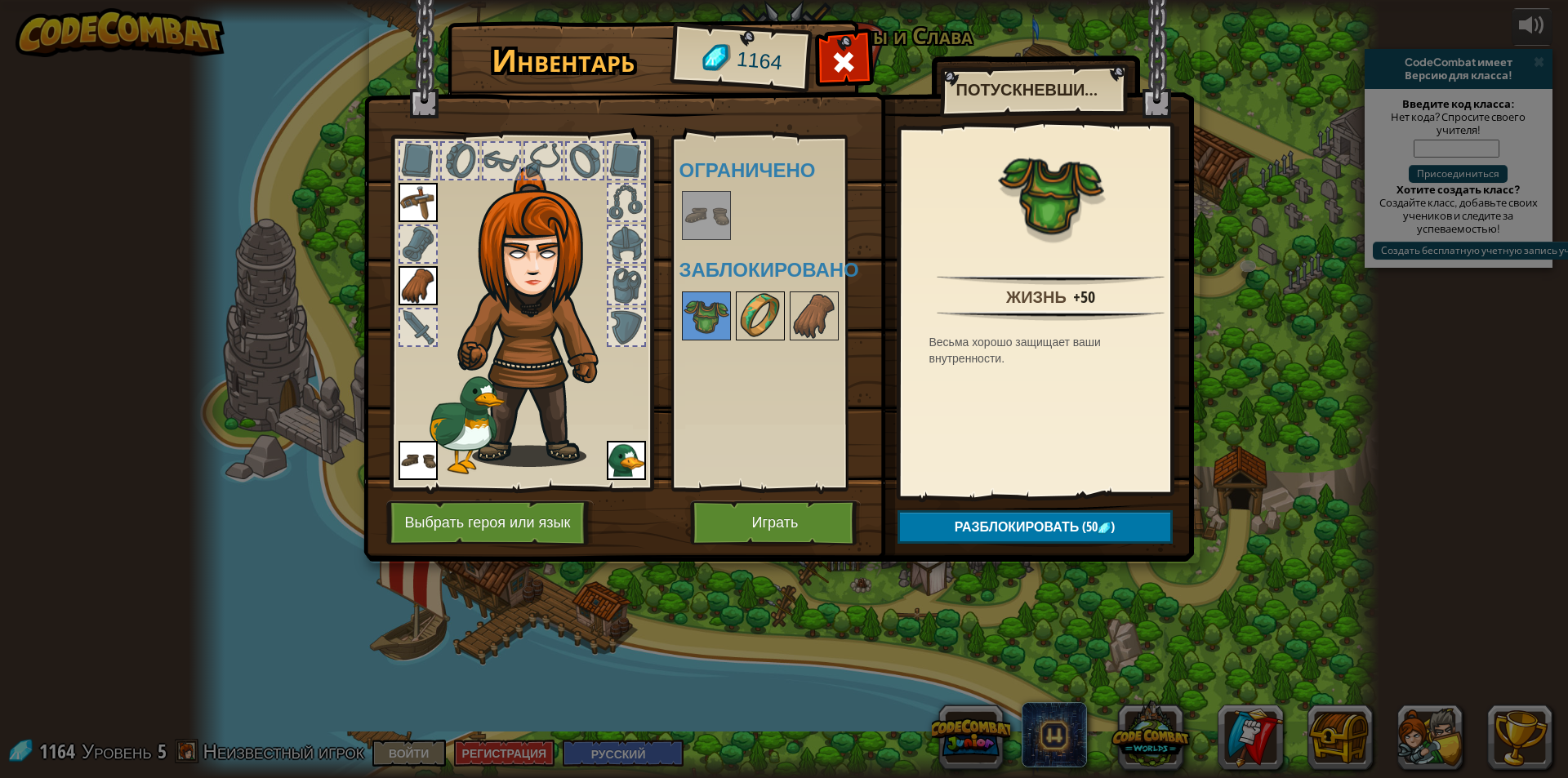
click at [773, 326] on img at bounding box center [760, 316] width 46 height 46
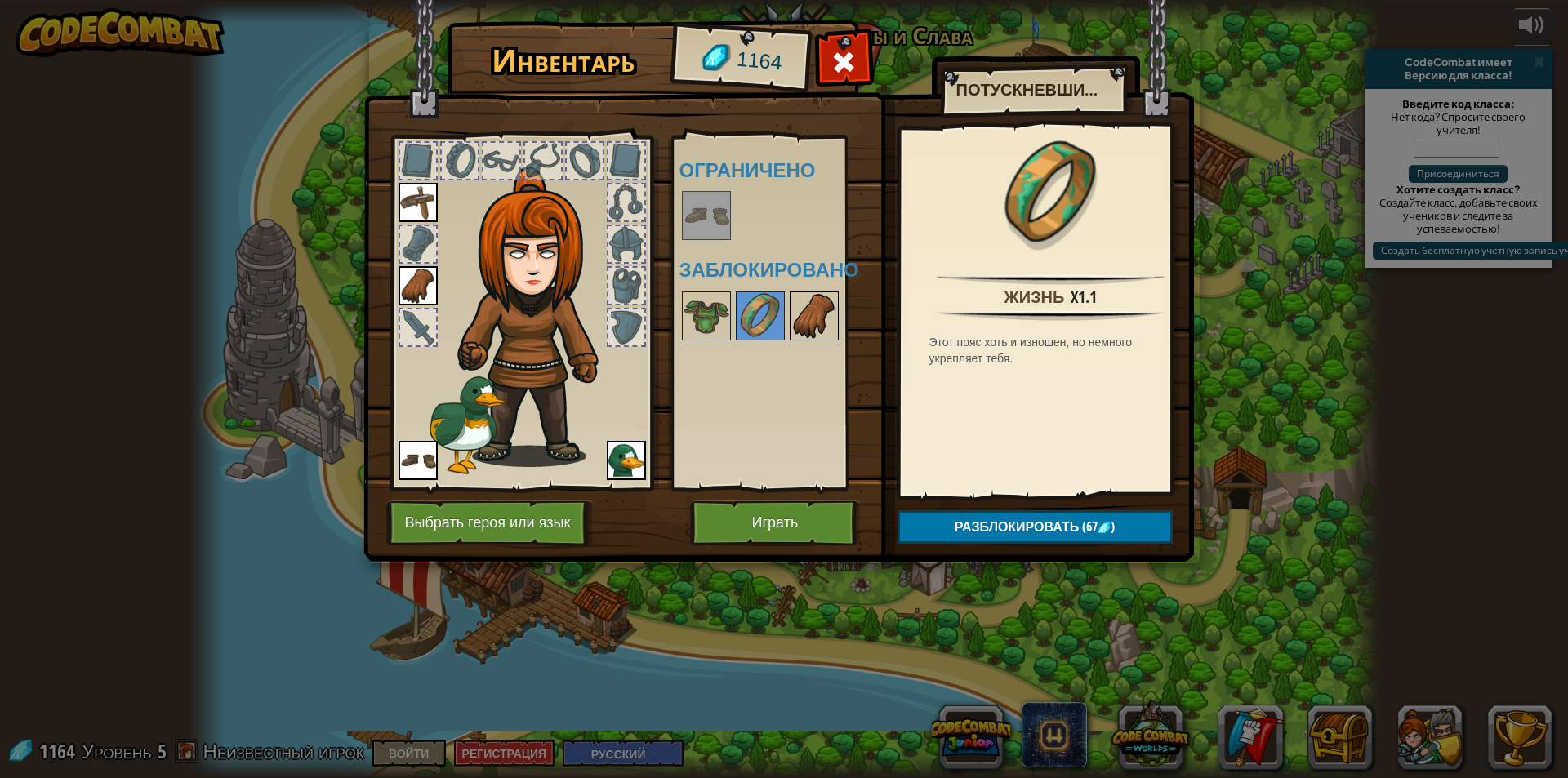
click at [811, 308] on img at bounding box center [814, 316] width 46 height 46
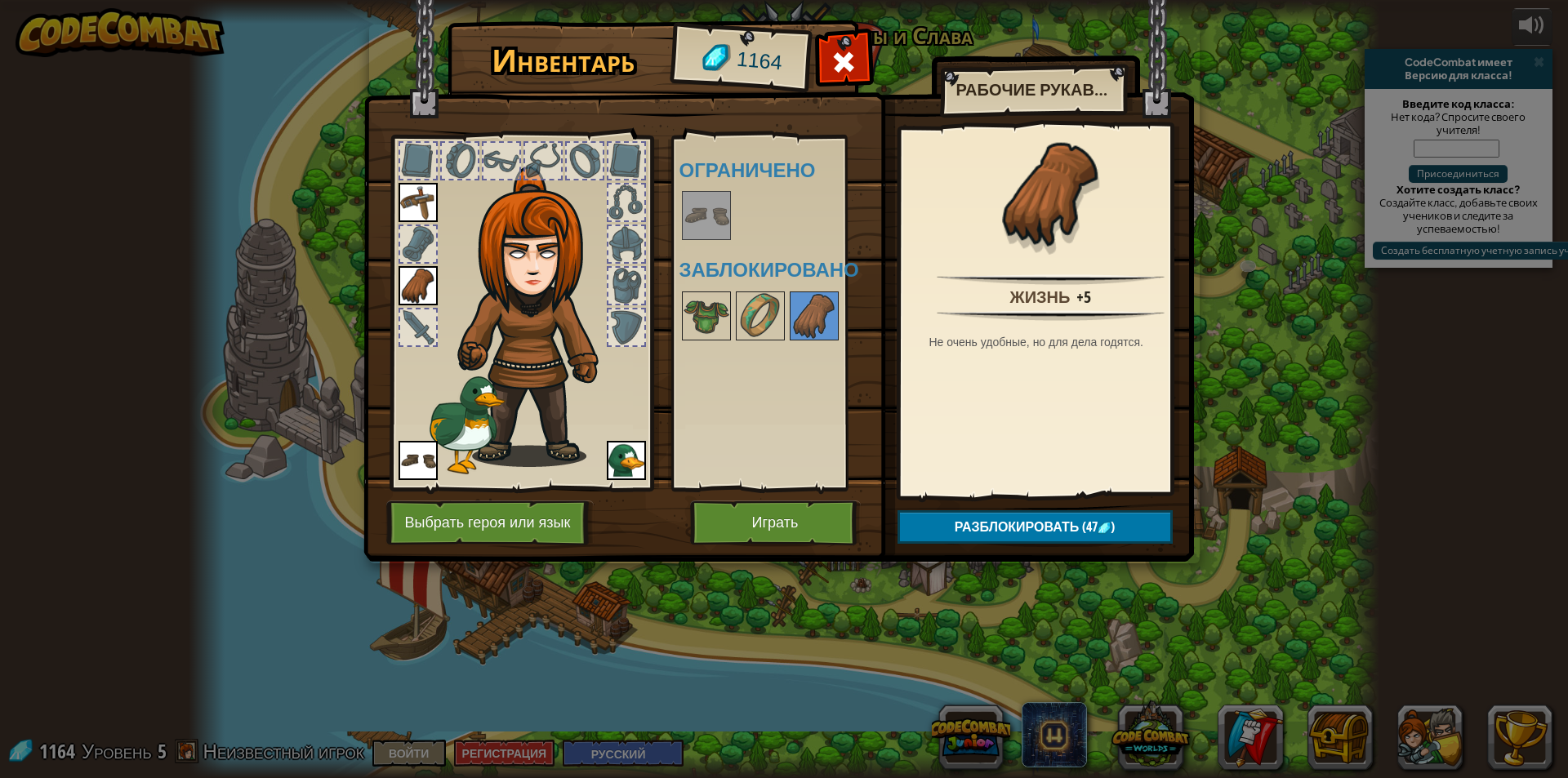
drag, startPoint x: 733, startPoint y: 227, endPoint x: 692, endPoint y: 204, distance: 47.0
click at [694, 205] on div "Доступно [PERSON_NAME] (двойной клик, чтобы надеть) Ограничено Заблокировано" at bounding box center [781, 313] width 205 height 341
click at [692, 204] on img at bounding box center [706, 215] width 46 height 46
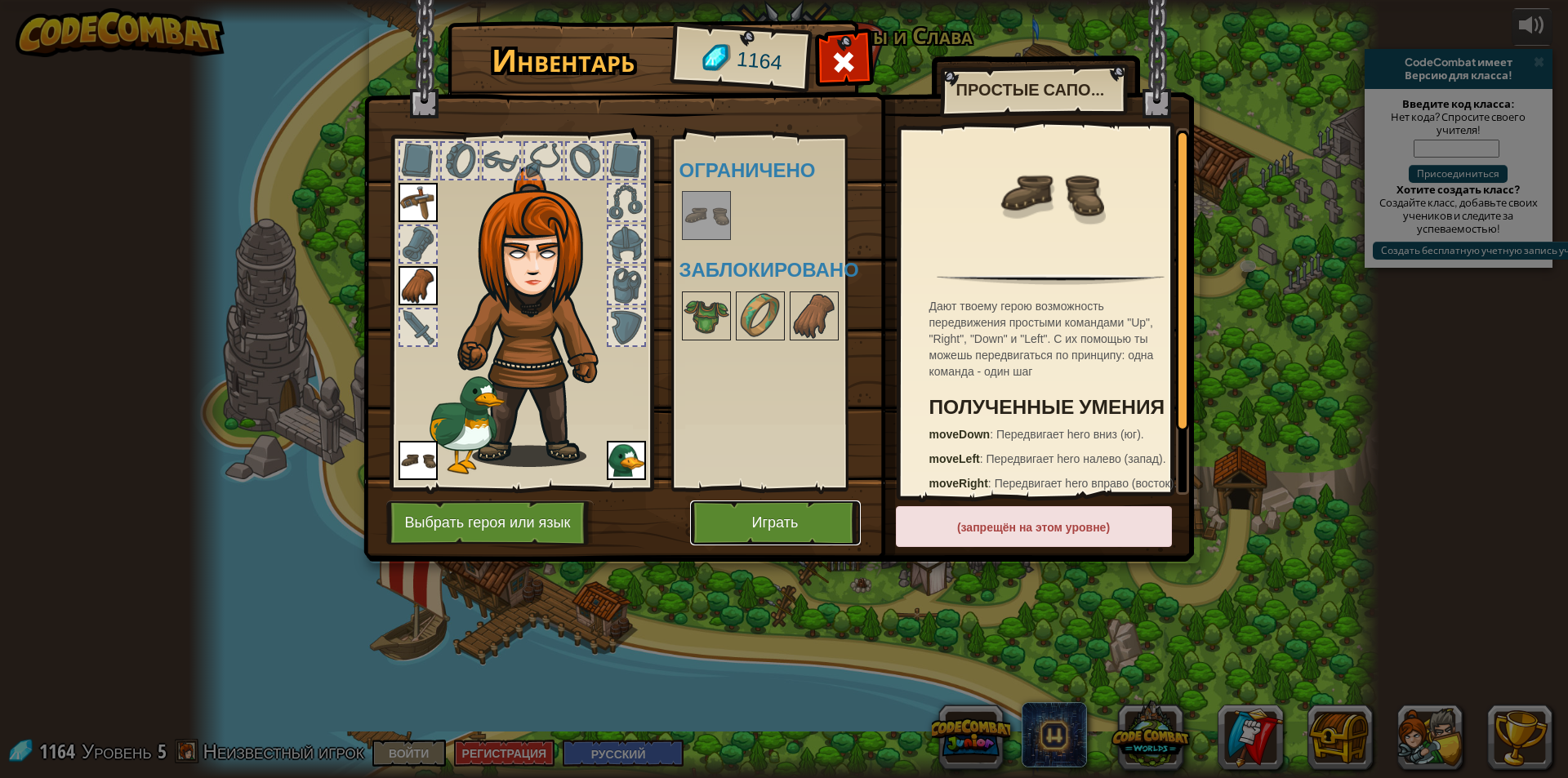
click at [757, 516] on button "Играть" at bounding box center [775, 523] width 170 height 45
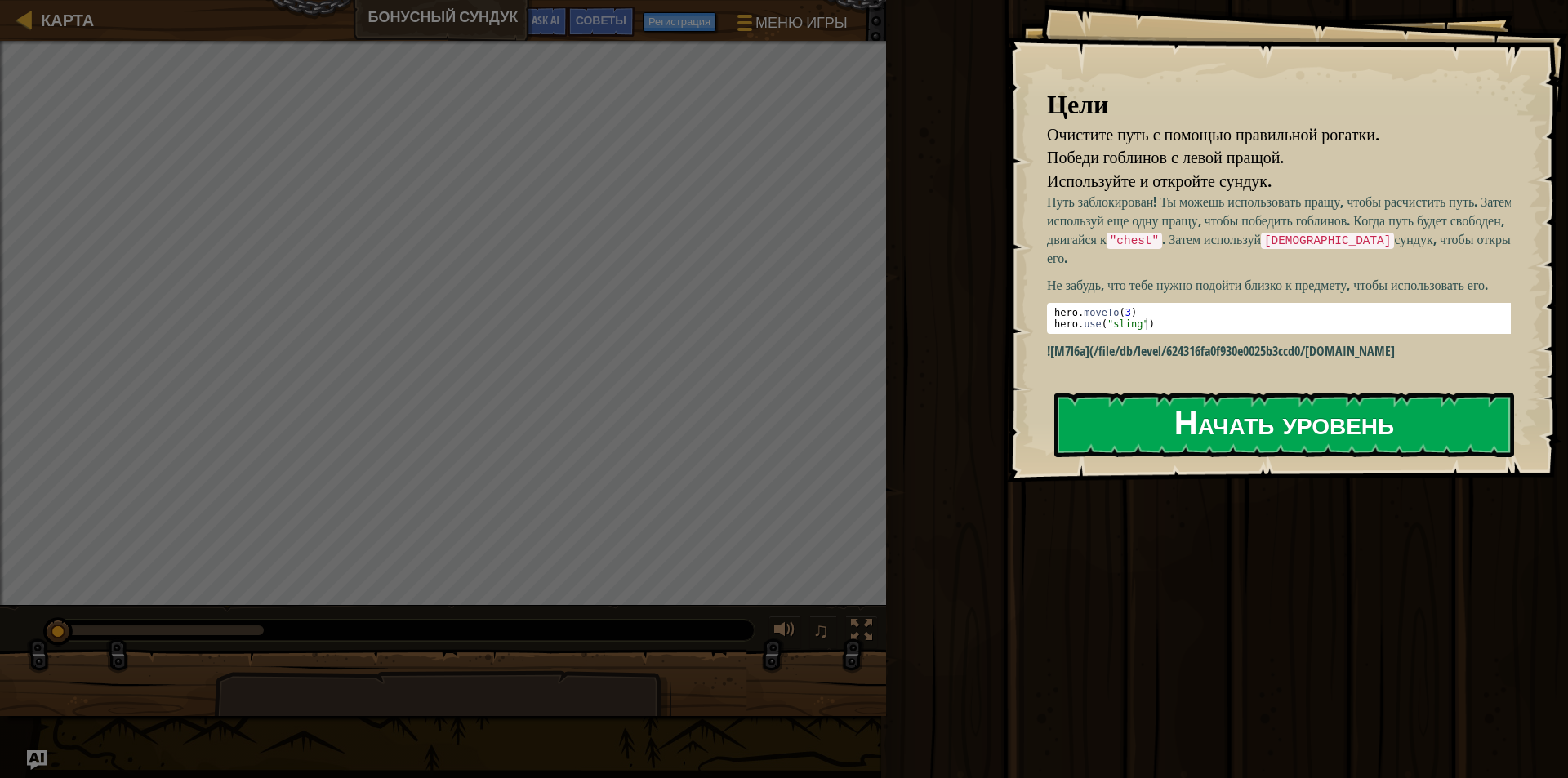
click at [1107, 407] on button "Начать уровень" at bounding box center [1284, 425] width 460 height 65
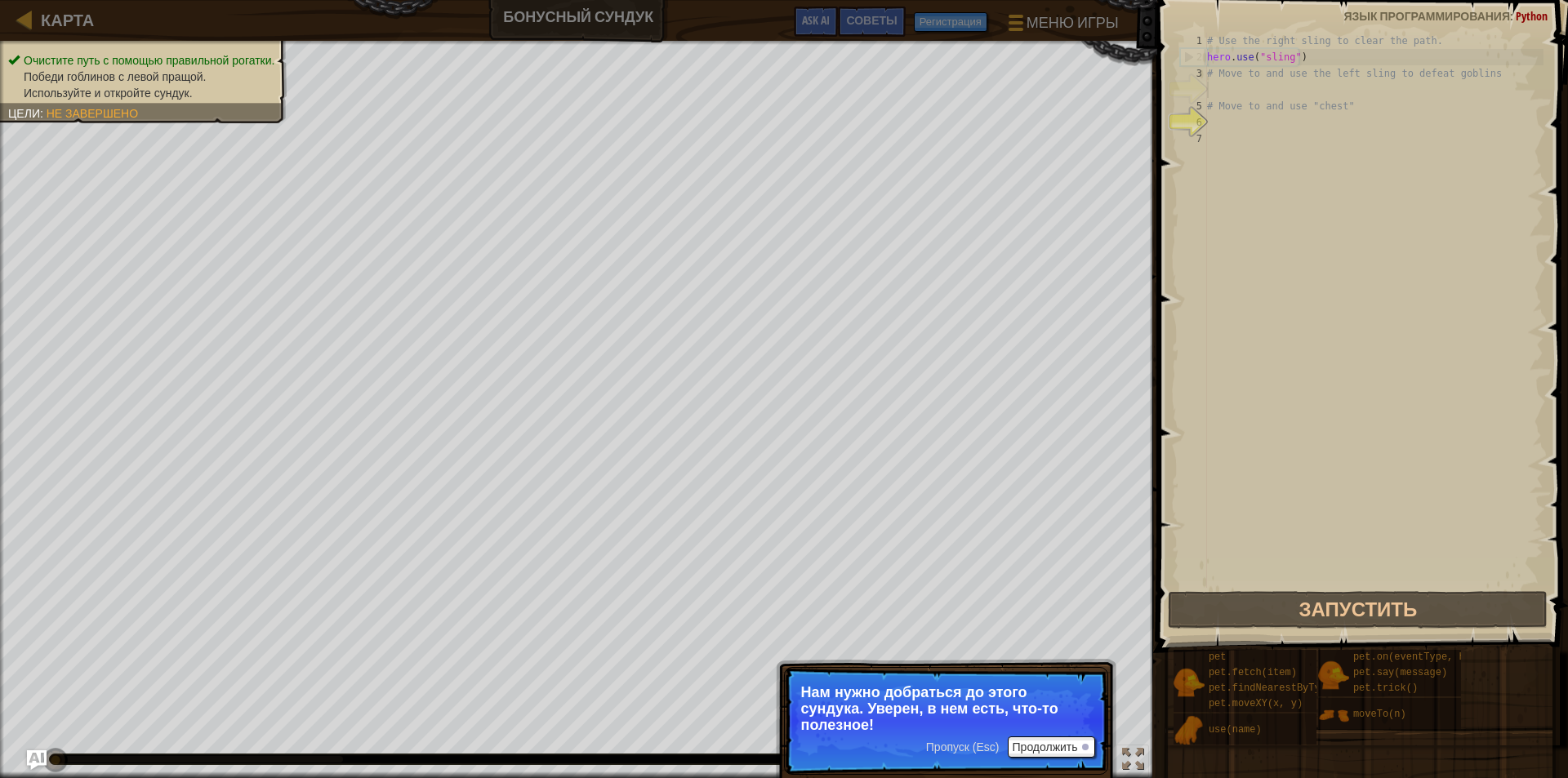
click at [1081, 732] on p "Нам нужно добраться до этого сундука. Уверен, в нем есть, что-то полезное!" at bounding box center [946, 709] width 290 height 49
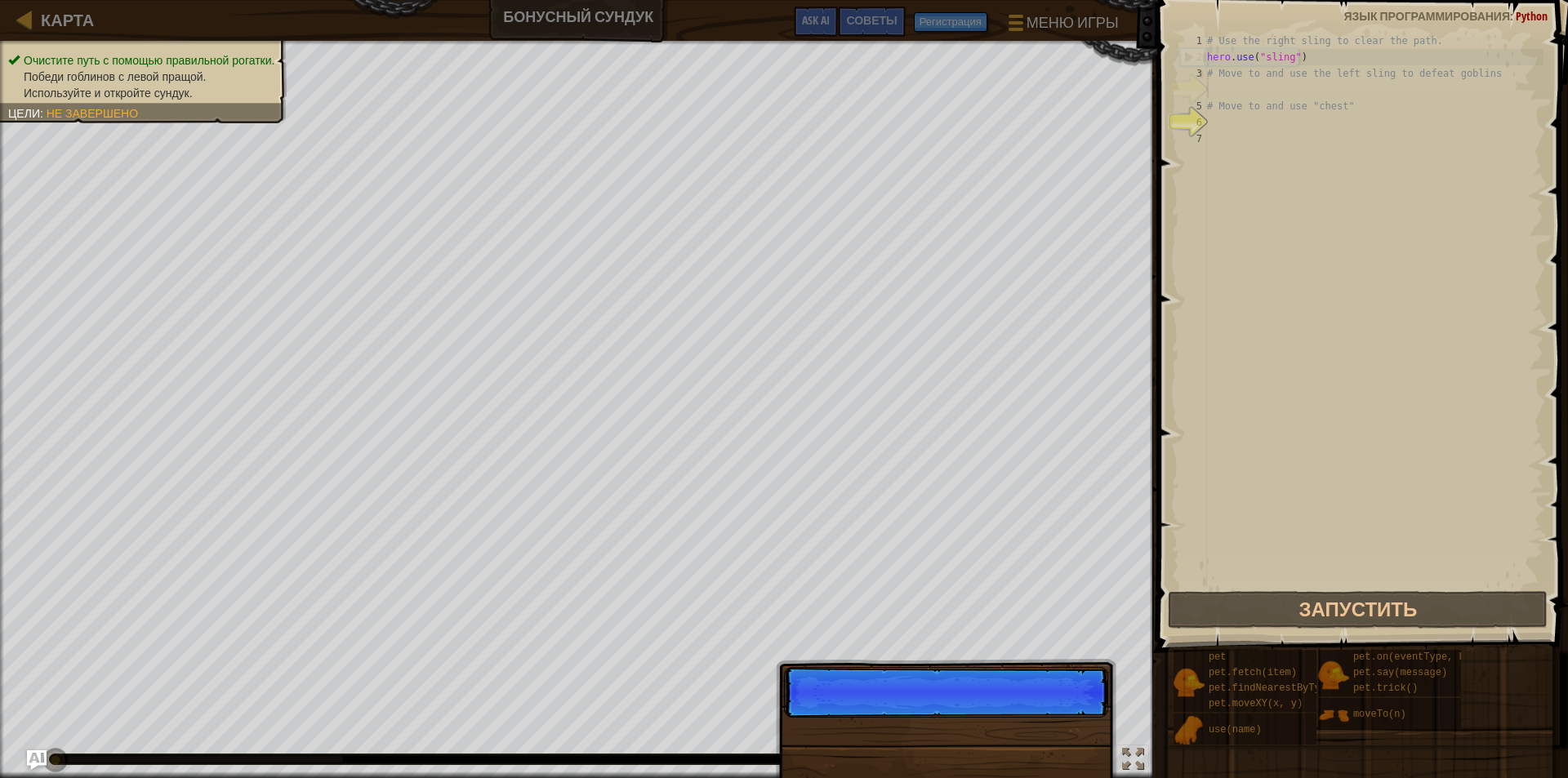
scroll to position [8, 0]
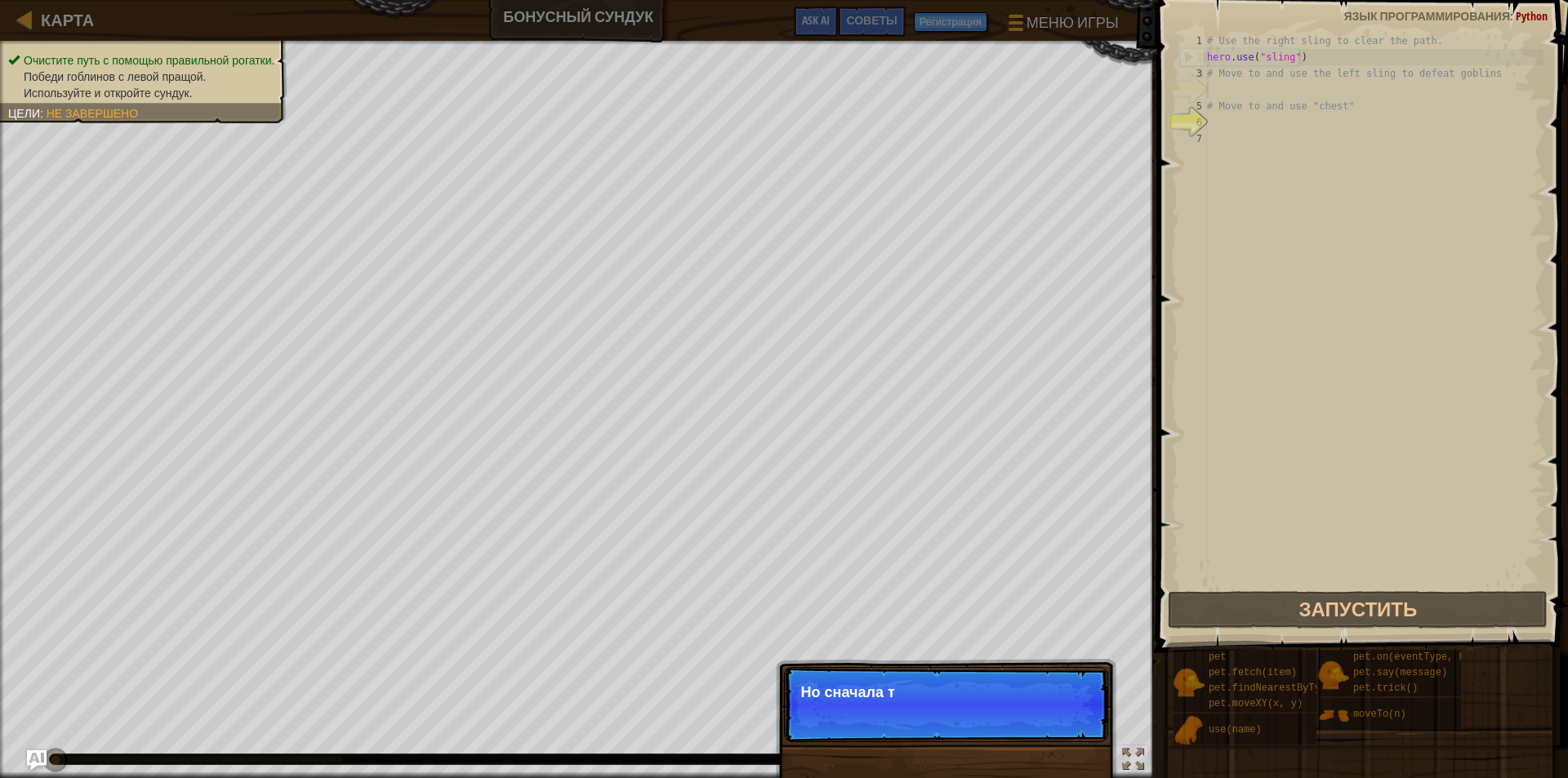
click at [1073, 735] on p "Пропуск (Esc) Продолжить Но сначала т" at bounding box center [945, 705] width 324 height 75
click at [1073, 734] on p "Пропуск (Esc) Продолжить Но сначала тебе нуж" at bounding box center [945, 705] width 324 height 75
click at [1073, 734] on p "Пропуск (Esc) Продолжить Но сначала тебе нужно испо" at bounding box center [945, 705] width 324 height 75
click at [1073, 734] on p "Пропуск (Esc) Продолжить Но сначала тебе нужно использова" at bounding box center [945, 705] width 324 height 75
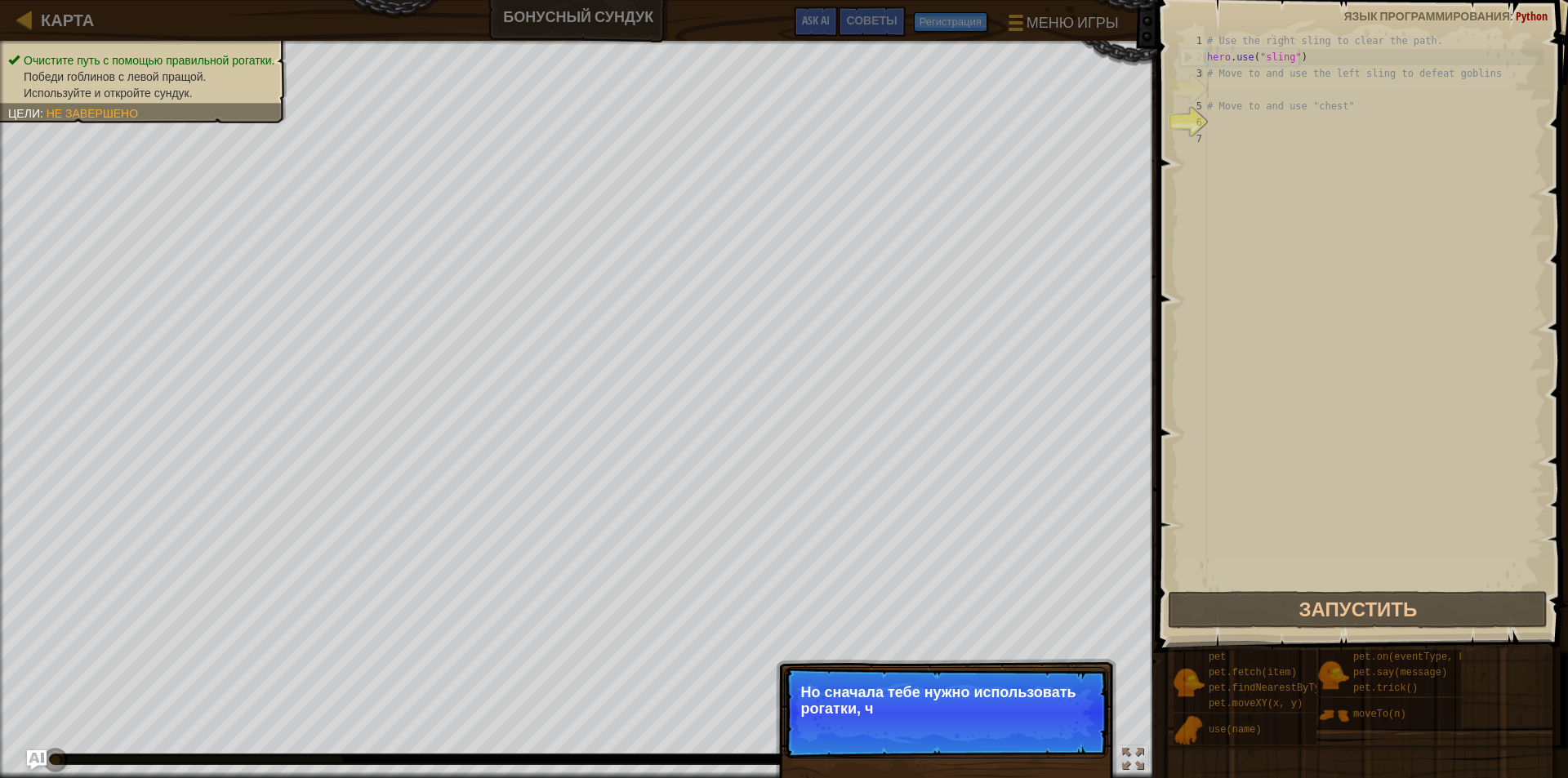
click at [1073, 734] on p "Пропуск (Esc) Продолжить Но сначала тебе нужно использовать рогатки, ч" at bounding box center [945, 712] width 324 height 91
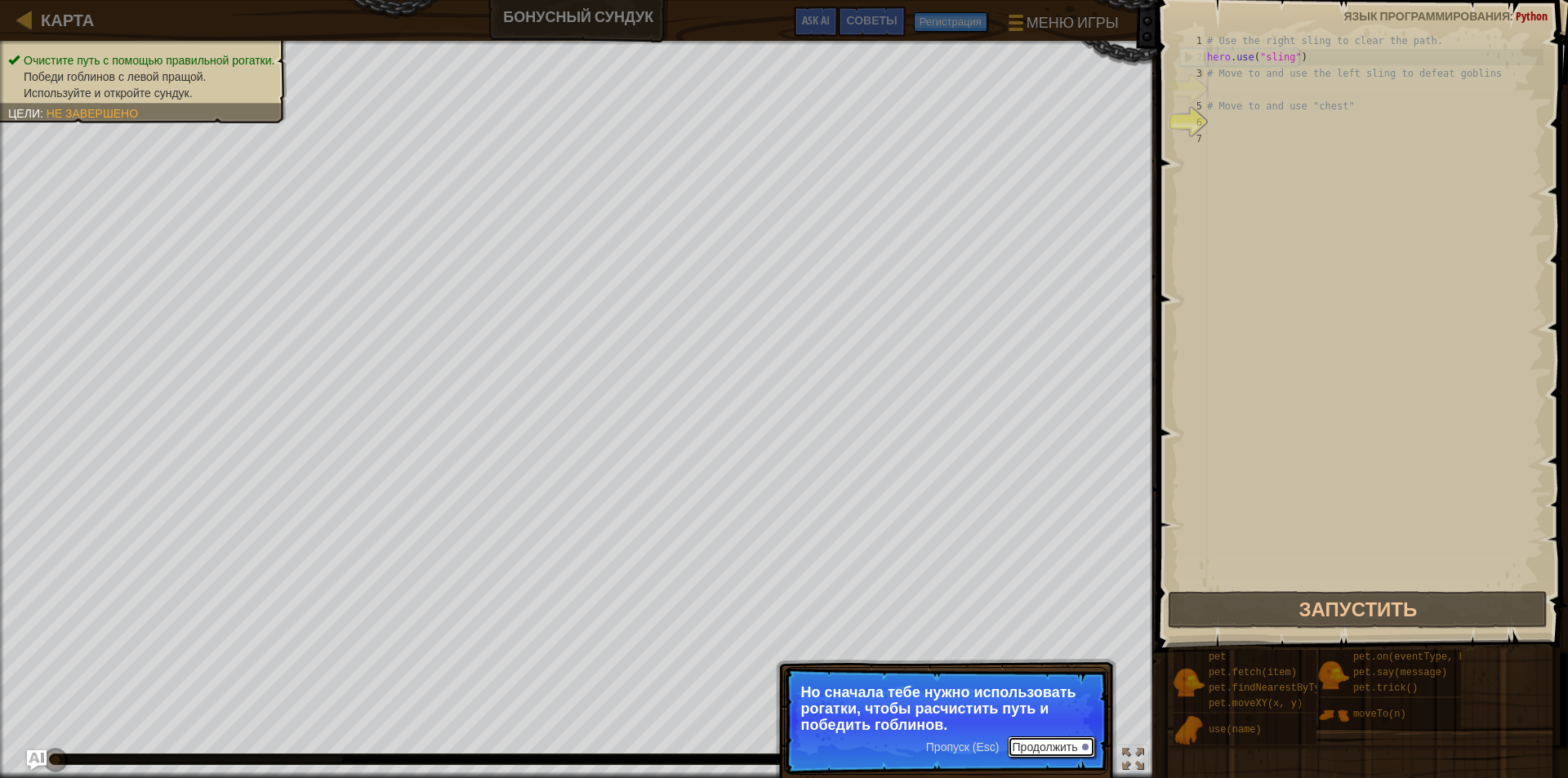
click at [1044, 747] on button "Продолжить" at bounding box center [1051, 748] width 87 height 22
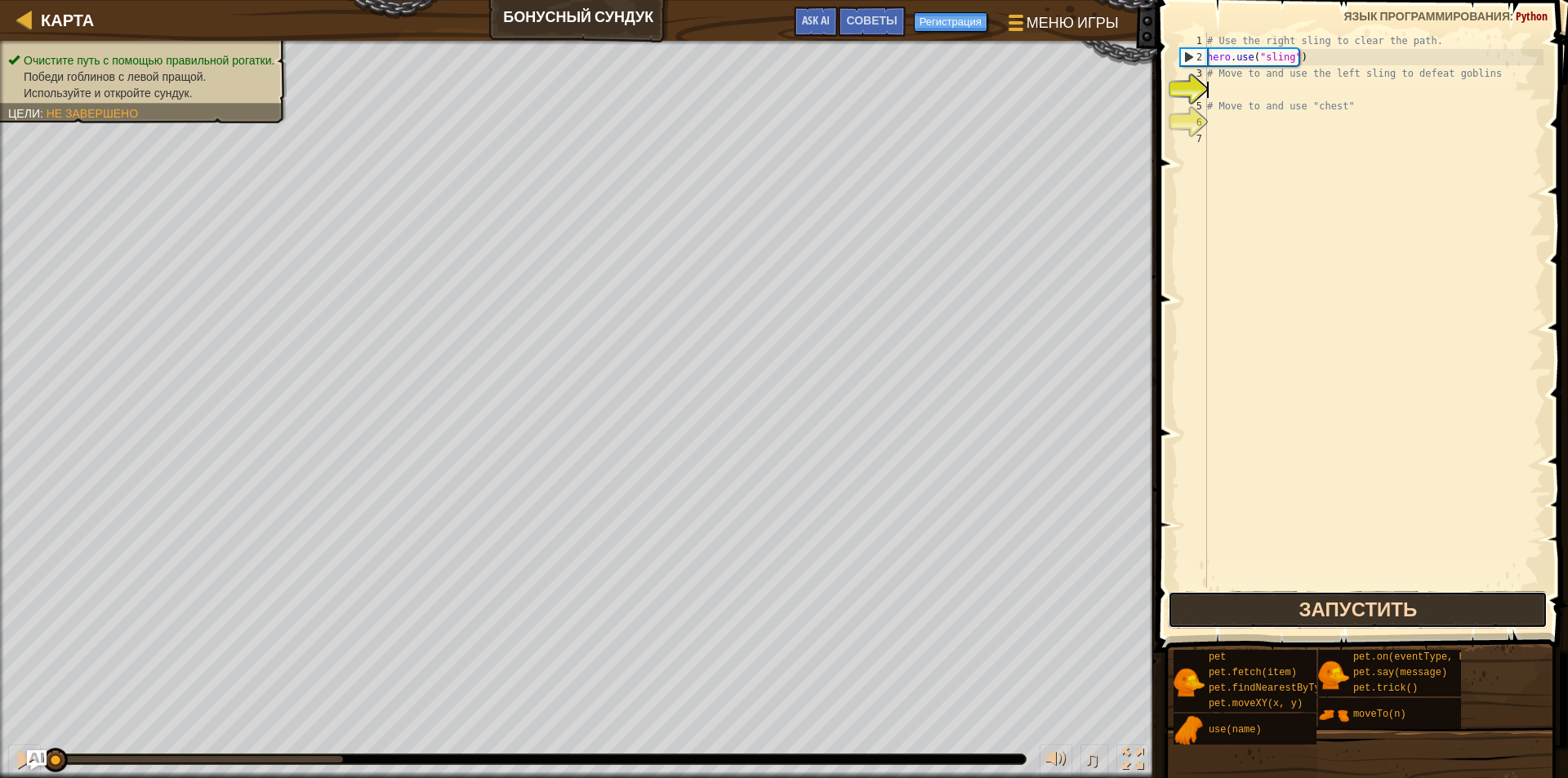
click at [1326, 600] on button "Запустить" at bounding box center [1358, 610] width 380 height 37
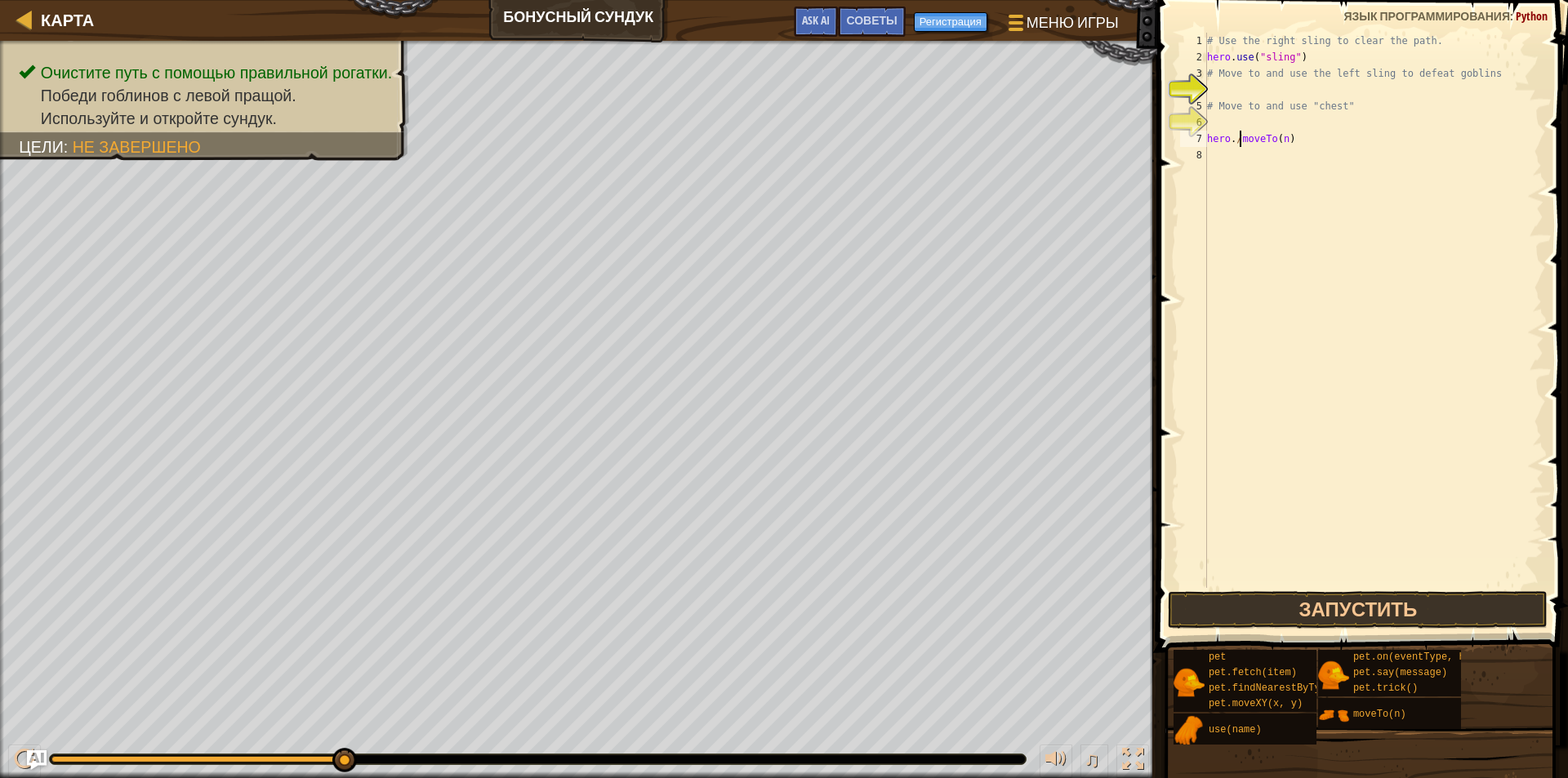
scroll to position [8, 3]
click at [1273, 143] on div "# Use the right sling to clear the path. hero . use ( "sling" ) # Move to and u…" at bounding box center [1373, 326] width 340 height 588
click at [1278, 141] on div "# Use the right sling to clear the path. hero . use ( "sling" ) # Move to and u…" at bounding box center [1373, 326] width 340 height 588
click at [1256, 603] on button "Запустить" at bounding box center [1358, 610] width 380 height 37
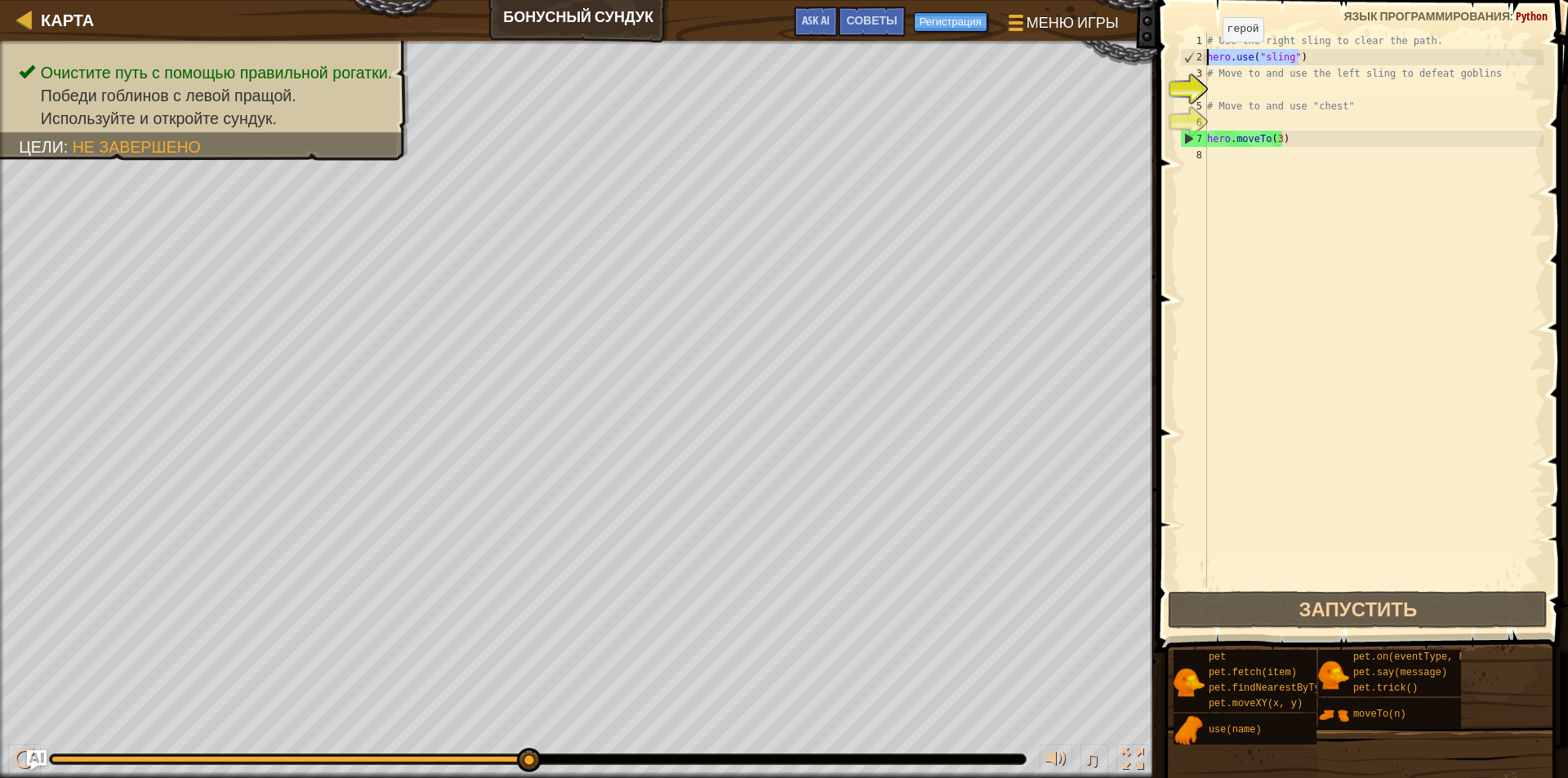
drag, startPoint x: 1342, startPoint y: 63, endPoint x: 1206, endPoint y: 58, distance: 136.1
click at [1206, 58] on div "hero.moveTo(3) 1 2 3 4 5 6 7 8 # Use the right sling to clear the path. hero . …" at bounding box center [1360, 309] width 367 height 555
type textarea "hero.use("sling")"
click at [1239, 182] on div "# Use the right sling to clear the path. hero . use ( "sling" ) # Move to and u…" at bounding box center [1373, 326] width 340 height 588
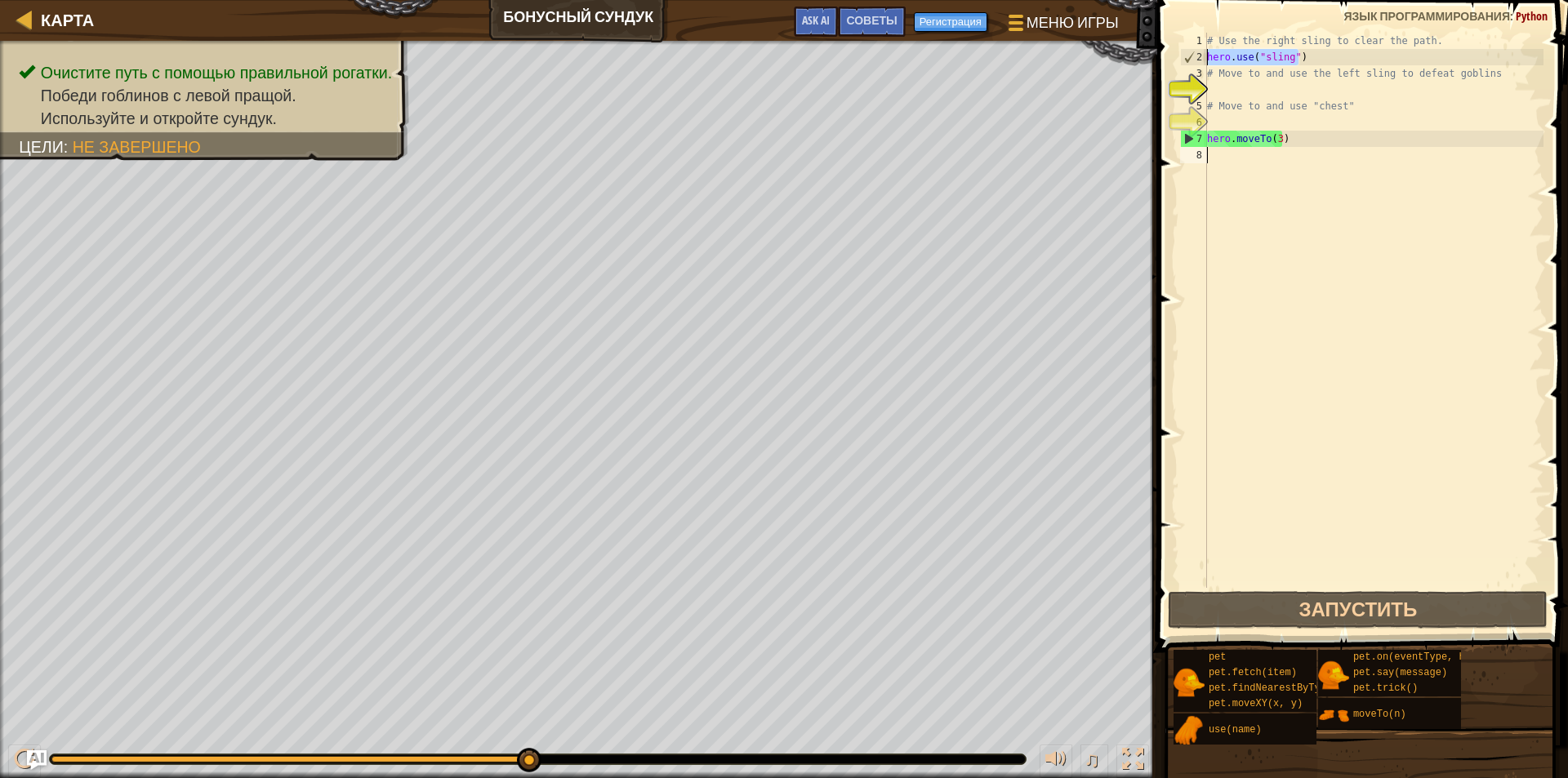
click at [1235, 168] on div "# Use the right sling to clear the path. hero . use ( "sling" ) # Move to and u…" at bounding box center [1373, 326] width 340 height 588
type textarea "hero.use("sling")"
click at [1233, 168] on div "# Use the right sling to clear the path. hero . use ( "sling" ) # Move to and u…" at bounding box center [1373, 326] width 340 height 588
paste textarea "hero.use("sling")"
type textarea "hero.use("sling")"
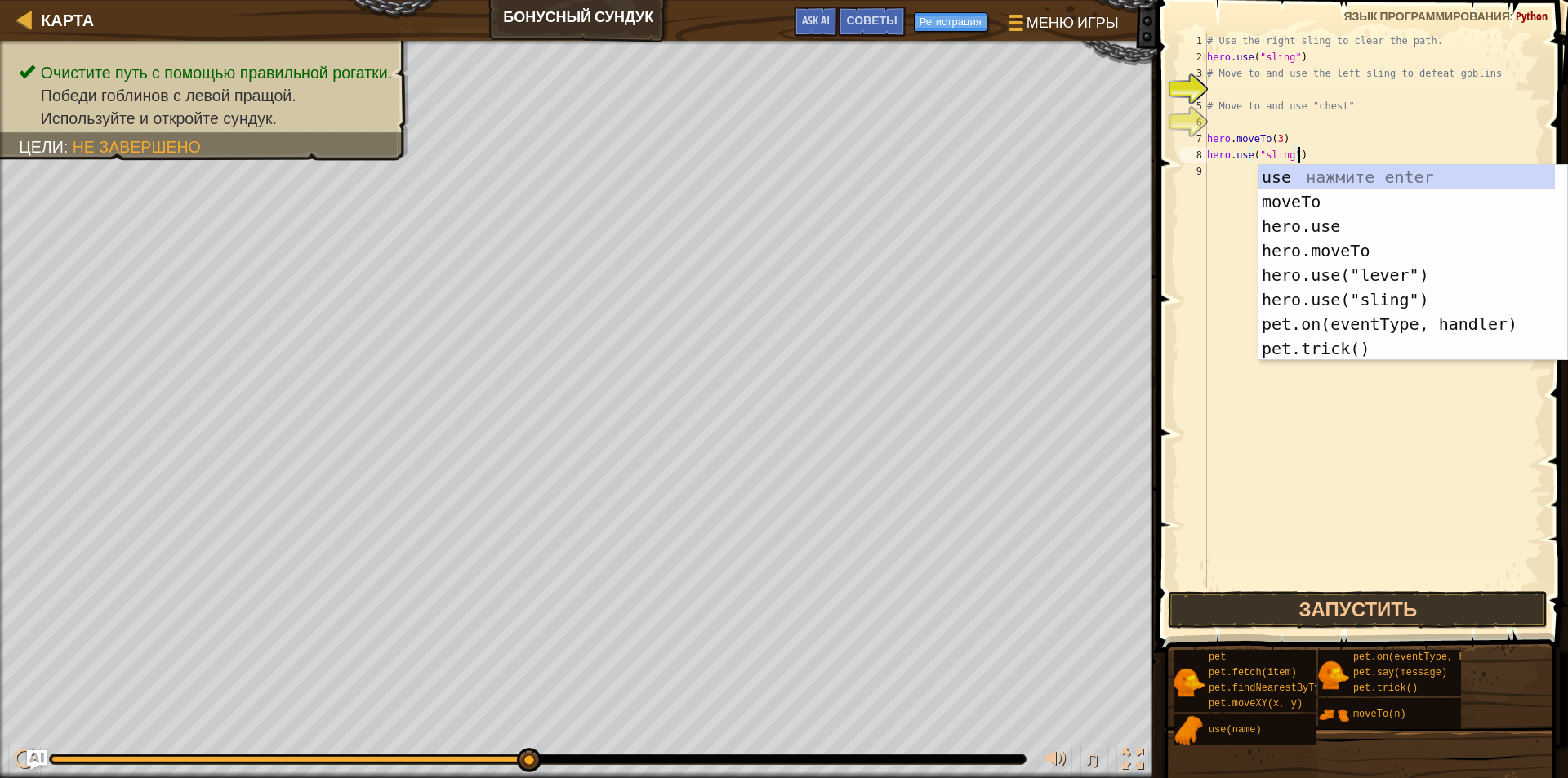
click at [1303, 448] on div "# Use the right sling to clear the path. hero . use ( "sling" ) # Move to and u…" at bounding box center [1373, 326] width 340 height 588
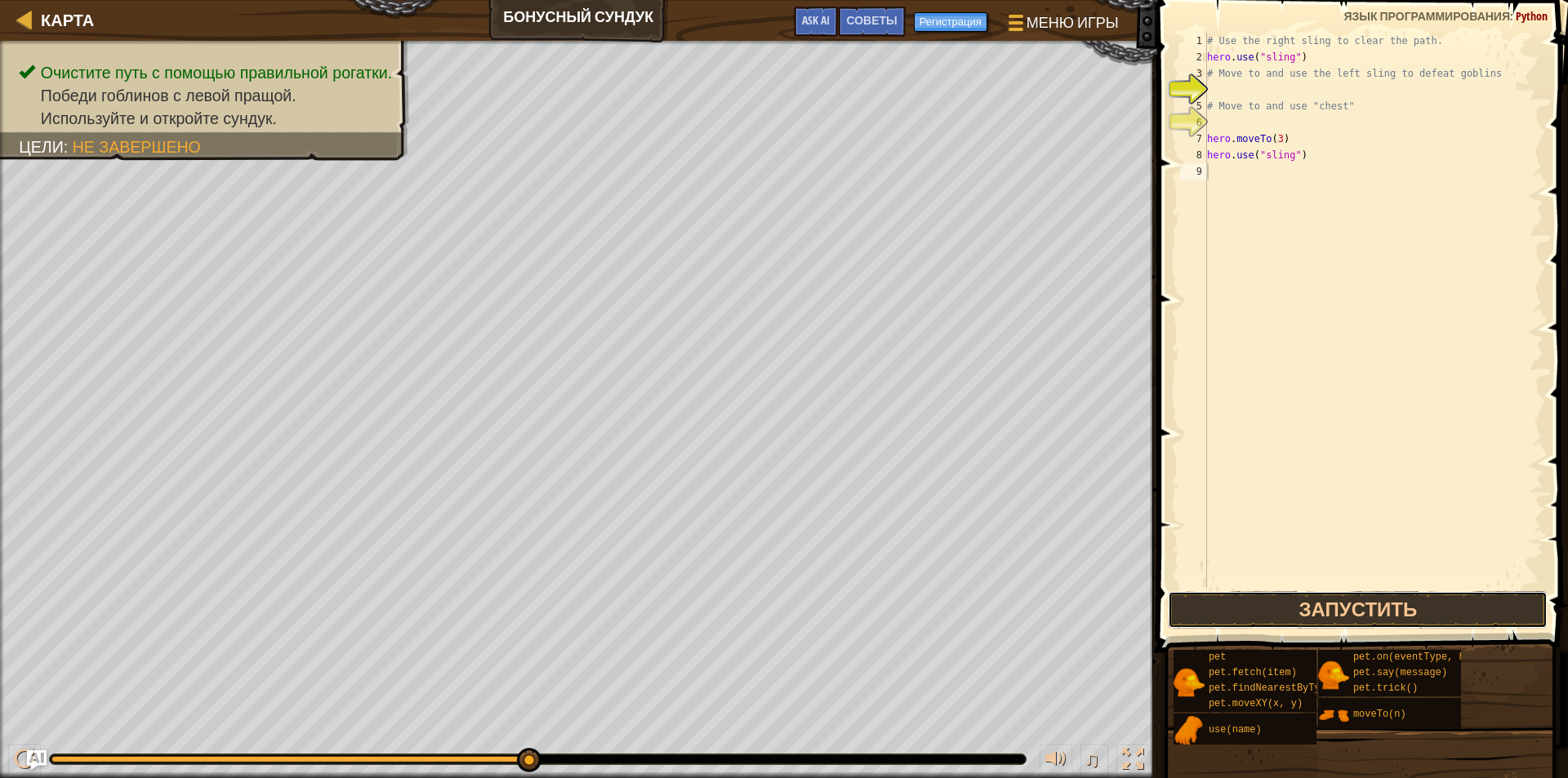
drag, startPoint x: 1376, startPoint y: 605, endPoint x: 1386, endPoint y: 526, distance: 79.6
click at [1379, 604] on button "Запустить" at bounding box center [1358, 610] width 380 height 37
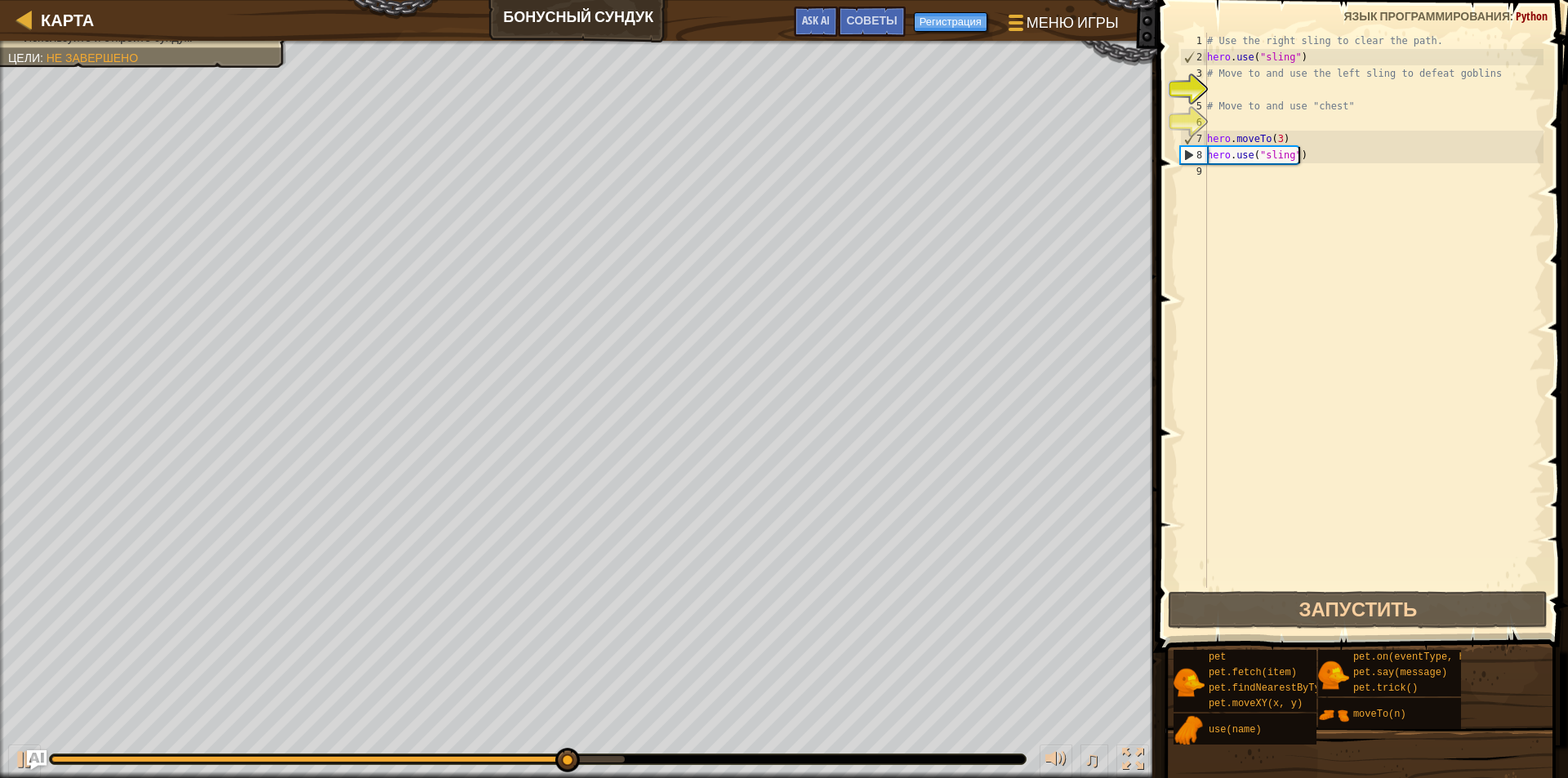
click at [1301, 155] on div "# Use the right sling to clear the path. hero . use ( "sling" ) # Move to and u…" at bounding box center [1373, 326] width 340 height 588
click at [1307, 141] on div "# Use the right sling to clear the path. hero . use ( "sling" ) # Move to and u…" at bounding box center [1373, 326] width 340 height 588
type textarea "hero.moveTo(3)"
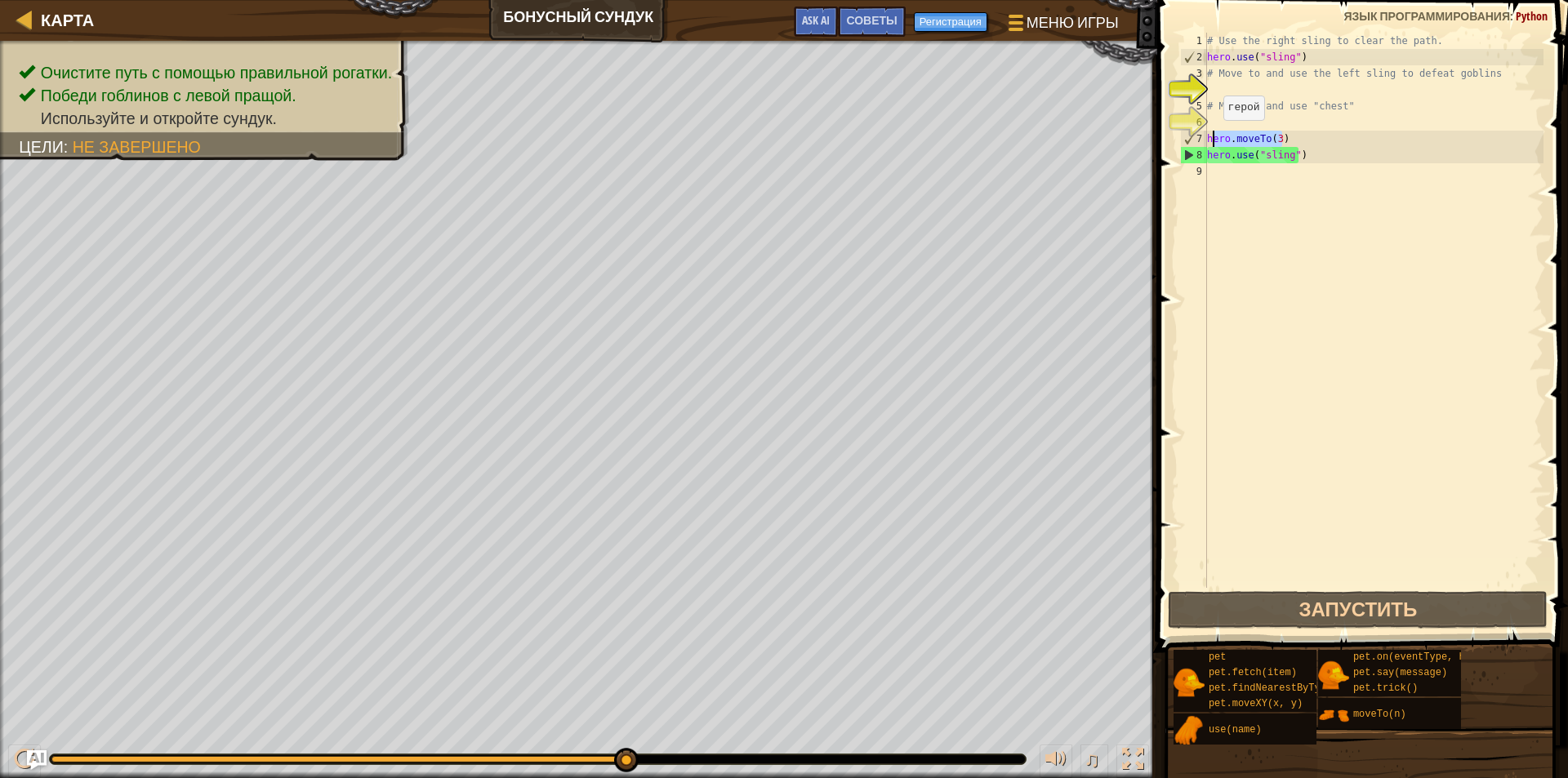
drag, startPoint x: 1307, startPoint y: 141, endPoint x: 1210, endPoint y: 136, distance: 97.1
click at [1210, 136] on div "# Use the right sling to clear the path. hero . use ( "sling" ) # Move to and u…" at bounding box center [1373, 326] width 340 height 588
click at [1210, 136] on div "# Use the right sling to clear the path. hero . use ( "sling" ) # Move to and u…" at bounding box center [1373, 309] width 340 height 555
drag, startPoint x: 1301, startPoint y: 143, endPoint x: 1192, endPoint y: 141, distance: 109.0
click at [1192, 141] on div "hero.moveTo(3) 1 2 3 4 5 6 7 8 9 # Use the right sling to clear the path. hero …" at bounding box center [1360, 309] width 367 height 555
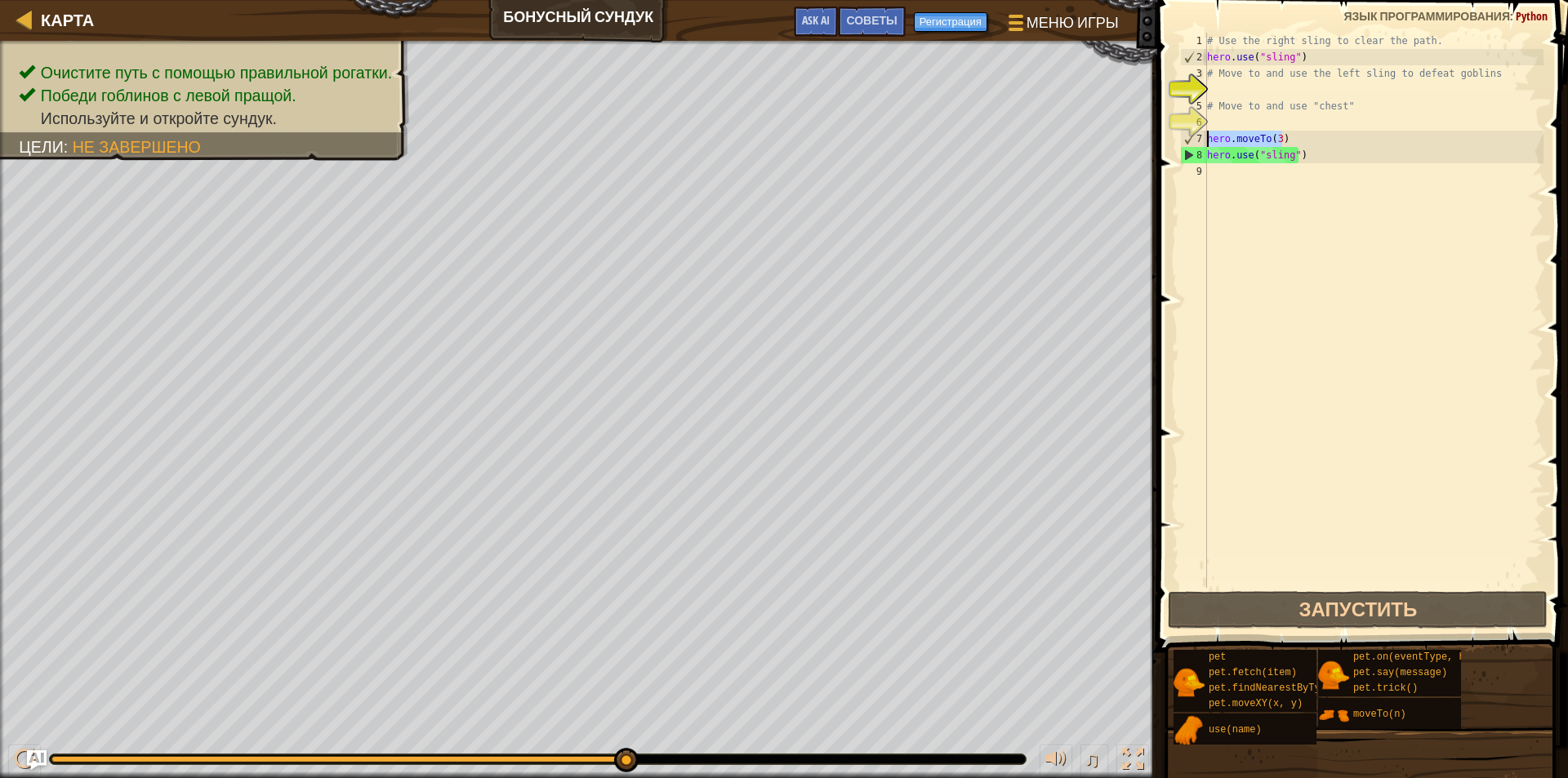
drag, startPoint x: 1221, startPoint y: 188, endPoint x: 1204, endPoint y: 183, distance: 17.7
click at [1204, 183] on div "hero.moveTo(3) 1 2 3 4 5 6 7 8 9 # Use the right sling to clear the path. hero …" at bounding box center [1360, 309] width 367 height 555
drag, startPoint x: 1204, startPoint y: 183, endPoint x: 1221, endPoint y: 179, distance: 17.5
click at [1208, 182] on div "1 2 3 4 5 6 7 8 9 # Use the right sling to clear the path. hero . use ( "sling"…" at bounding box center [1360, 309] width 367 height 555
click at [1221, 179] on div "# Use the right sling to clear the path. hero . use ( "sling" ) # Move to and u…" at bounding box center [1373, 326] width 340 height 588
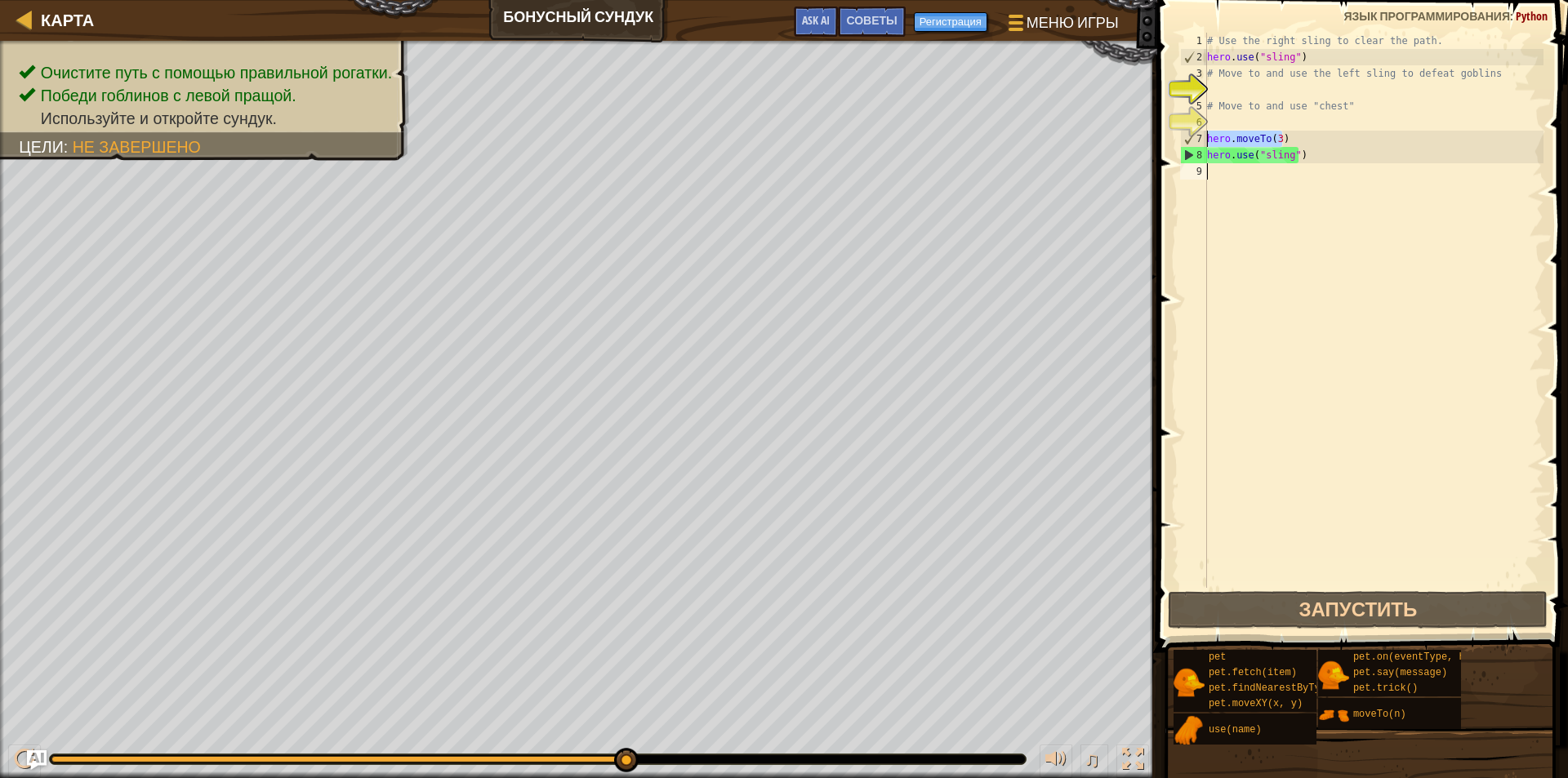
type textarea "hero.moveTo(3)"
click at [1216, 179] on div "# Use the right sling to clear the path. hero . use ( "sling" ) # Move to and u…" at bounding box center [1373, 326] width 340 height 588
paste textarea "hero.moveTo(3)"
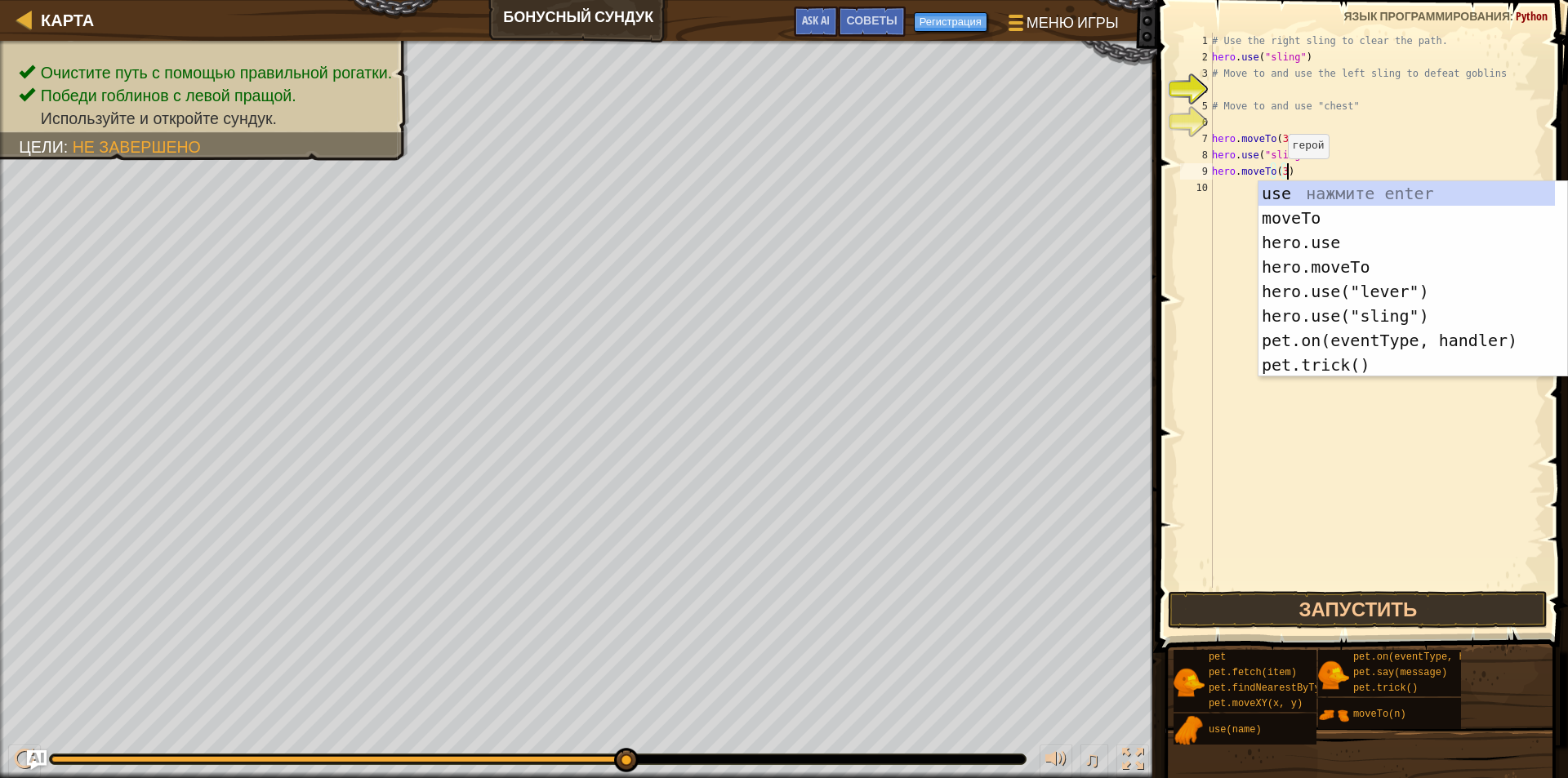
click at [1279, 175] on div "# Use the right sling to clear the path. hero . use ( "sling" ) # Move to and u…" at bounding box center [1376, 326] width 335 height 588
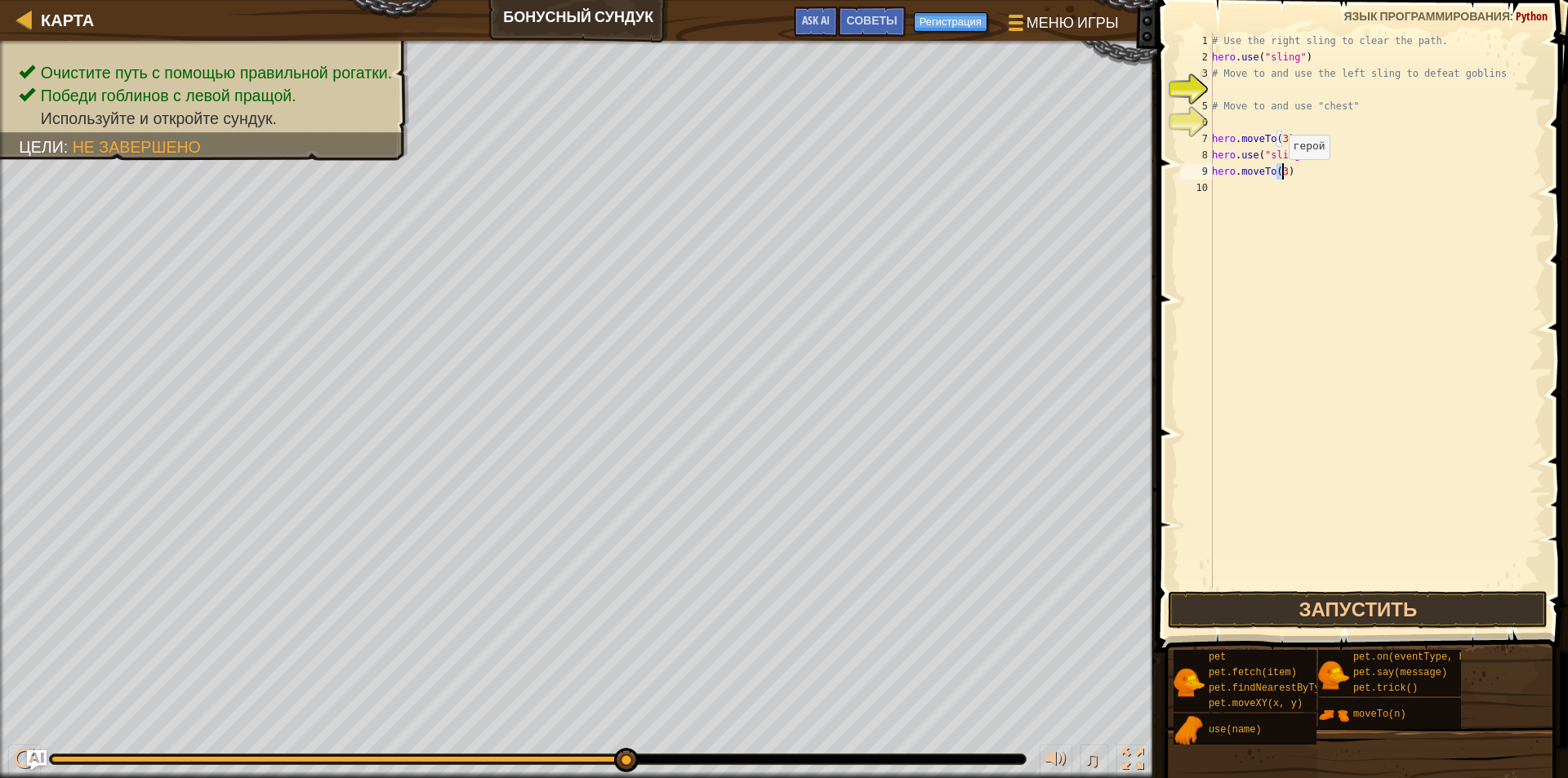
click at [1279, 175] on div "# Use the right sling to clear the path. hero . use ( "sling" ) # Move to and u…" at bounding box center [1376, 326] width 335 height 588
click at [1280, 175] on div "# Use the right sling to clear the path. hero . use ( "sling" ) # Move to and u…" at bounding box center [1376, 326] width 335 height 588
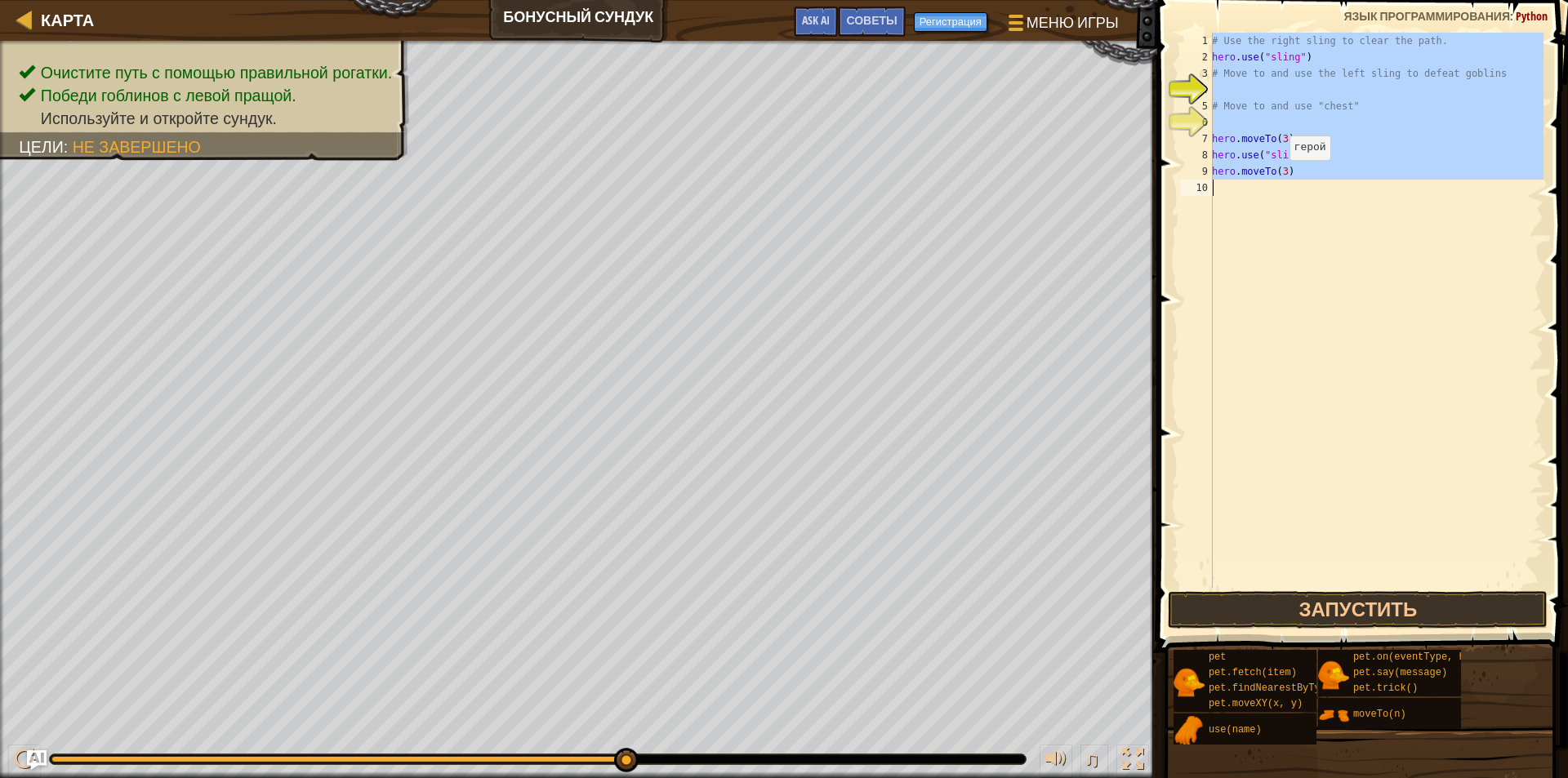
click at [1280, 176] on div "# Use the right sling to clear the path. hero . use ( "sling" ) # Move to and u…" at bounding box center [1376, 326] width 335 height 588
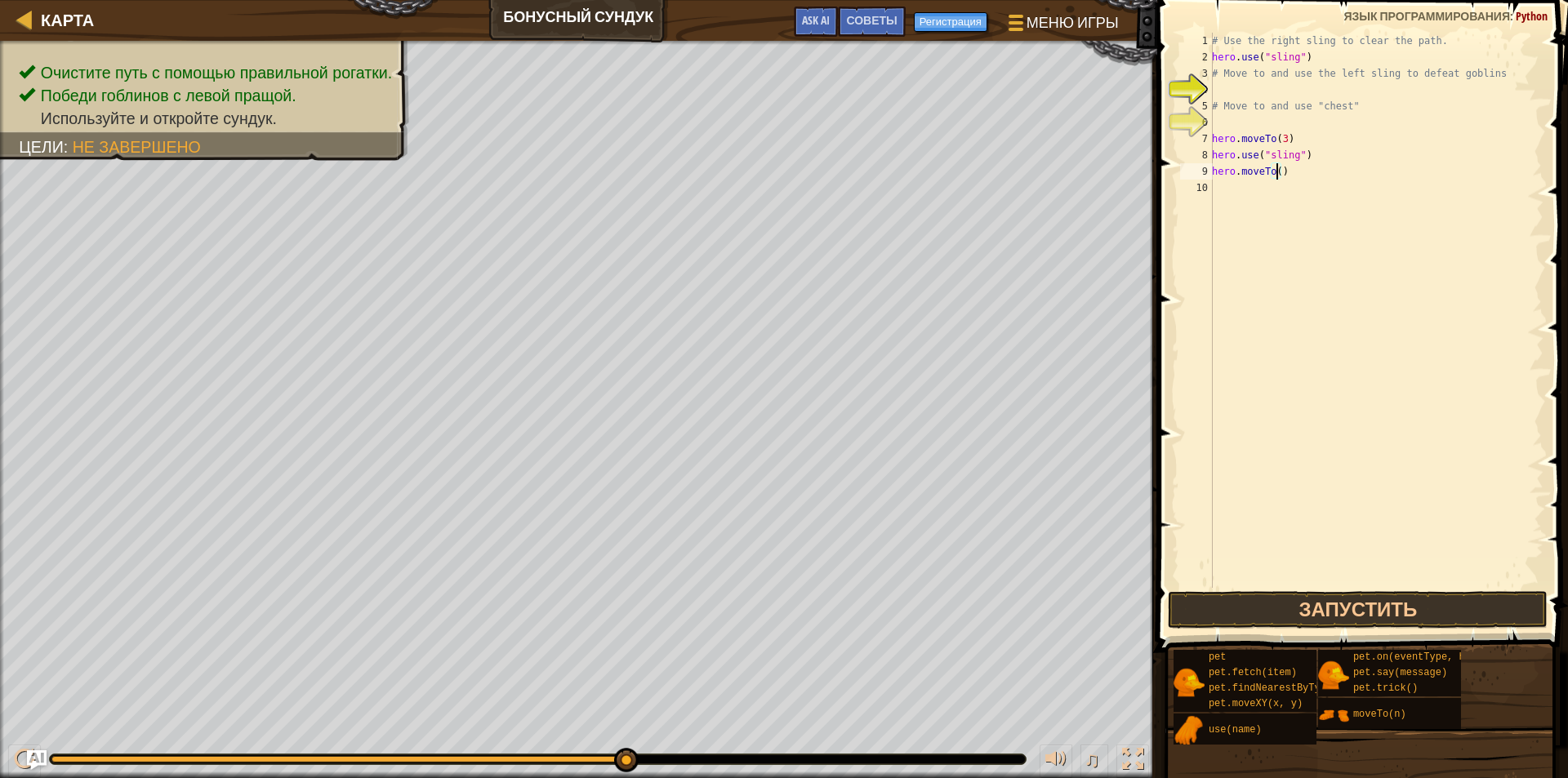
scroll to position [8, 5]
click at [1295, 597] on button "Запустить" at bounding box center [1358, 610] width 380 height 37
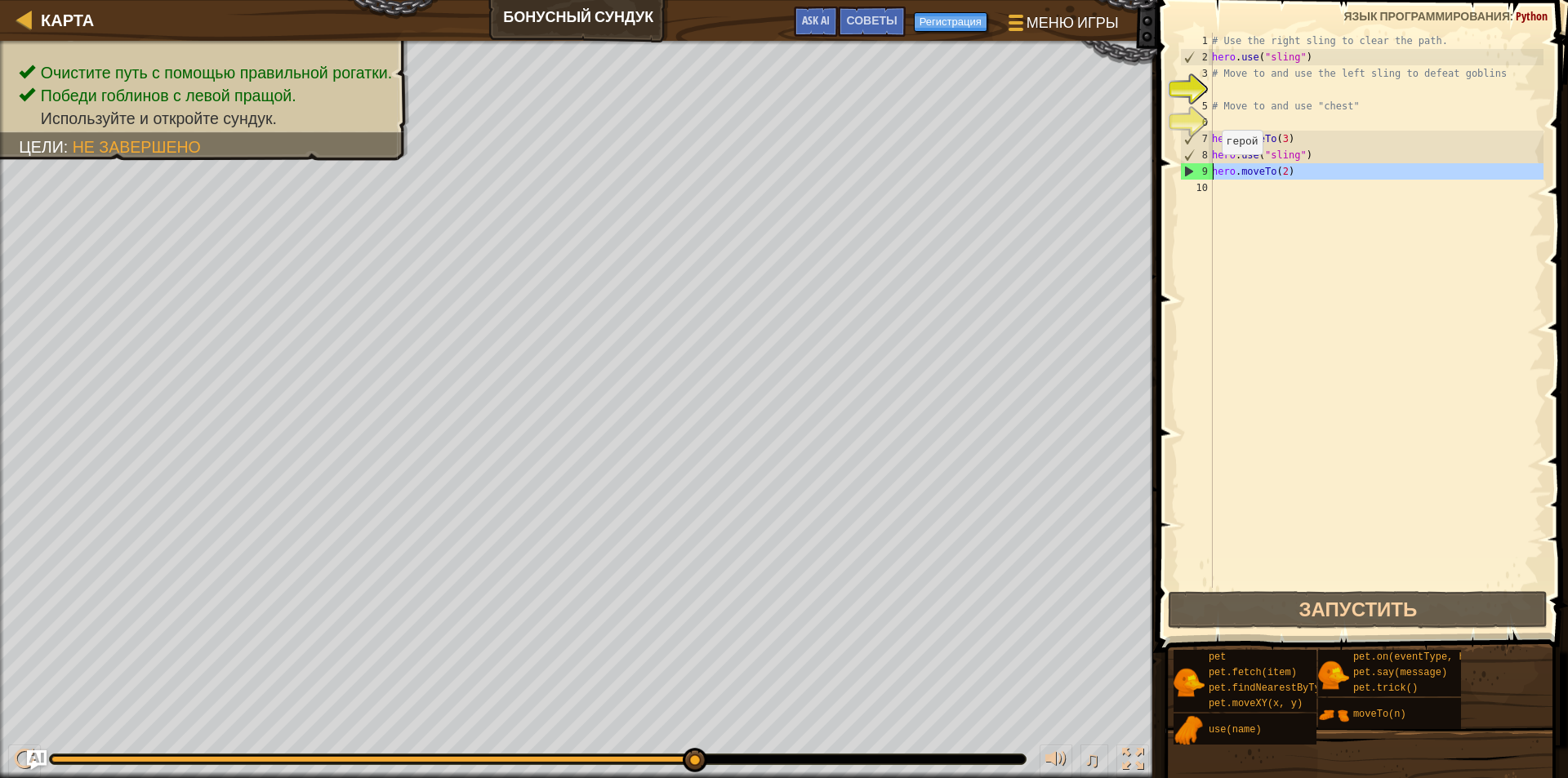
drag, startPoint x: 1310, startPoint y: 179, endPoint x: 1213, endPoint y: 170, distance: 97.4
click at [1213, 170] on div "# Use the right sling to clear the path. hero . use ( "sling" ) # Move to and u…" at bounding box center [1376, 326] width 335 height 588
type textarea "hero.moveTo(2)"
click at [1225, 190] on div "# Use the right sling to clear the path. hero . use ( "sling" ) # Move to and u…" at bounding box center [1376, 309] width 335 height 555
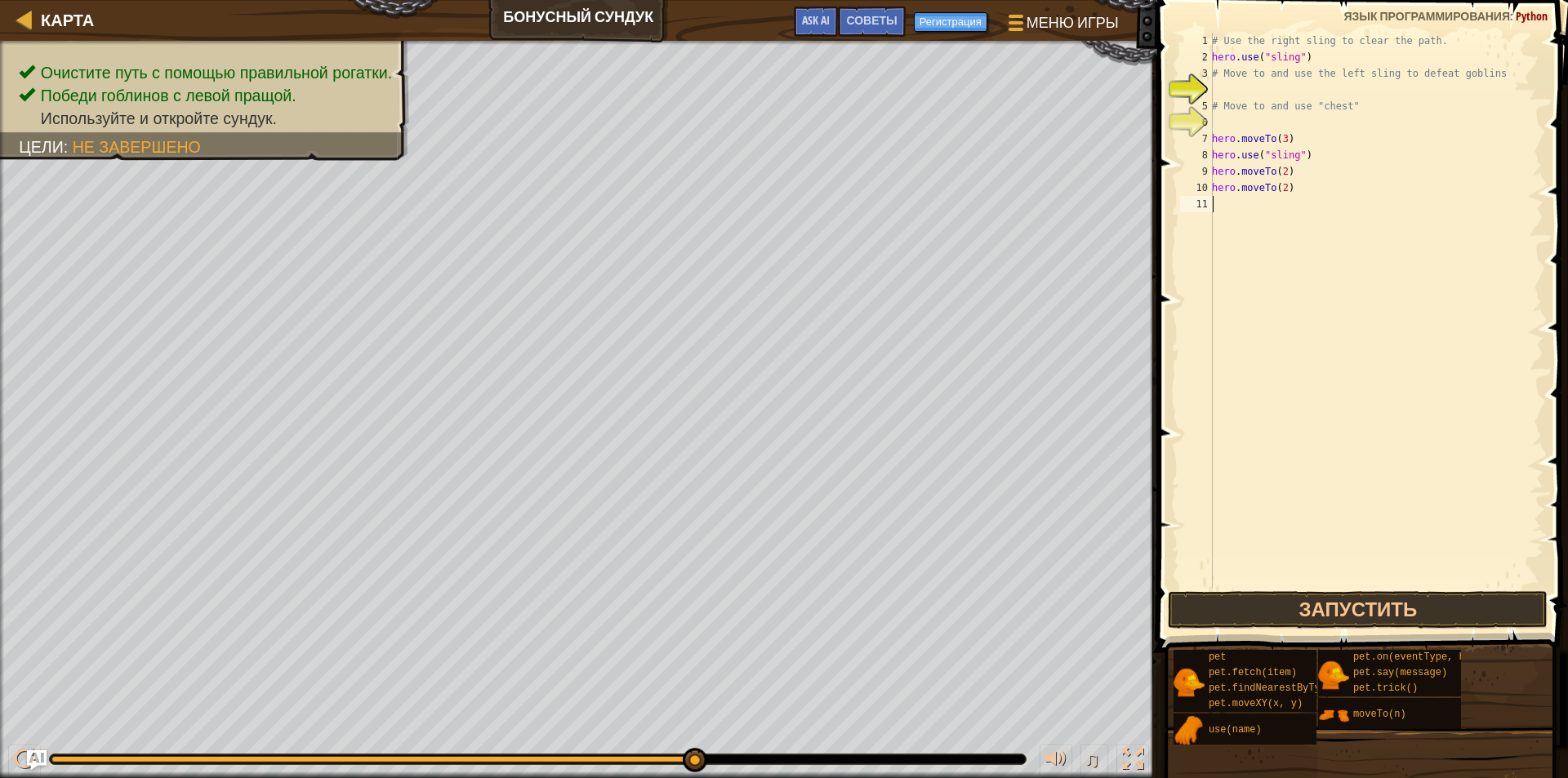
click at [1285, 185] on div "# Use the right sling to clear the path. hero . use ( "sling" ) # Move to and u…" at bounding box center [1376, 326] width 335 height 588
click at [1284, 193] on div "# Use the right sling to clear the path. hero . use ( "sling" ) # Move to and u…" at bounding box center [1376, 326] width 335 height 588
click at [1271, 182] on div "# Use the right sling to clear the path. hero . use ( "sling" ) # Move to and u…" at bounding box center [1376, 326] width 335 height 588
click at [1284, 189] on div "# Use the right sling to clear the path. hero . use ( "sling" ) # Move to and u…" at bounding box center [1376, 326] width 335 height 588
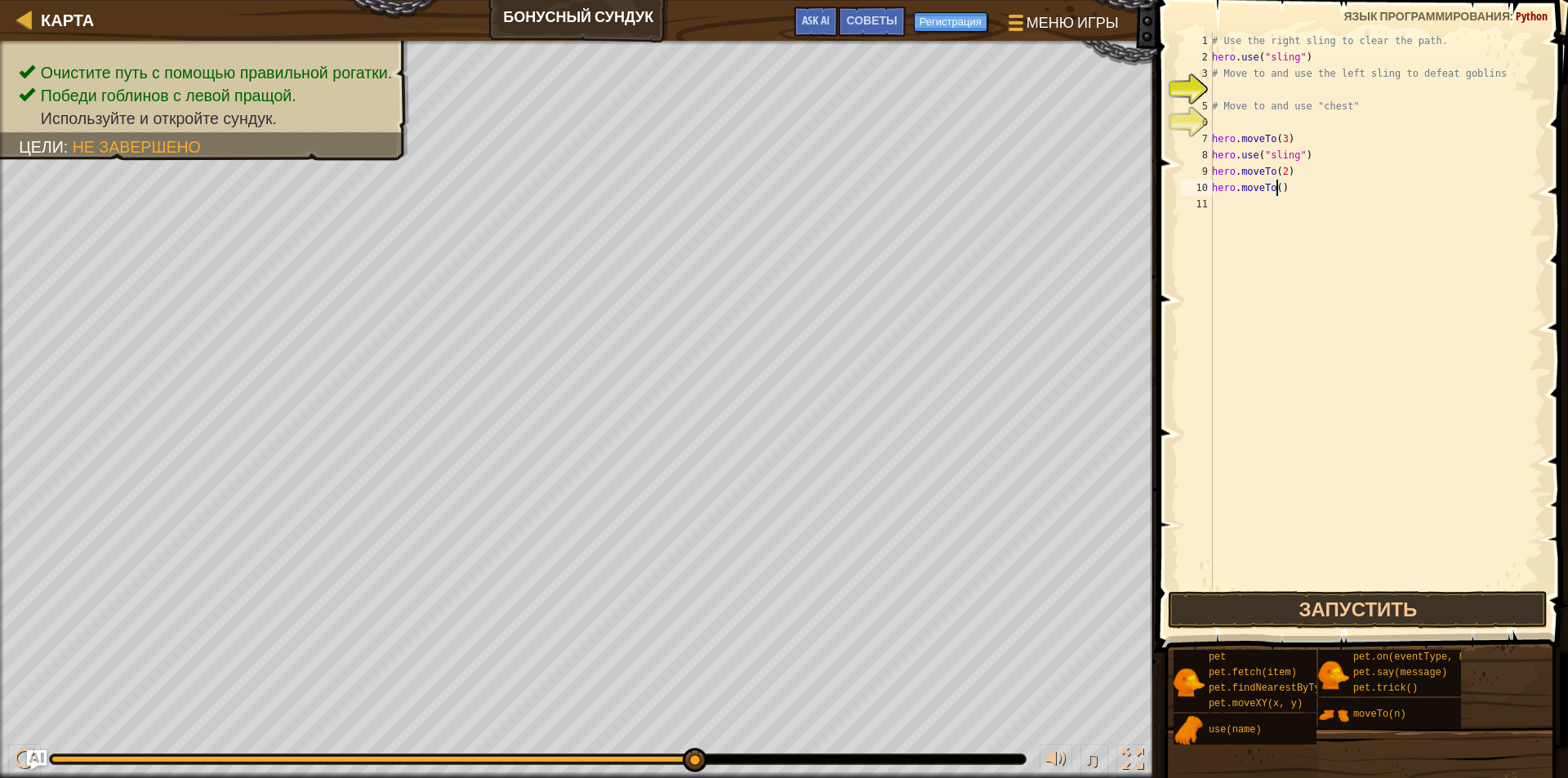
scroll to position [8, 5]
type textarea "hero.moveTo(4)"
click at [1280, 612] on button "Запустить" at bounding box center [1358, 610] width 380 height 37
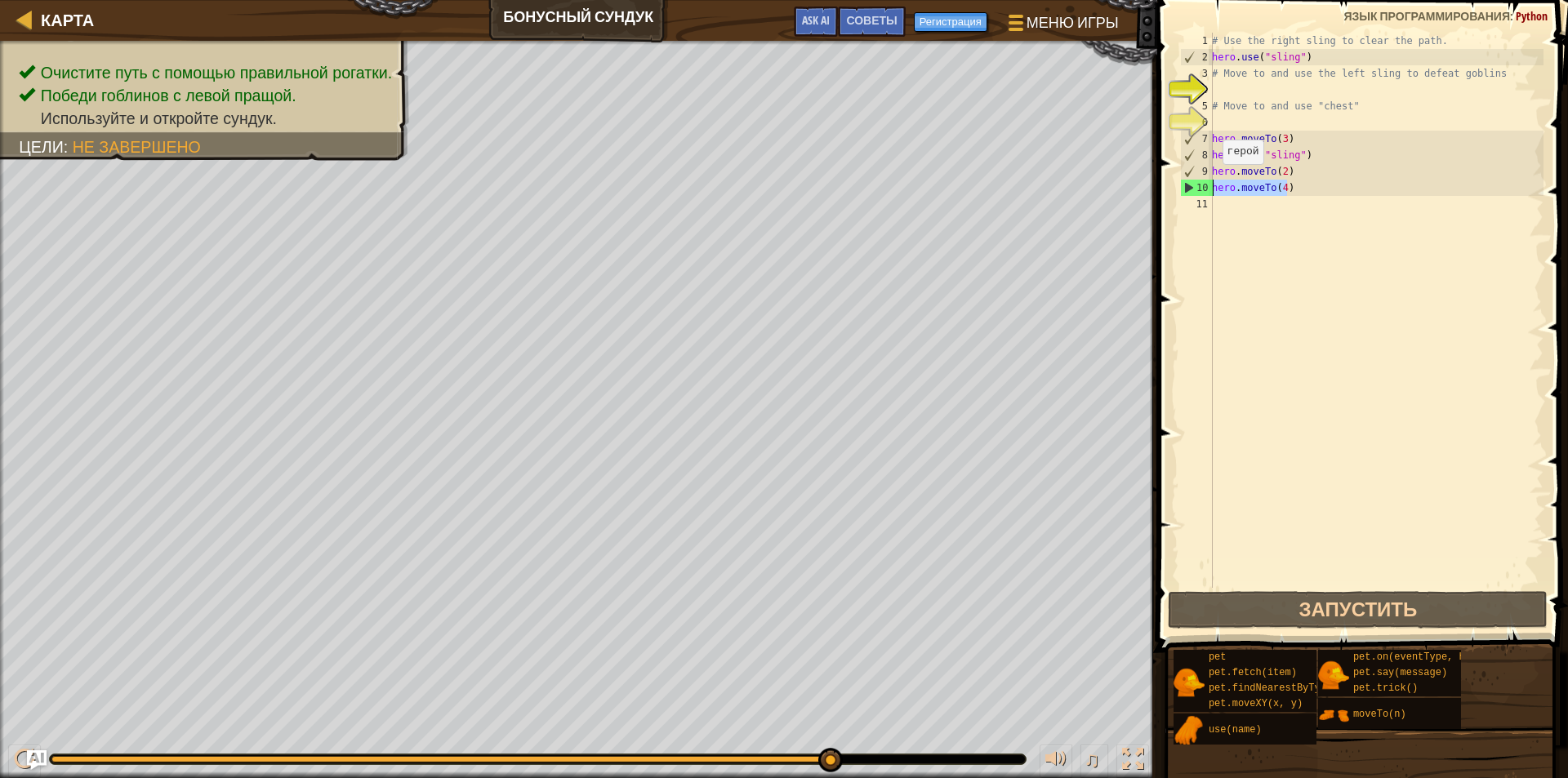
drag, startPoint x: 1301, startPoint y: 195, endPoint x: 1214, endPoint y: 180, distance: 88.3
click at [1214, 180] on div "# Use the right sling to clear the path. hero . use ( "sling" ) # Move to and u…" at bounding box center [1376, 326] width 335 height 588
click at [1330, 224] on div "# Use the right sling to clear the path. hero . use ( "sling" ) # Move to and u…" at bounding box center [1376, 326] width 335 height 588
paste textarea "hero.moveTo(4)"
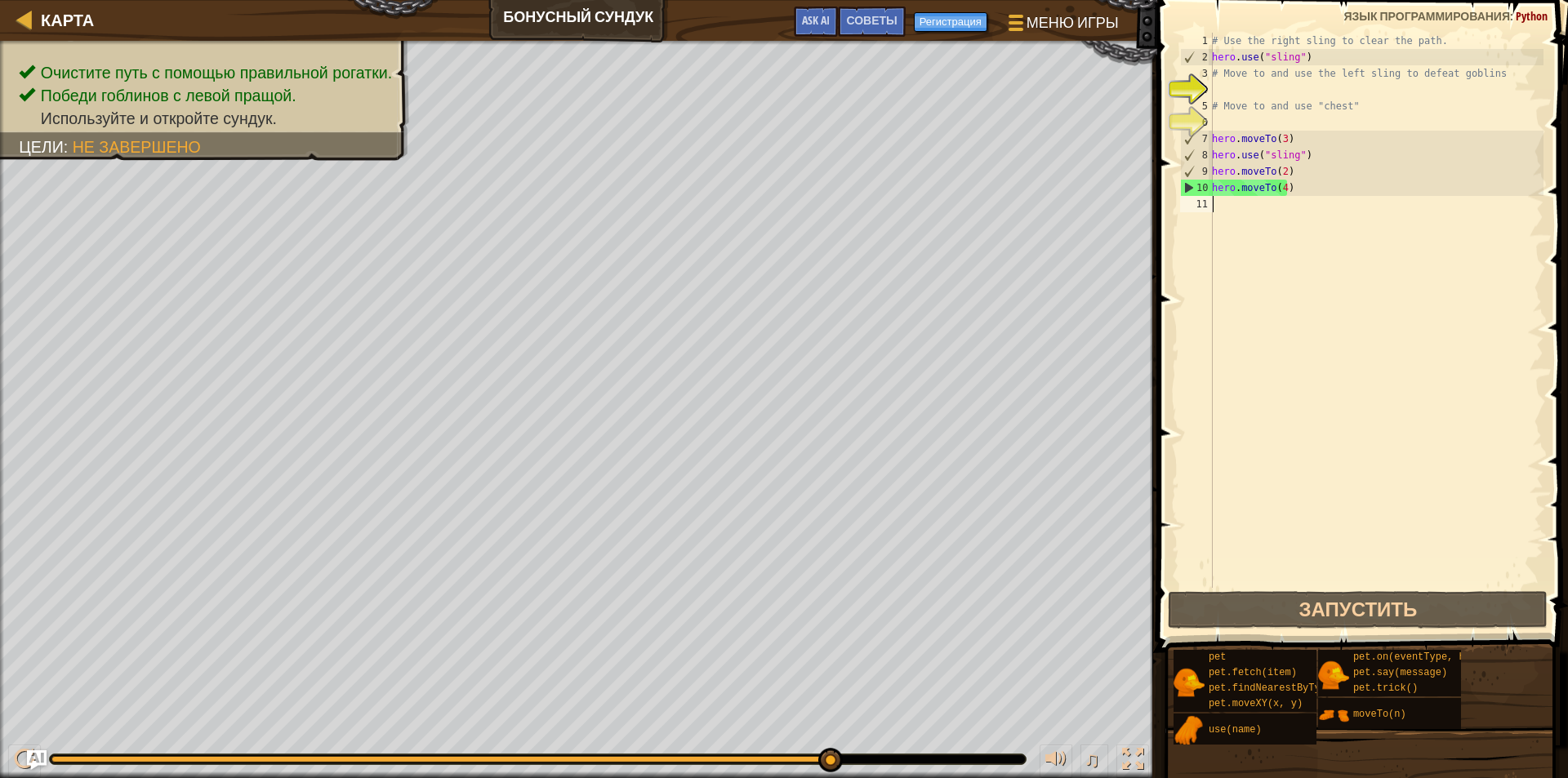
type textarea "hero.moveTo(4)"
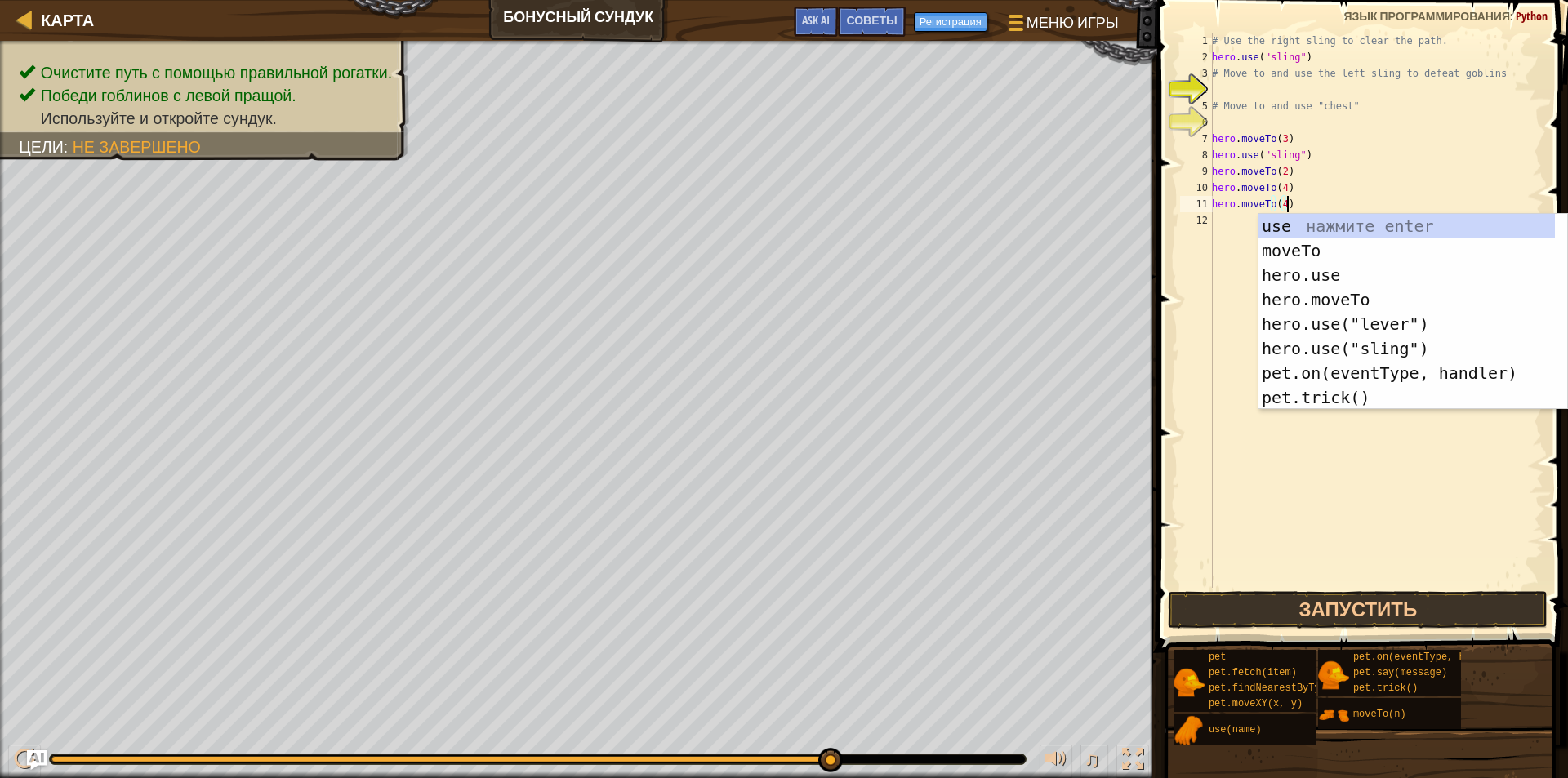
click at [1239, 230] on div "# Use the right sling to clear the path. hero . use ( "sling" ) # Move to and u…" at bounding box center [1376, 326] width 335 height 588
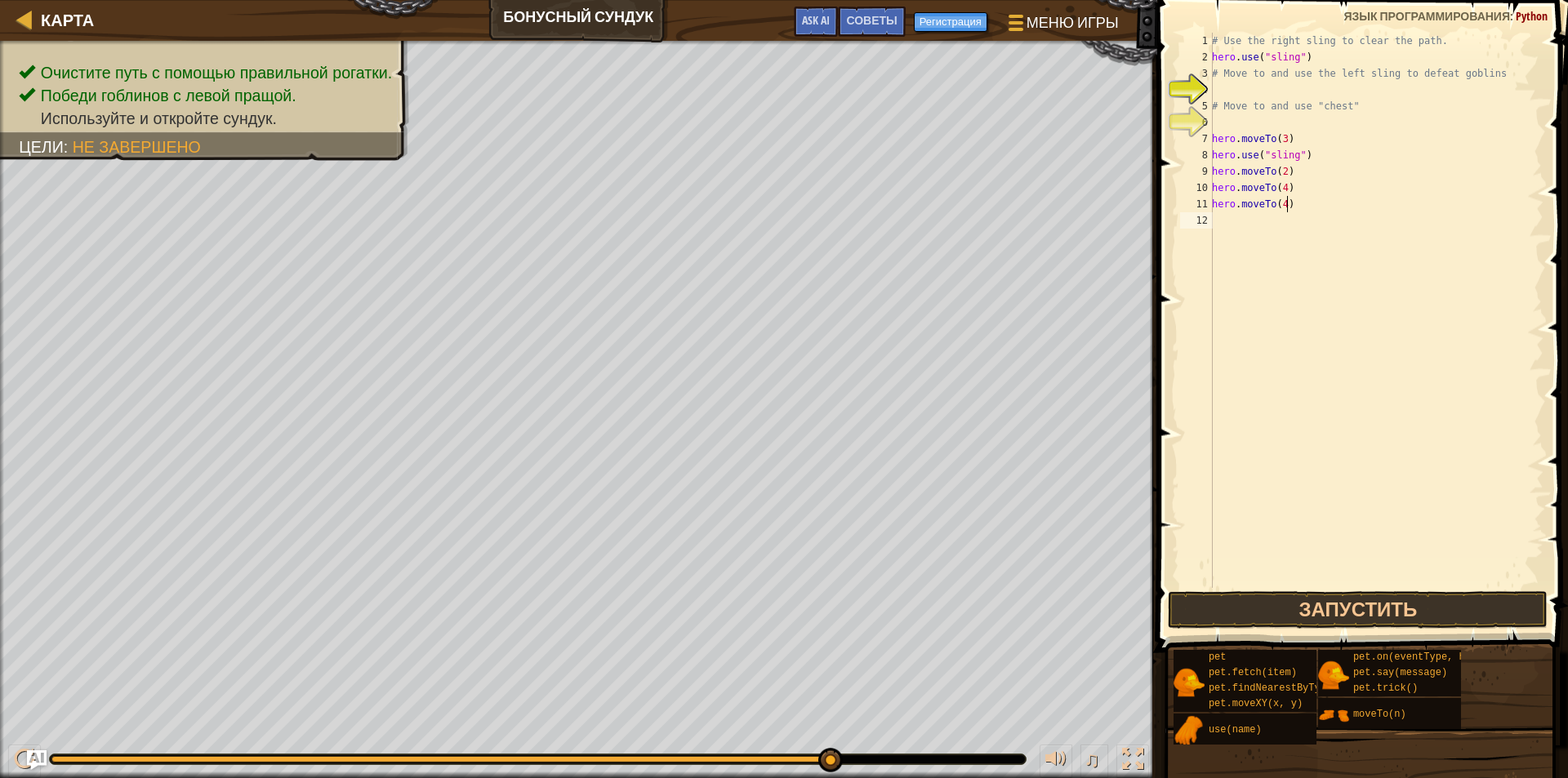
click at [1239, 230] on div "# Use the right sling to clear the path. hero . use ( "sling" ) # Move to and u…" at bounding box center [1376, 326] width 335 height 588
type textarea "hero.moveTo(4)"
click at [1239, 230] on div "# Use the right sling to clear the path. hero . use ( "sling" ) # Move to and u…" at bounding box center [1376, 326] width 335 height 588
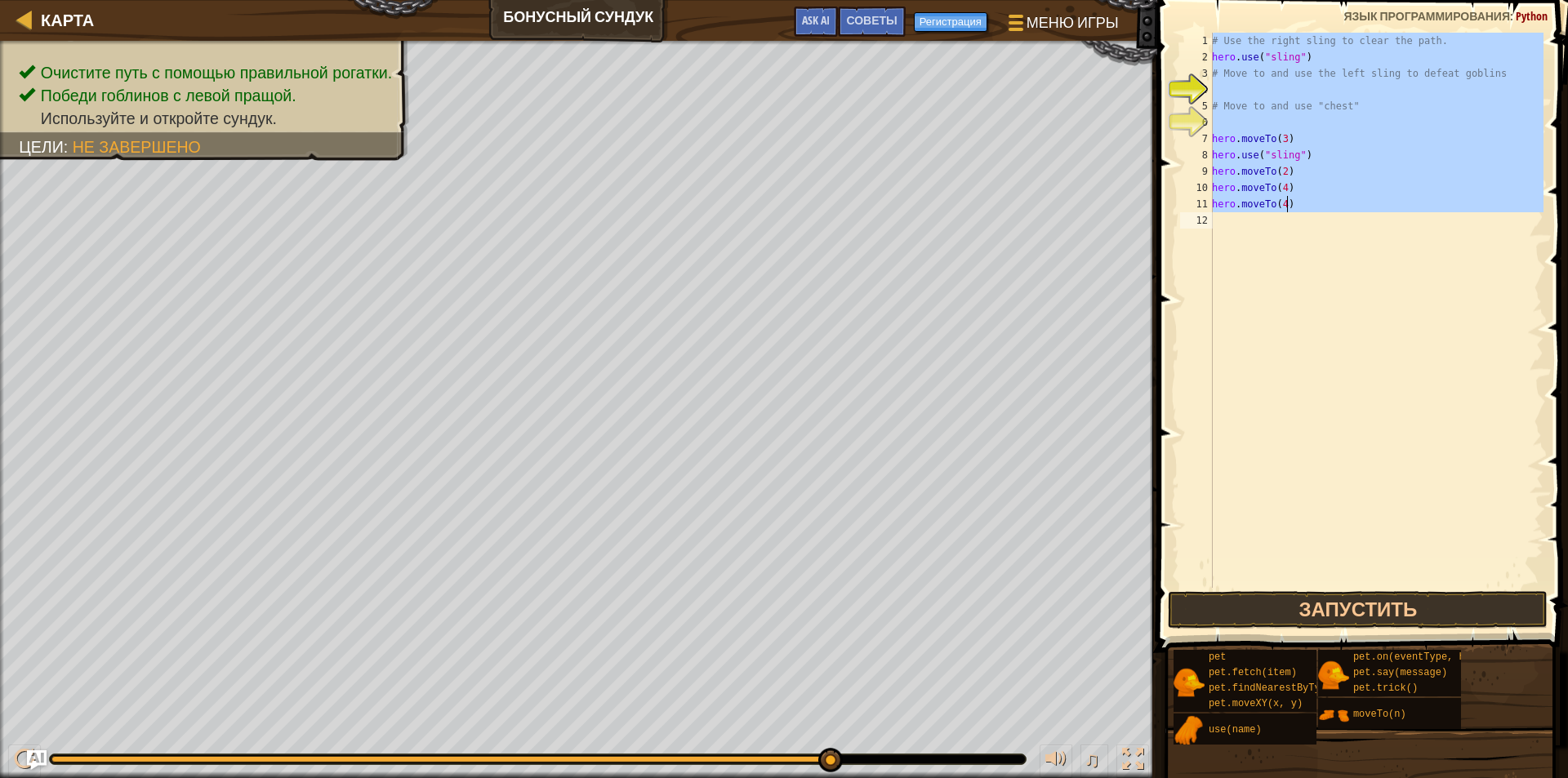
click at [1239, 230] on div "# Use the right sling to clear the path. hero . use ( "sling" ) # Move to and u…" at bounding box center [1376, 326] width 335 height 588
type textarea "hero.moveTo(4)"
click at [1239, 230] on div "# Use the right sling to clear the path. hero . use ( "sling" ) # Move to and u…" at bounding box center [1376, 309] width 335 height 555
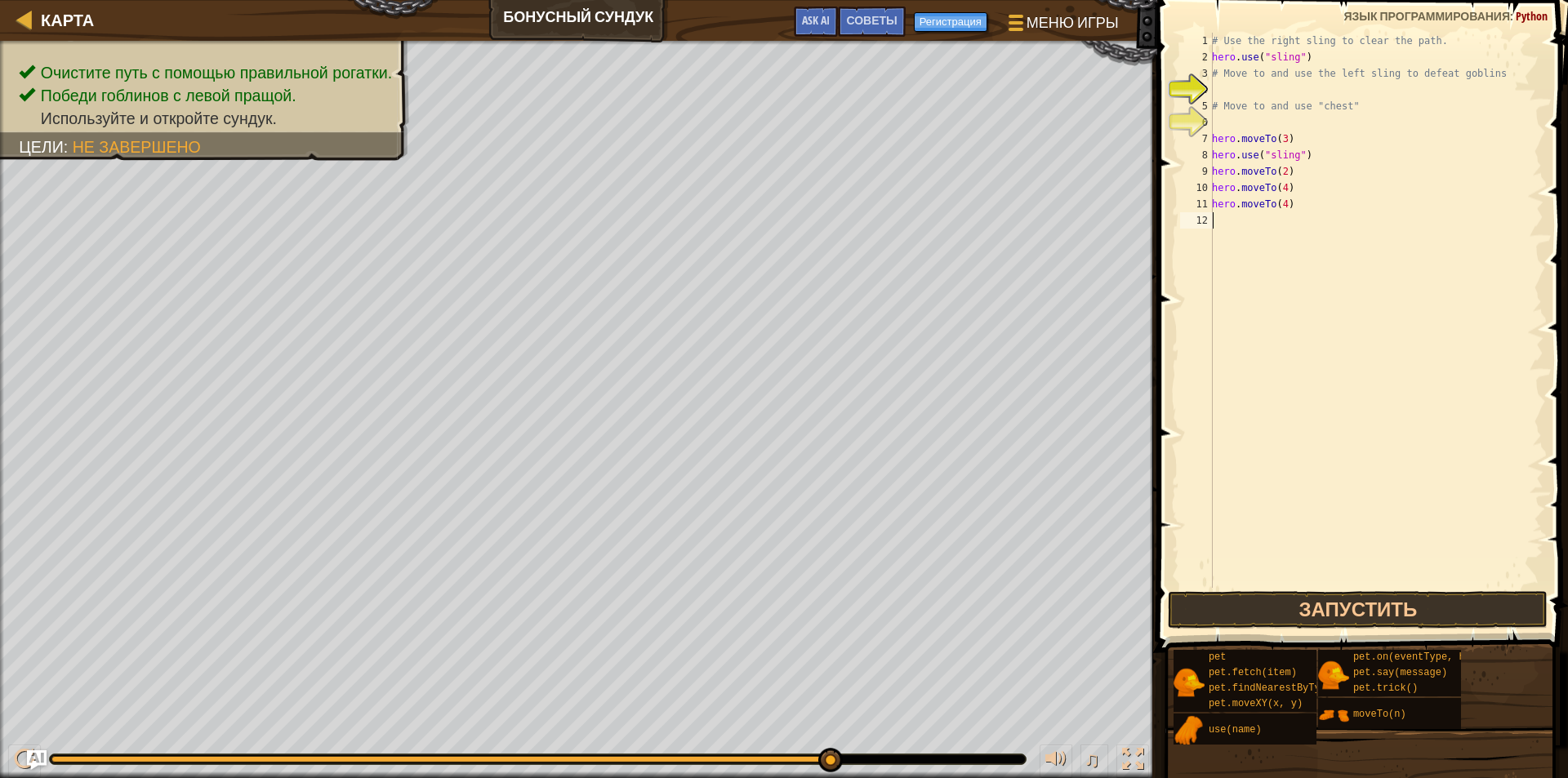
paste textarea "hero.moveTo(4)"
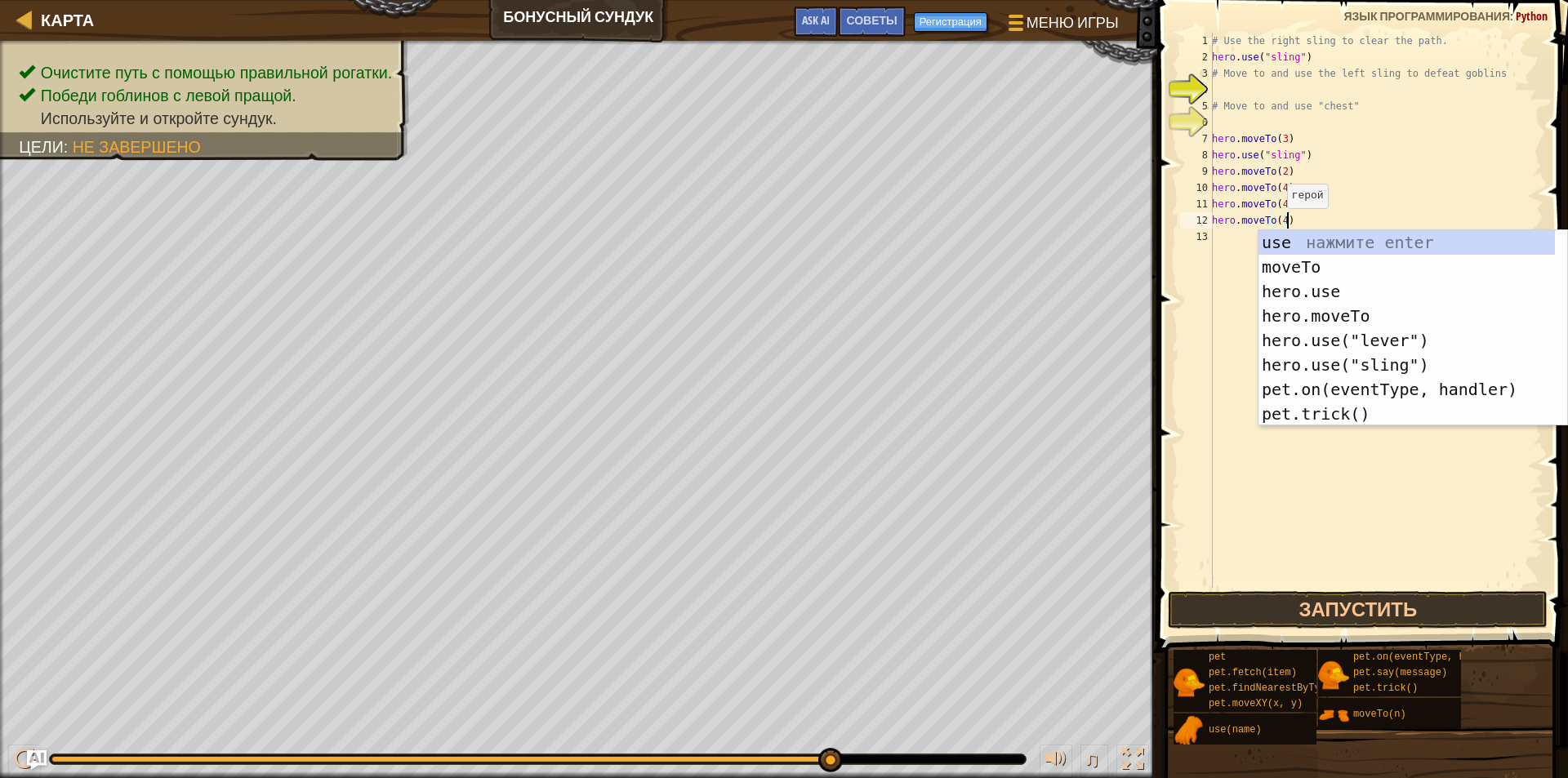
click at [1278, 224] on div "# Use the right sling to clear the path. hero . use ( "sling" ) # Move to and u…" at bounding box center [1376, 326] width 335 height 588
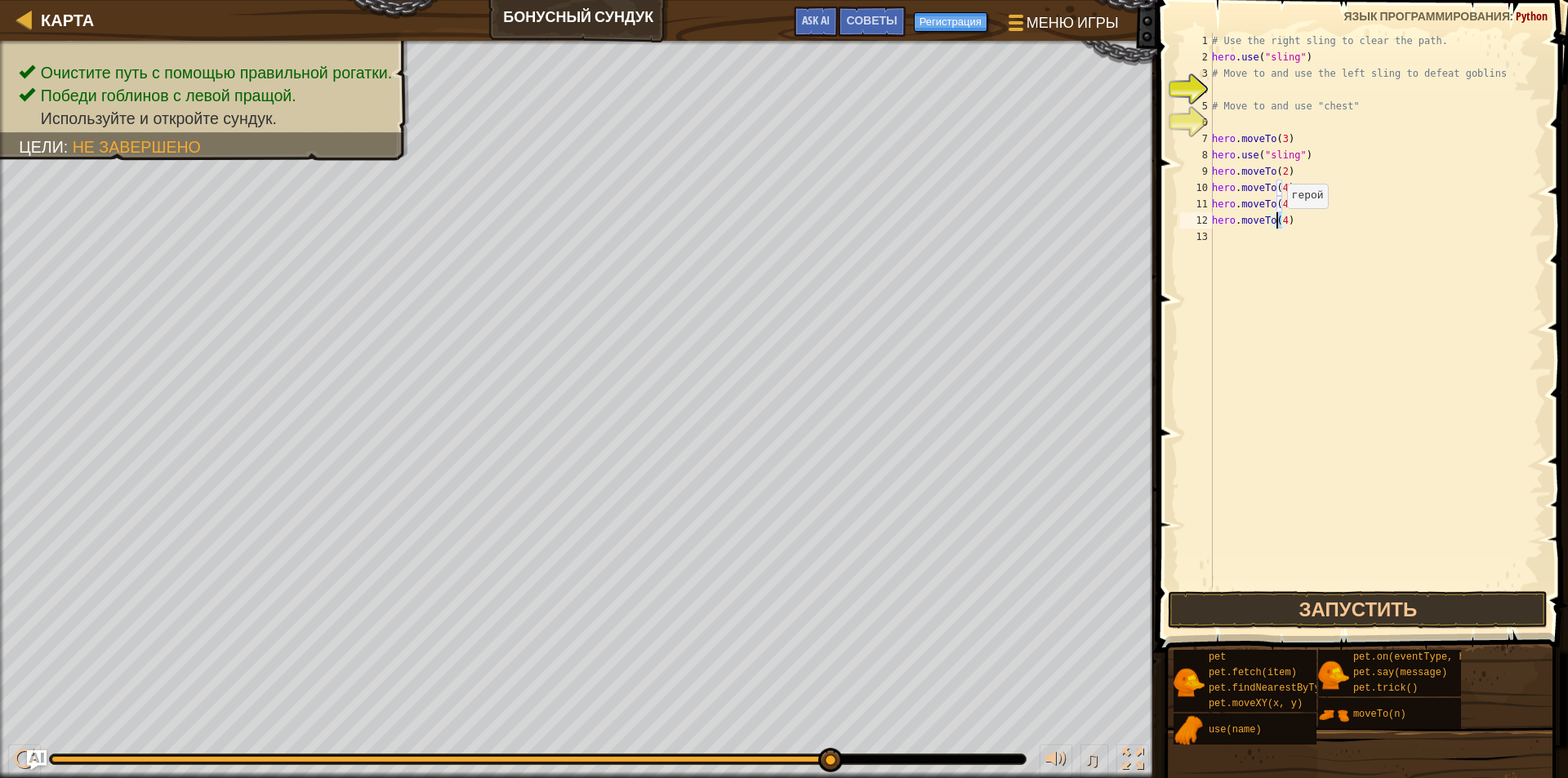
click at [1278, 224] on div "# Use the right sling to clear the path. hero . use ( "sling" ) # Move to and u…" at bounding box center [1376, 326] width 335 height 588
click at [1282, 222] on div "# Use the right sling to clear the path. hero . use ( "sling" ) # Move to and u…" at bounding box center [1376, 309] width 335 height 555
click at [1279, 207] on div "# Use the right sling to clear the path. hero . use ( "sling" ) # Move to and u…" at bounding box center [1376, 326] width 335 height 588
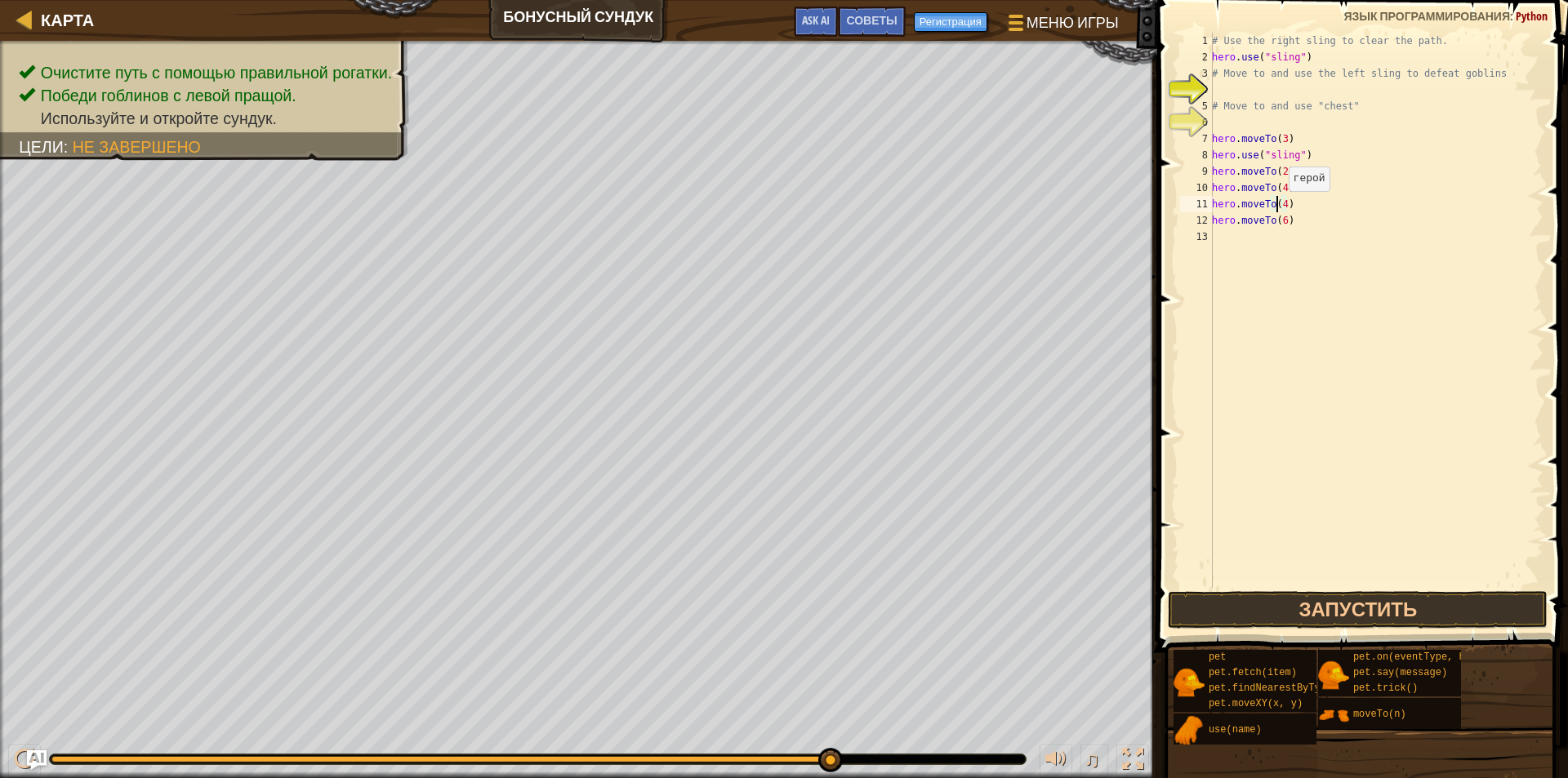
click at [1279, 207] on div "# Use the right sling to clear the path. hero . use ( "sling" ) # Move to and u…" at bounding box center [1376, 326] width 335 height 588
click at [1274, 607] on button "Запустить" at bounding box center [1358, 610] width 380 height 37
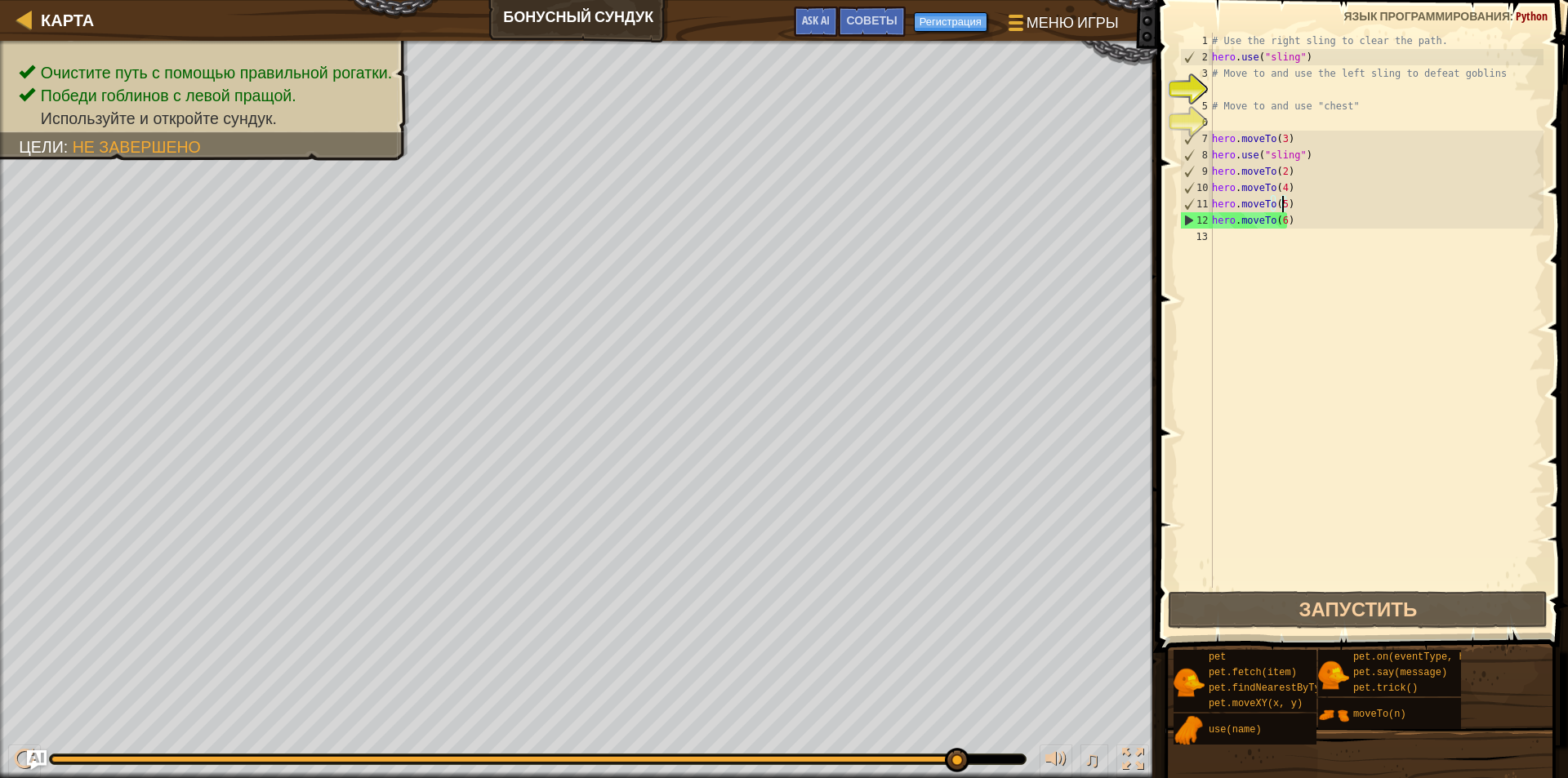
click at [1313, 144] on div "# Use the right sling to clear the path. hero . use ( "sling" ) # Move to and u…" at bounding box center [1376, 326] width 335 height 588
click at [1320, 160] on div "# Use the right sling to clear the path. hero . use ( "sling" ) # Move to and u…" at bounding box center [1376, 326] width 335 height 588
type textarea "hero.use("sling")"
drag, startPoint x: 1320, startPoint y: 160, endPoint x: 1199, endPoint y: 160, distance: 121.0
click at [1199, 160] on div "hero.use("sling") 1 2 3 4 5 6 7 8 9 10 11 12 13 # Use the right sling to clear …" at bounding box center [1360, 309] width 367 height 555
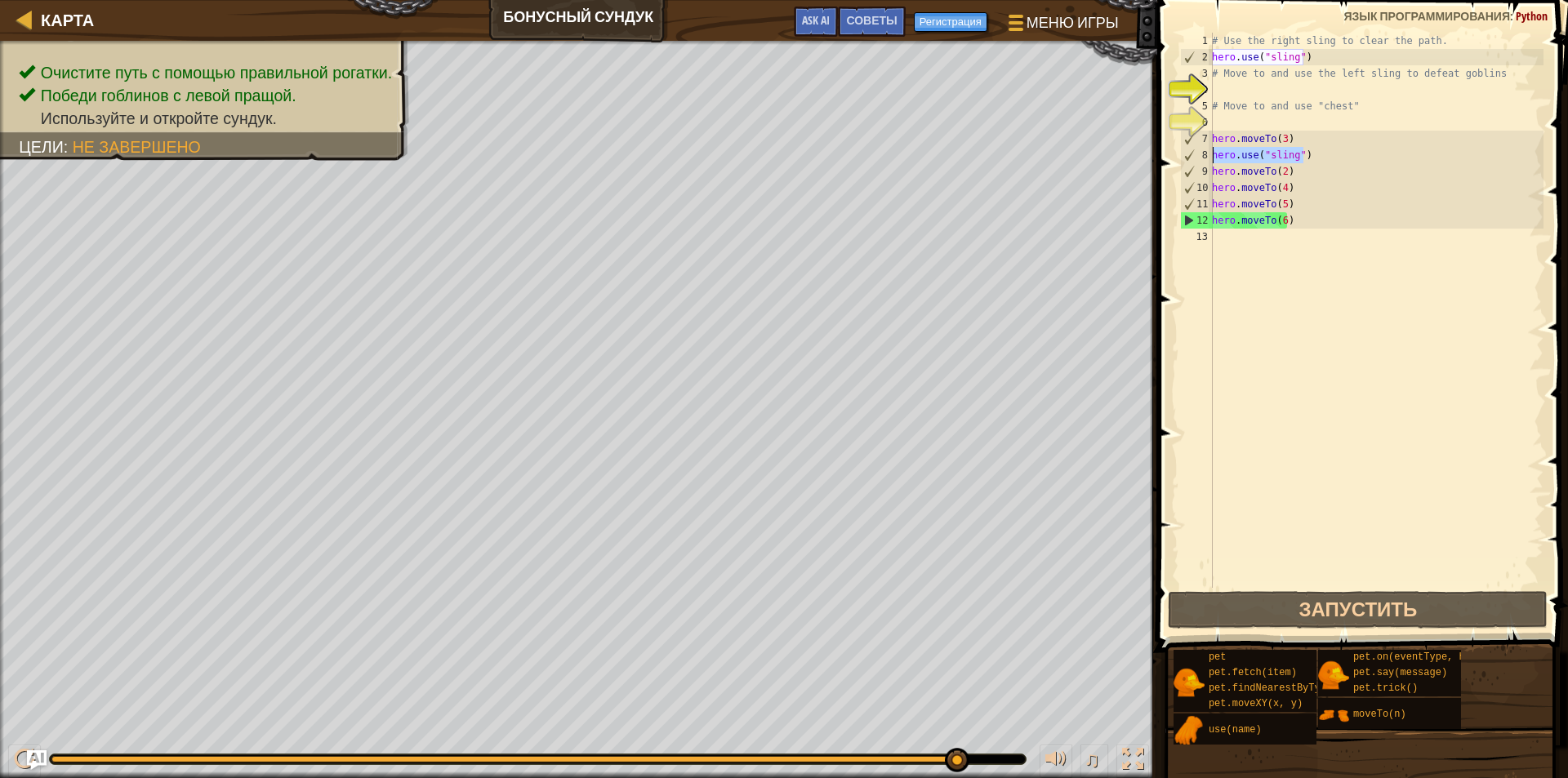
click at [1225, 247] on div "# Use the right sling to clear the path. hero . use ( "sling" ) # Move to and u…" at bounding box center [1376, 326] width 335 height 588
paste textarea "hero.use("sling")"
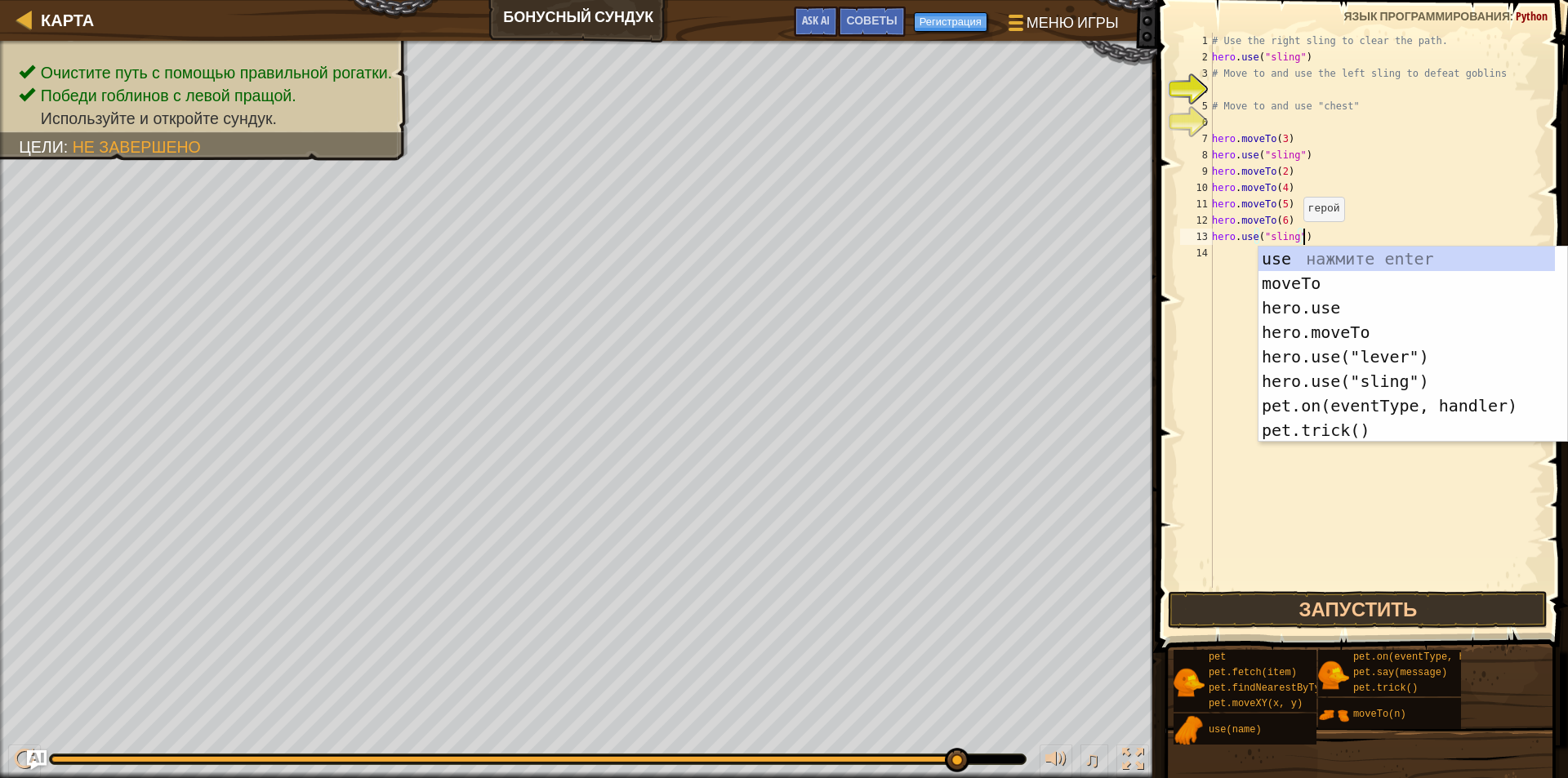
click at [1295, 238] on div "# Use the right sling to clear the path. hero . use ( "sling" ) # Move to and u…" at bounding box center [1376, 326] width 335 height 588
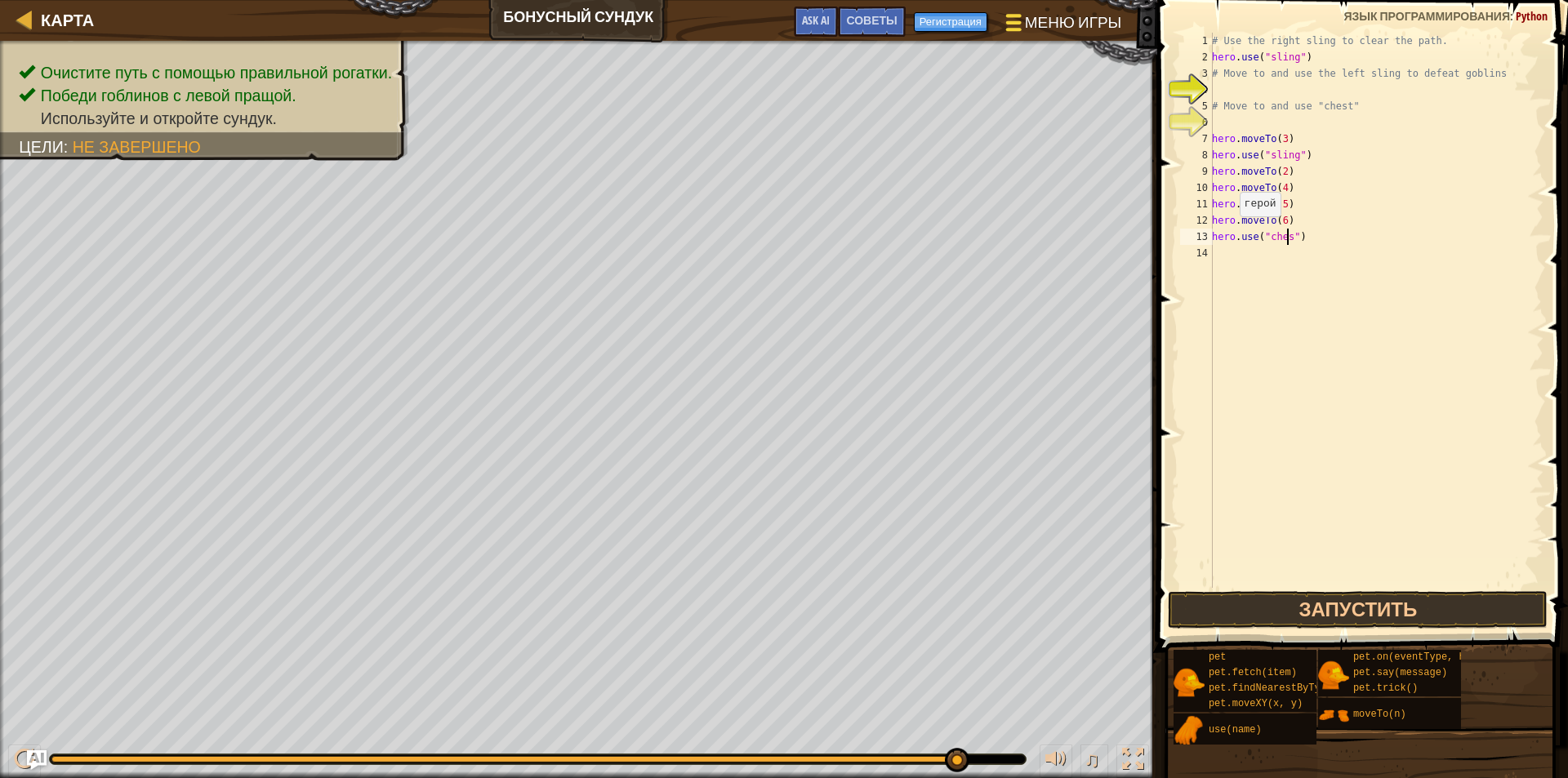
scroll to position [8, 7]
type textarea "hero.use("chest")"
click at [1240, 615] on button "Запустить" at bounding box center [1358, 610] width 380 height 37
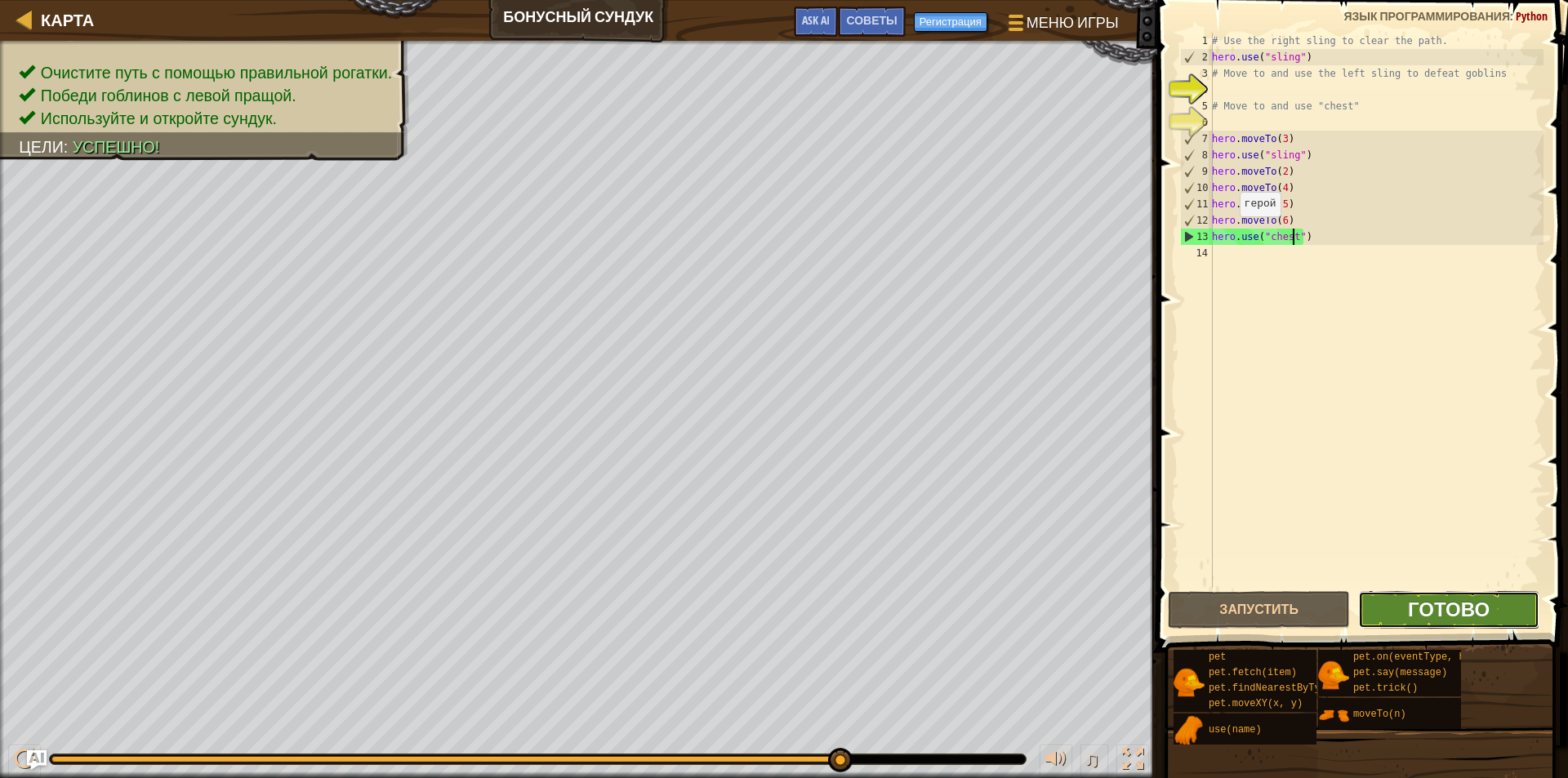
click at [1435, 621] on span "Готово" at bounding box center [1448, 609] width 81 height 26
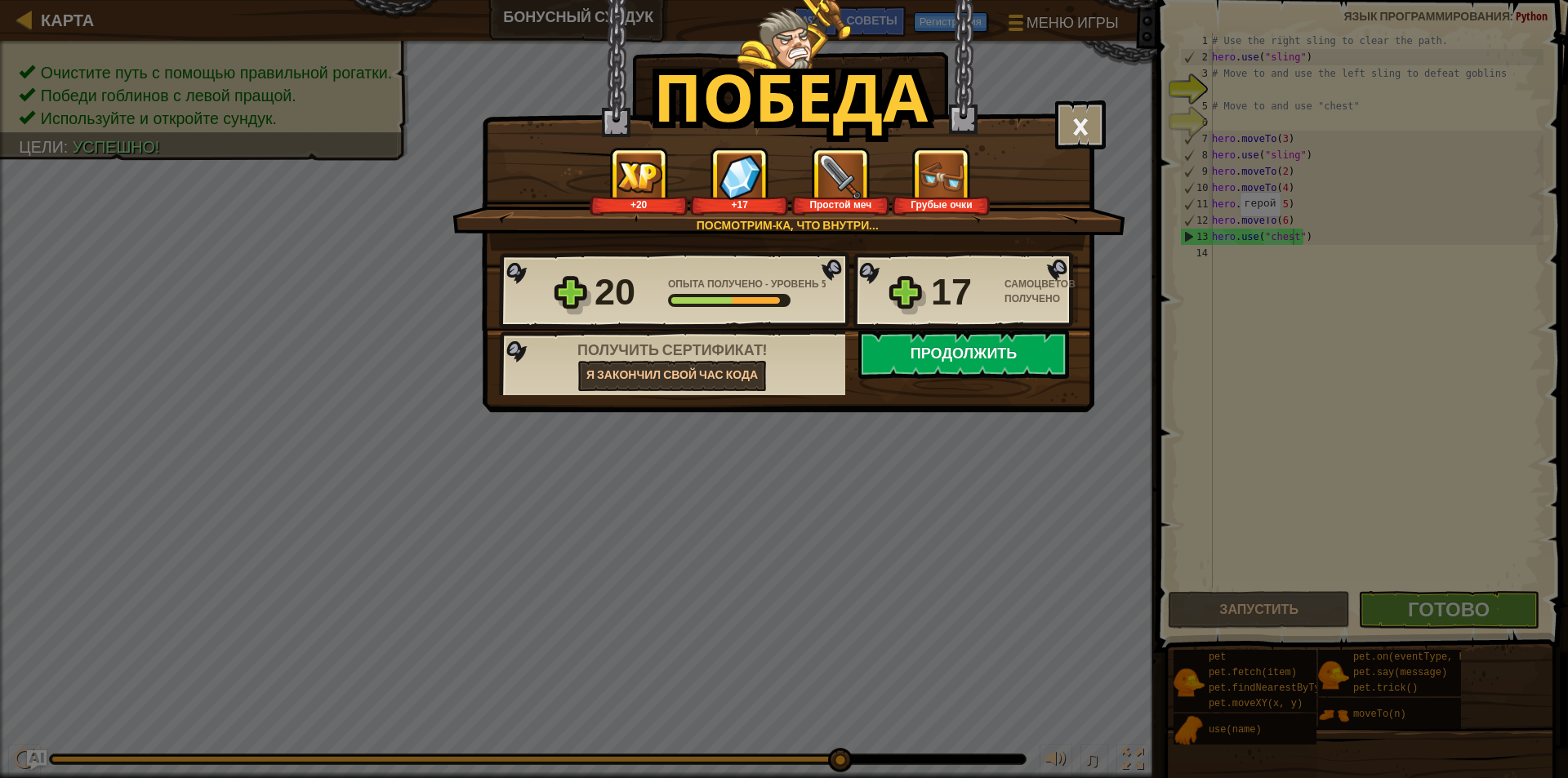
click at [990, 334] on button "Продолжить" at bounding box center [963, 354] width 210 height 49
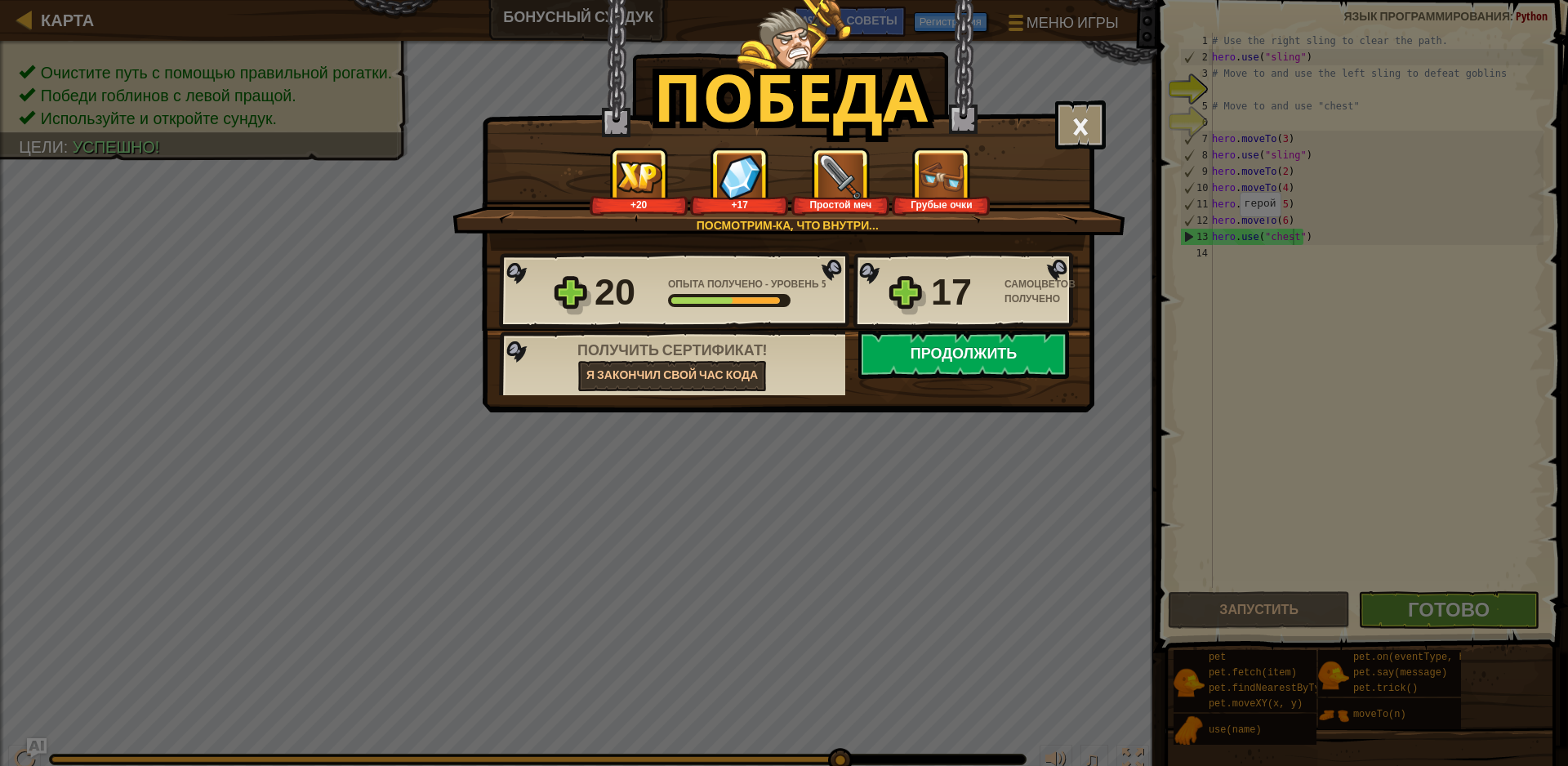
select select "ru"
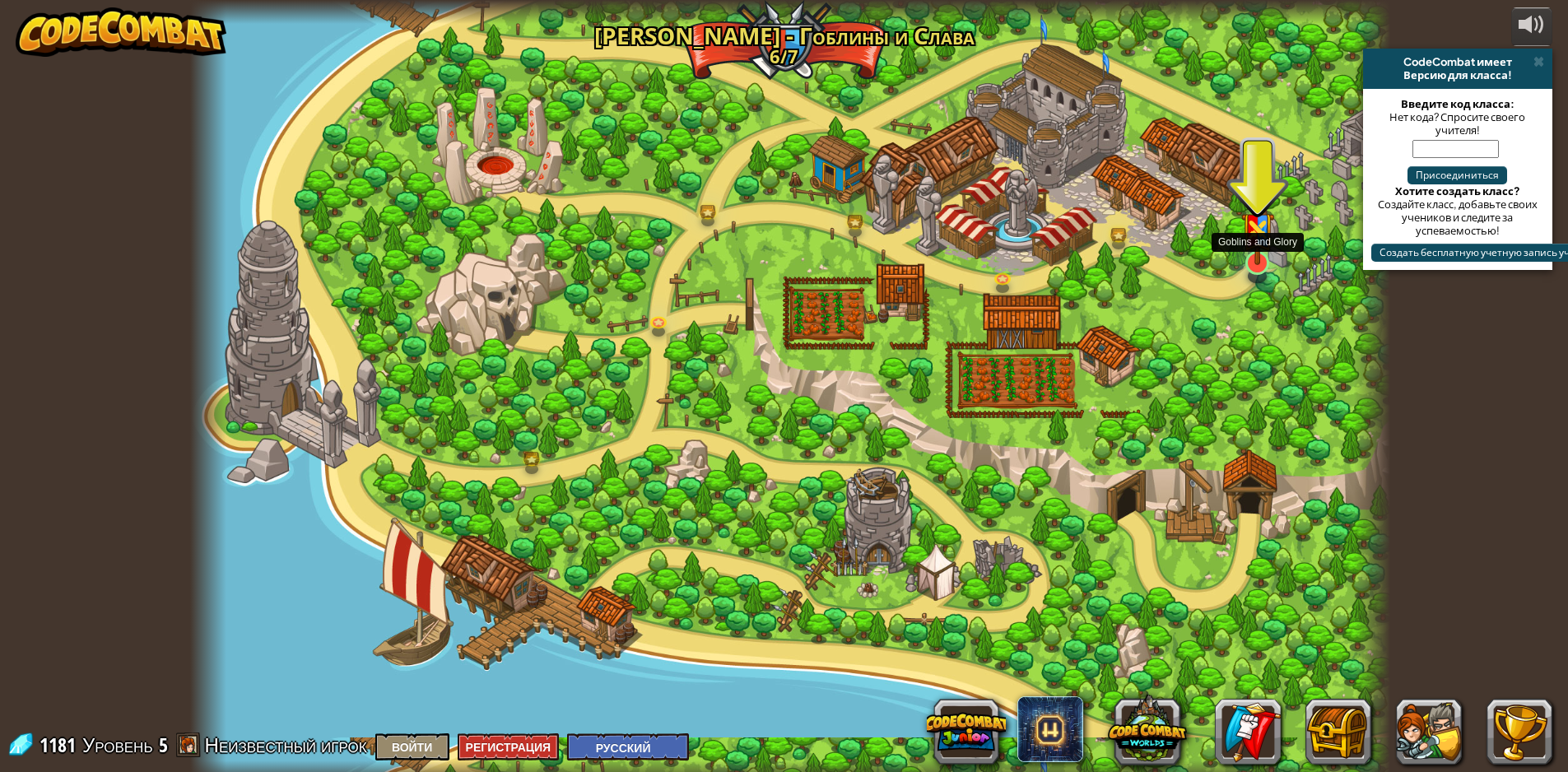
click at [1253, 246] on img at bounding box center [1256, 222] width 33 height 86
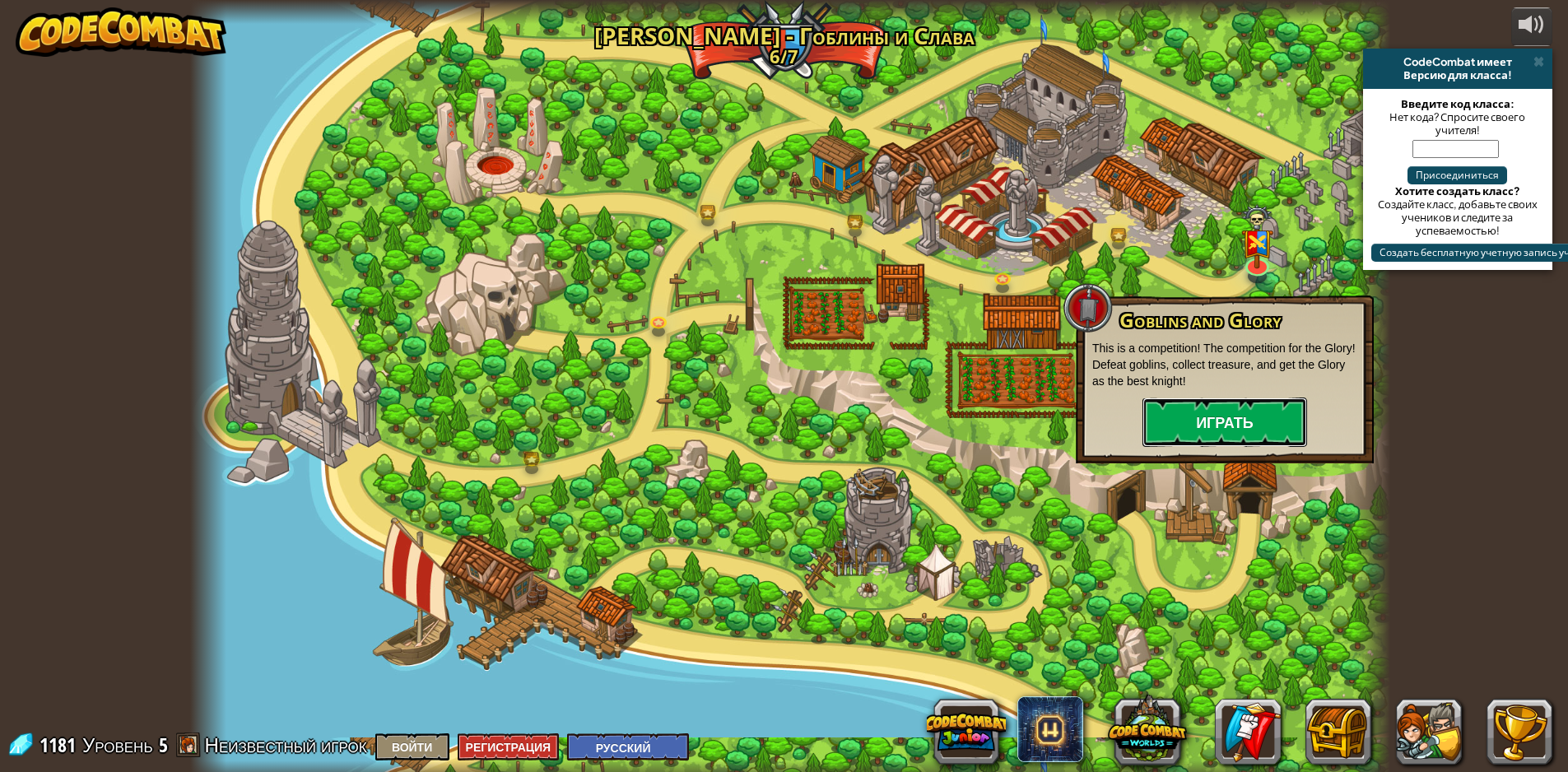
click at [1256, 407] on button "Играть" at bounding box center [1224, 422] width 165 height 49
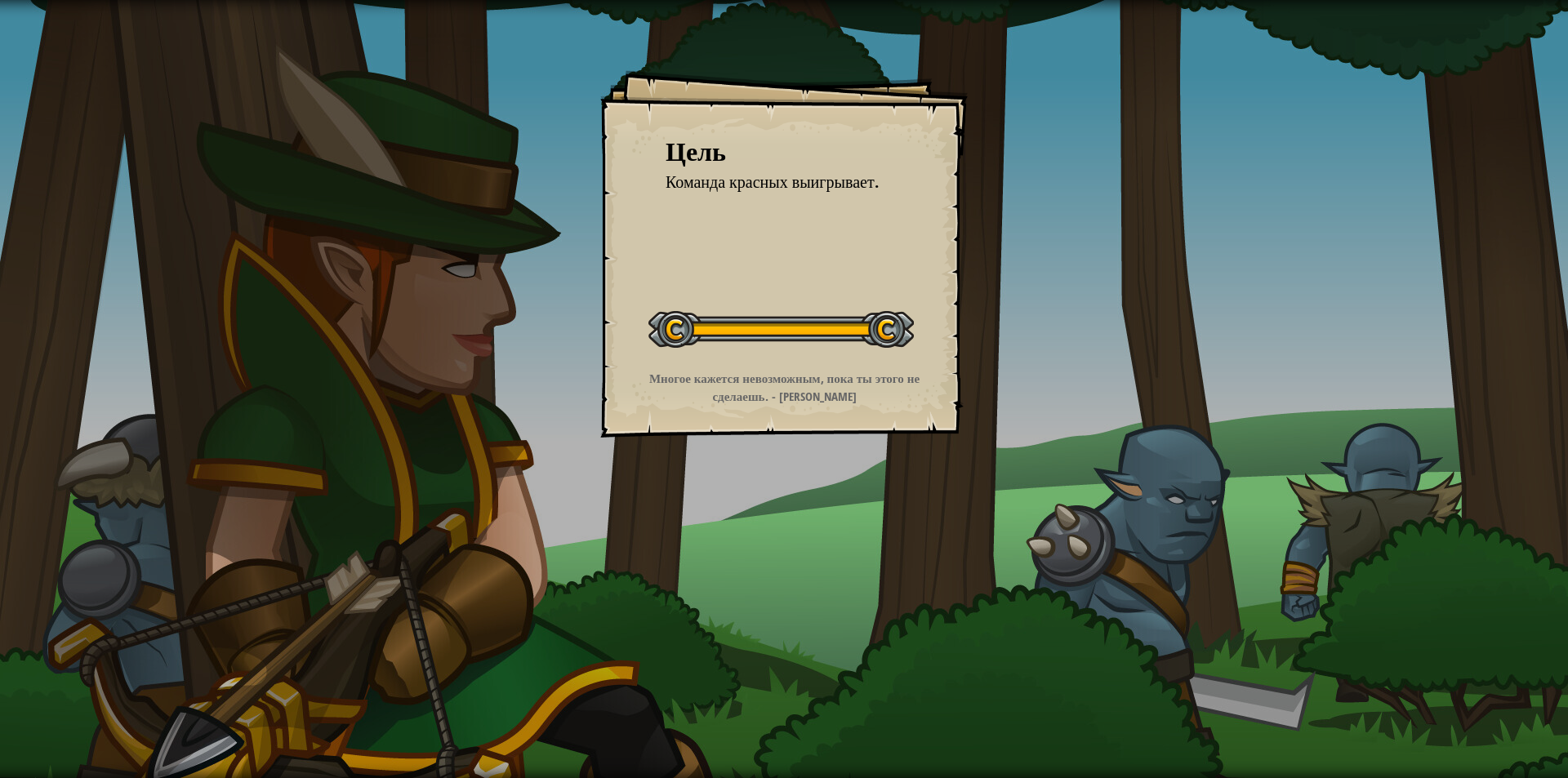
drag, startPoint x: 678, startPoint y: 319, endPoint x: 802, endPoint y: 333, distance: 124.8
click at [802, 333] on div at bounding box center [781, 330] width 265 height 37
click at [802, 450] on div "Цель Команда красных выигрывает. Начать уровень Ошибка загрузки с сервера Чтобы…" at bounding box center [784, 389] width 1568 height 778
drag, startPoint x: 763, startPoint y: 475, endPoint x: 726, endPoint y: 383, distance: 99.2
click at [726, 385] on div "Цель Команда красных выигрывает. Начать уровень Ошибка загрузки с сервера Чтобы…" at bounding box center [784, 389] width 1568 height 778
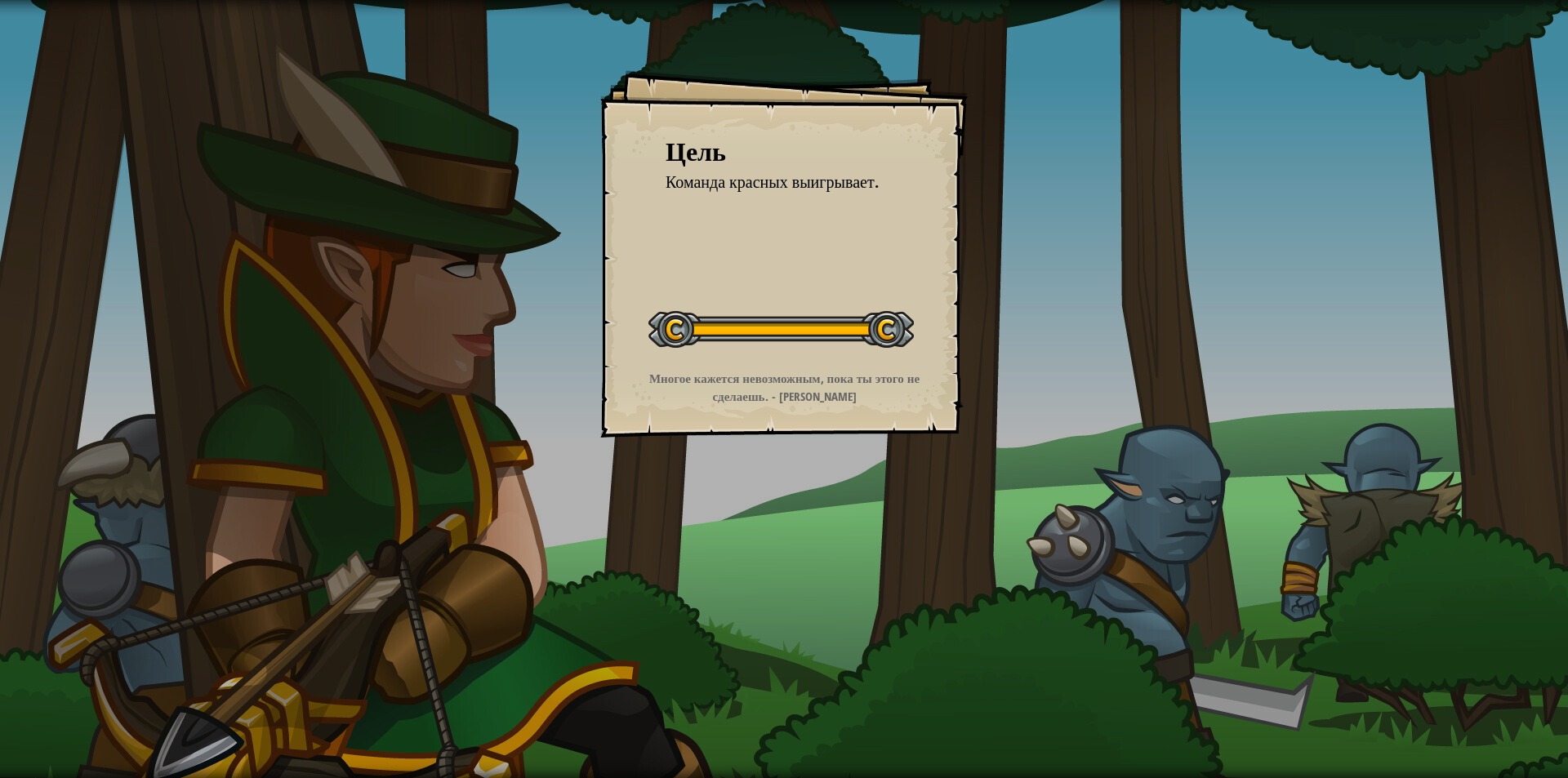
drag, startPoint x: 671, startPoint y: 316, endPoint x: 860, endPoint y: 337, distance: 190.2
click at [849, 333] on div at bounding box center [781, 330] width 265 height 37
drag, startPoint x: 866, startPoint y: 338, endPoint x: 637, endPoint y: 380, distance: 232.8
click at [637, 380] on div "Цель Команда красных выигрывает. Начать уровень Ошибка загрузки с сервера Чтобы…" at bounding box center [783, 253] width 367 height 367
drag, startPoint x: 711, startPoint y: 390, endPoint x: 810, endPoint y: 377, distance: 99.8
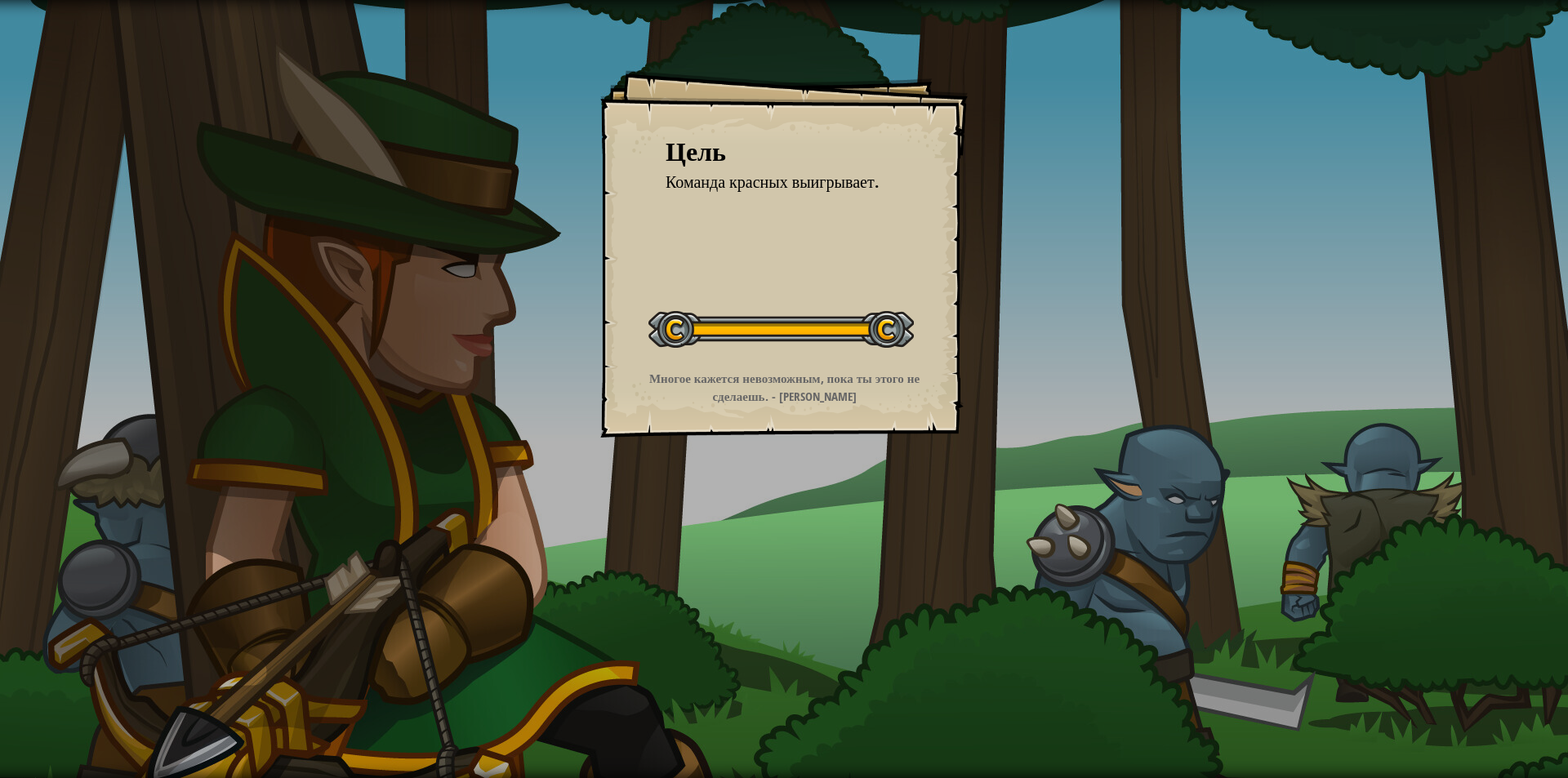
click at [804, 377] on div "Многое кажется невозможным, пока ты этого не сделаешь. - [PERSON_NAME]" at bounding box center [784, 388] width 328 height 35
drag, startPoint x: 810, startPoint y: 377, endPoint x: 759, endPoint y: 385, distance: 51.6
click at [804, 377] on strong "Многое кажется невозможным, пока ты этого не сделаешь. - [PERSON_NAME]" at bounding box center [784, 387] width 270 height 34
drag, startPoint x: 759, startPoint y: 385, endPoint x: 819, endPoint y: 413, distance: 66.2
click at [776, 394] on strong "Многое кажется невозможным, пока ты этого не сделаешь. - [PERSON_NAME]" at bounding box center [784, 387] width 270 height 34
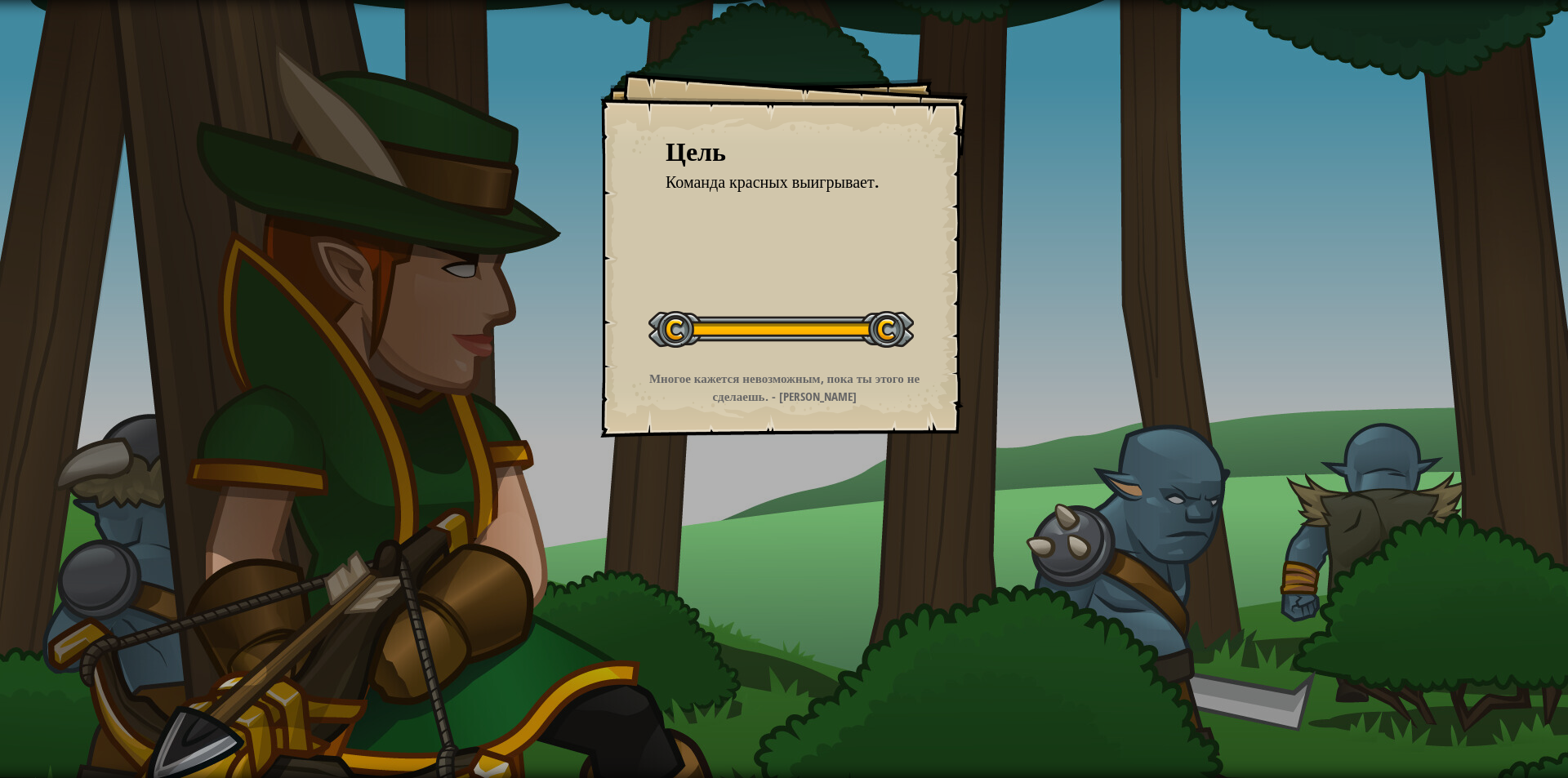
click at [819, 413] on div "Цель Команда красных выигрывает. Начать уровень Ошибка загрузки с сервера Чтобы…" at bounding box center [783, 253] width 367 height 367
drag, startPoint x: 819, startPoint y: 413, endPoint x: 614, endPoint y: 413, distance: 205.0
click at [614, 413] on div "Цель Команда красных выигрывает. Начать уровень Ошибка загрузки с сервера Чтобы…" at bounding box center [783, 253] width 367 height 367
click at [701, 171] on span "Команда красных выигрывает." at bounding box center [772, 181] width 213 height 23
drag, startPoint x: 936, startPoint y: 487, endPoint x: 980, endPoint y: 605, distance: 125.9
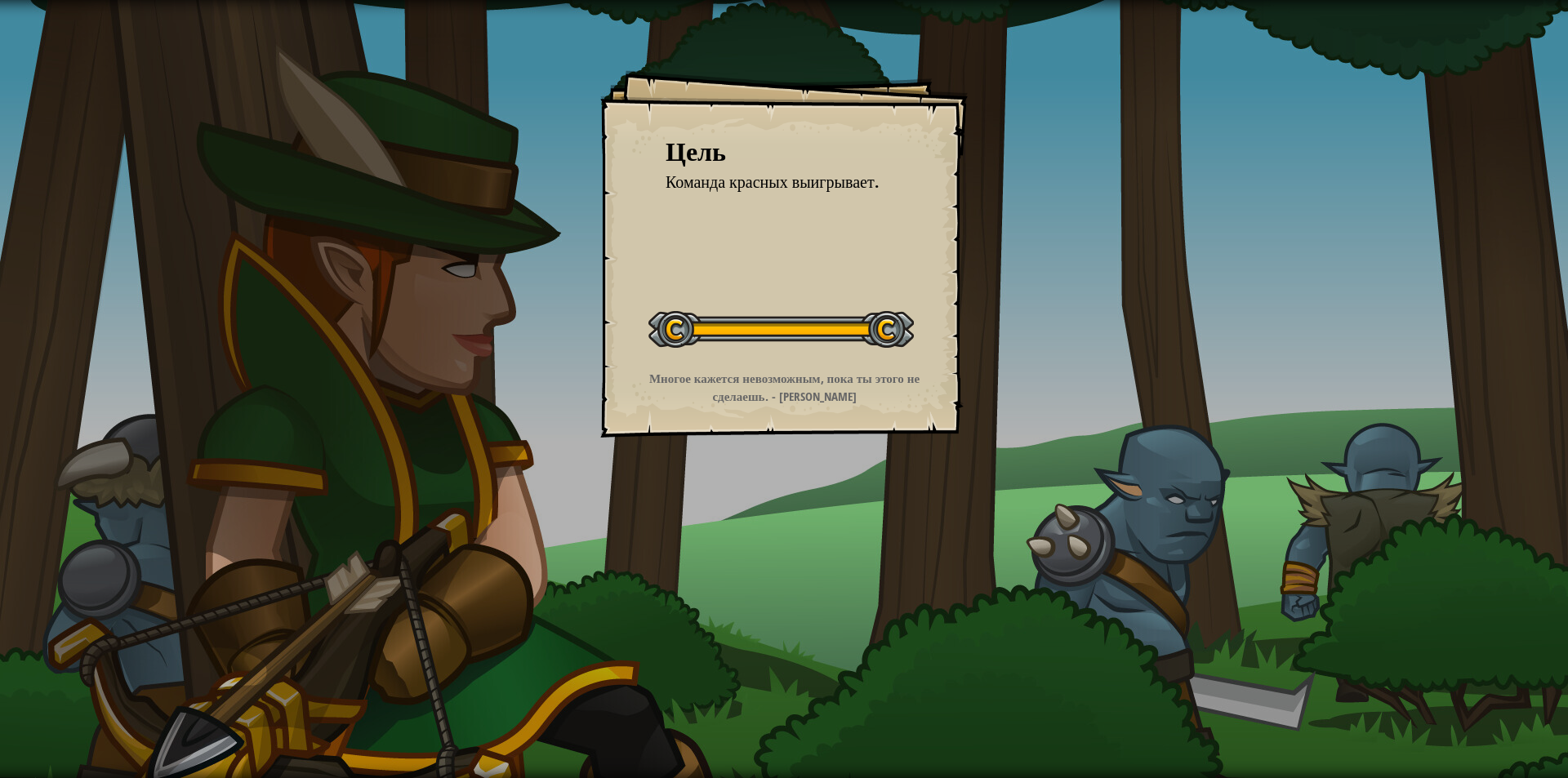
click at [980, 605] on div "Цель Команда красных выигрывает. Начать уровень Ошибка загрузки с сервера Чтобы…" at bounding box center [784, 389] width 1568 height 778
drag, startPoint x: 217, startPoint y: 694, endPoint x: 565, endPoint y: 470, distance: 413.9
click at [565, 470] on div "Цель Команда красных выигрывает. Начать уровень Ошибка загрузки с сервера Чтобы…" at bounding box center [784, 389] width 1568 height 778
drag, startPoint x: 667, startPoint y: 320, endPoint x: 860, endPoint y: 335, distance: 193.6
click at [669, 320] on div at bounding box center [781, 330] width 265 height 37
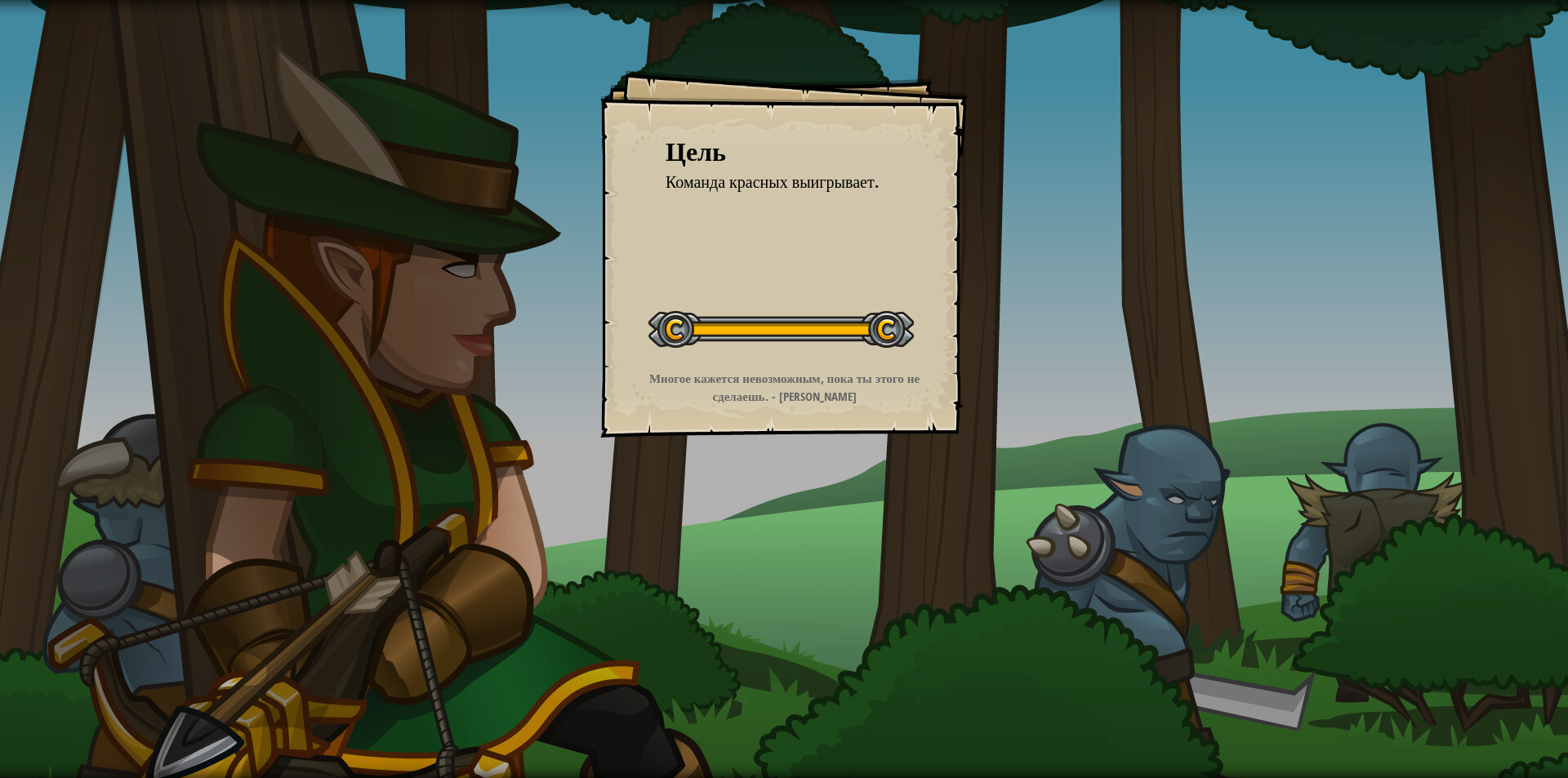
click at [882, 336] on div at bounding box center [781, 330] width 265 height 37
drag, startPoint x: 882, startPoint y: 336, endPoint x: 556, endPoint y: 352, distance: 326.4
click at [651, 344] on div at bounding box center [781, 330] width 265 height 37
drag, startPoint x: 641, startPoint y: 362, endPoint x: 887, endPoint y: 310, distance: 251.4
click at [879, 313] on div "Цель Команда красных выигрывает. Начать уровень Ошибка загрузки с сервера Чтобы…" at bounding box center [783, 253] width 367 height 367
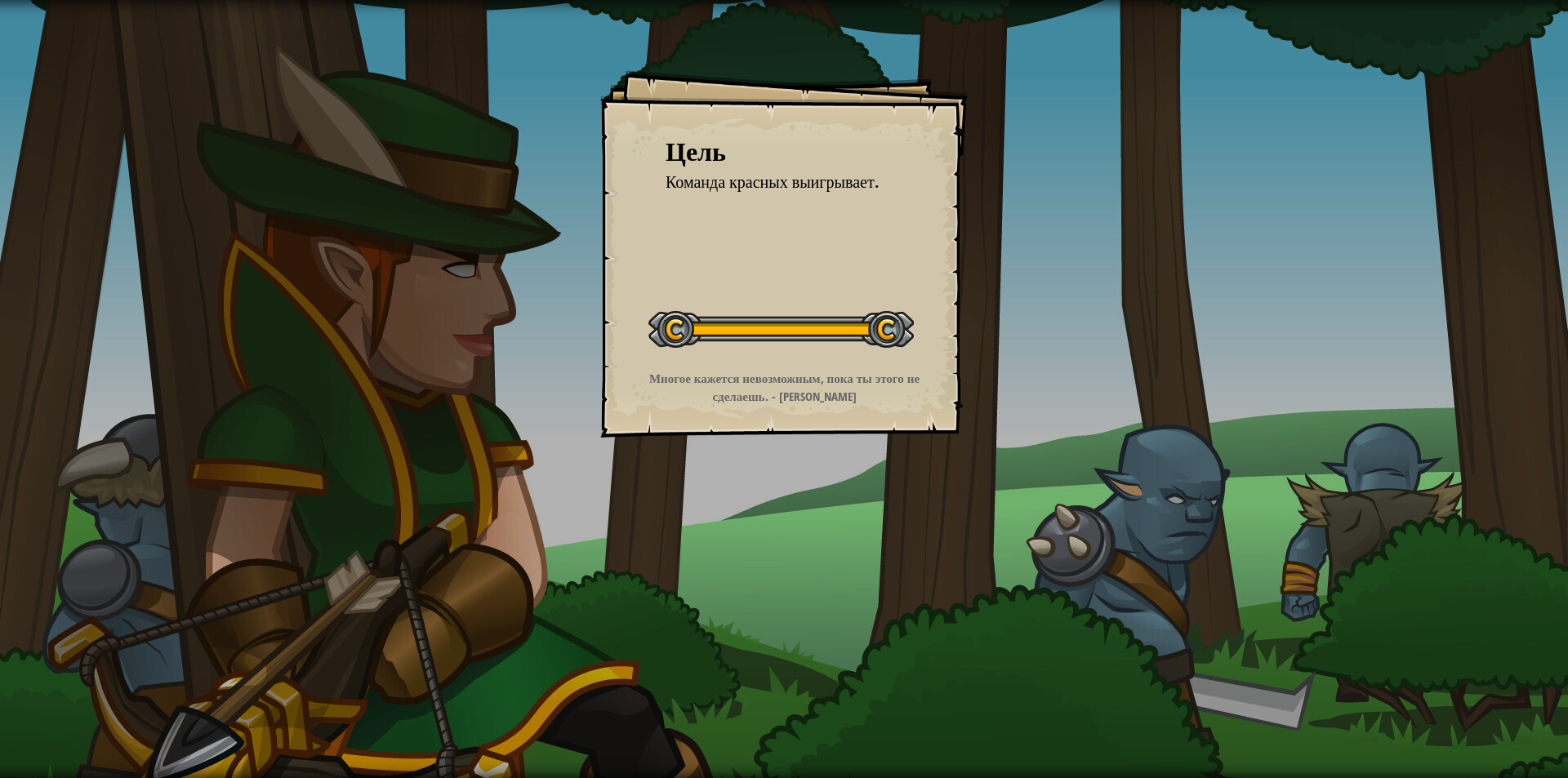
click at [845, 430] on div "Цель Команда красных выигрывает. Начать уровень Ошибка загрузки с сервера Чтобы…" at bounding box center [783, 253] width 367 height 367
click at [831, 365] on div "Цель Команда красных выигрывает. Начать уровень Ошибка загрузки с сервера Чтобы…" at bounding box center [783, 253] width 367 height 367
click at [831, 375] on strong "Многое кажется невозможным, пока ты этого не сделаешь. - [PERSON_NAME]" at bounding box center [784, 387] width 270 height 34
click at [841, 411] on div "Цель Команда красных выигрывает. Начать уровень Ошибка загрузки с сервера Чтобы…" at bounding box center [783, 253] width 367 height 367
drag, startPoint x: 841, startPoint y: 411, endPoint x: 816, endPoint y: 403, distance: 26.2
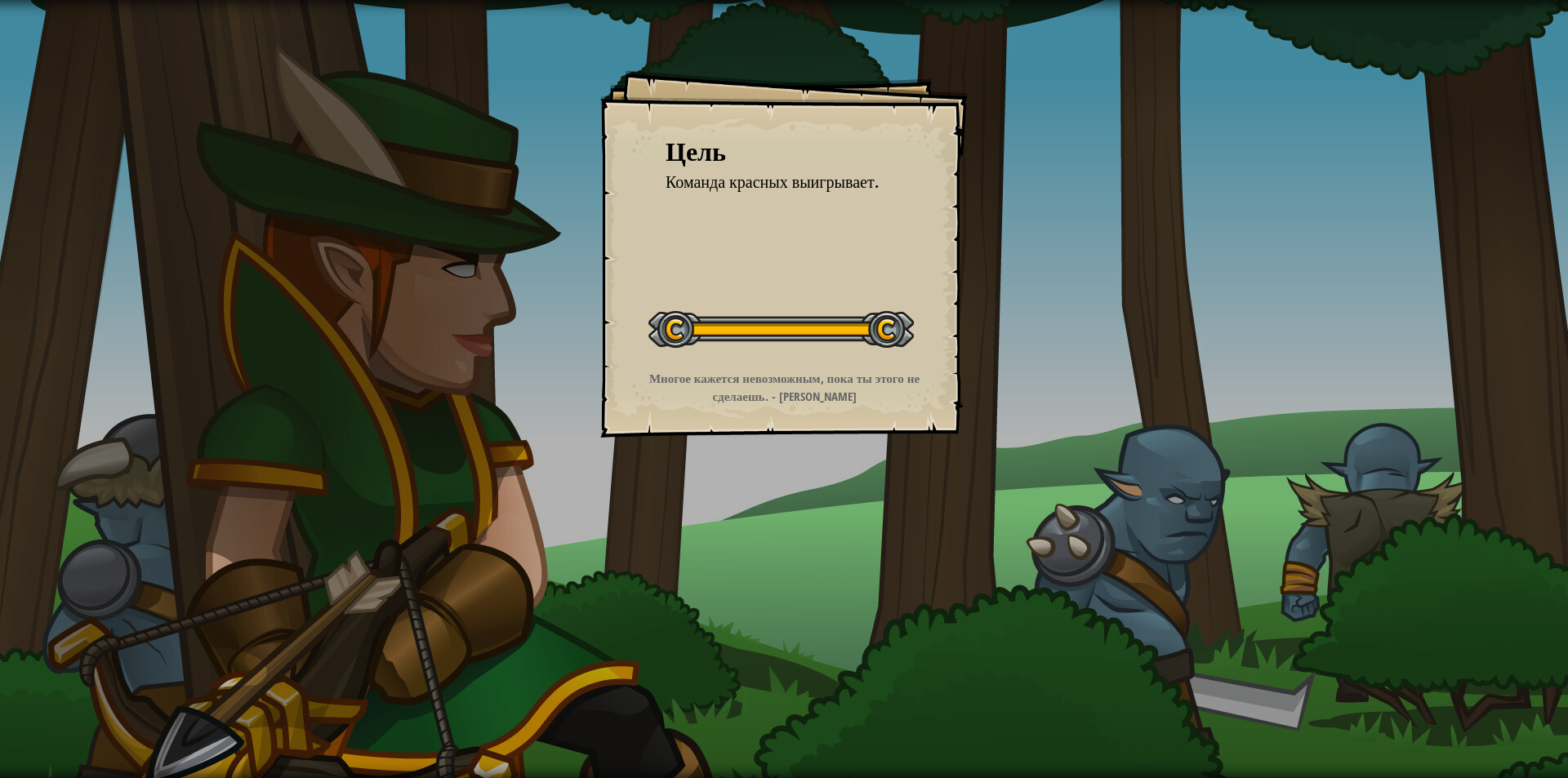
click at [839, 411] on div "Цель Команда красных выигрывает. Начать уровень Ошибка загрузки с сервера Чтобы…" at bounding box center [783, 253] width 367 height 367
click at [816, 403] on strong "Многое кажется невозможным, пока ты этого не сделаешь. - [PERSON_NAME]" at bounding box center [784, 387] width 270 height 34
click at [811, 402] on strong "Многое кажется невозможным, пока ты этого не сделаешь. - [PERSON_NAME]" at bounding box center [784, 387] width 270 height 34
click at [810, 402] on strong "Многое кажется невозможным, пока ты этого не сделаешь. - [PERSON_NAME]" at bounding box center [784, 387] width 270 height 34
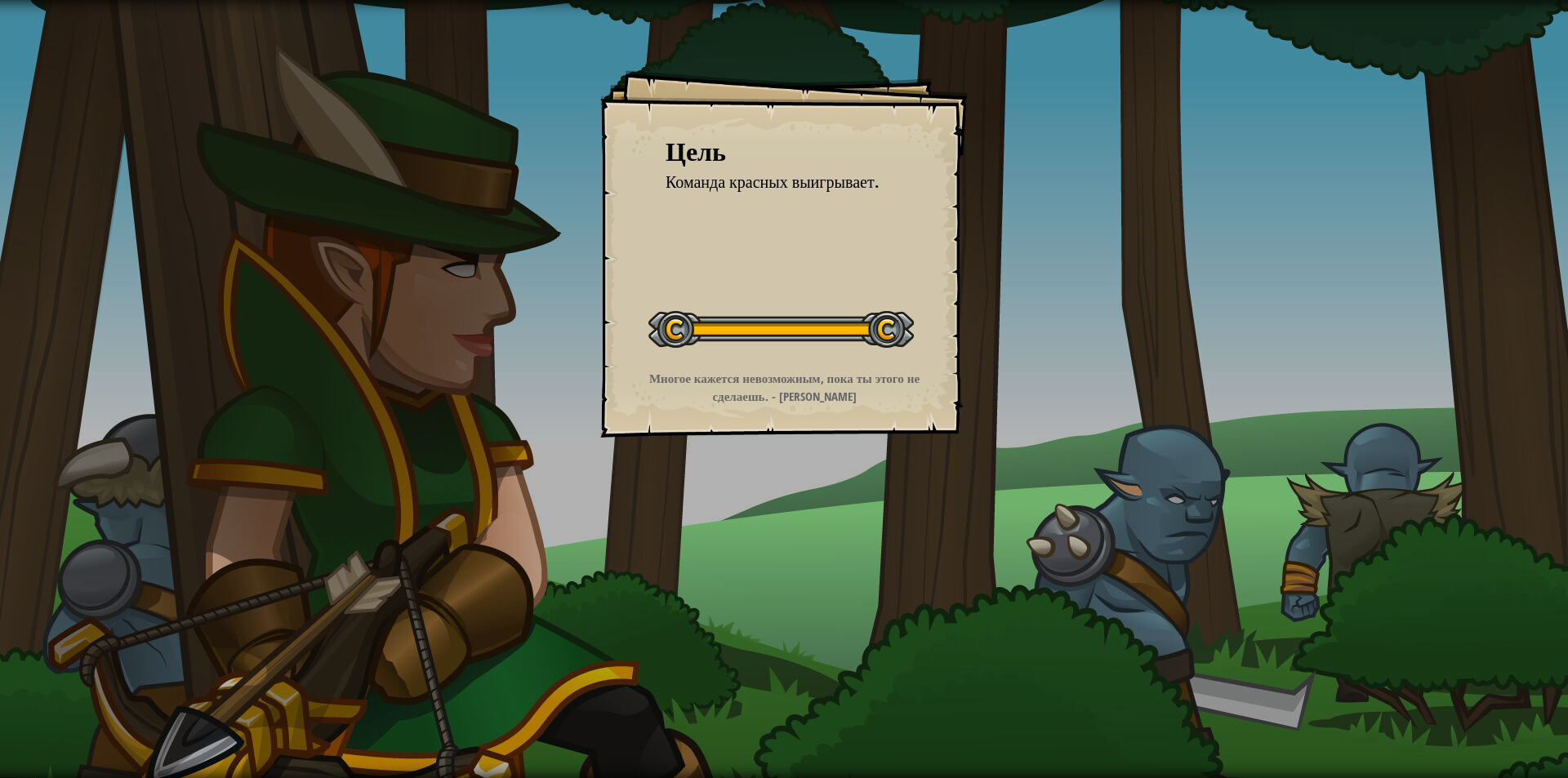
click at [810, 402] on strong "Многое кажется невозможным, пока ты этого не сделаешь. - [PERSON_NAME]" at bounding box center [784, 387] width 270 height 34
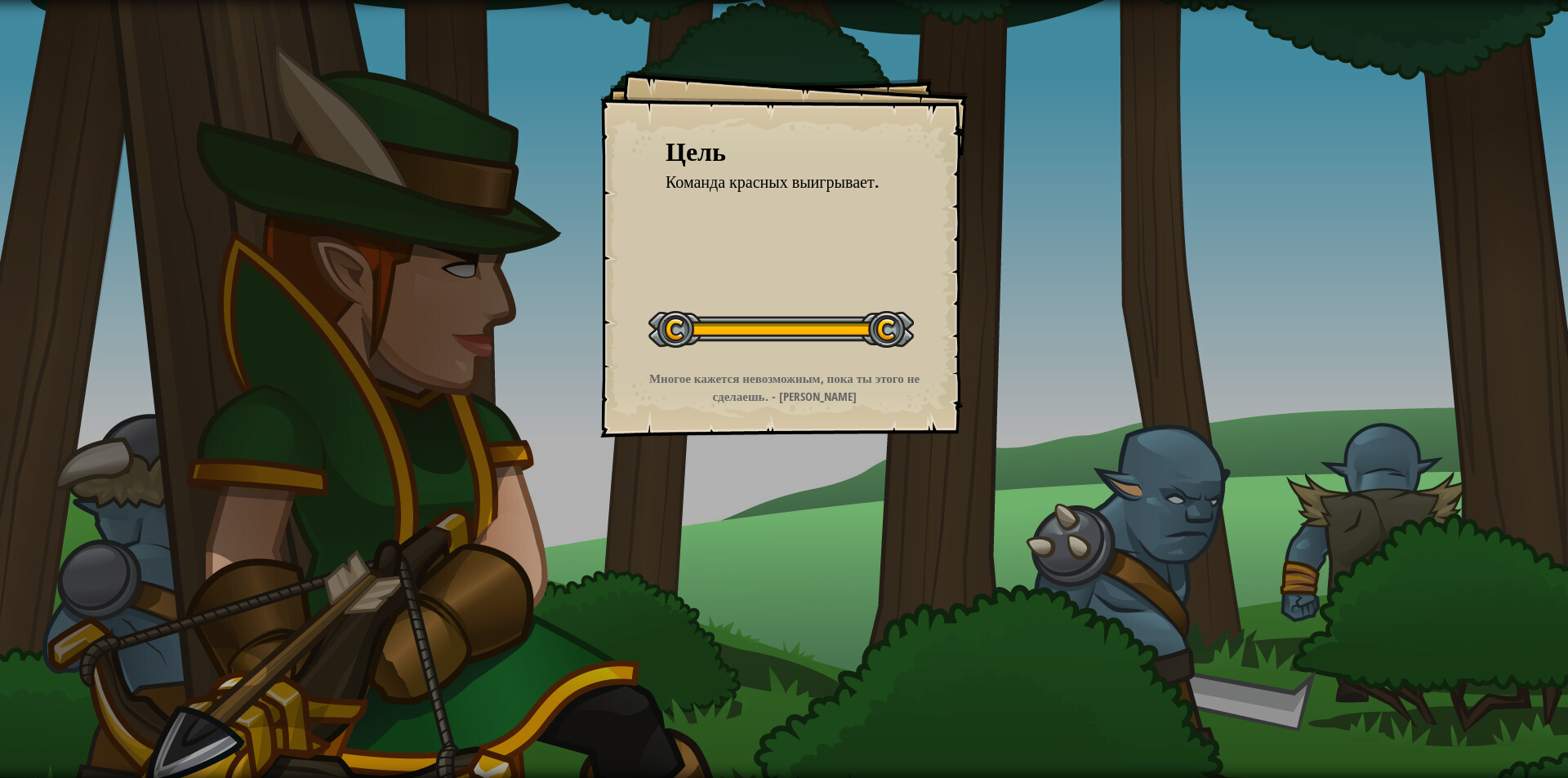
drag, startPoint x: 810, startPoint y: 402, endPoint x: 722, endPoint y: 242, distance: 182.6
click at [724, 244] on div "Цель Команда красных выигрывает. Начать уровень Ошибка загрузки с сервера Чтобы…" at bounding box center [783, 253] width 367 height 367
drag, startPoint x: 721, startPoint y: 241, endPoint x: 750, endPoint y: 248, distance: 29.8
click at [728, 241] on div "Цель Команда красных выигрывает. Начать уровень Ошибка загрузки с сервера Чтобы…" at bounding box center [783, 253] width 367 height 367
drag, startPoint x: 669, startPoint y: 328, endPoint x: 766, endPoint y: 521, distance: 216.0
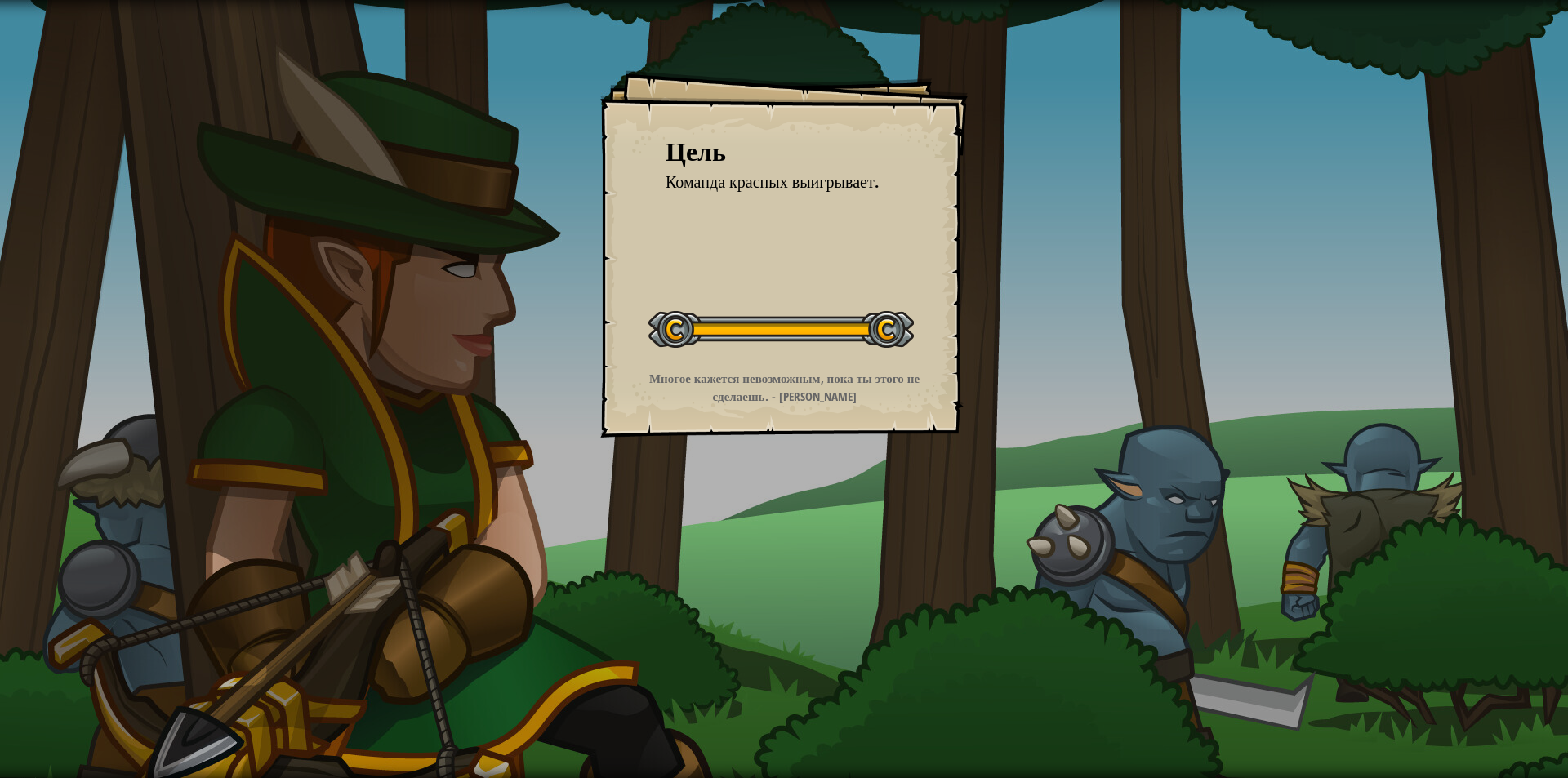
click at [829, 513] on div "Цель Команда красных выигрывает. Начать уровень Ошибка загрузки с сервера Чтобы…" at bounding box center [784, 389] width 1568 height 778
drag, startPoint x: 558, startPoint y: 683, endPoint x: 400, endPoint y: 663, distance: 159.3
click at [401, 664] on div "Цель Команда красных выигрывает. Начать уровень Ошибка загрузки с сервера Чтобы…" at bounding box center [784, 389] width 1568 height 778
drag, startPoint x: 396, startPoint y: 662, endPoint x: 822, endPoint y: 623, distance: 427.8
click at [822, 623] on div "Цель Команда красных выигрывает. Начать уровень Ошибка загрузки с сервера Чтобы…" at bounding box center [784, 389] width 1568 height 778
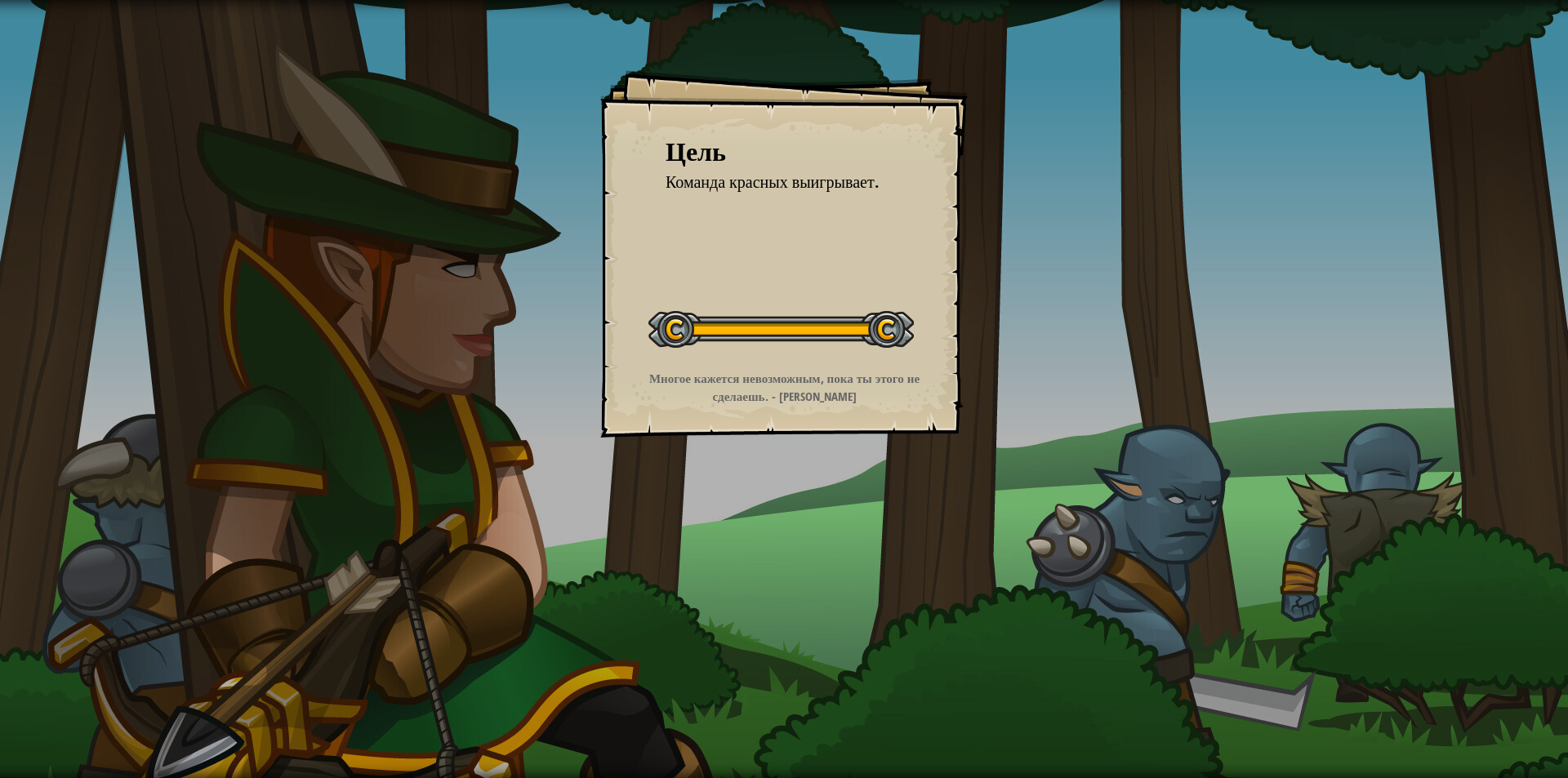
drag, startPoint x: 822, startPoint y: 621, endPoint x: 865, endPoint y: 624, distance: 43.1
click at [865, 625] on div "Цель Команда красных выигрывает. Начать уровень Ошибка загрузки с сервера Чтобы…" at bounding box center [784, 389] width 1568 height 778
click at [867, 652] on div "Цель Команда красных выигрывает. Начать уровень Ошибка загрузки с сервера Чтобы…" at bounding box center [784, 389] width 1568 height 778
drag, startPoint x: 867, startPoint y: 659, endPoint x: 877, endPoint y: 655, distance: 10.8
click at [870, 659] on div "Цель Команда красных выигрывает. Начать уровень Ошибка загрузки с сервера Чтобы…" at bounding box center [784, 389] width 1568 height 778
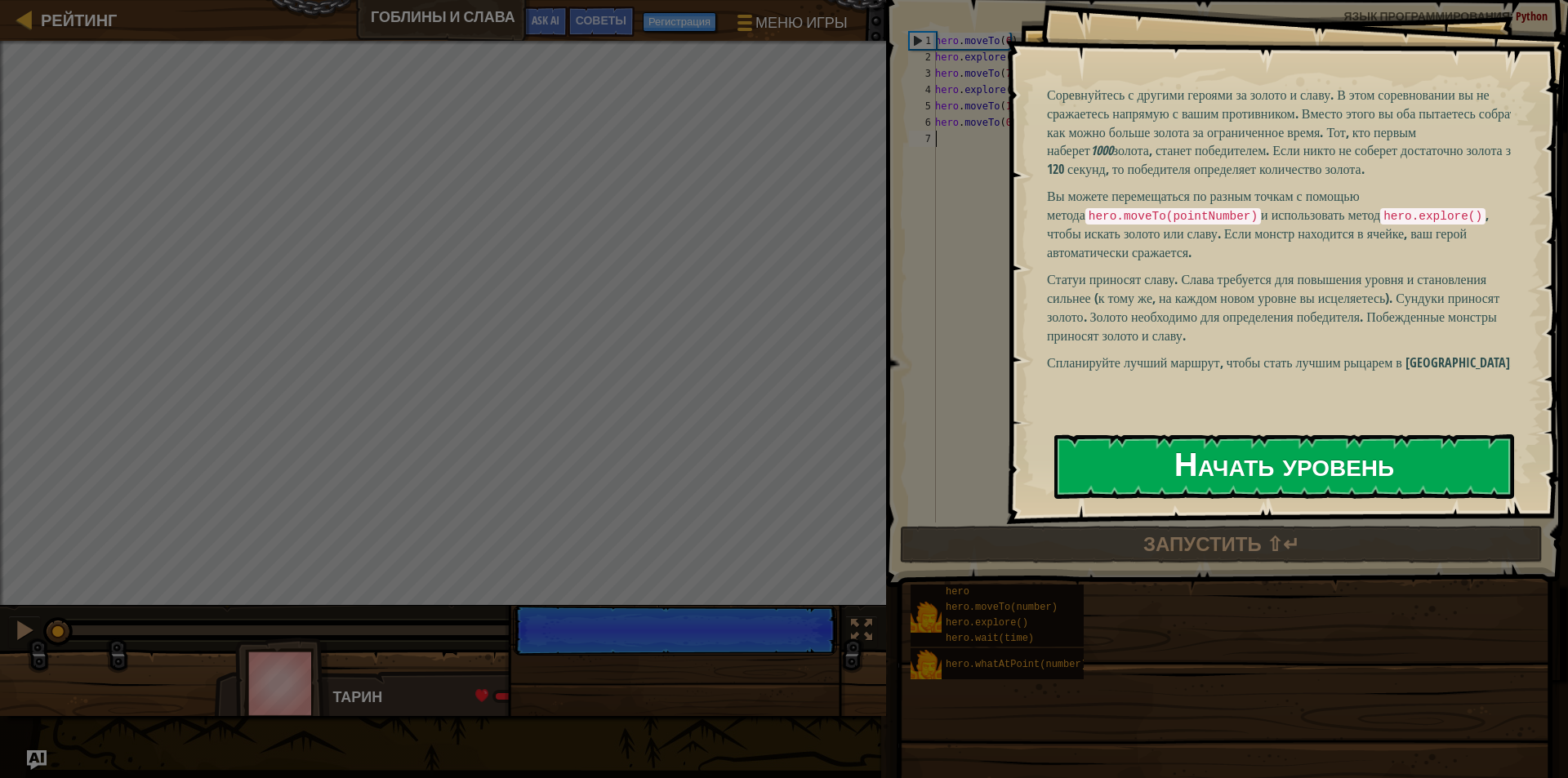
click at [1388, 451] on button "Начать уровень" at bounding box center [1284, 467] width 460 height 65
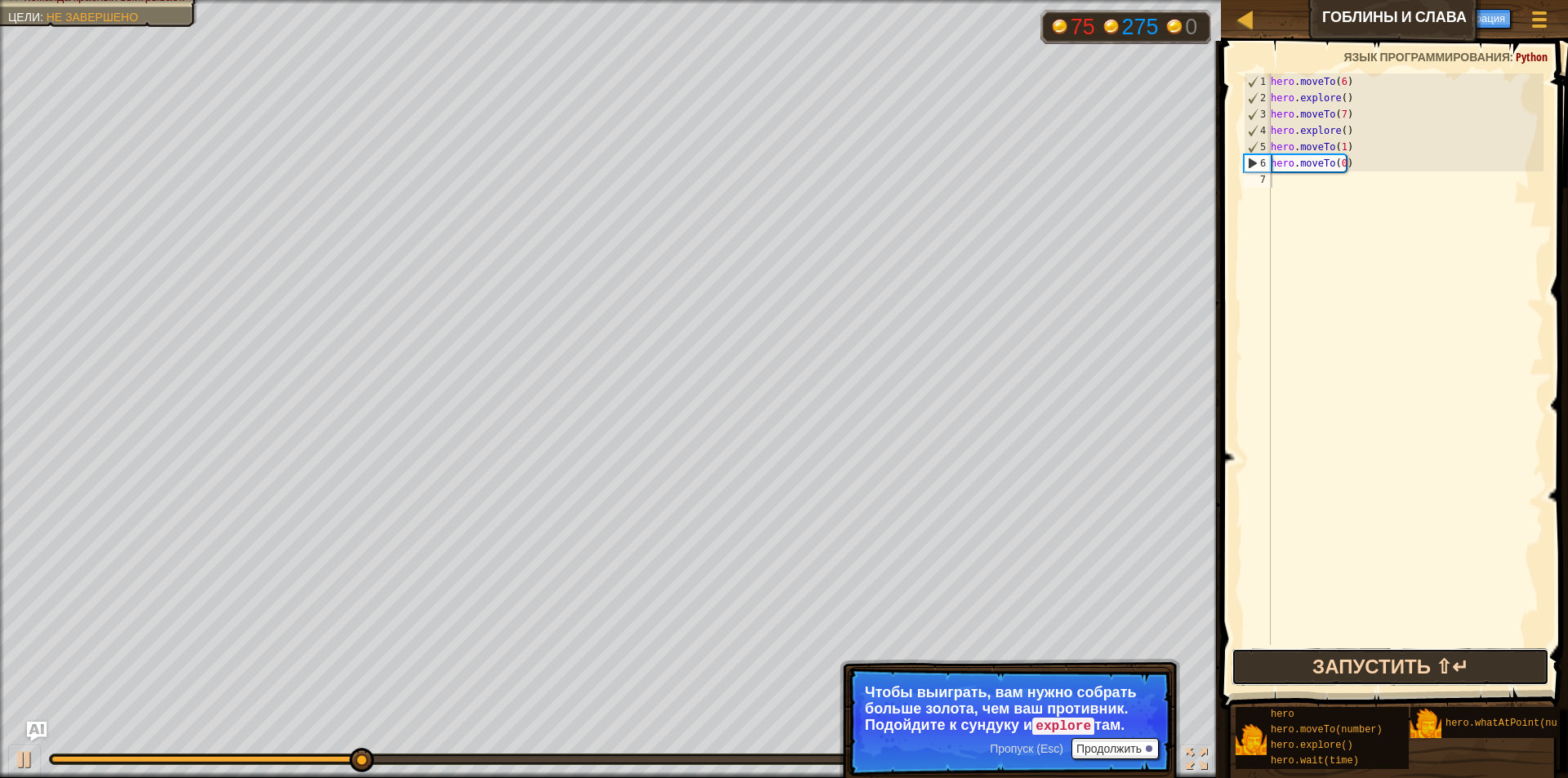
click at [1417, 664] on button "Запустить ⇧↵" at bounding box center [1390, 667] width 318 height 37
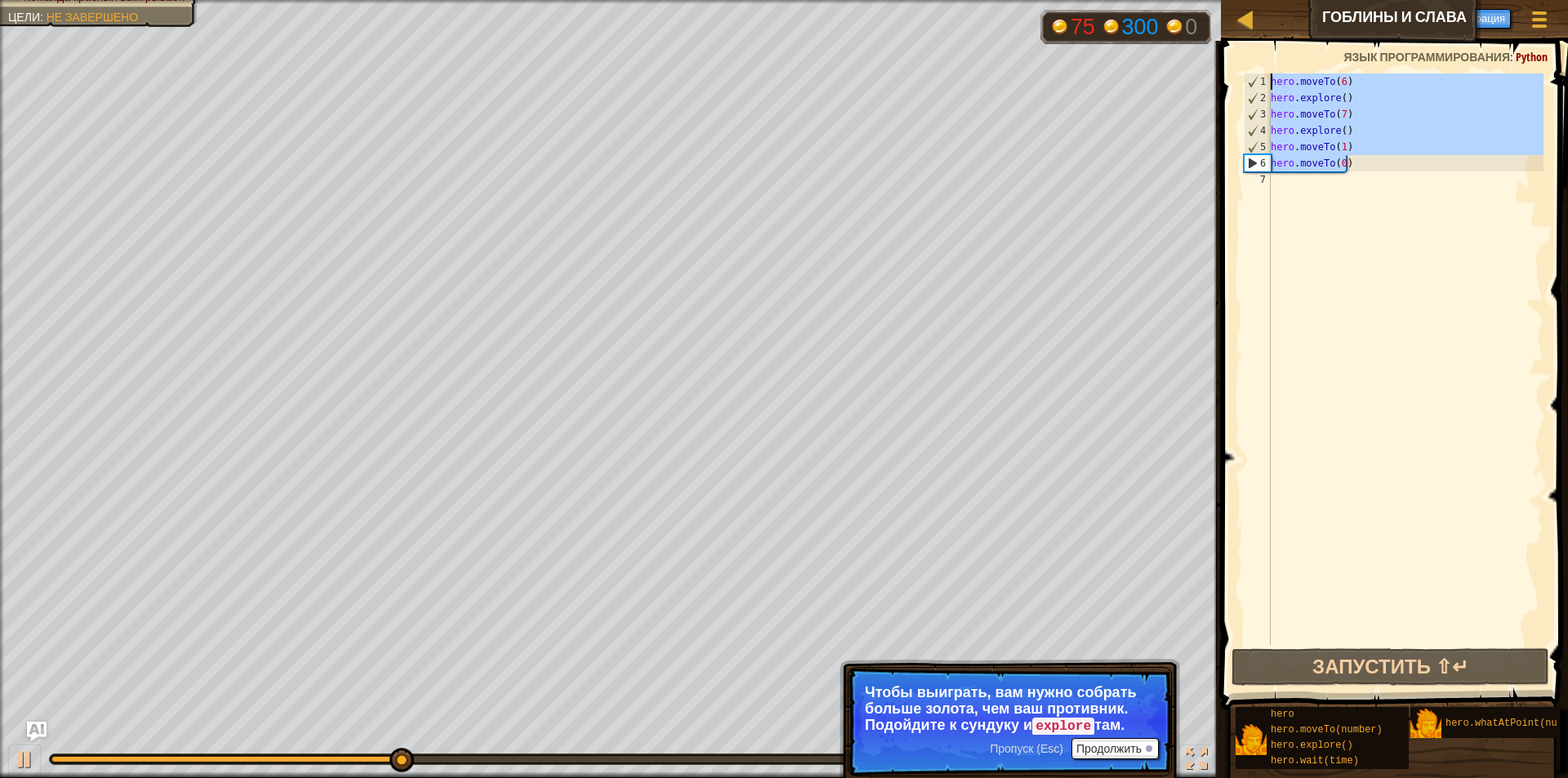
drag, startPoint x: 1349, startPoint y: 170, endPoint x: 1358, endPoint y: 68, distance: 102.4
click at [1358, 68] on div "1 2 3 4 5 6 7 hero . moveTo ( 6 ) hero . explore ( ) hero . moveTo ( 7 ) hero .…" at bounding box center [1392, 407] width 352 height 717
type textarea "hero.moveTo(6) hero.explore()"
